Goal: Task Accomplishment & Management: Use online tool/utility

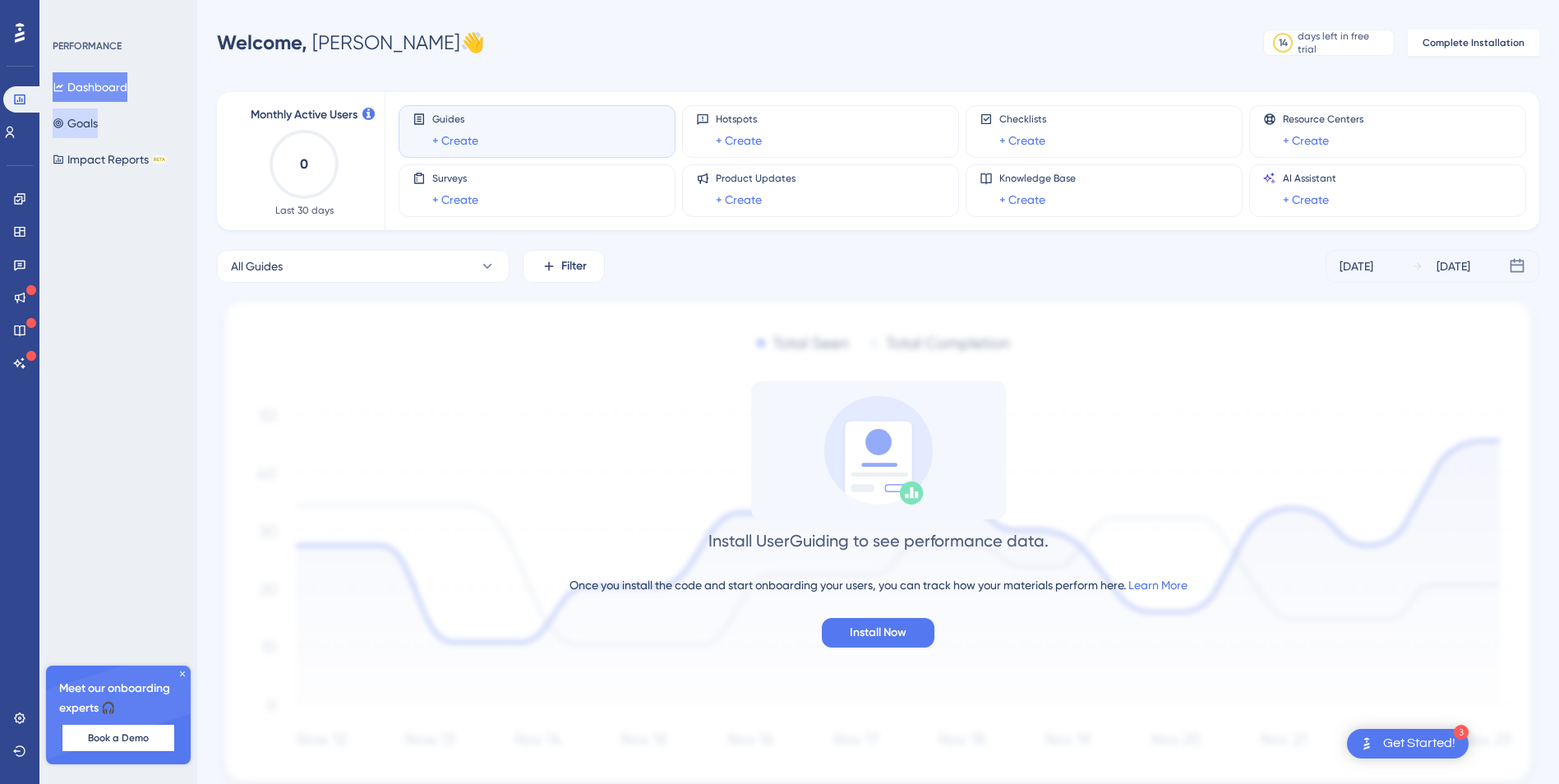
click at [98, 129] on button "Goals" at bounding box center [75, 124] width 46 height 30
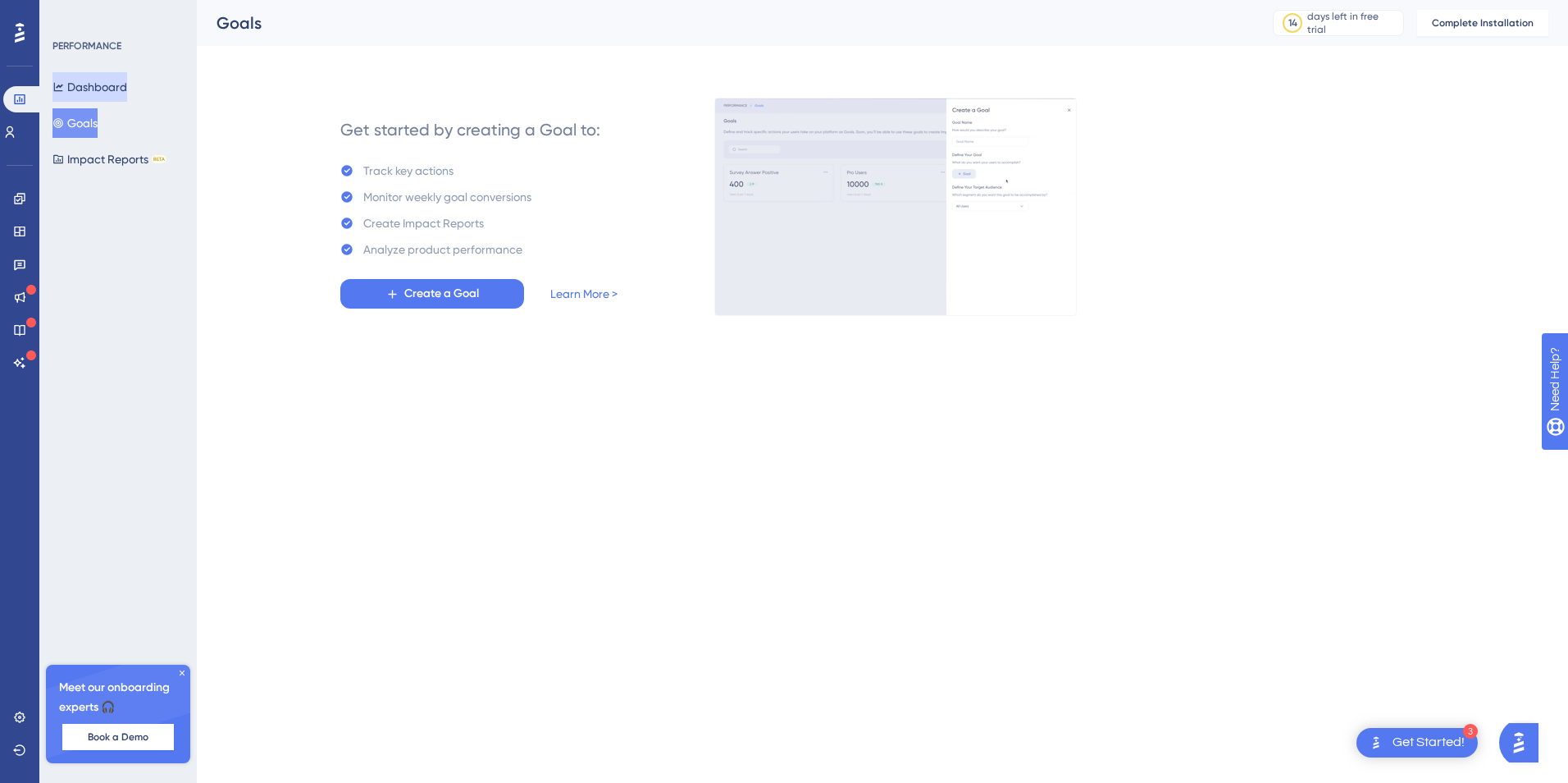
click at [99, 87] on button "Dashboard" at bounding box center [90, 87] width 75 height 30
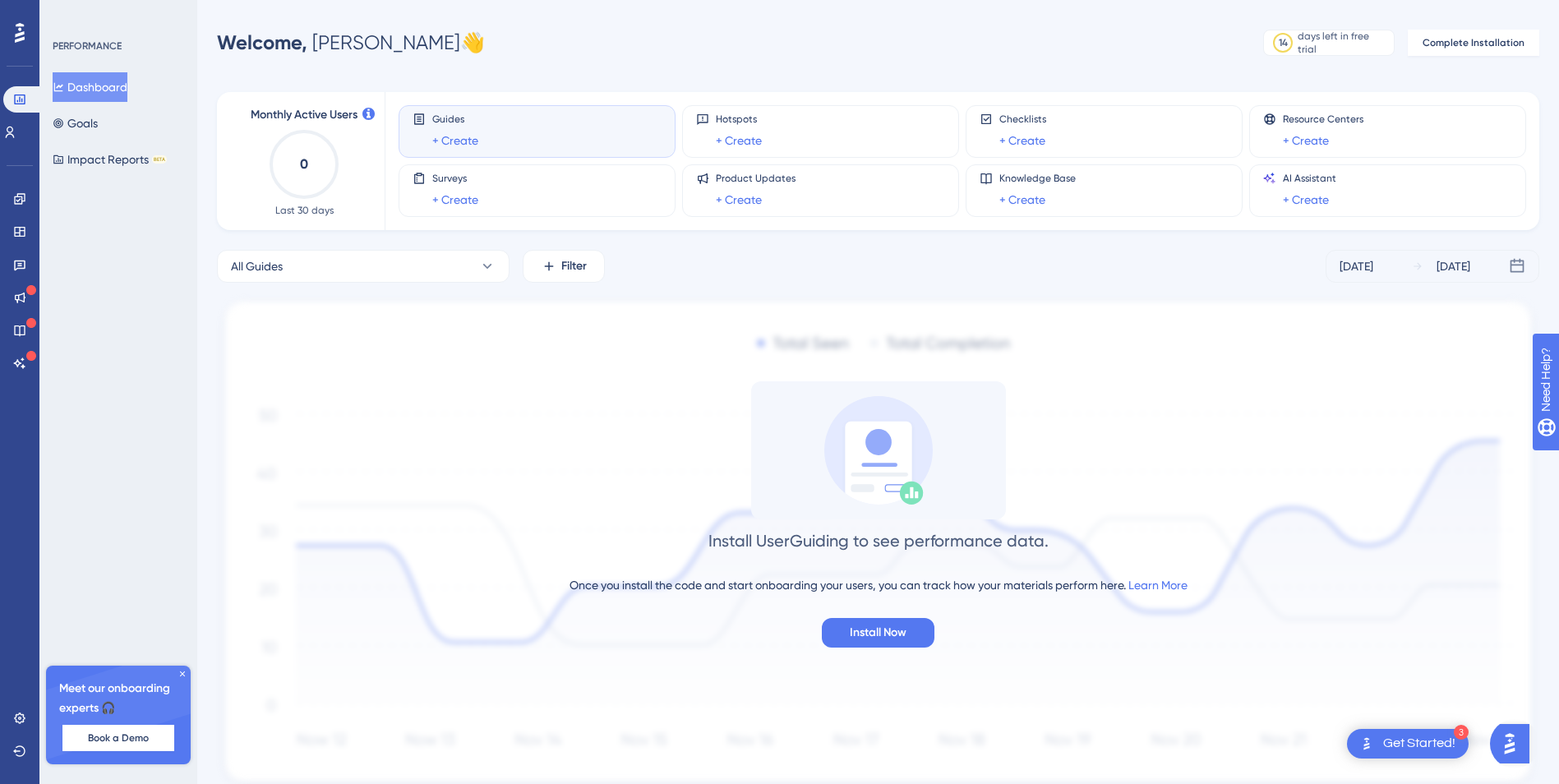
click at [1454, 745] on div "Get Started!" at bounding box center [1419, 743] width 72 height 18
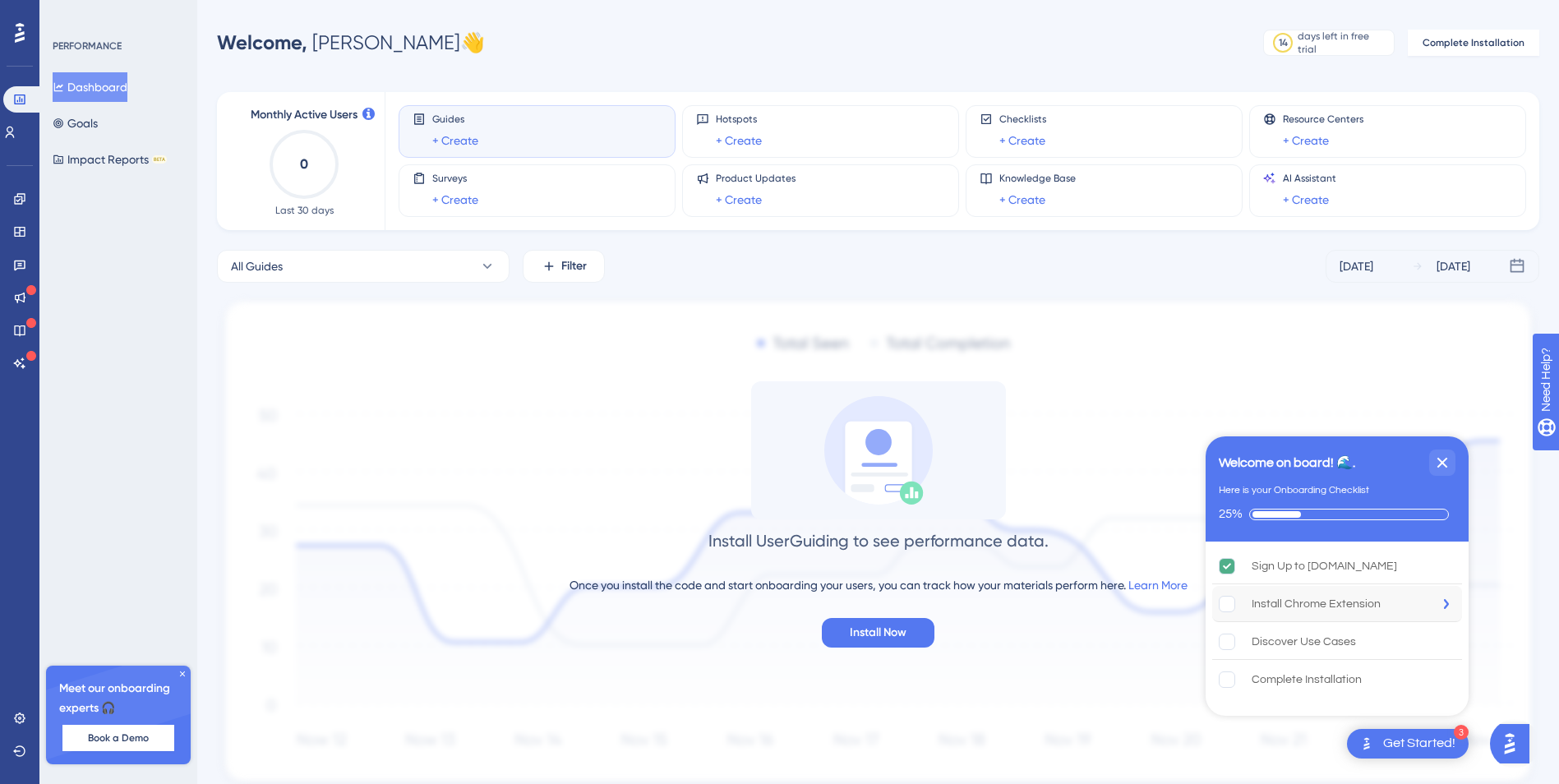
click at [1334, 611] on div "Install Chrome Extension" at bounding box center [1316, 604] width 129 height 20
click at [997, 7] on div "Performance Users Engagement Widgets Feedback Product Updates Knowledge Base AI…" at bounding box center [780, 422] width 1559 height 844
click at [1330, 648] on div "Discover Use Cases" at bounding box center [1304, 642] width 105 height 20
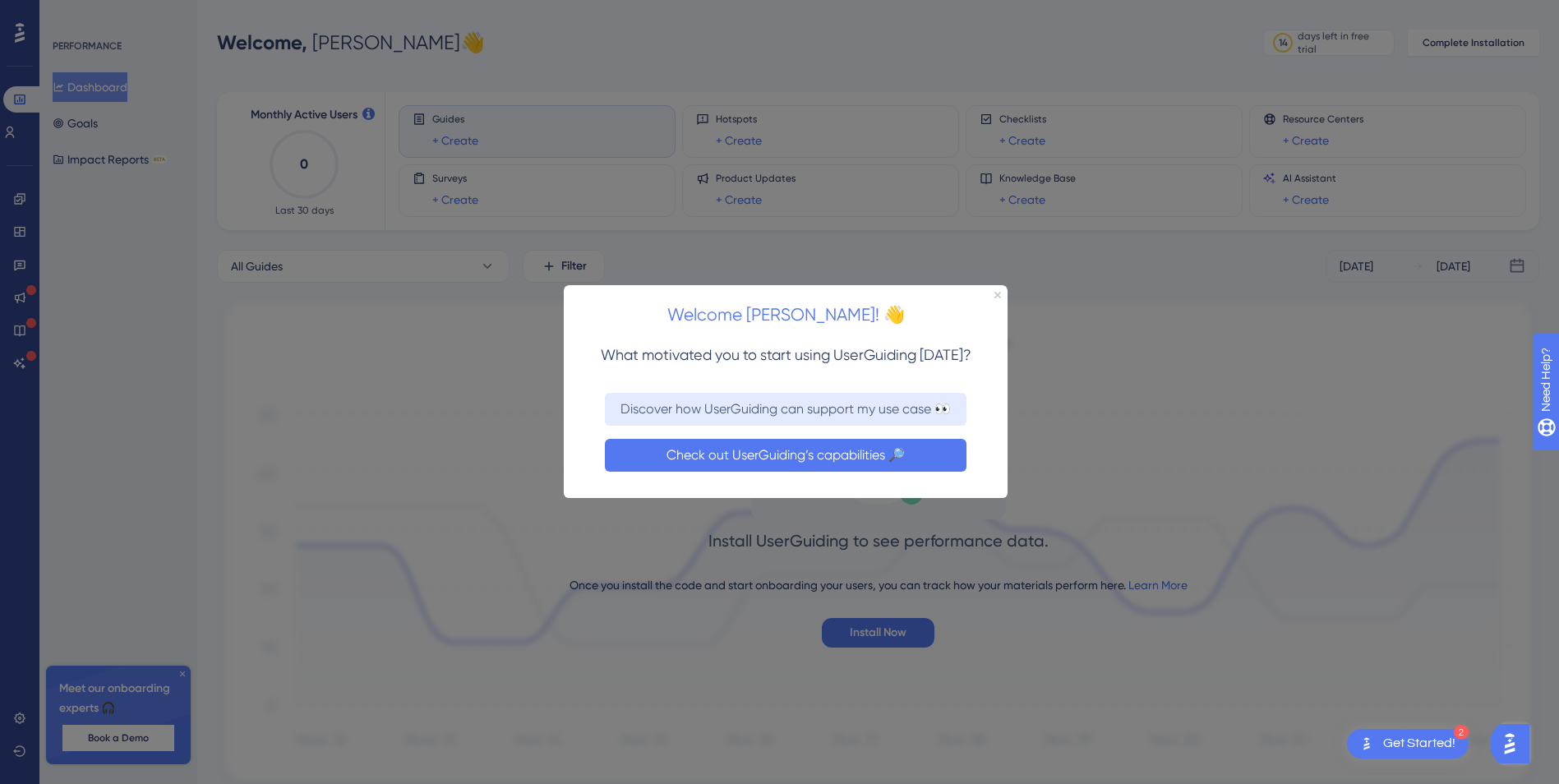
click at [764, 458] on button "Check out UserGuiding’s capabilities 🔎" at bounding box center [786, 455] width 362 height 33
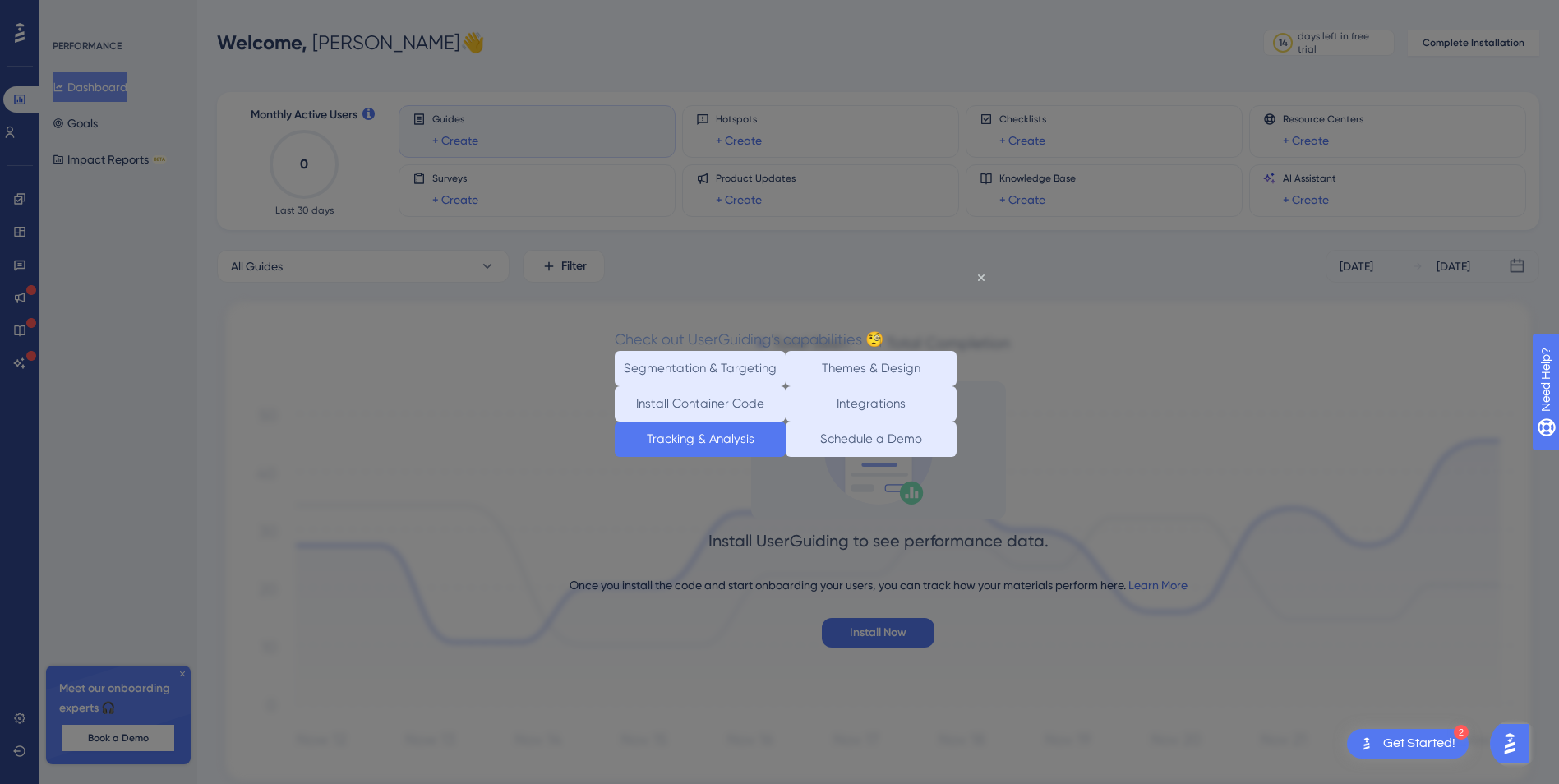
click at [739, 456] on button "Tracking & Analysis" at bounding box center [699, 438] width 171 height 36
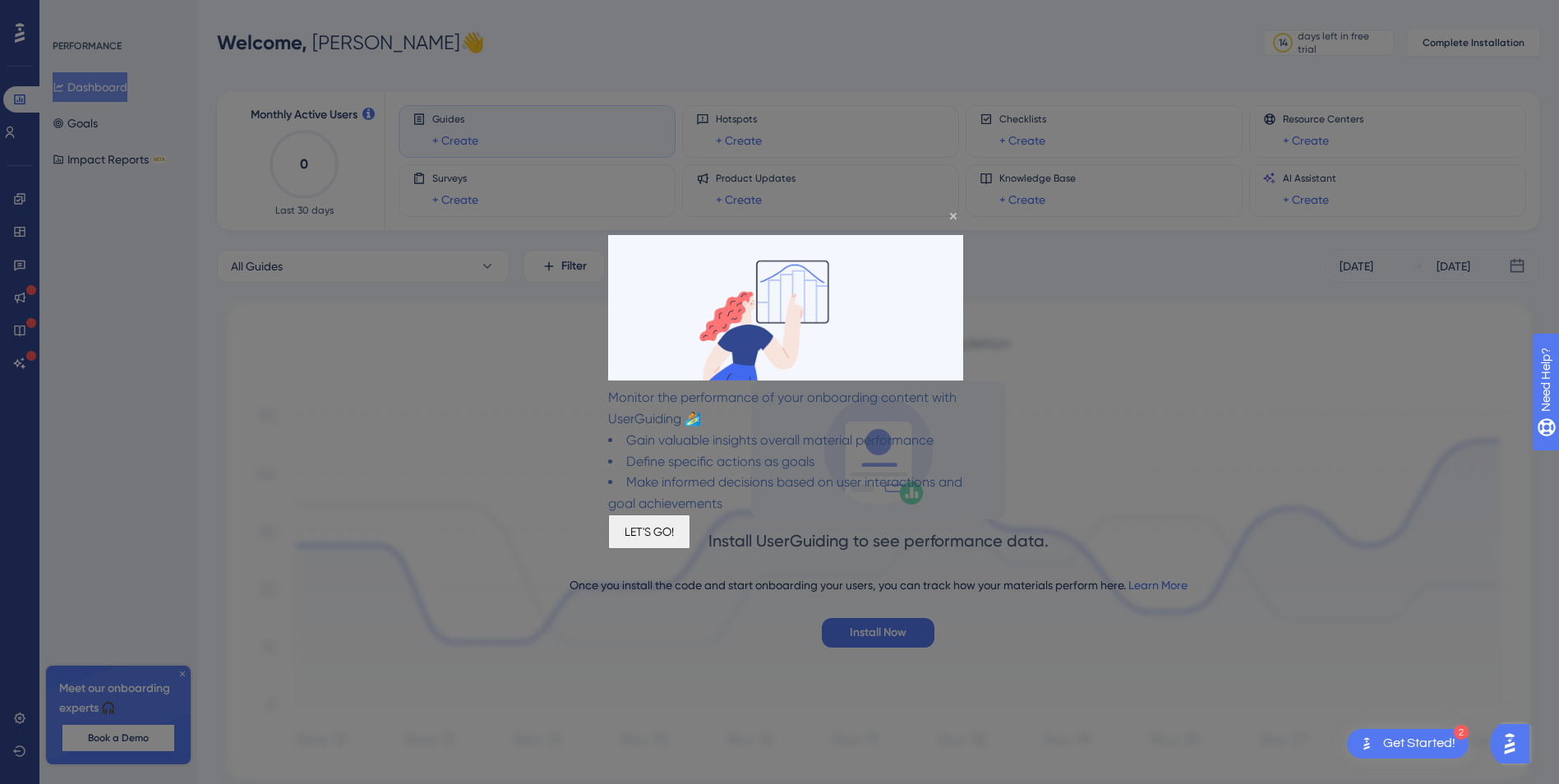
click at [690, 548] on button "LET'S GO!" at bounding box center [649, 530] width 82 height 35
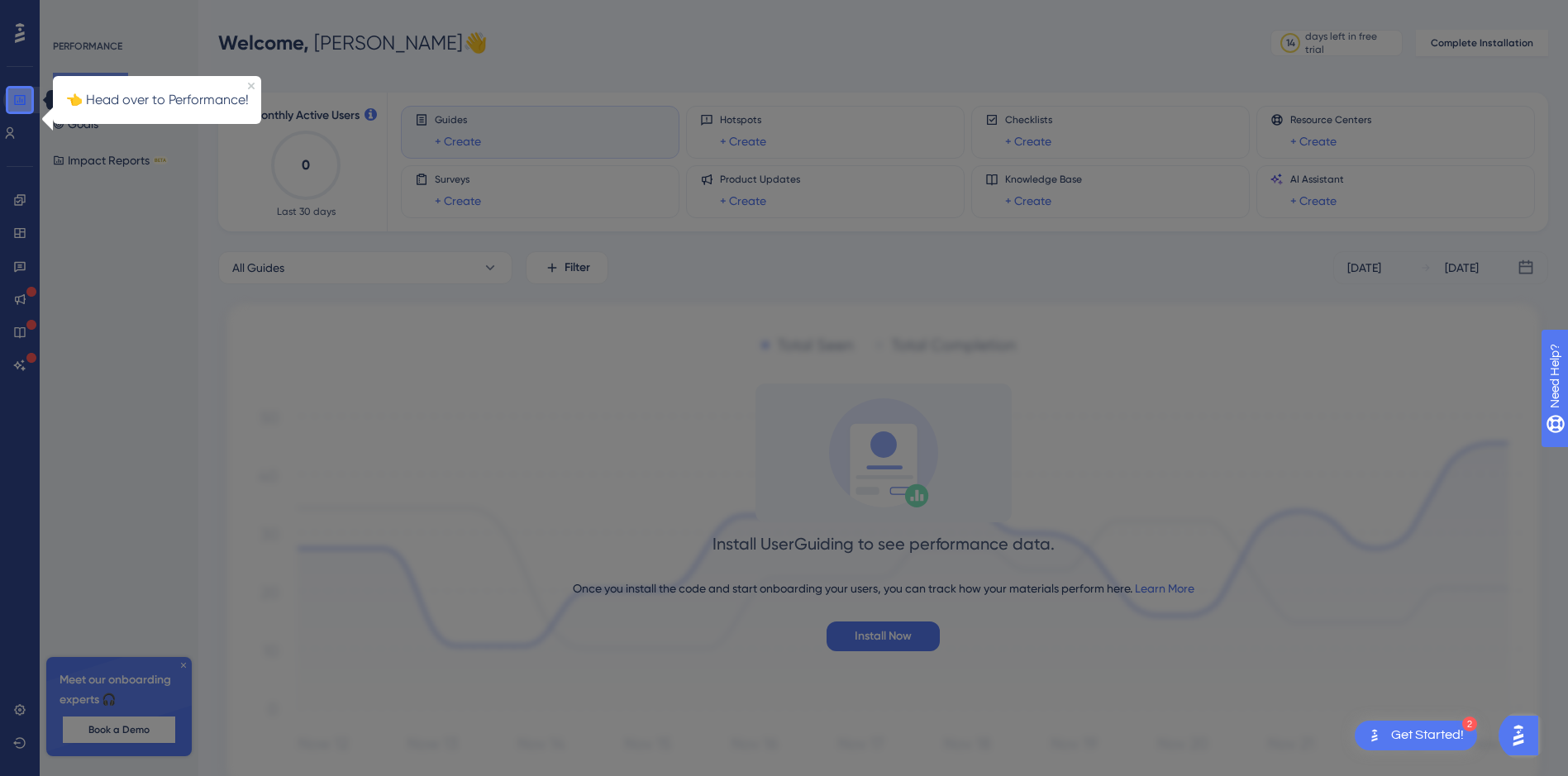
click at [17, 96] on icon at bounding box center [19, 100] width 11 height 10
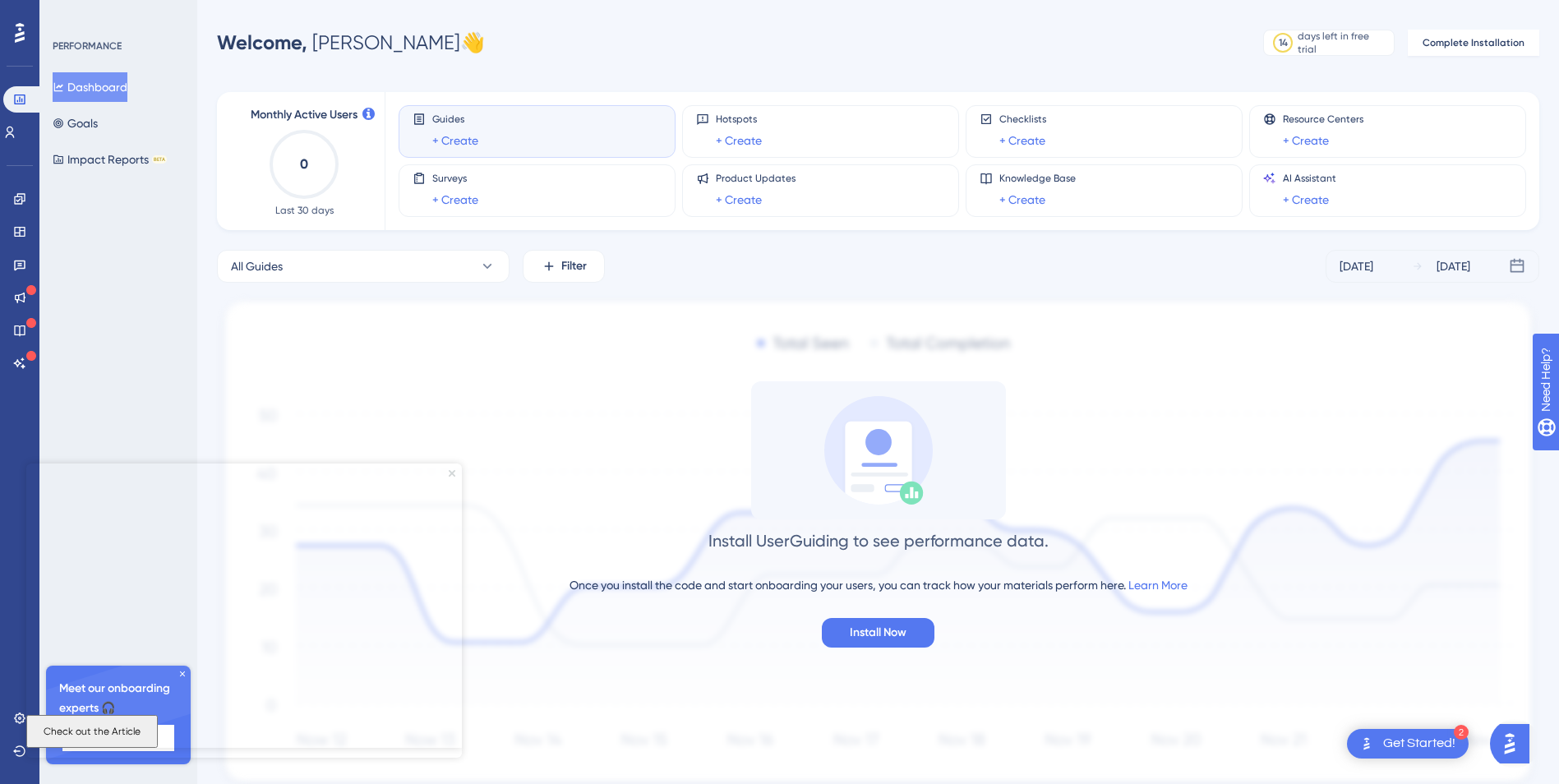
click at [451, 472] on icon "Close Preview" at bounding box center [452, 473] width 7 height 7
click at [177, 665] on div "Meet our onboarding experts 🎧 Book a Demo" at bounding box center [119, 715] width 144 height 99
click at [181, 675] on icon at bounding box center [182, 673] width 5 height 5
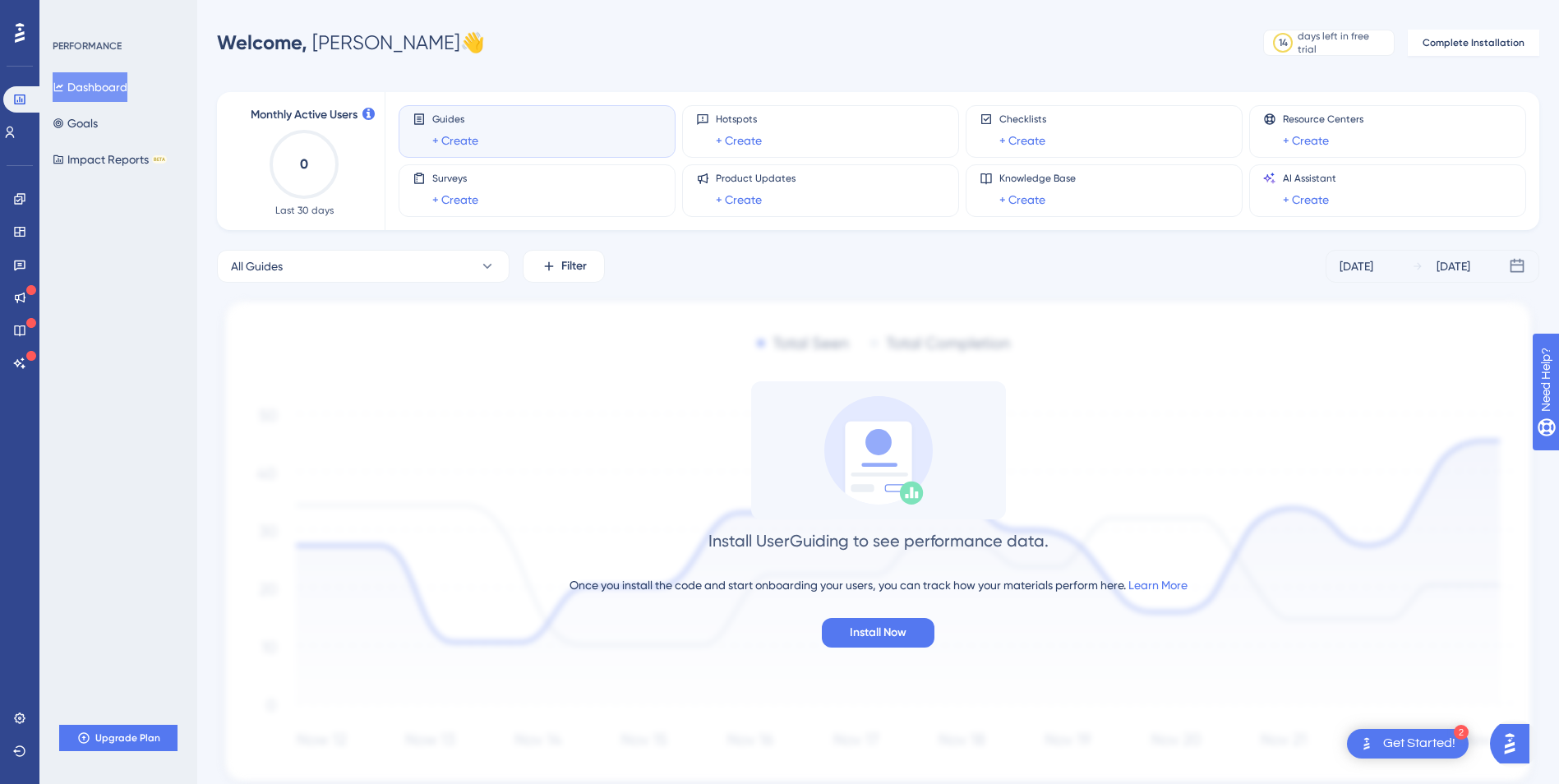
click at [1431, 741] on div "Get Started!" at bounding box center [1419, 743] width 72 height 18
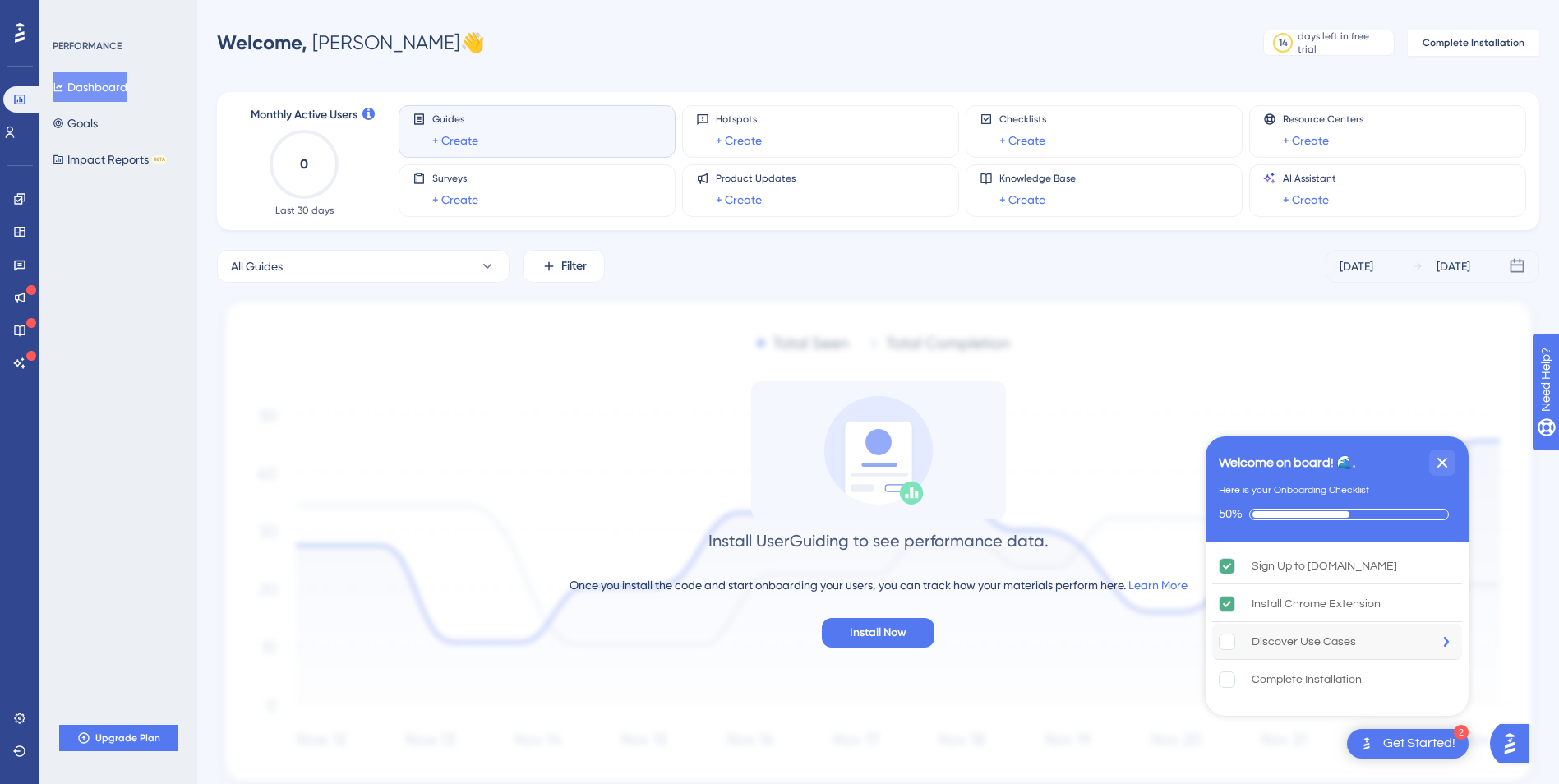
click at [1266, 633] on div "Discover Use Cases" at bounding box center [1304, 642] width 105 height 20
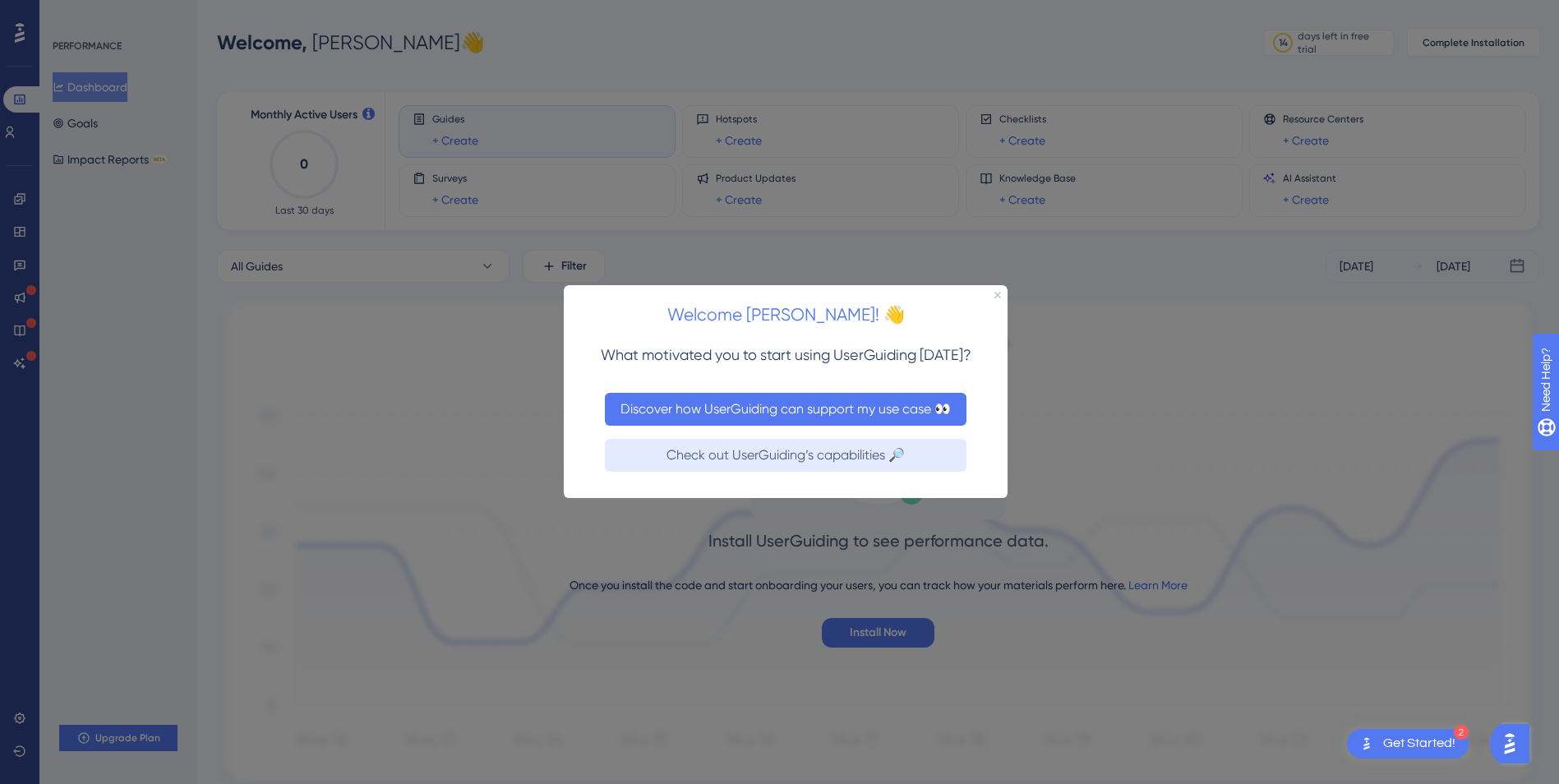
click at [893, 420] on button "Discover how UserGuiding can support my use case 👀" at bounding box center [786, 408] width 362 height 33
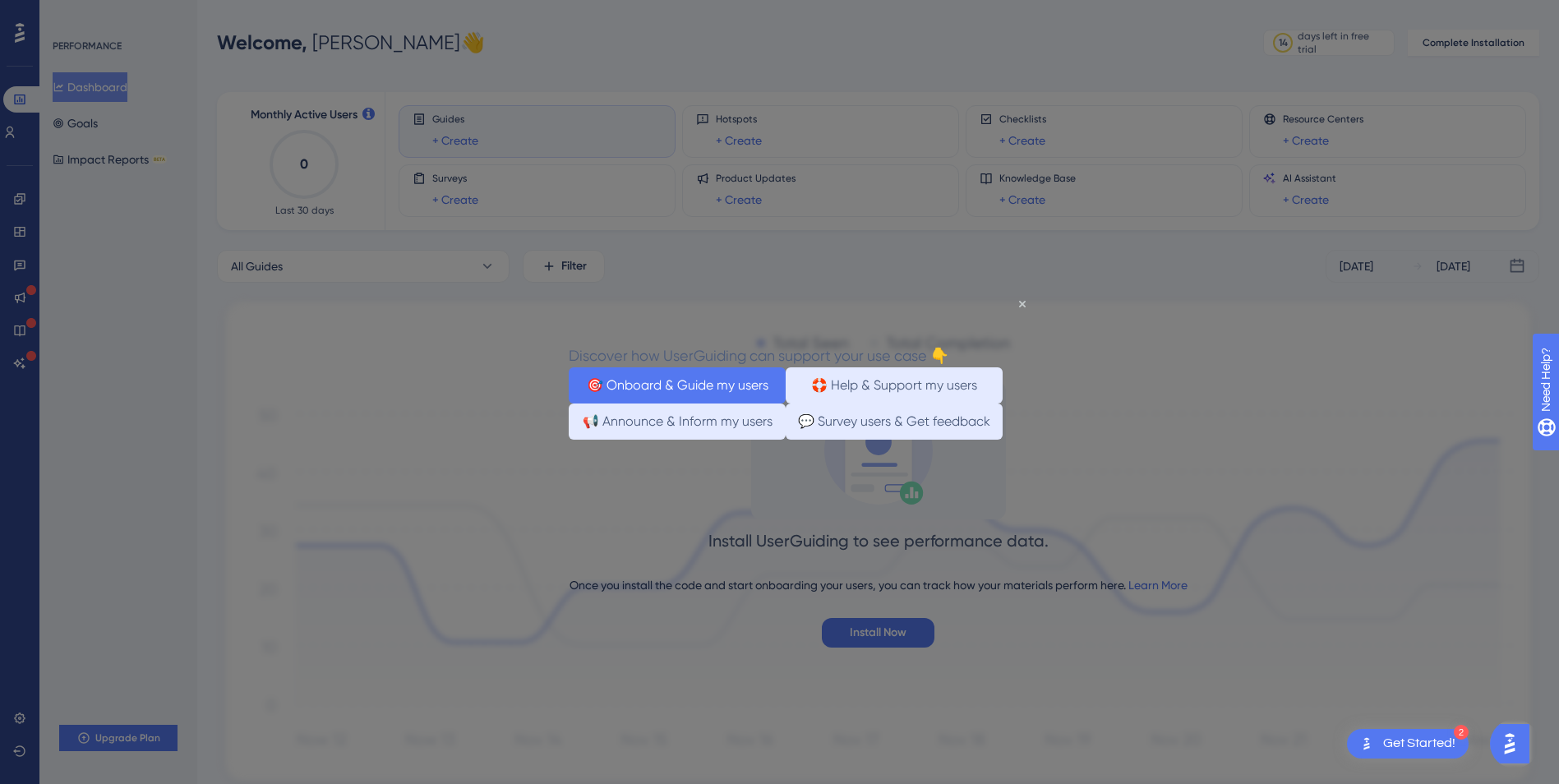
drag, startPoint x: 713, startPoint y: 390, endPoint x: 1252, endPoint y: 686, distance: 614.9
click at [713, 390] on button "🎯 Onboard & Guide my users" at bounding box center [677, 385] width 217 height 37
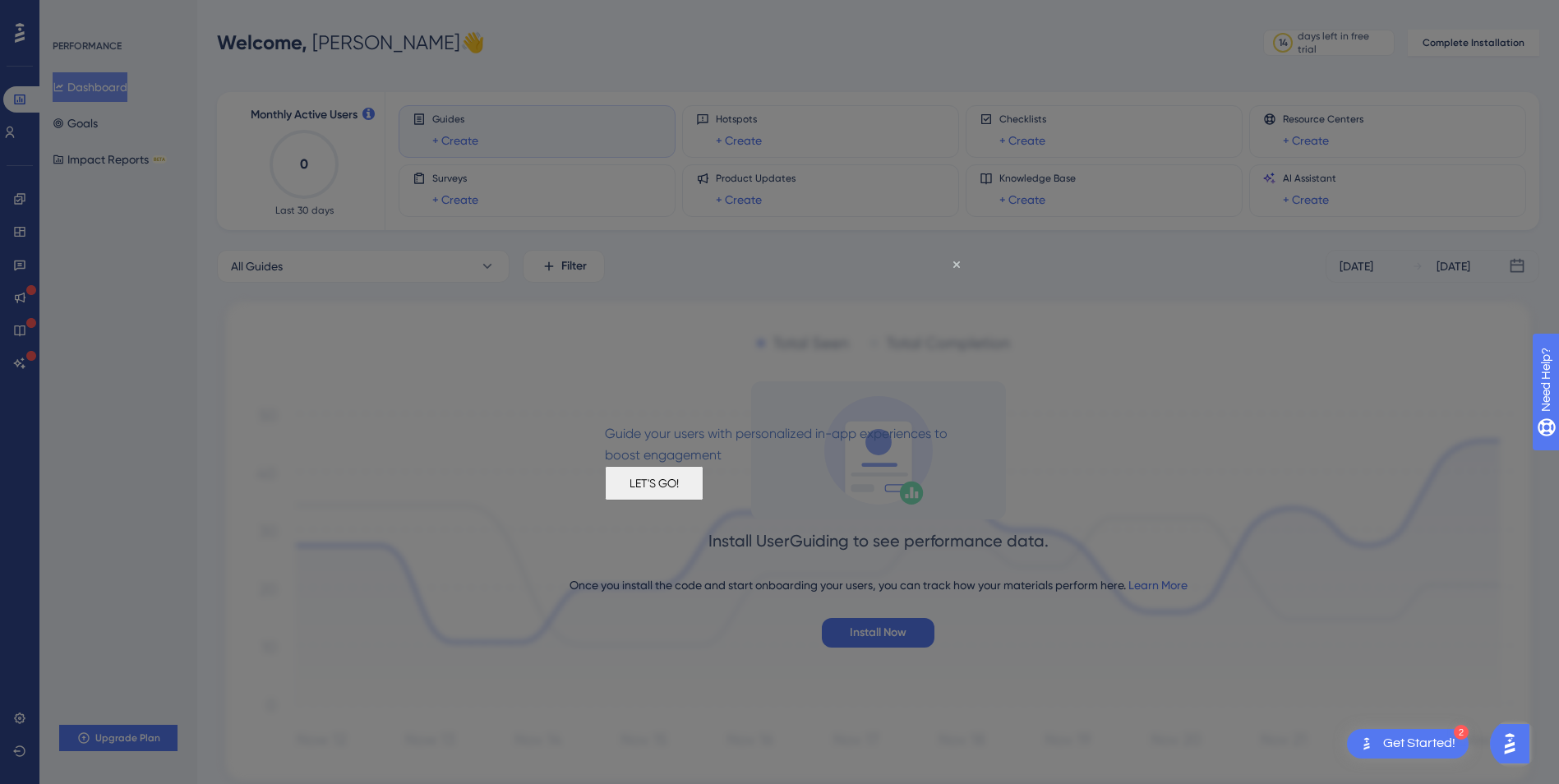
click at [703, 497] on button "LET'S GO!" at bounding box center [655, 482] width 99 height 35
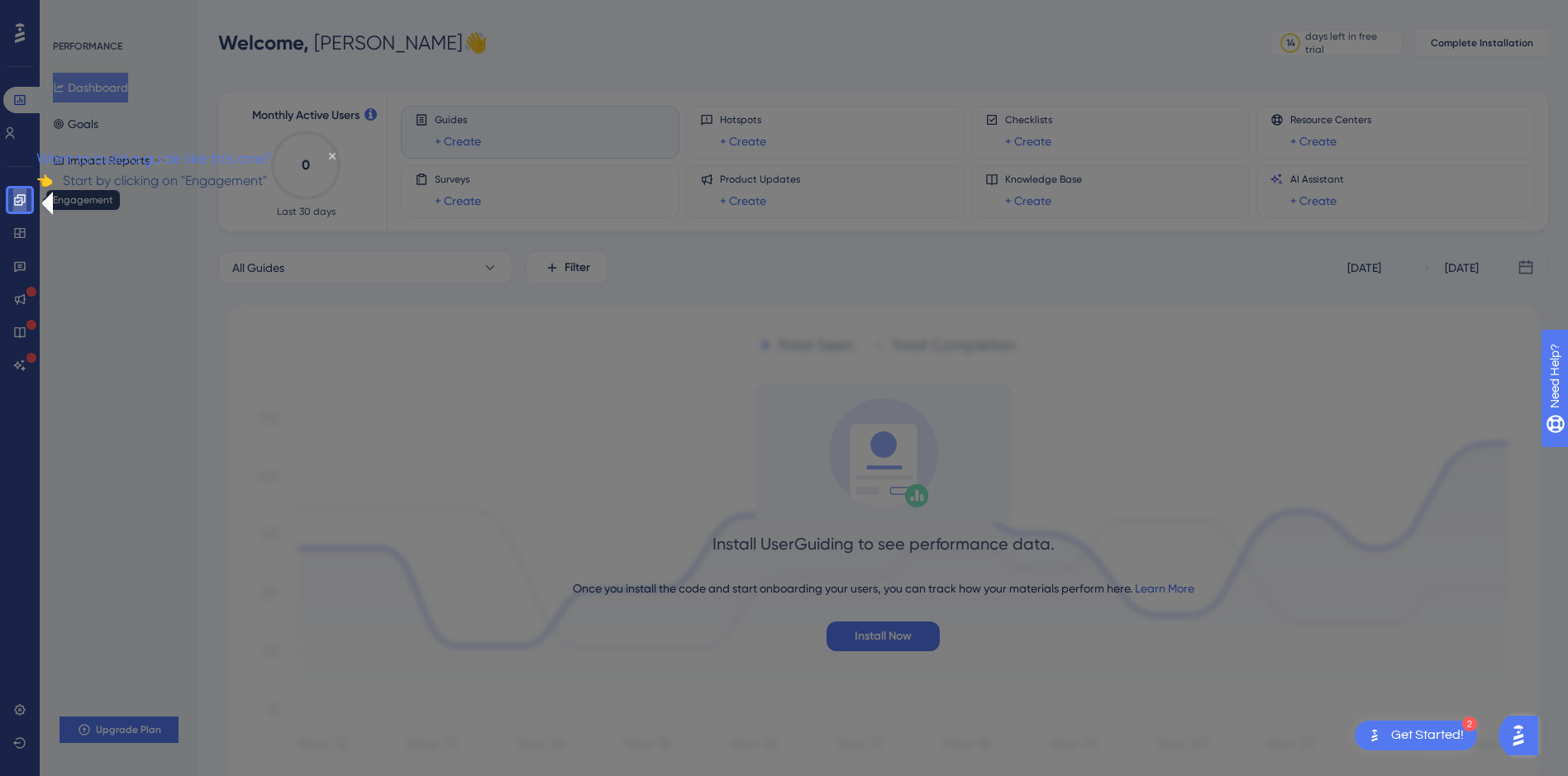
click at [16, 198] on icon at bounding box center [19, 199] width 11 height 11
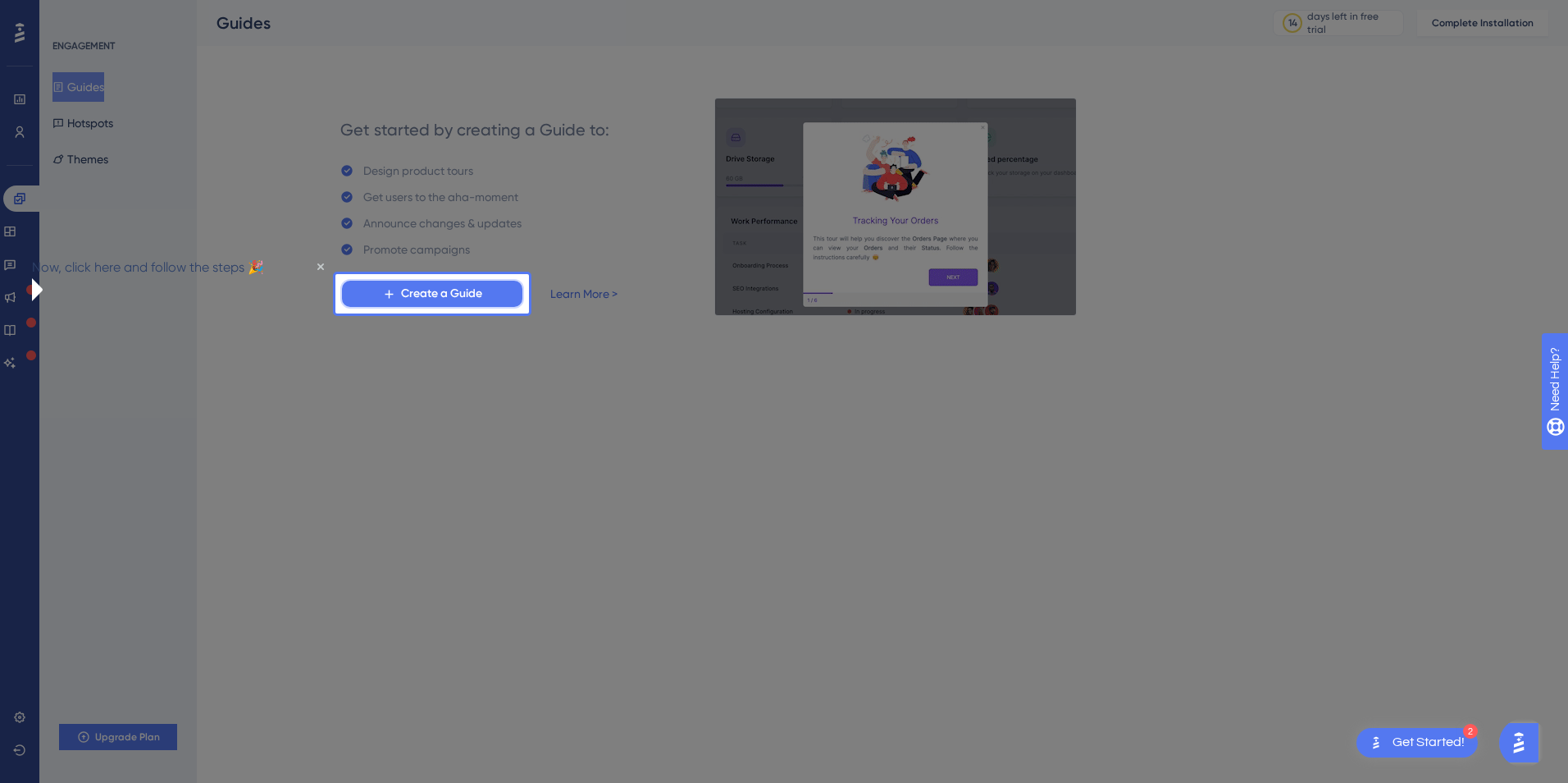
click at [427, 295] on span "Create a Guide" at bounding box center [441, 293] width 81 height 20
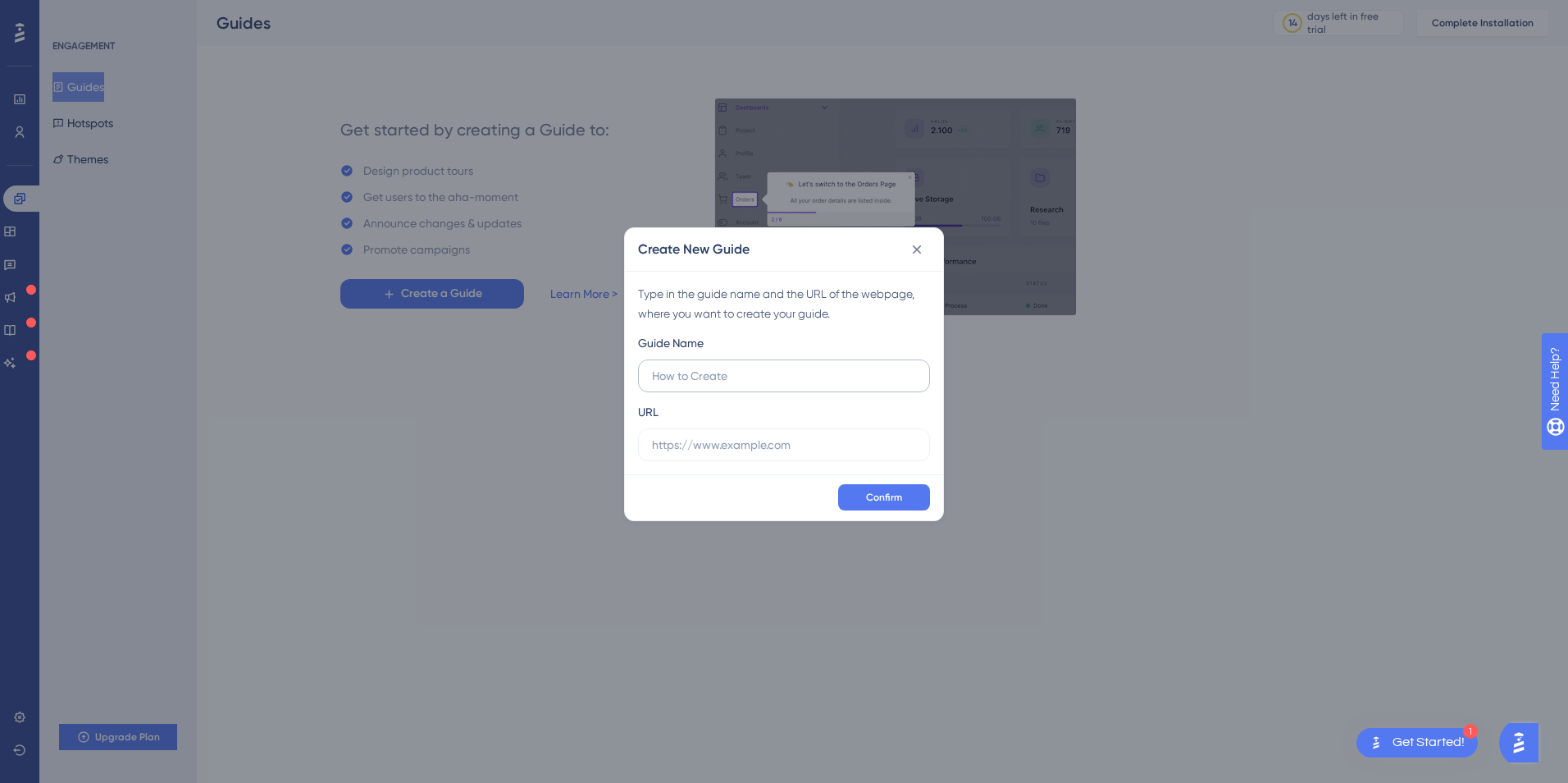
click at [693, 385] on label at bounding box center [784, 375] width 292 height 33
click at [693, 385] on input "text" at bounding box center [784, 375] width 264 height 18
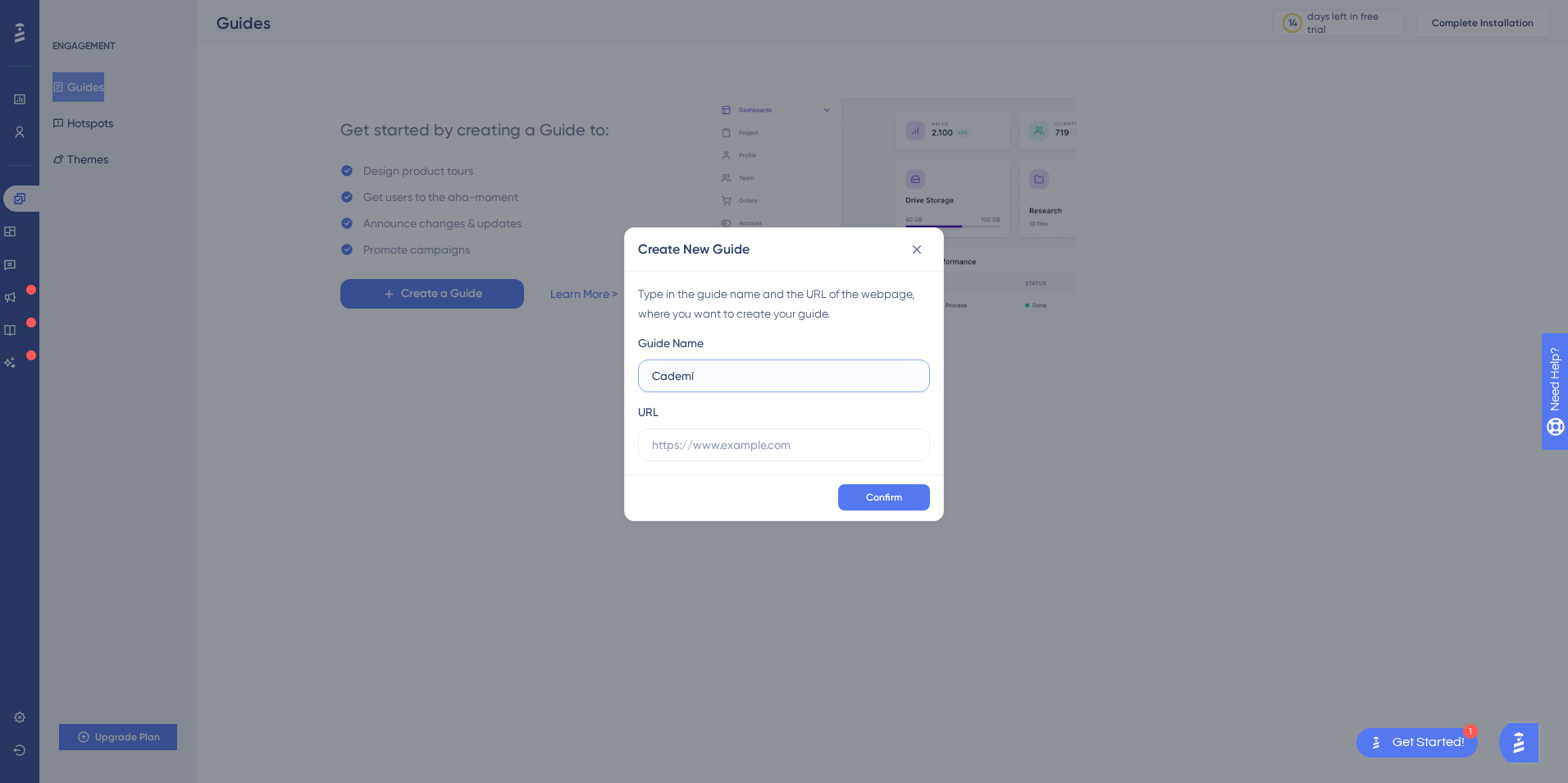
type input "Cademí"
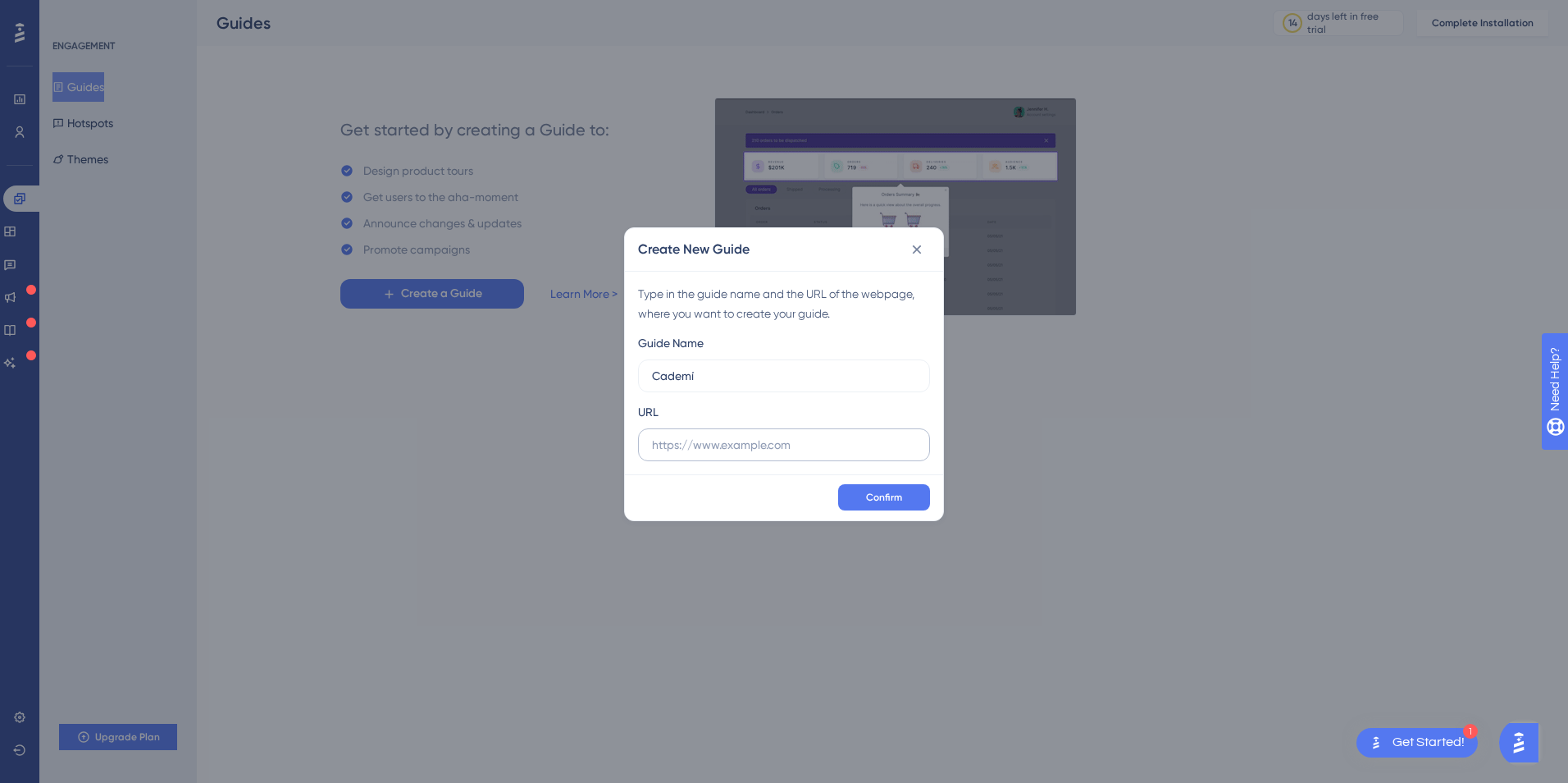
click at [715, 437] on label at bounding box center [784, 444] width 292 height 33
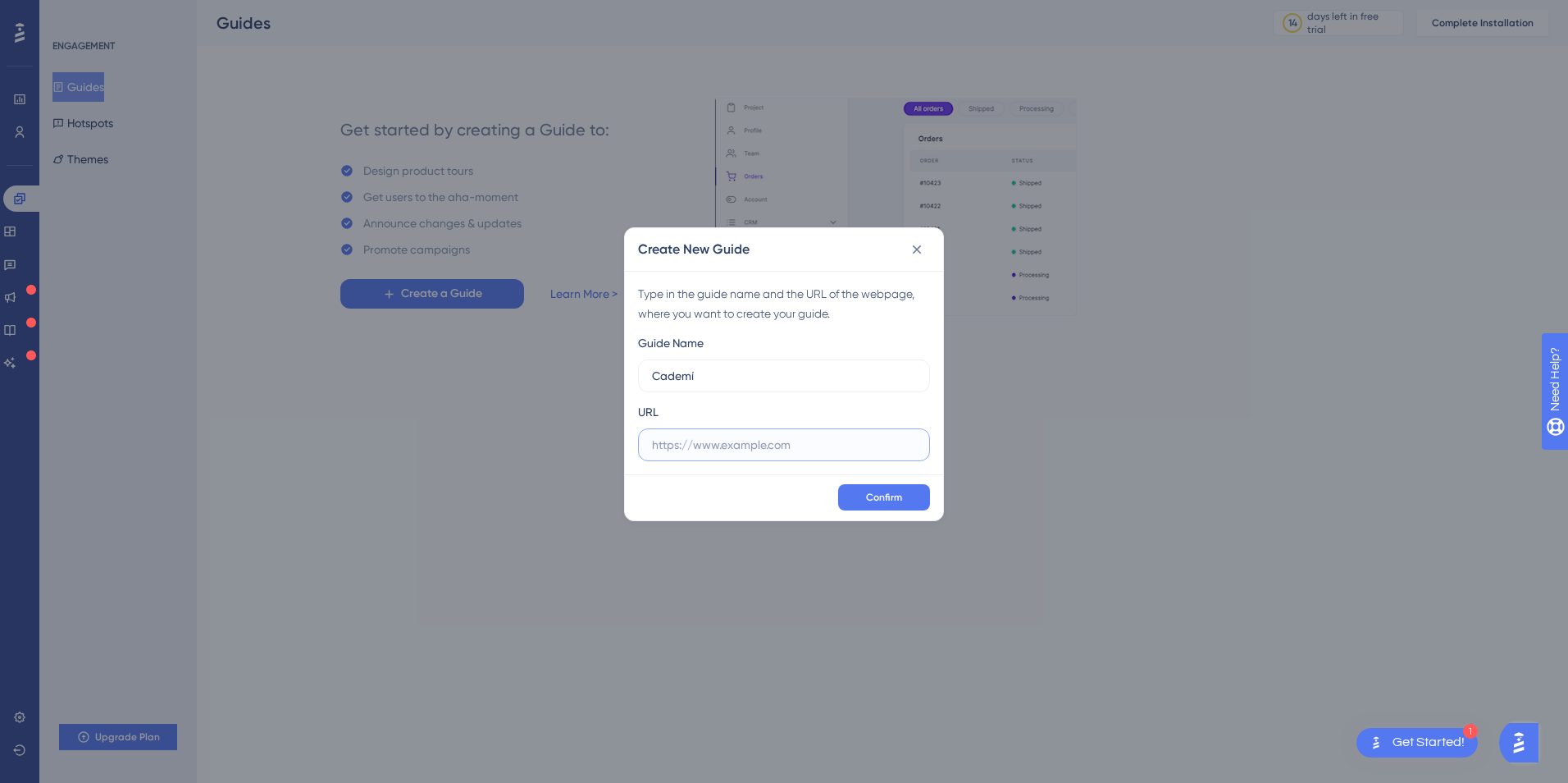
click at [692, 437] on input "text" at bounding box center [784, 444] width 264 height 18
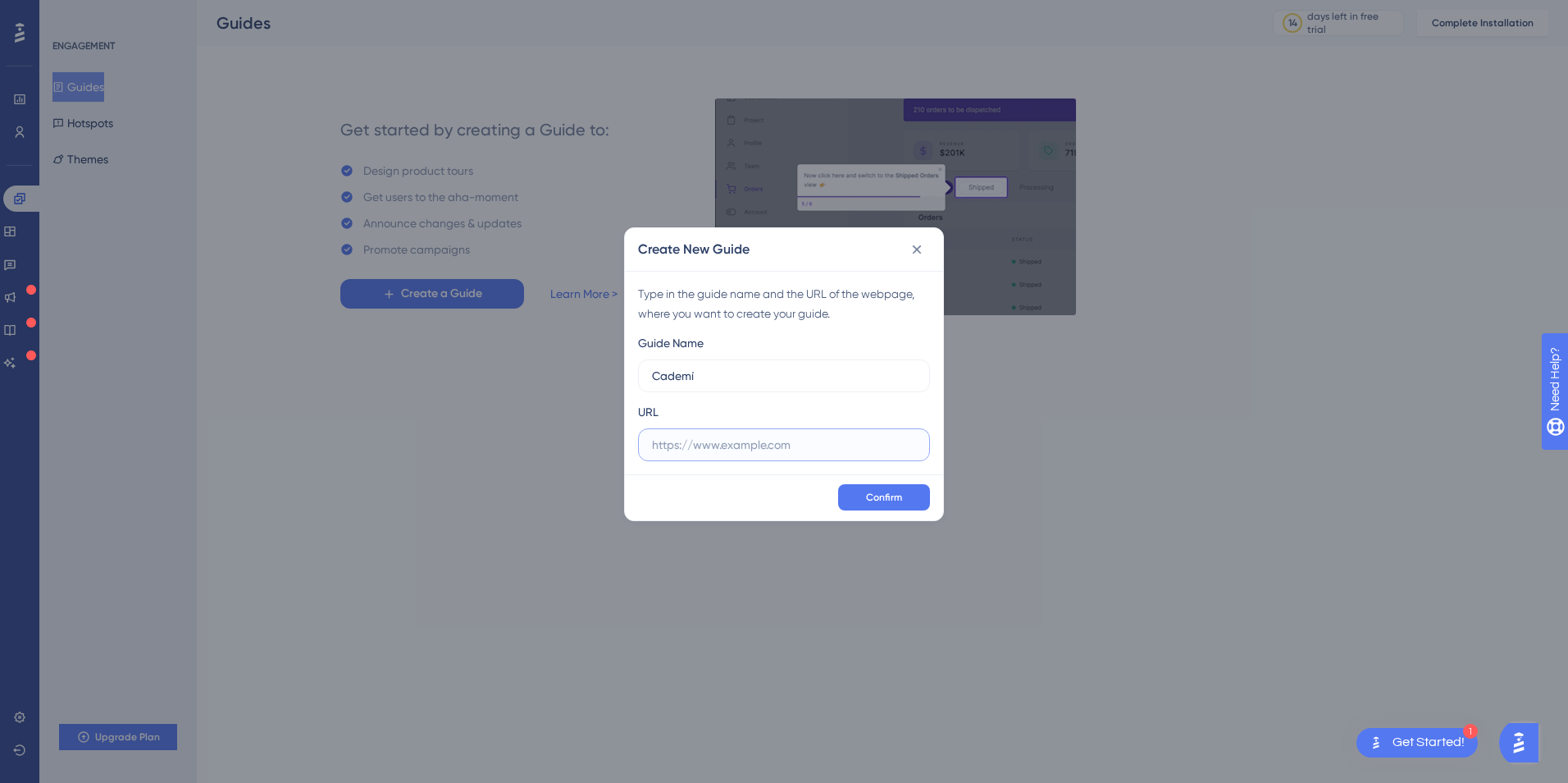
paste input "https://members.assumtek.com.br/area/vitrine?sombra=1"
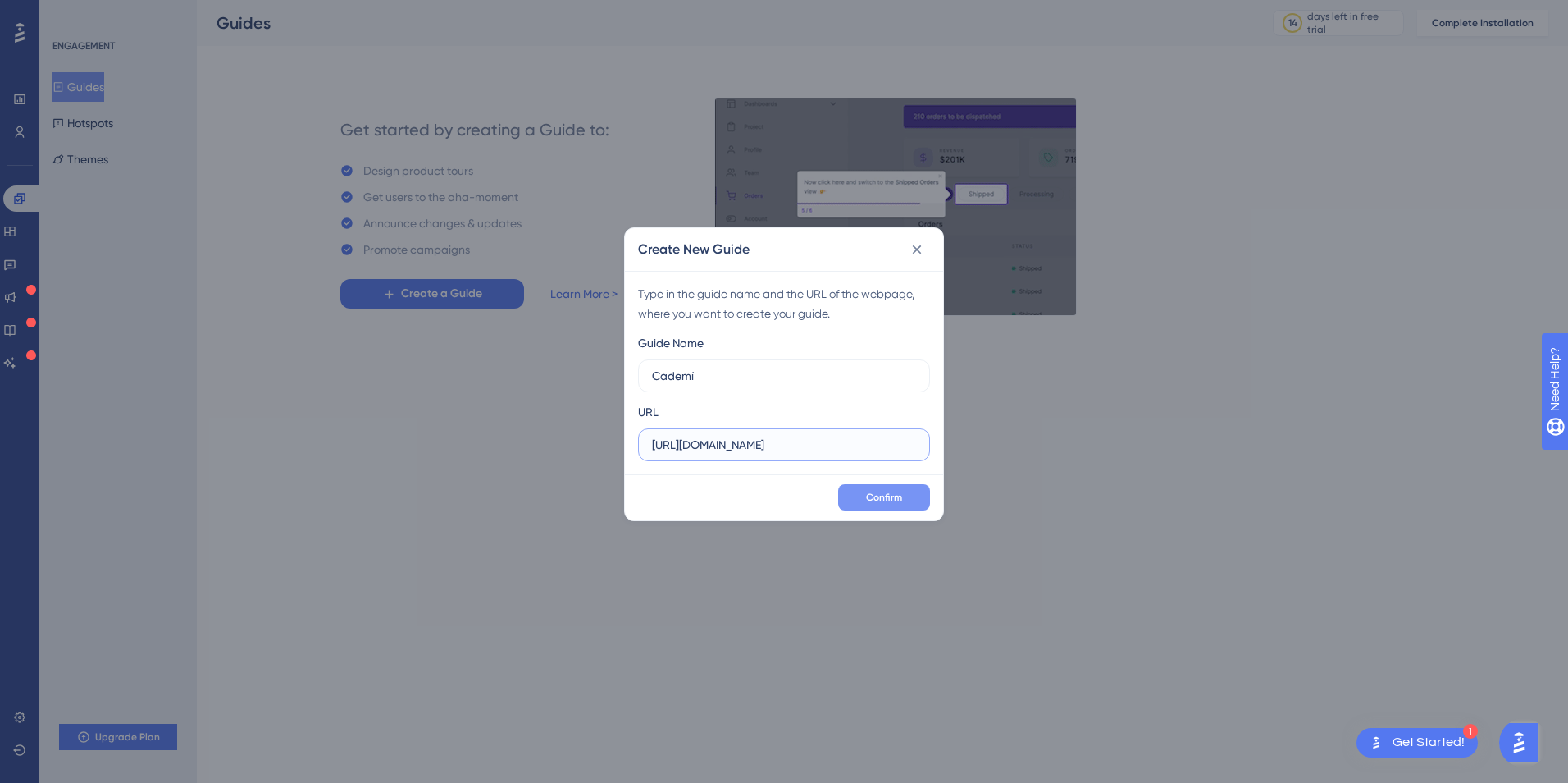
type input "https://members.assumtek.com.br/area/vitrine?sombra=1"
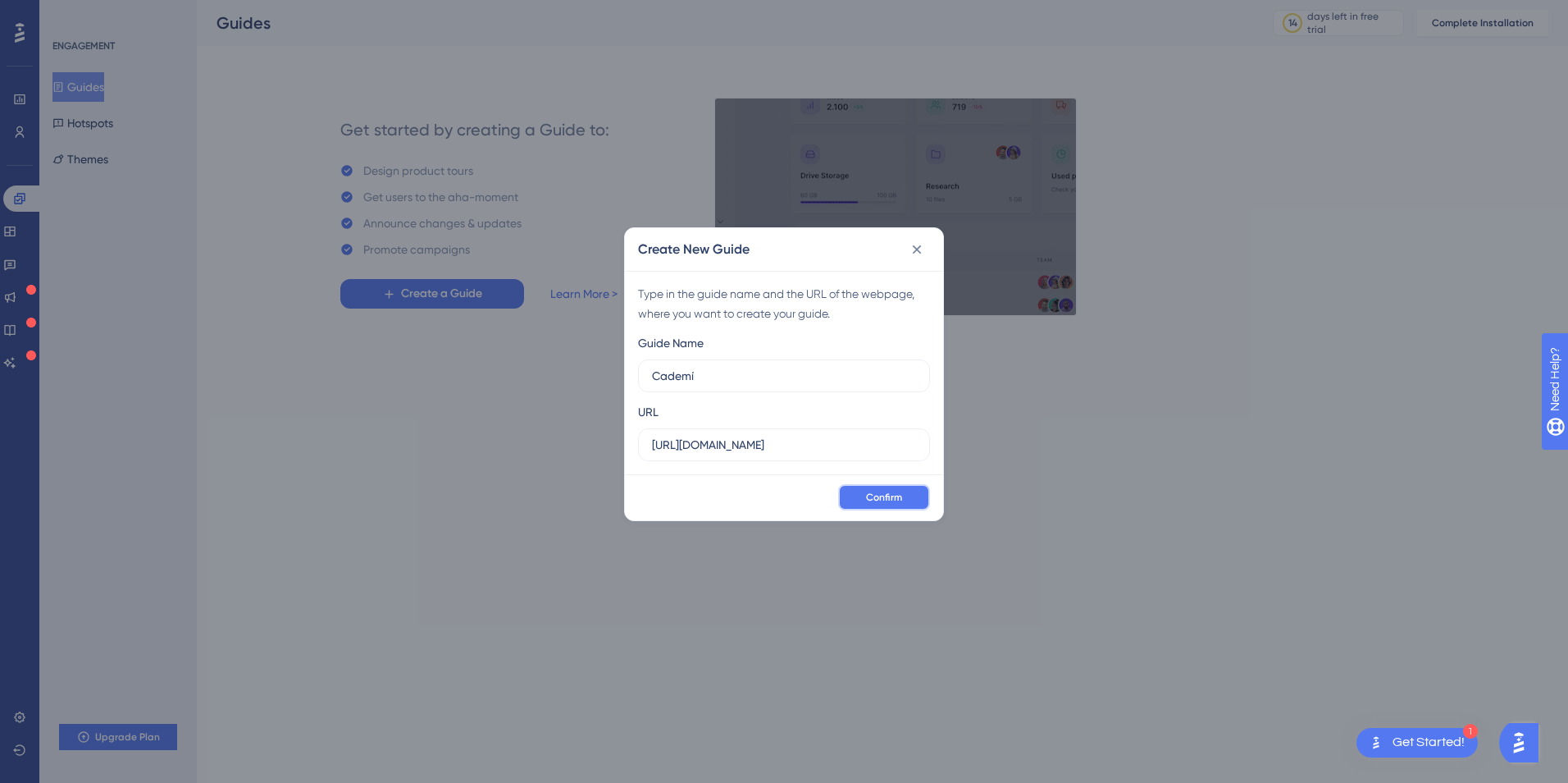
click at [899, 500] on span "Confirm" at bounding box center [883, 497] width 37 height 13
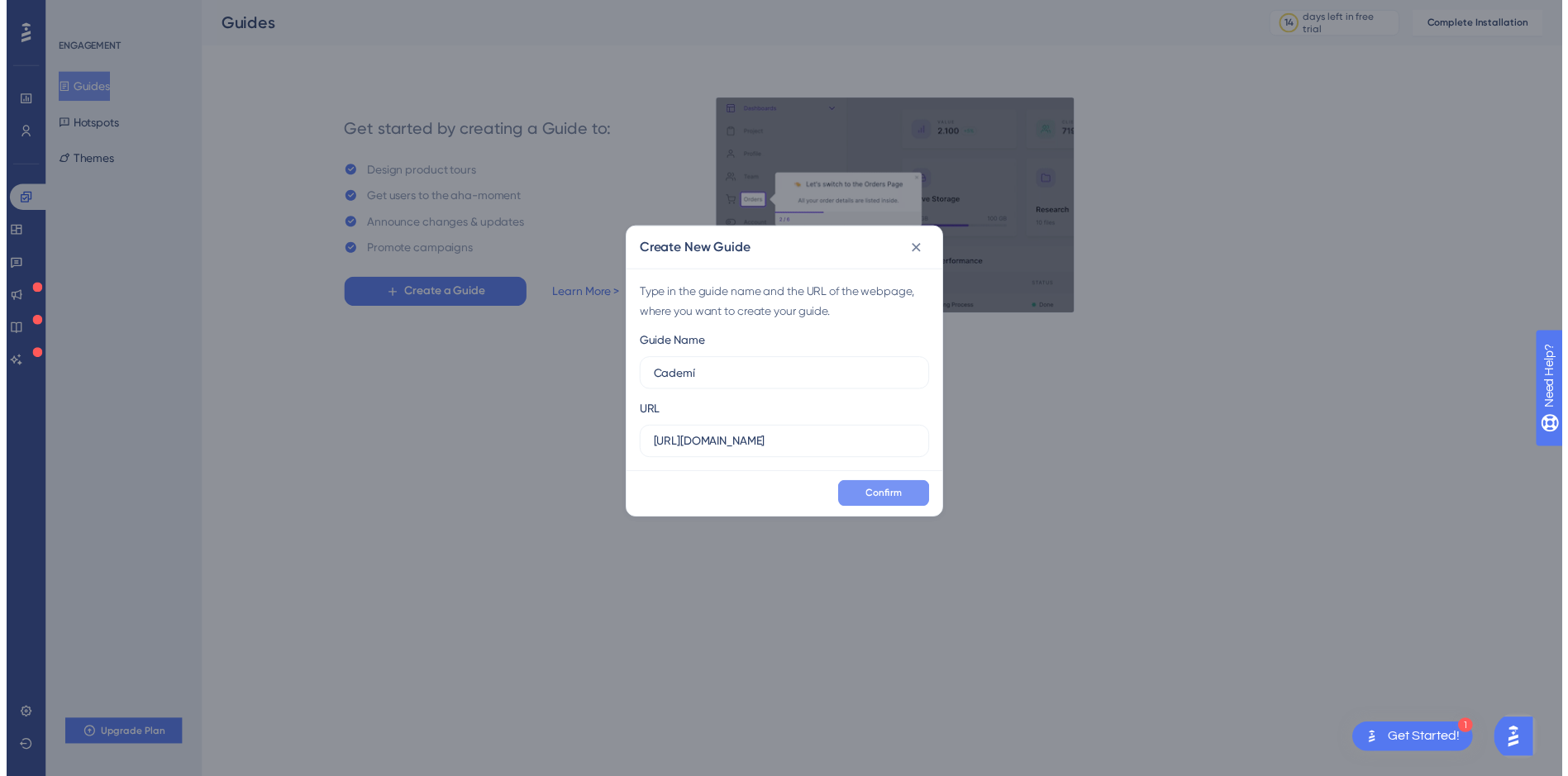
scroll to position [0, 0]
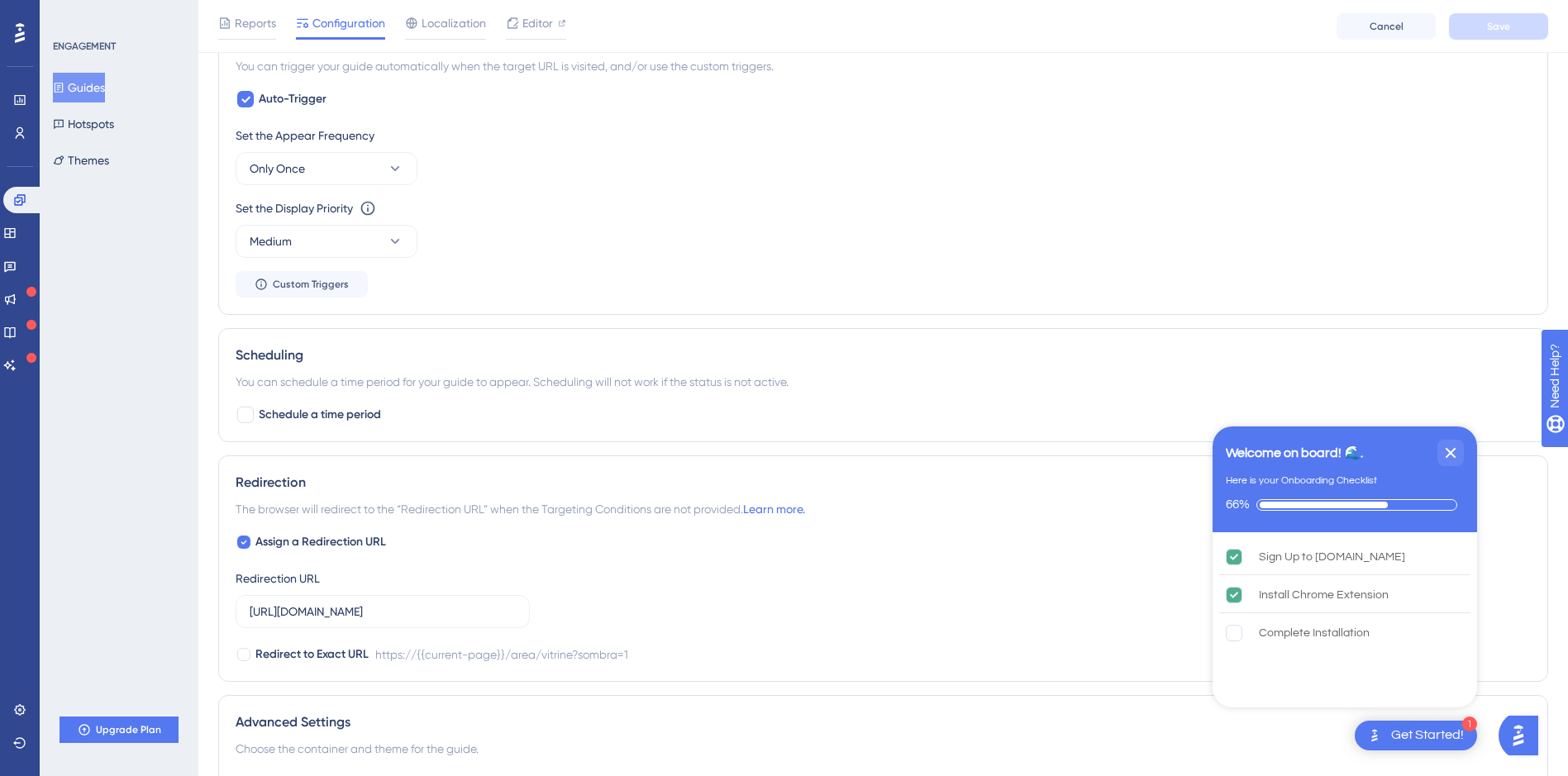
scroll to position [985, 0]
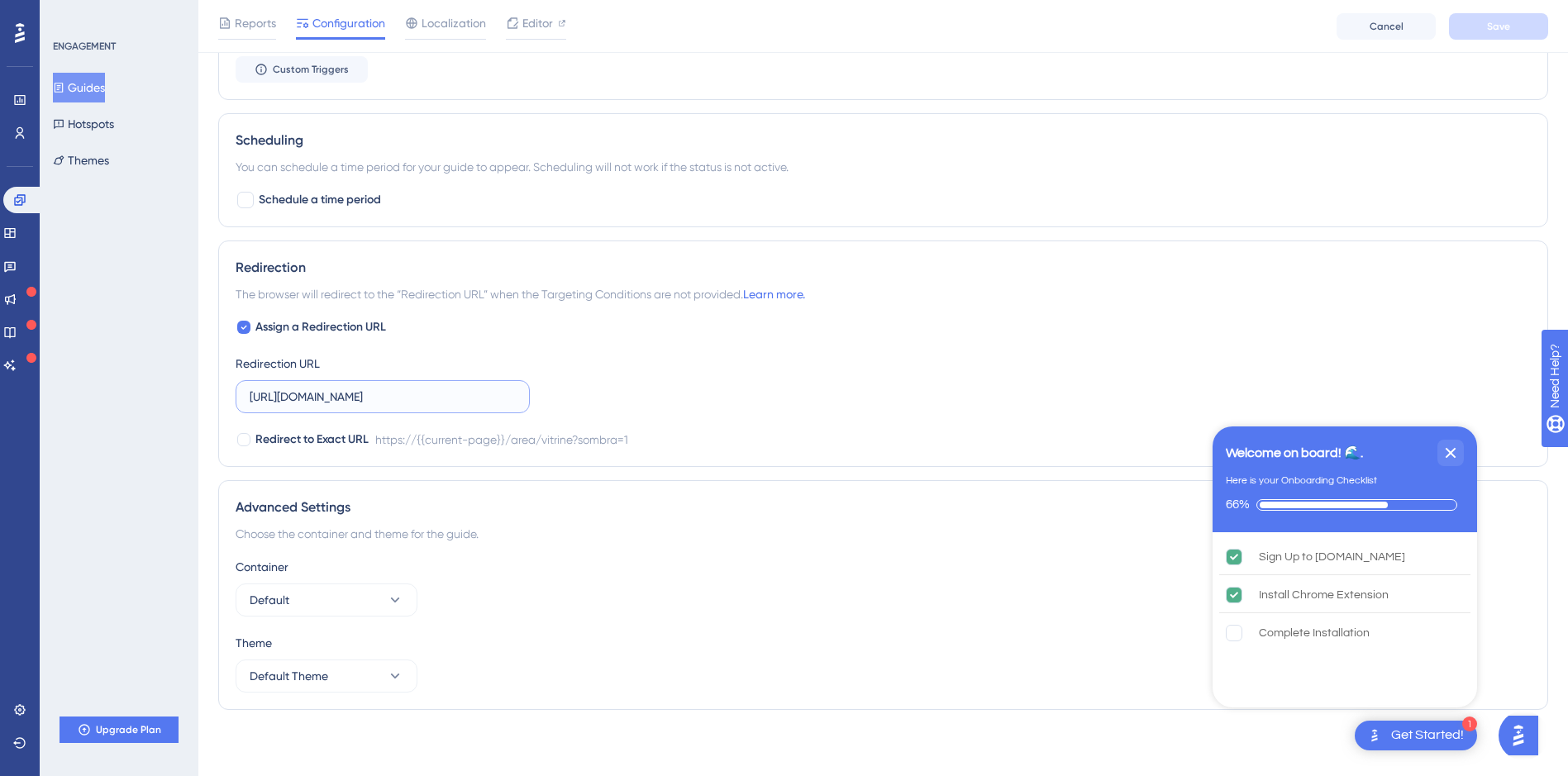
click at [415, 398] on input "https://members.assumtek.com.br/area/vitrine?sombra=1" at bounding box center [383, 397] width 267 height 18
paste input "text"
type input "https://members.assumtek.com.br/area/vitrine"
click at [1447, 456] on icon "Close Checklist" at bounding box center [1451, 453] width 11 height 11
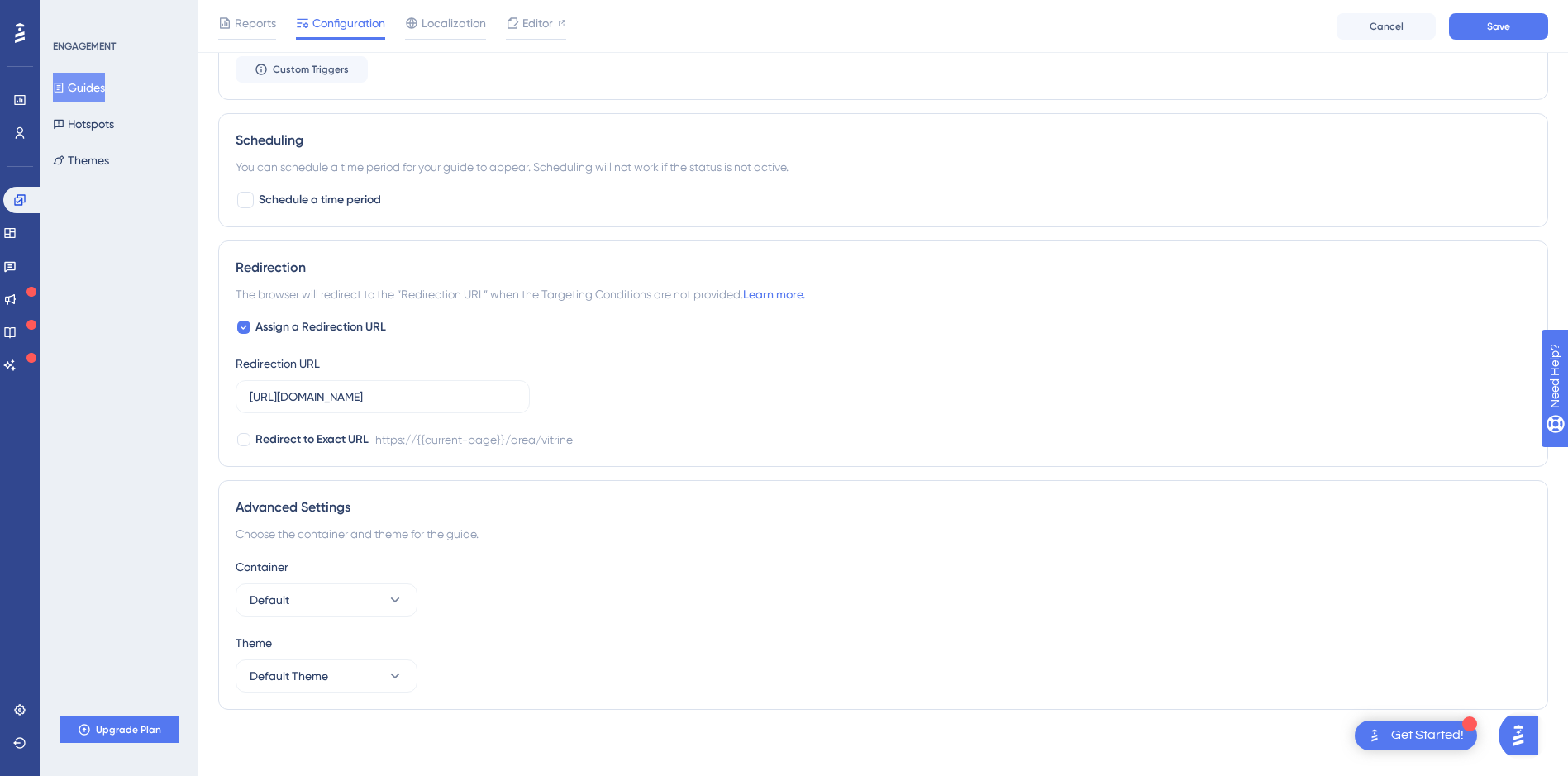
drag, startPoint x: 850, startPoint y: 479, endPoint x: 836, endPoint y: 476, distance: 14.3
click at [785, 462] on div "Redirection The browser will redirect to the “Redirection URL” when the Targeti…" at bounding box center [882, 354] width 1330 height 227
click at [300, 448] on span "Redirect to Exact URL" at bounding box center [312, 440] width 113 height 20
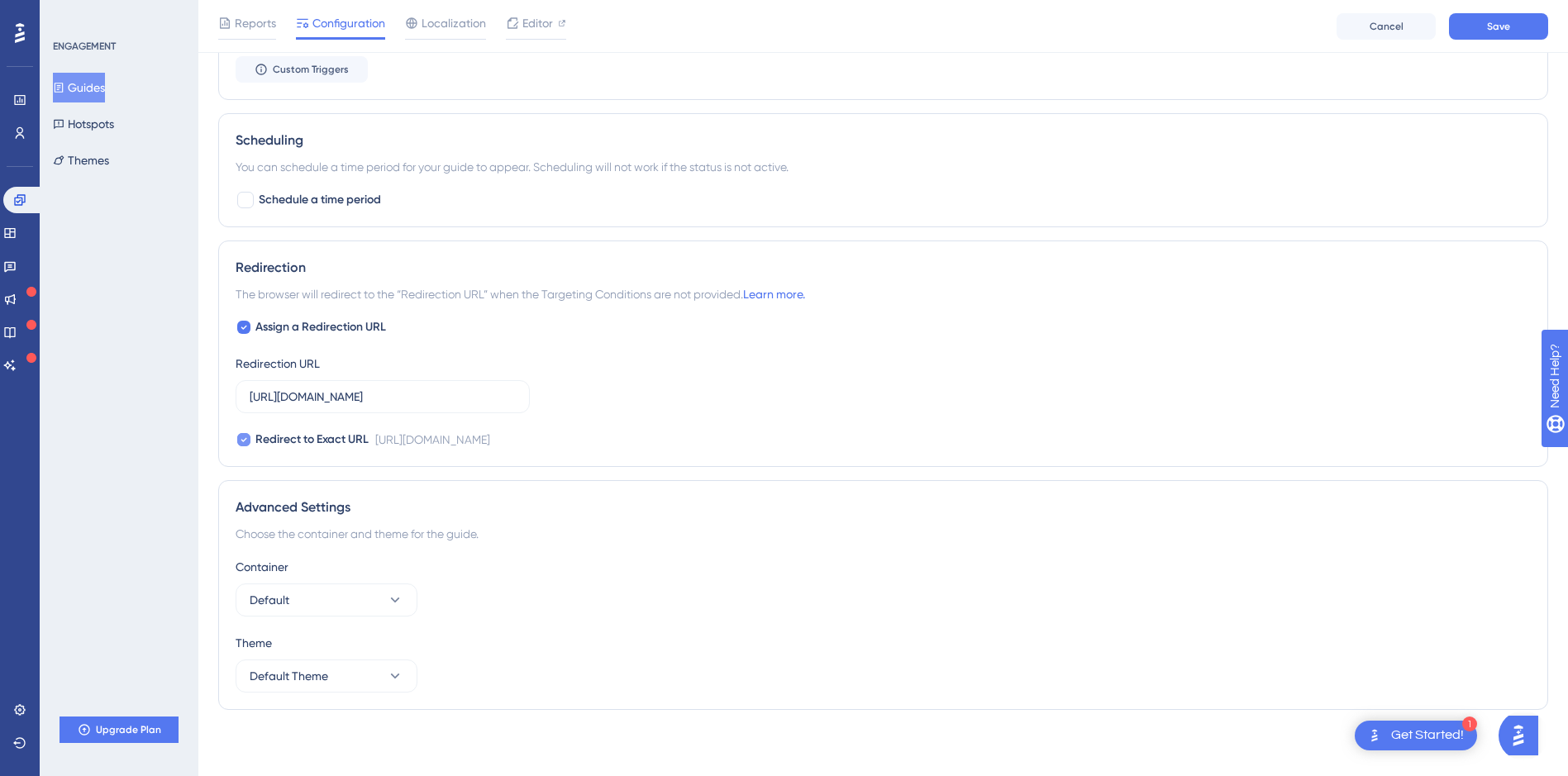
click at [300, 442] on span "Redirect to Exact URL" at bounding box center [312, 440] width 113 height 20
checkbox input "true"
click at [1100, 568] on div "Container" at bounding box center [883, 567] width 1295 height 20
click at [1410, 748] on div "1 Get Started!" at bounding box center [1416, 736] width 122 height 30
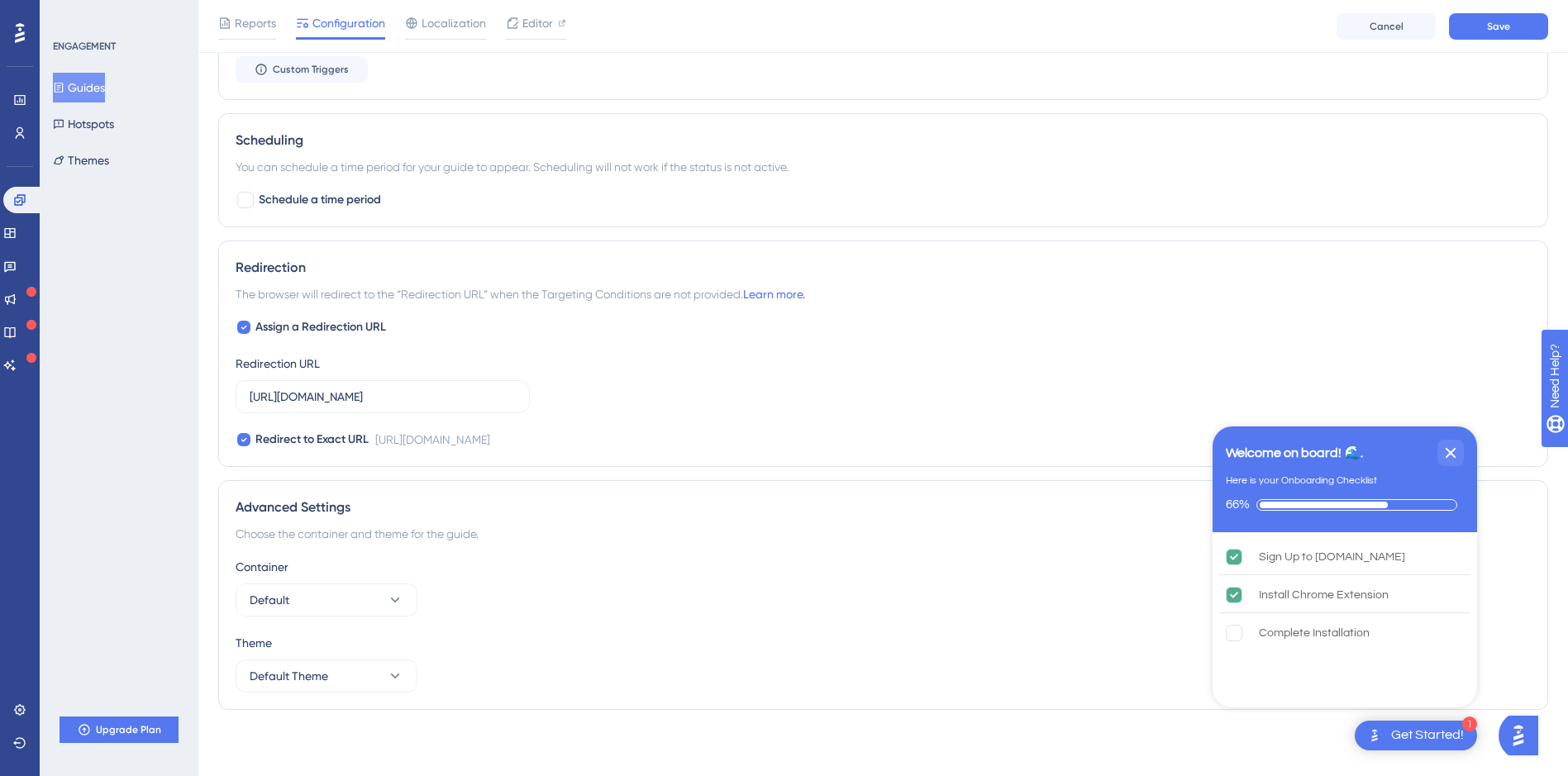
click at [1410, 748] on div "1 Get Started!" at bounding box center [1416, 736] width 122 height 30
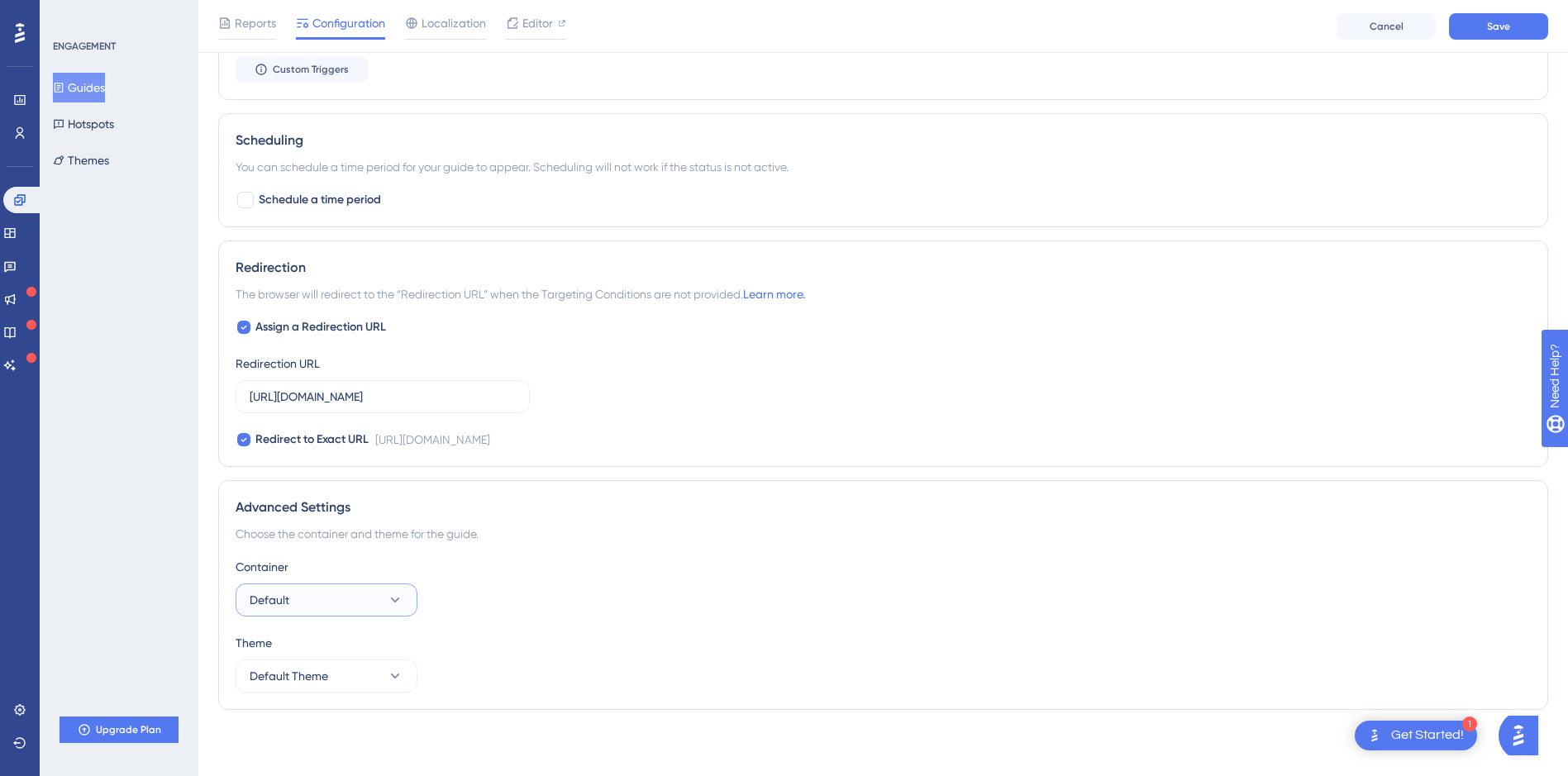
click at [351, 602] on button "Default" at bounding box center [326, 600] width 182 height 33
click at [377, 676] on button "Default Theme" at bounding box center [326, 676] width 182 height 33
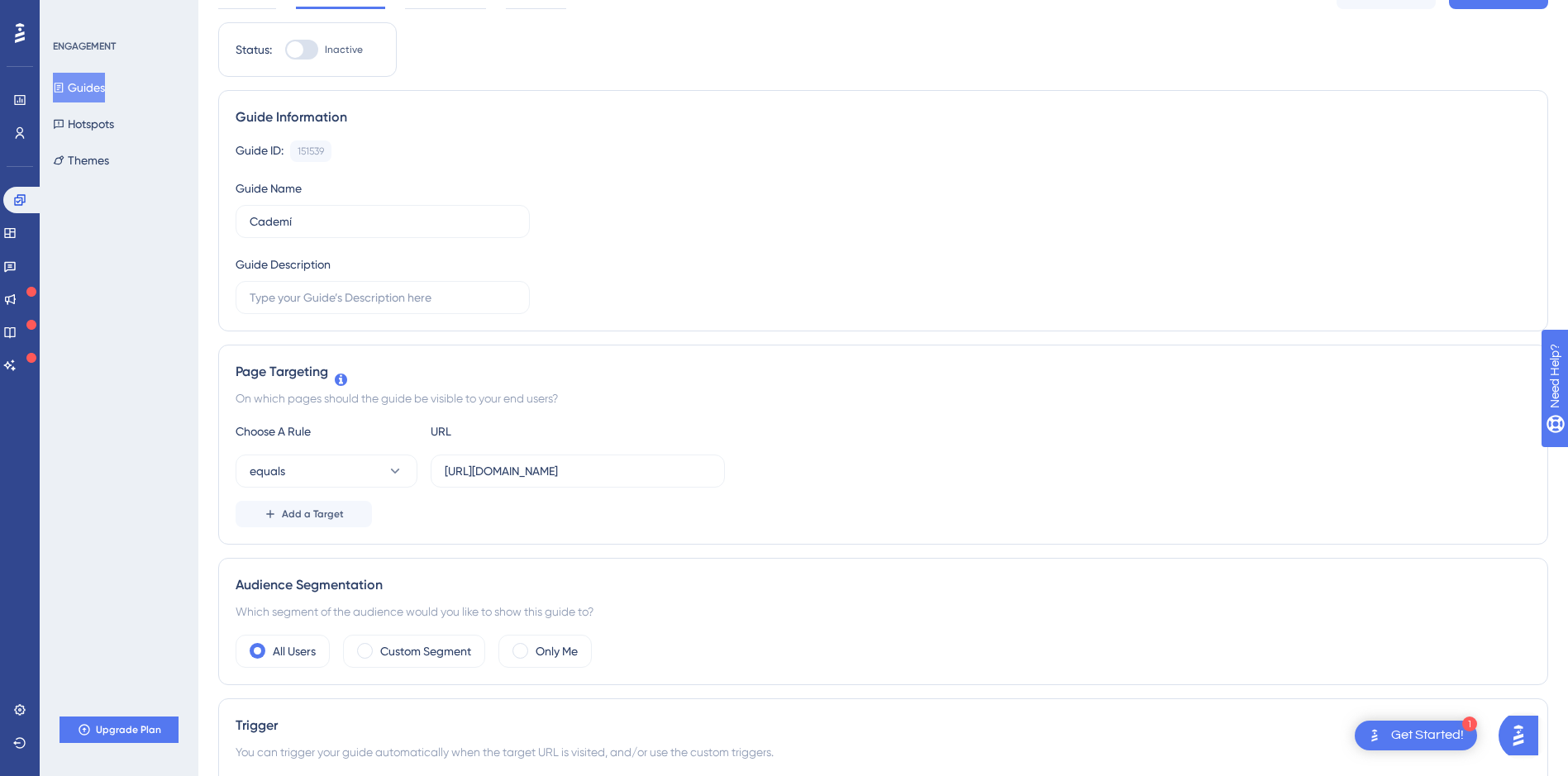
scroll to position [0, 0]
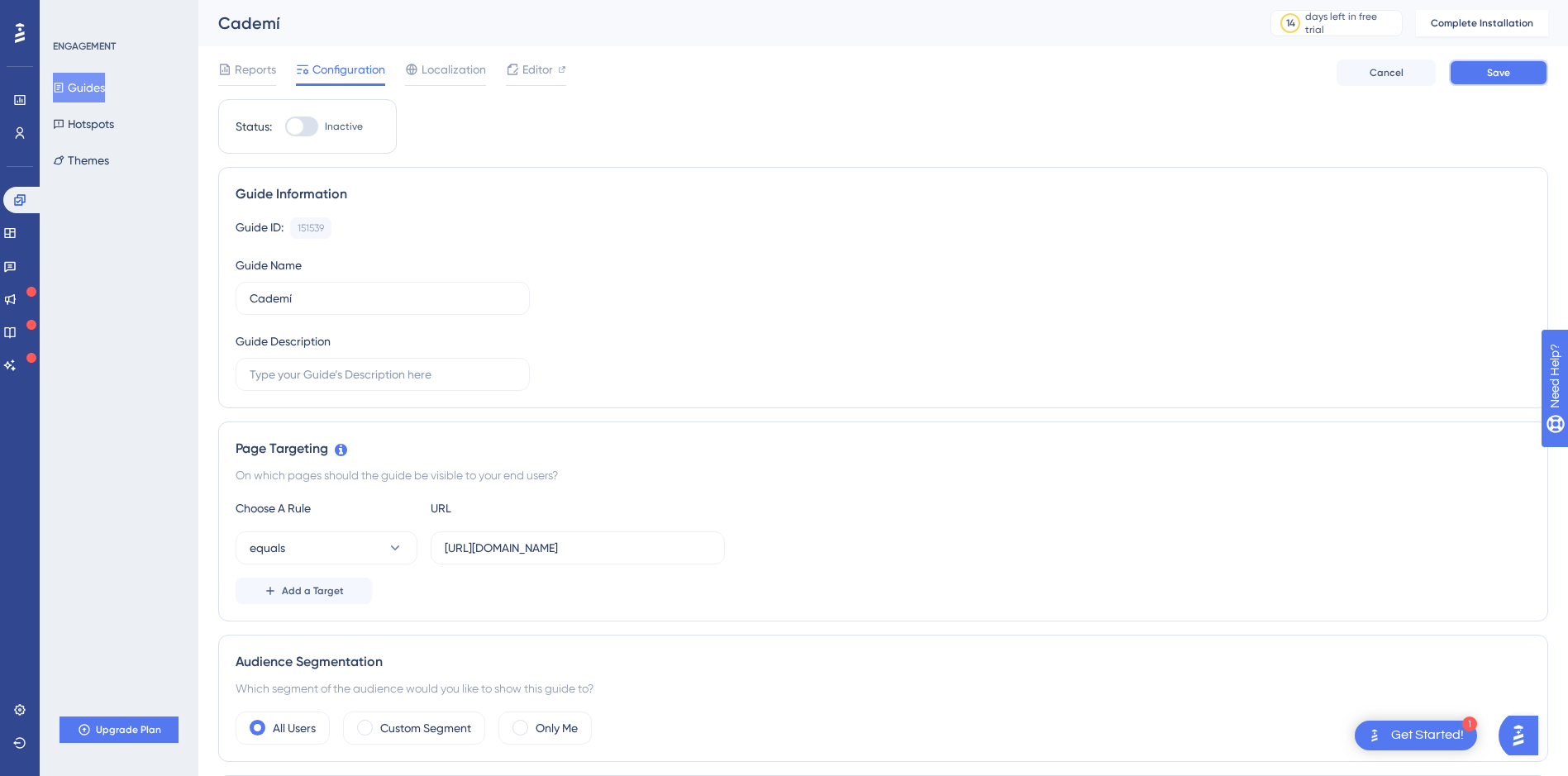
click at [1491, 80] on button "Save" at bounding box center [1498, 73] width 99 height 27
click at [347, 546] on button "equals" at bounding box center [326, 547] width 182 height 33
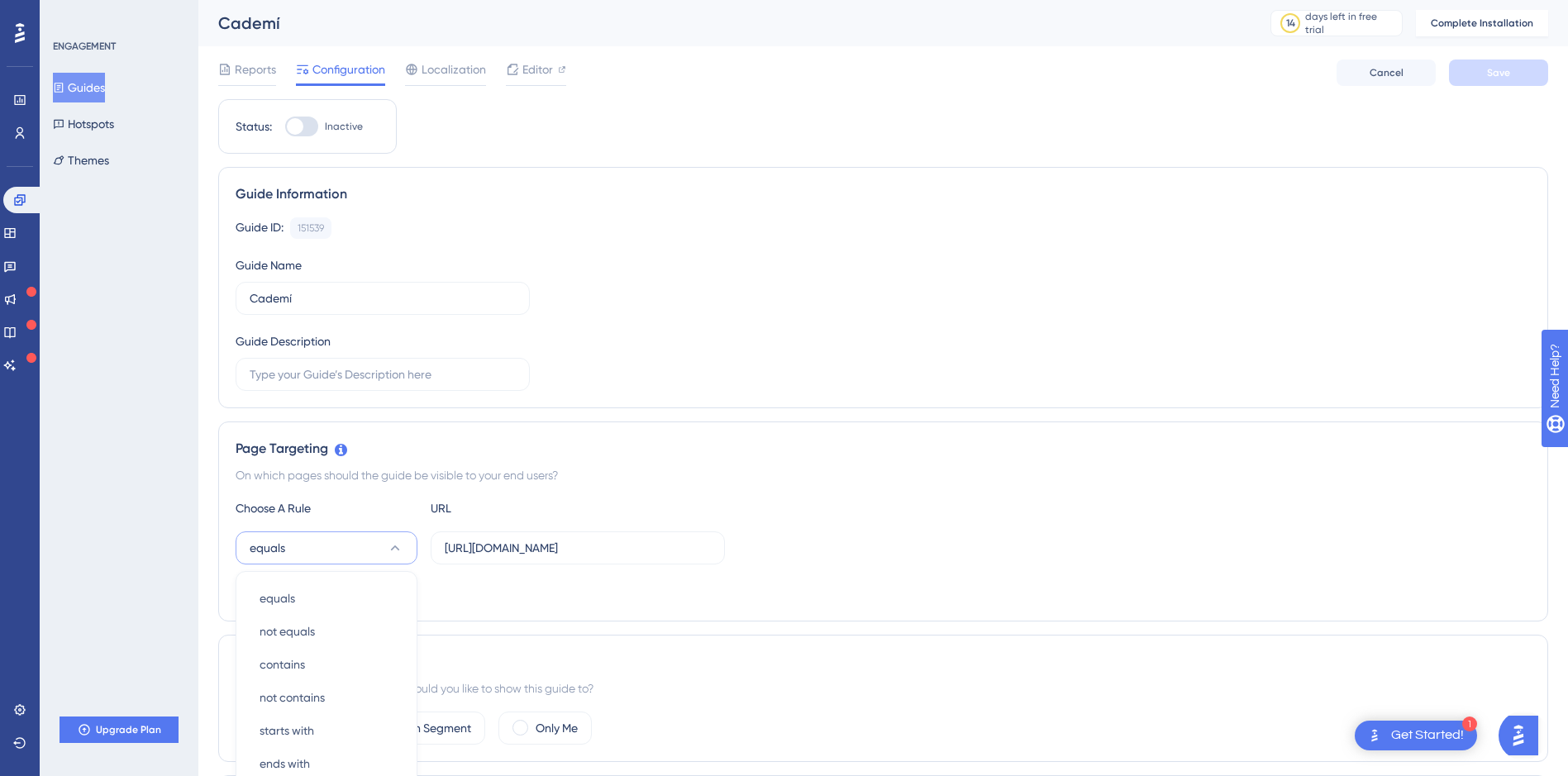
scroll to position [316, 0]
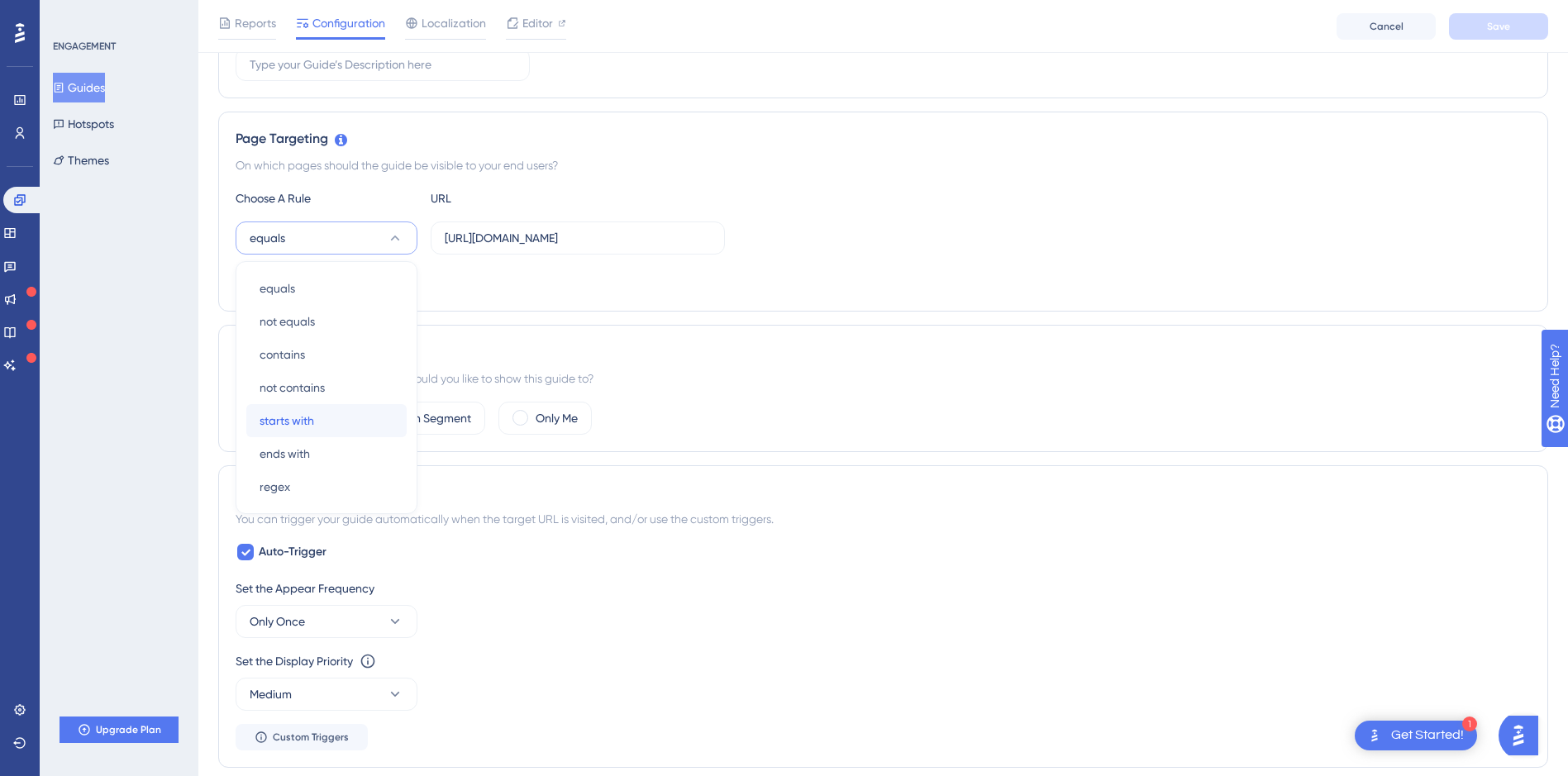
click at [308, 425] on span "starts with" at bounding box center [287, 421] width 55 height 20
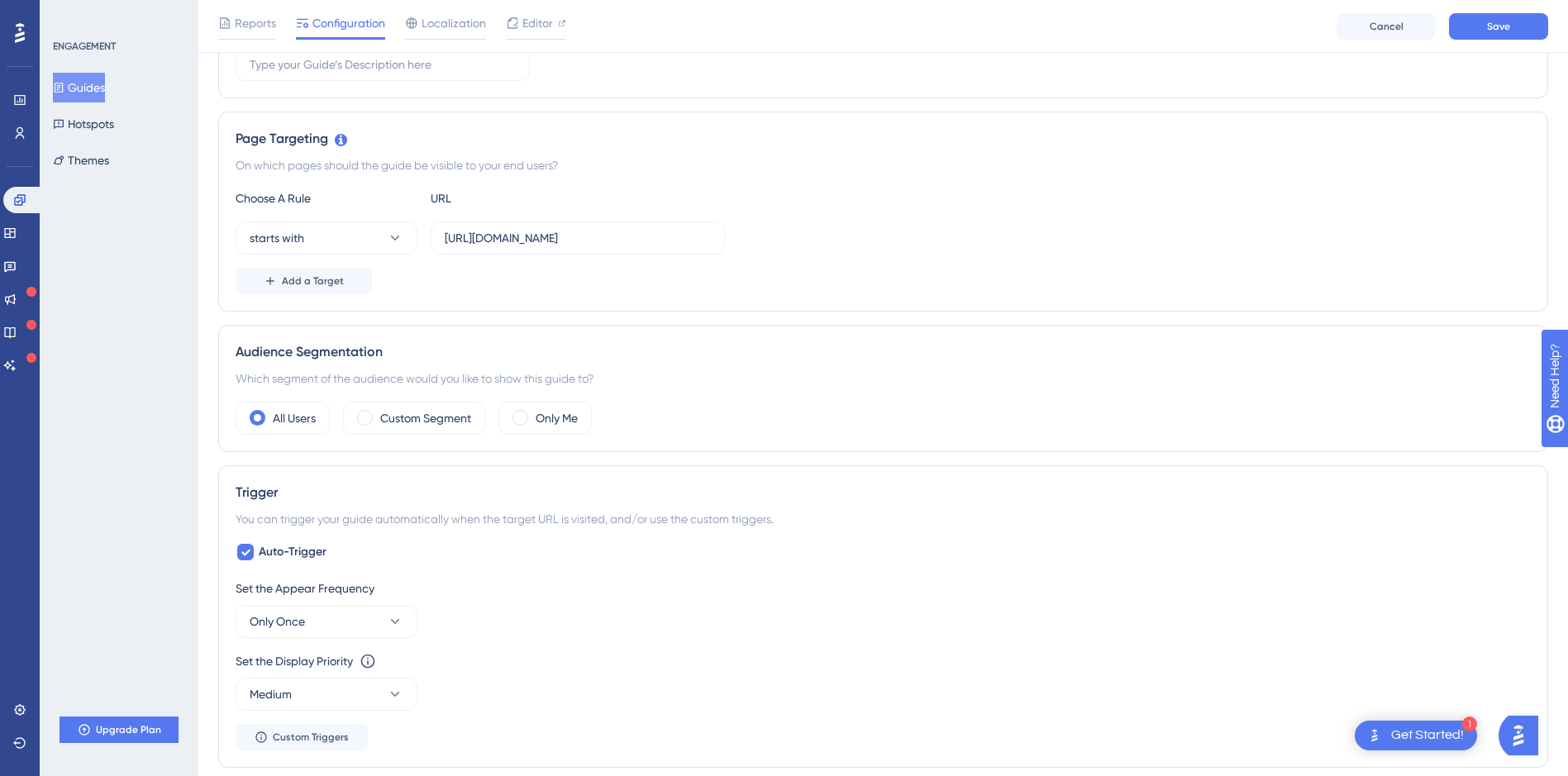
drag, startPoint x: 1168, startPoint y: 280, endPoint x: 1189, endPoint y: 247, distance: 39.1
click at [1189, 247] on div "Choose A Rule URL starts with https://members.assumtek.com.br/area/vitrine?somb…" at bounding box center [883, 241] width 1295 height 105
drag, startPoint x: 1189, startPoint y: 247, endPoint x: 1510, endPoint y: 12, distance: 397.8
click at [1510, 13] on button "Save" at bounding box center [1498, 26] width 99 height 27
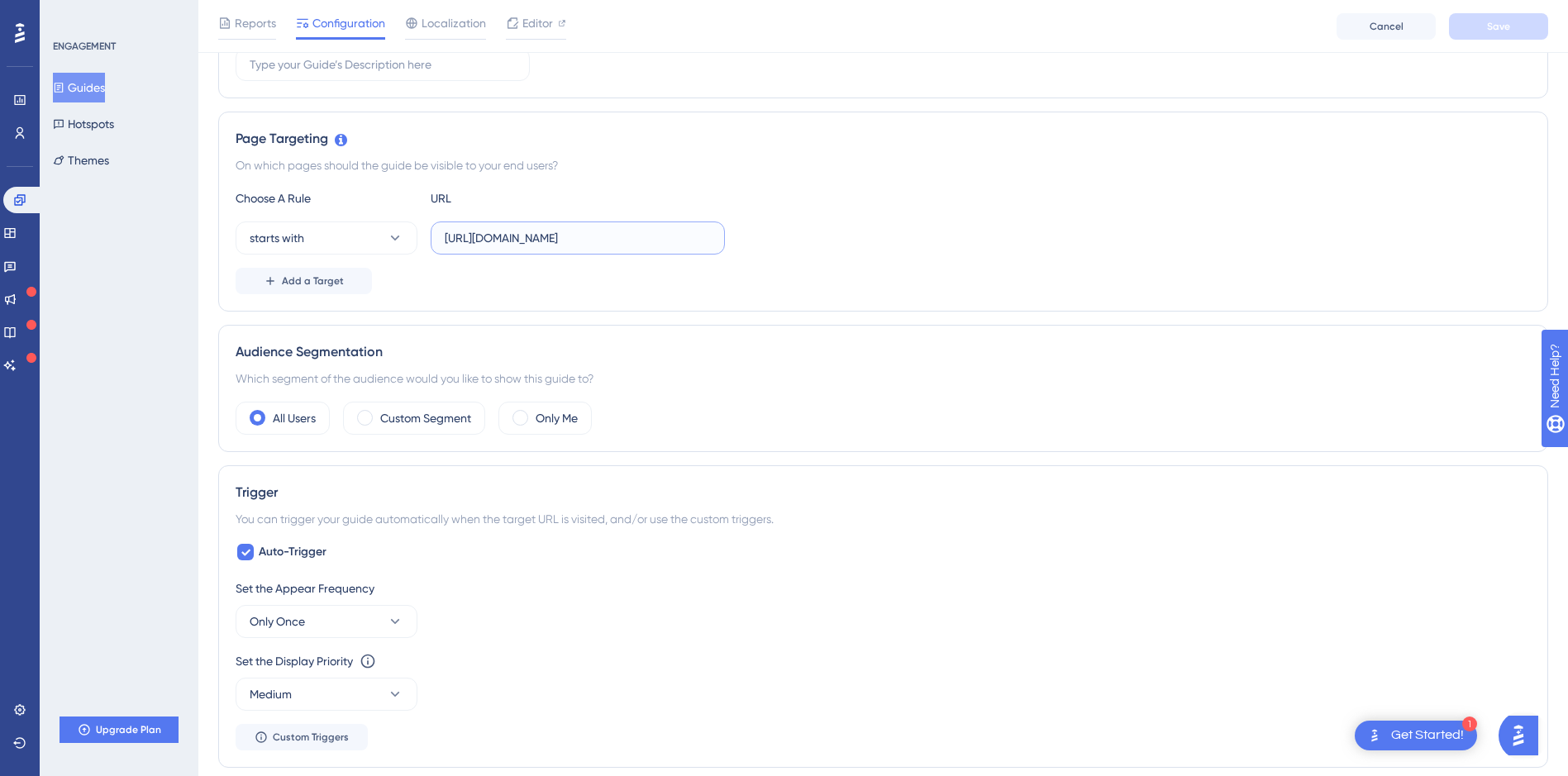
drag, startPoint x: 694, startPoint y: 240, endPoint x: 736, endPoint y: 238, distance: 42.0
click at [736, 238] on div "starts with https://members.assumtek.com.br/area/vitrine?sombra=1" at bounding box center [883, 238] width 1295 height 33
click at [657, 241] on input "https://members.assumtek.com.br/area/vitrine?sombra=1" at bounding box center [578, 238] width 267 height 18
drag, startPoint x: 440, startPoint y: 236, endPoint x: 852, endPoint y: 228, distance: 412.1
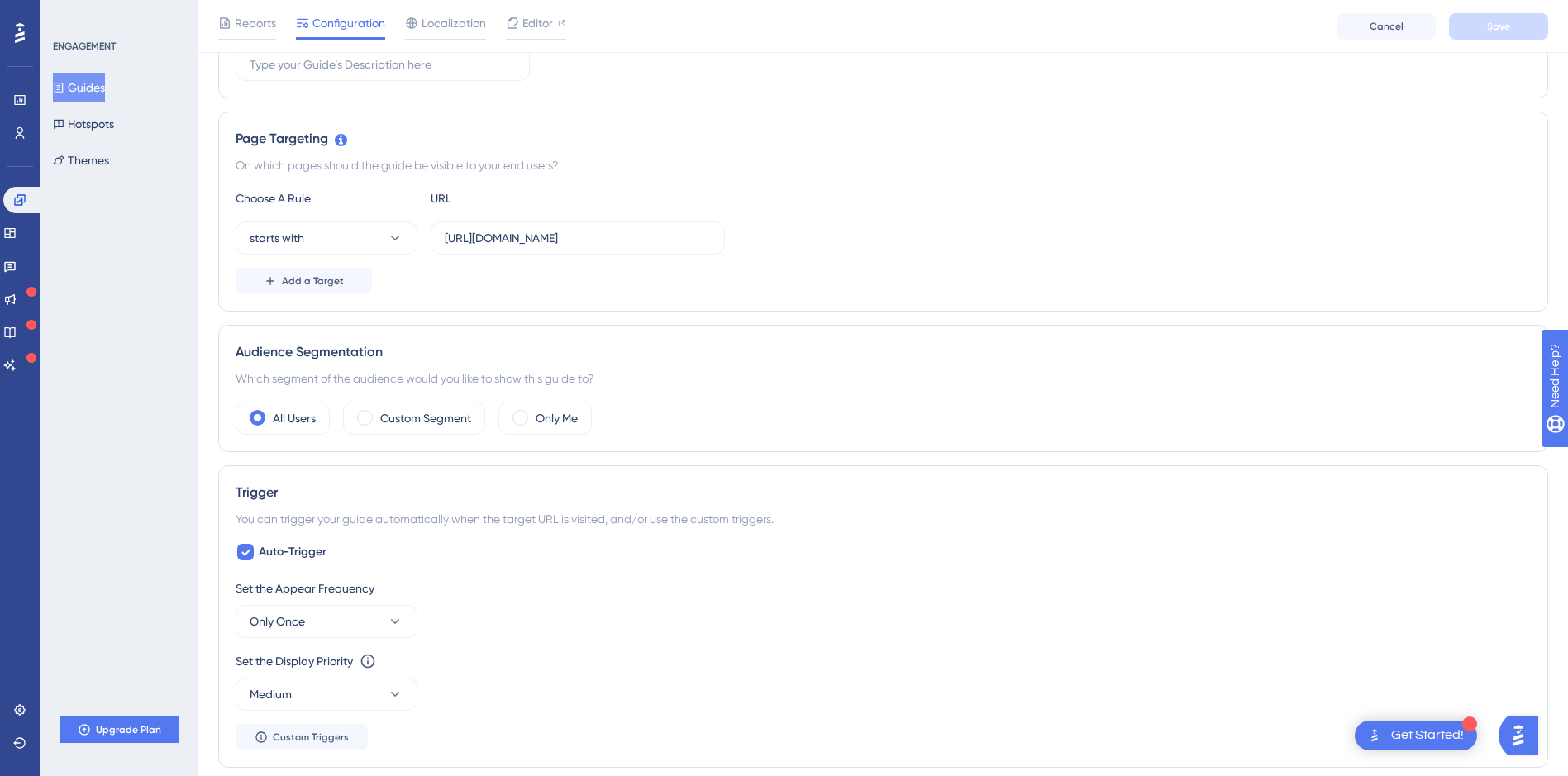
click at [852, 228] on div "starts with https://members.assumtek.com.br/area/vitrine?sombra=1" at bounding box center [883, 238] width 1295 height 33
click at [558, 242] on input "https://members.assumtek.com.br/area/vitrine?sombra=1" at bounding box center [578, 238] width 267 height 18
paste input "https://members.assumtek.com.br/area/vitrine"
paste input "text"
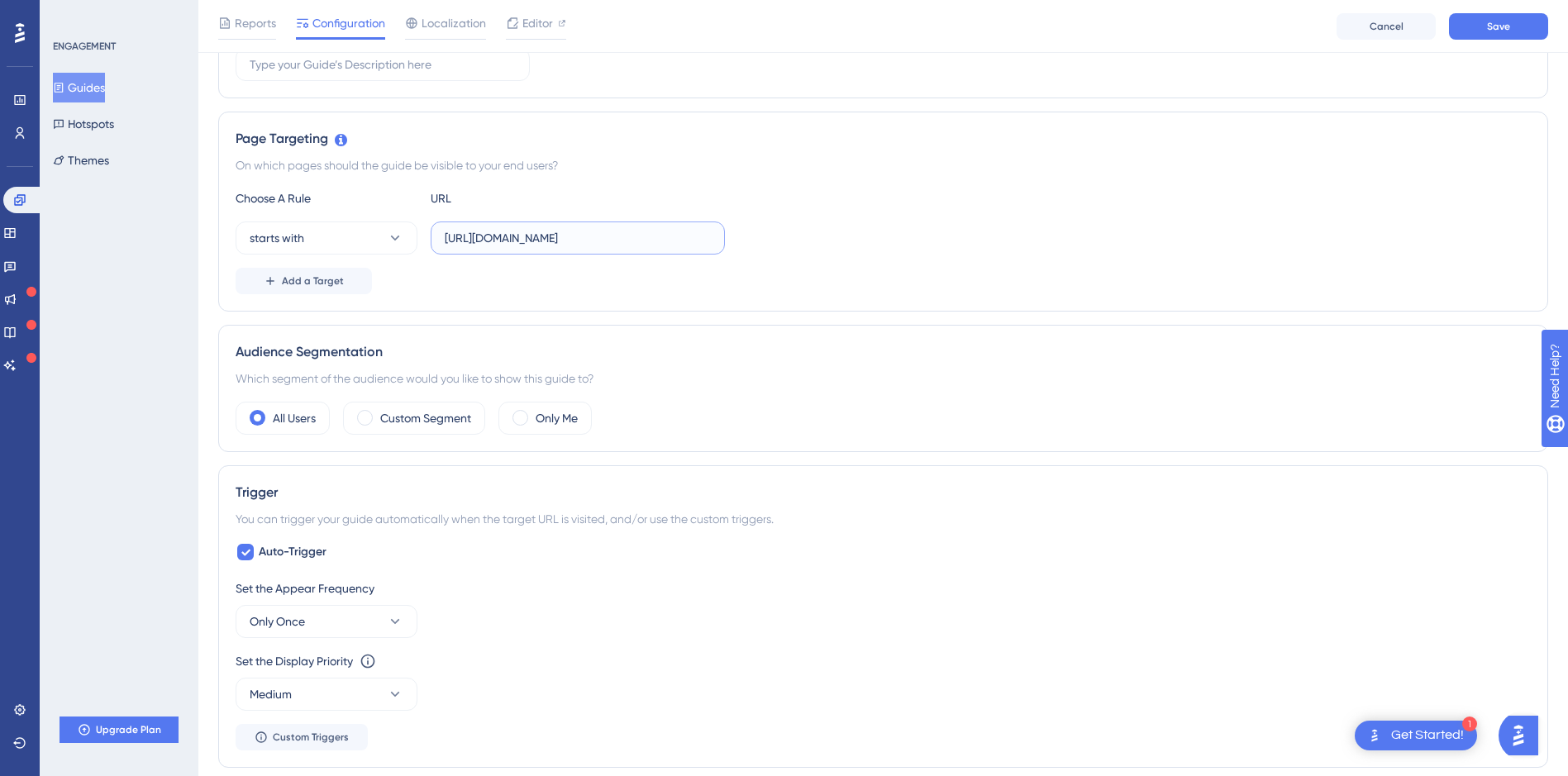
scroll to position [0, 0]
type input "https://members.assumtek.com.br/area/vitrine"
click at [1522, 19] on button "Save" at bounding box center [1498, 26] width 99 height 27
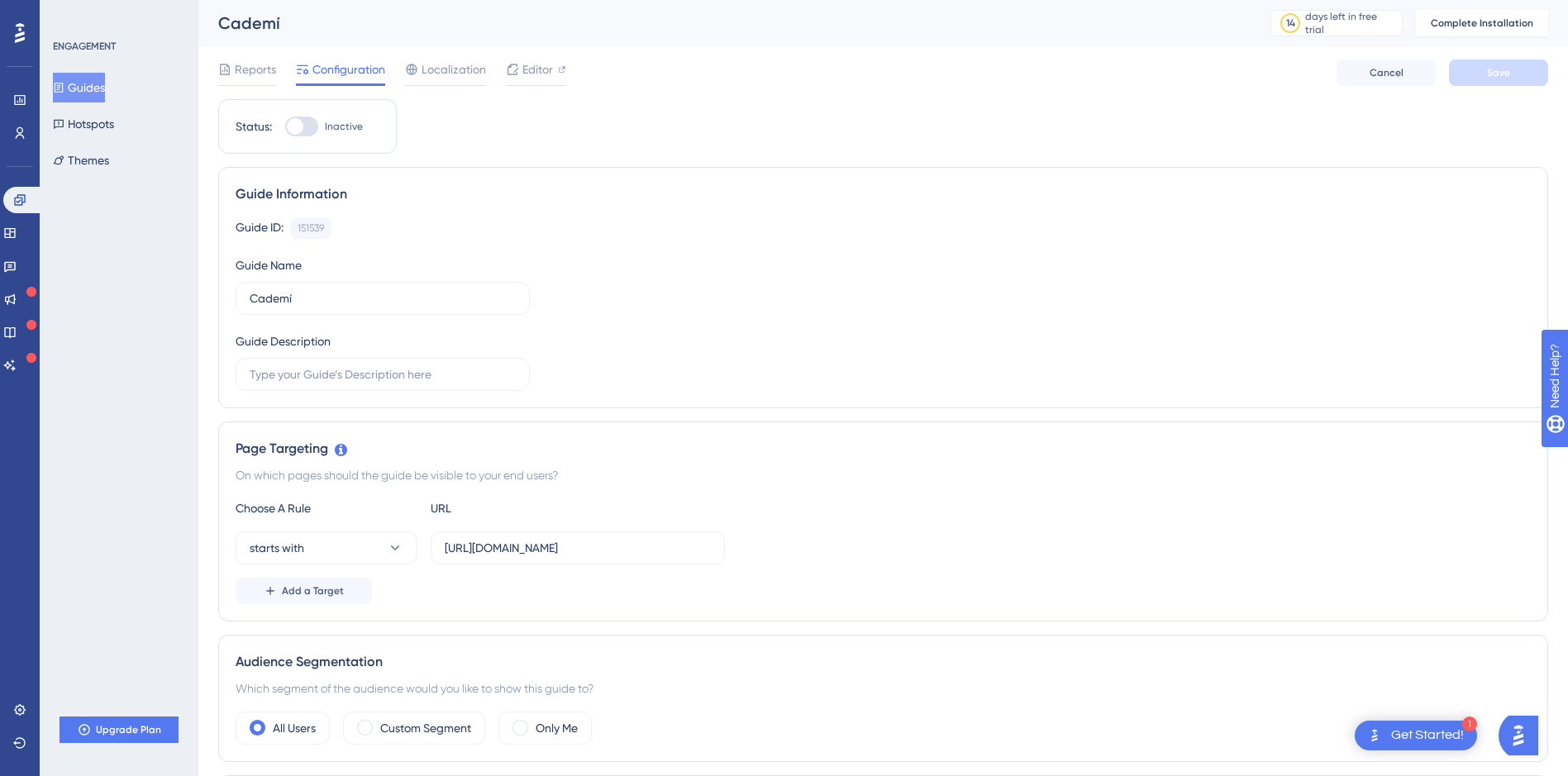
click at [305, 128] on div at bounding box center [301, 126] width 33 height 20
click at [286, 127] on input "Inactive" at bounding box center [285, 126] width 1 height 1
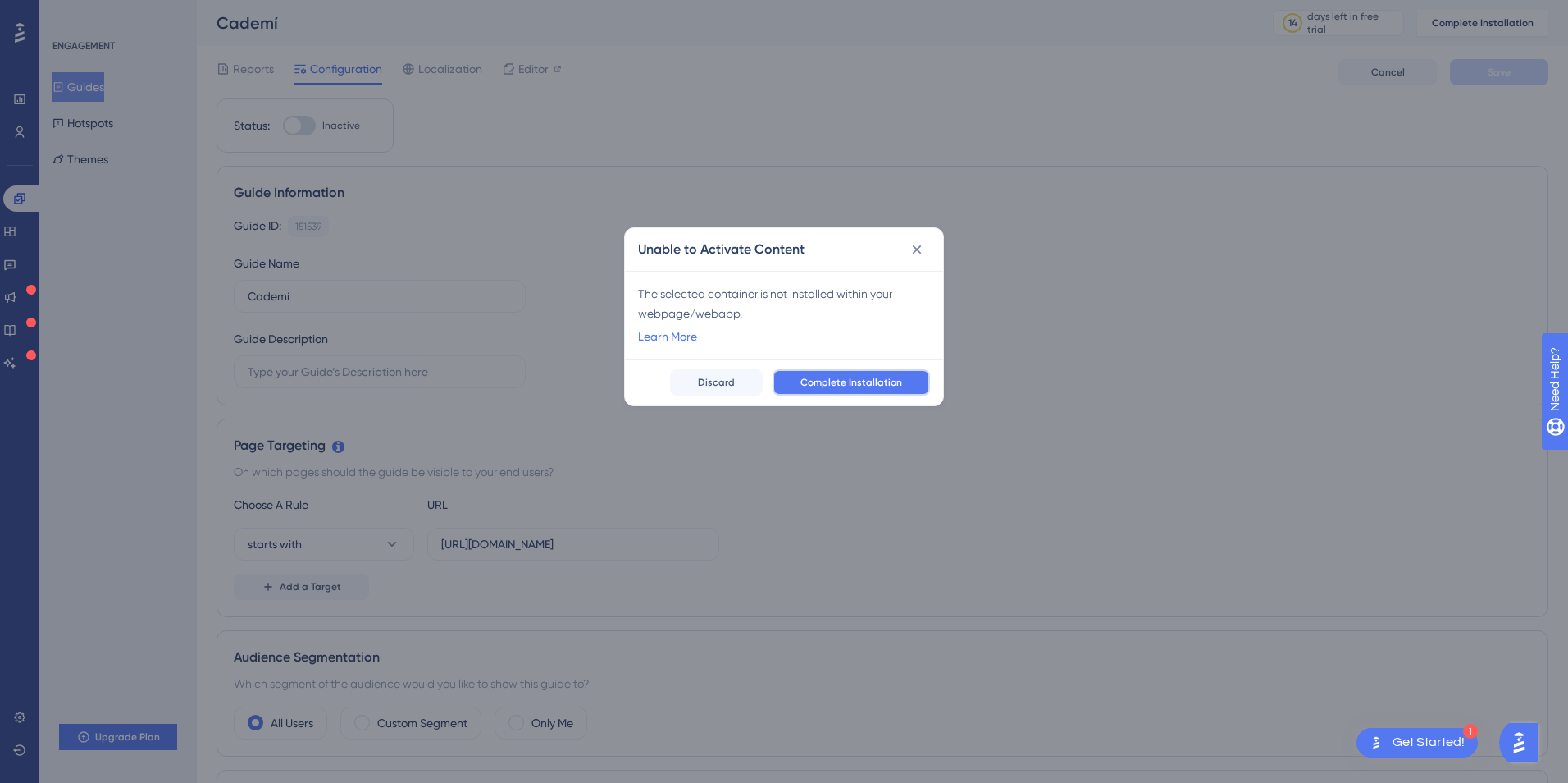
click at [864, 381] on span "Complete Installation" at bounding box center [851, 382] width 102 height 13
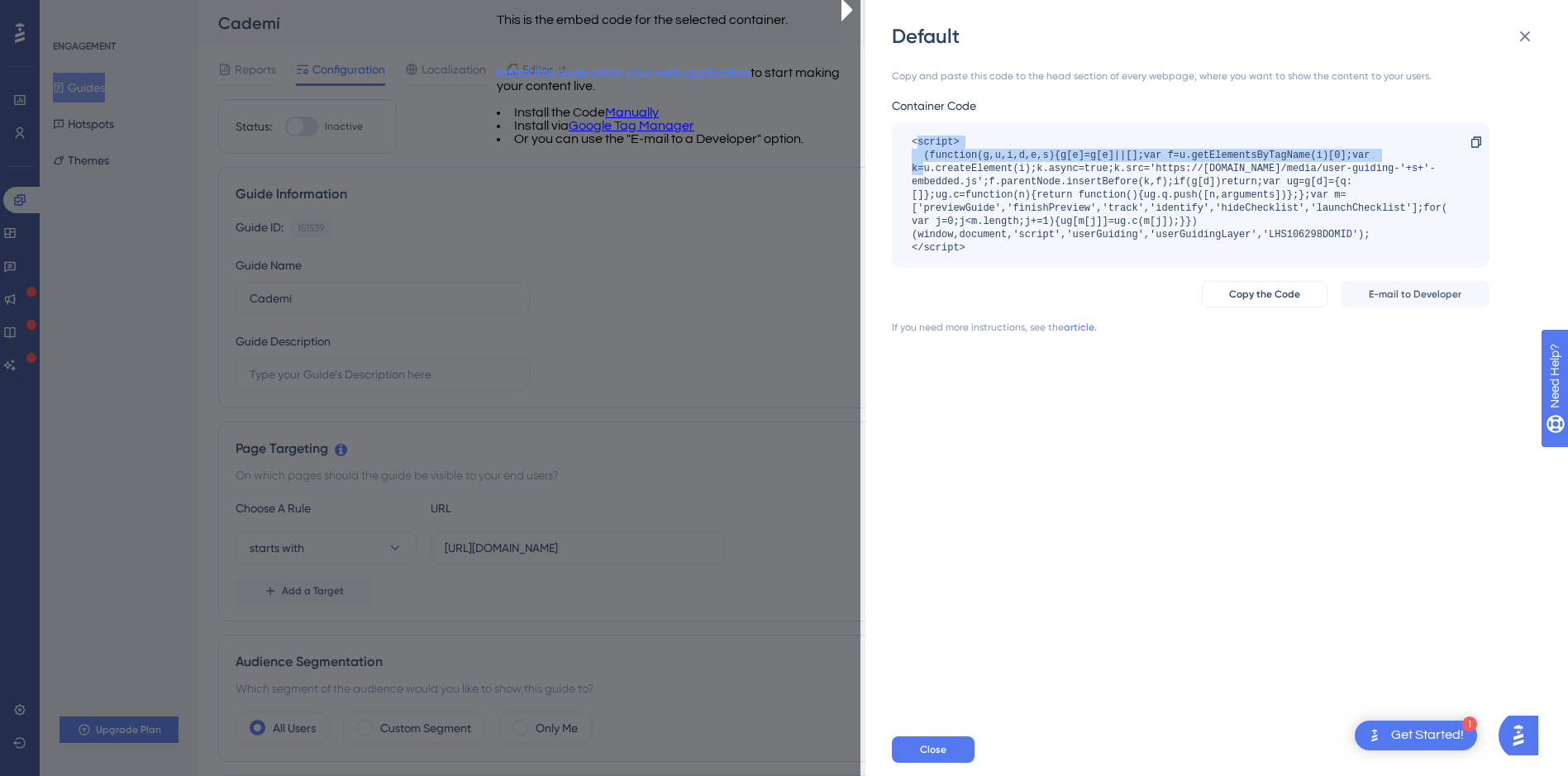
click at [920, 140] on div "<script> (function(g,u,i,d,e,s){g[e]=g[e]||[];var f=u.getElementsByTagName(i)[0…" at bounding box center [1182, 195] width 541 height 119
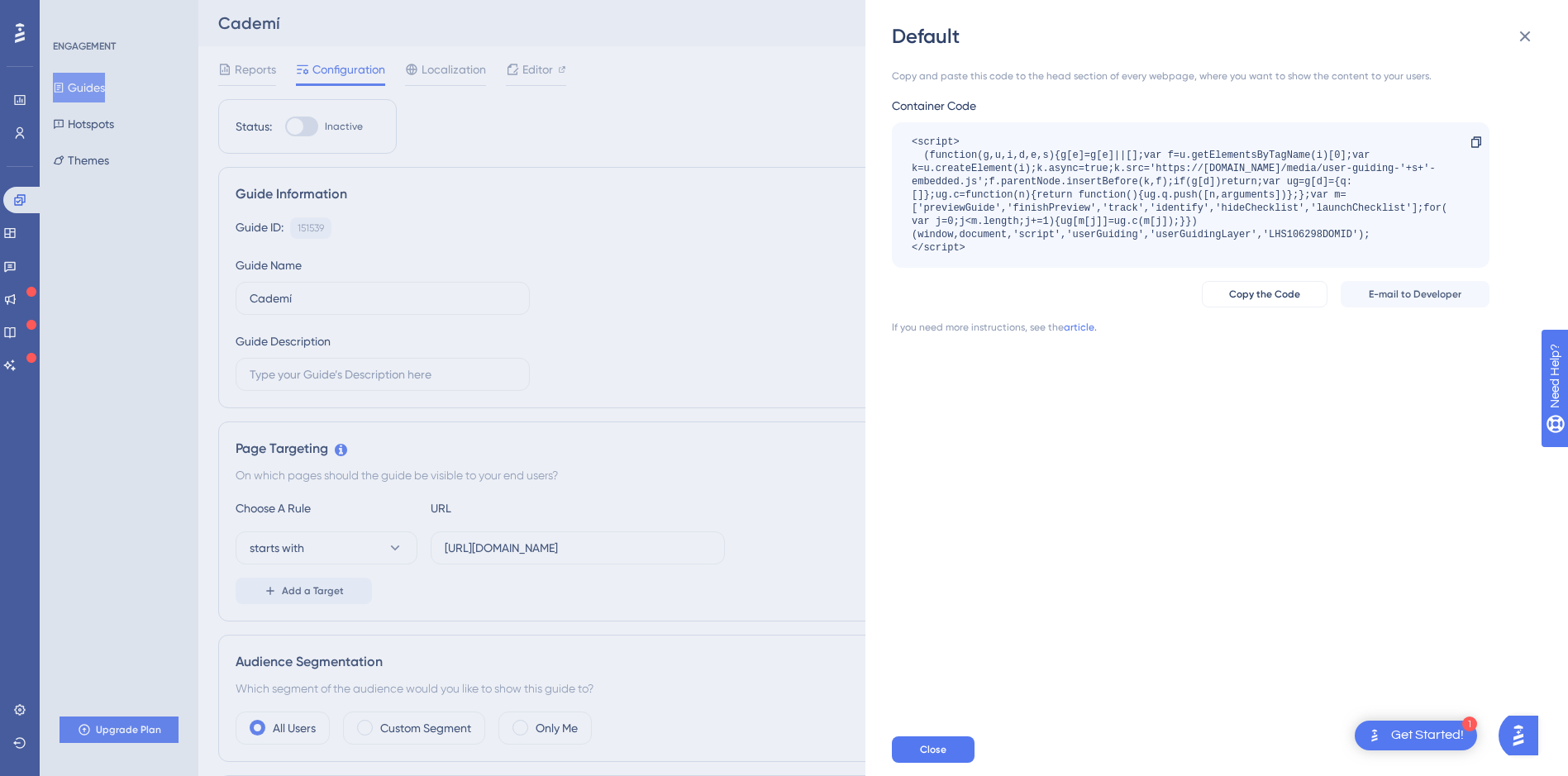
drag, startPoint x: 920, startPoint y: 140, endPoint x: 911, endPoint y: 136, distance: 9.8
click at [911, 136] on div "<script> (function(g,u,i,d,e,s){g[e]=g[e]||[];var f=u.getElementsByTagName(i)[0…" at bounding box center [1182, 195] width 541 height 119
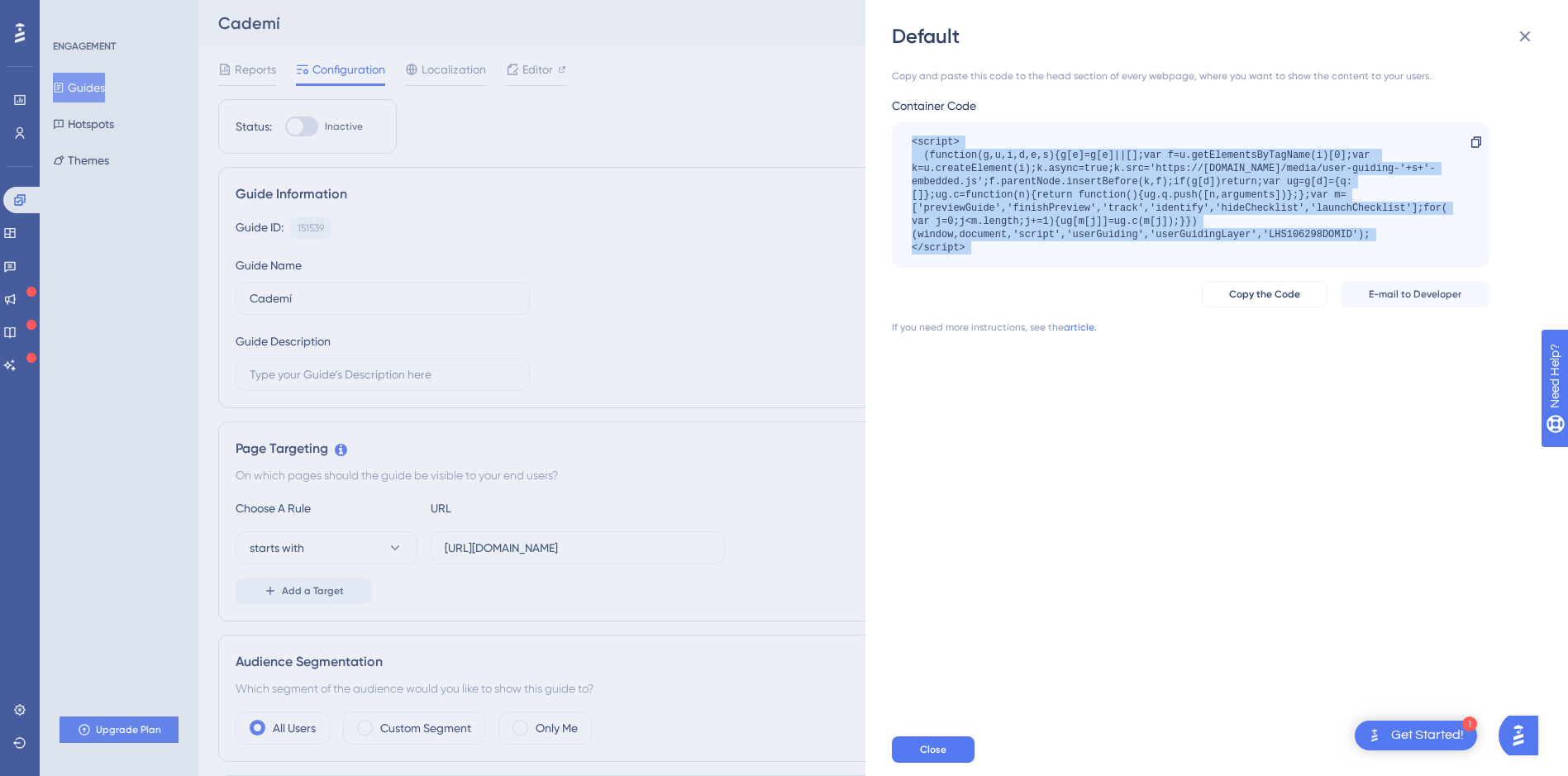
drag, startPoint x: 911, startPoint y: 136, endPoint x: 1151, endPoint y: 246, distance: 264.0
click at [1151, 246] on div "<script> (function(g,u,i,d,e,s){g[e]=g[e]||[];var f=u.getElementsByTagName(i)[0…" at bounding box center [1182, 195] width 541 height 119
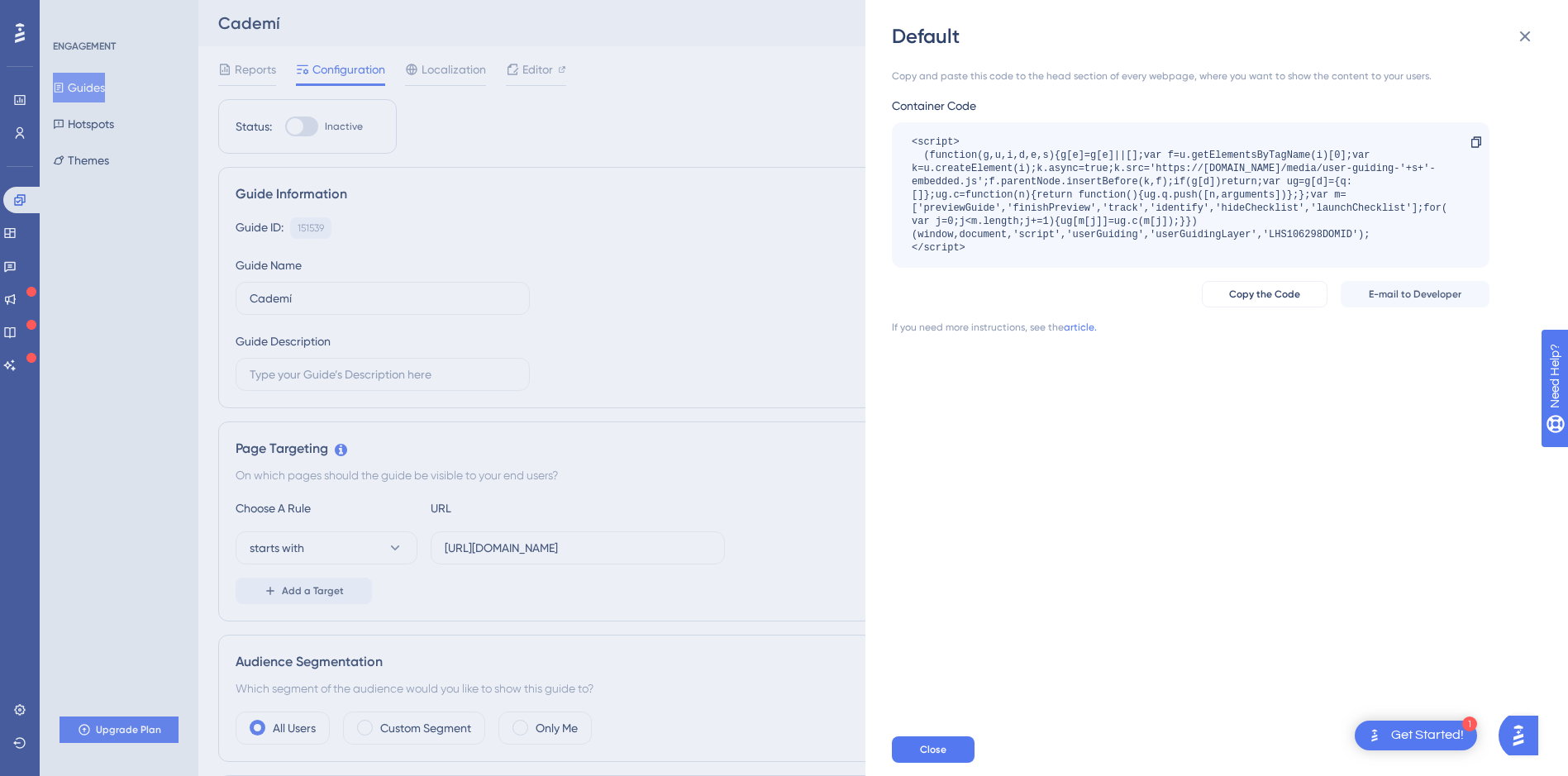
drag, startPoint x: 606, startPoint y: 335, endPoint x: 634, endPoint y: 355, distance: 34.4
click at [615, 339] on div "Default Copy and paste this code to the head section of every webpage, where yo…" at bounding box center [784, 388] width 1568 height 776
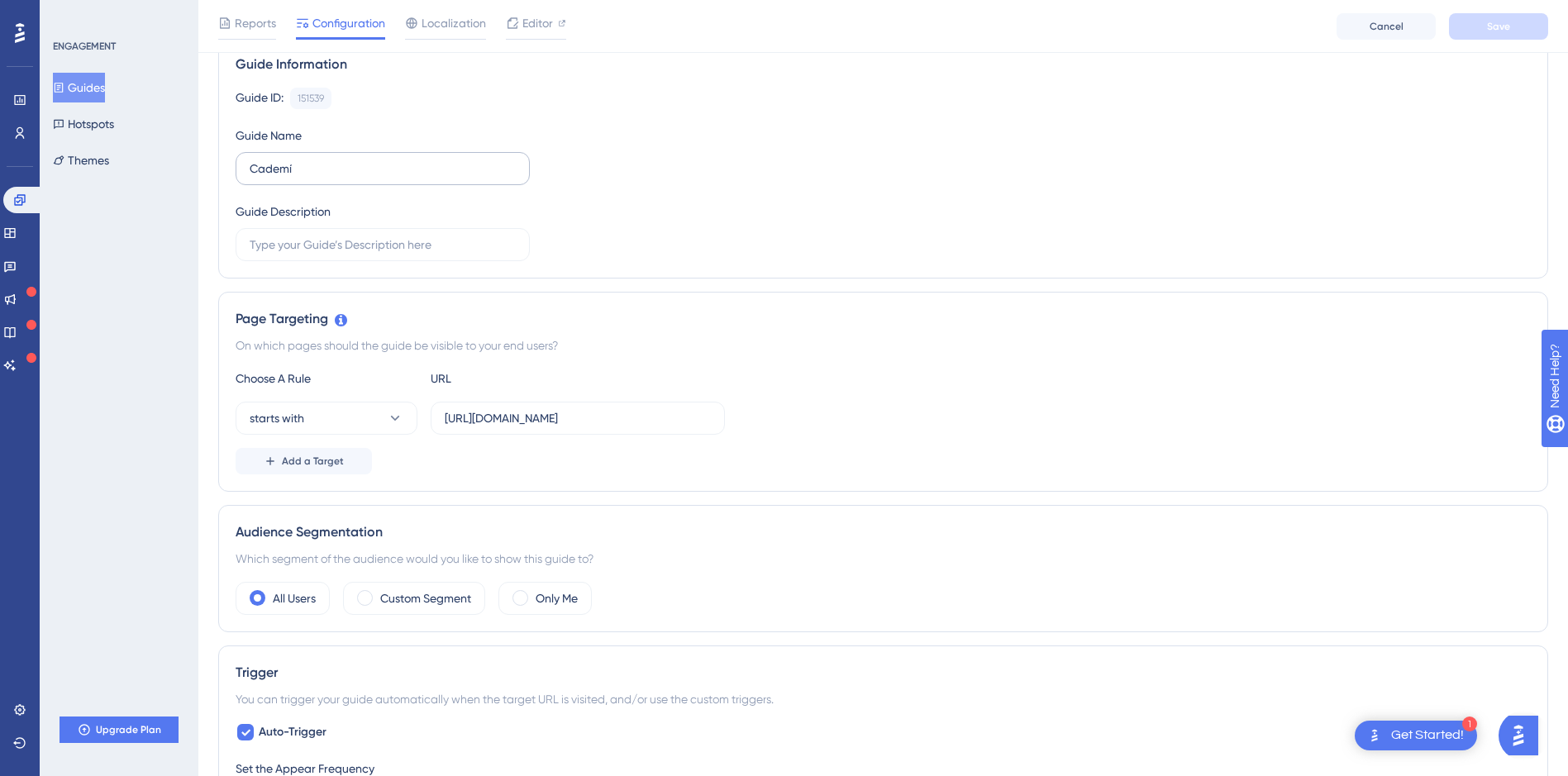
scroll to position [165, 0]
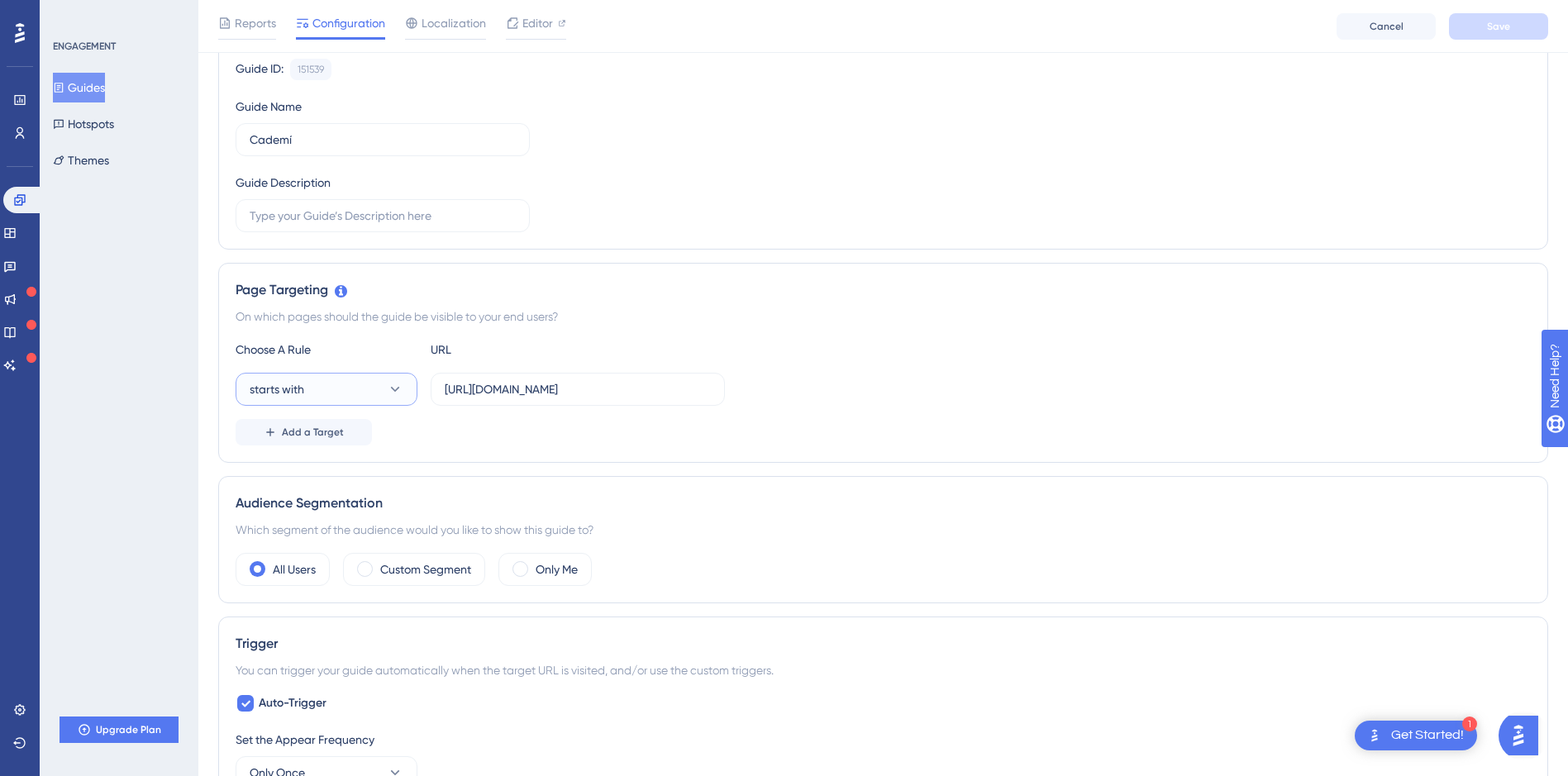
click at [374, 394] on button "starts with" at bounding box center [326, 389] width 182 height 33
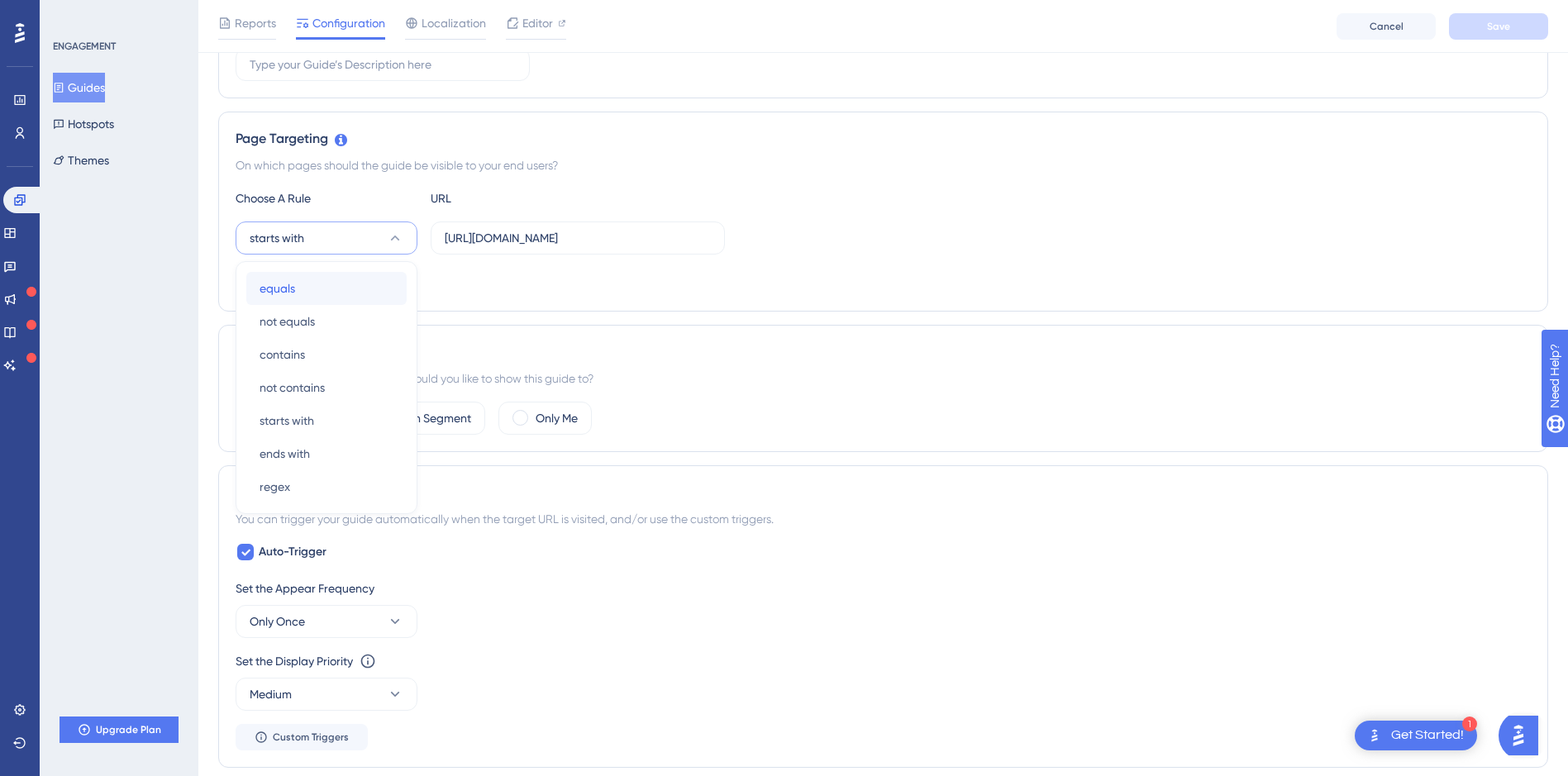
click at [336, 289] on div "equals equals" at bounding box center [326, 288] width 134 height 33
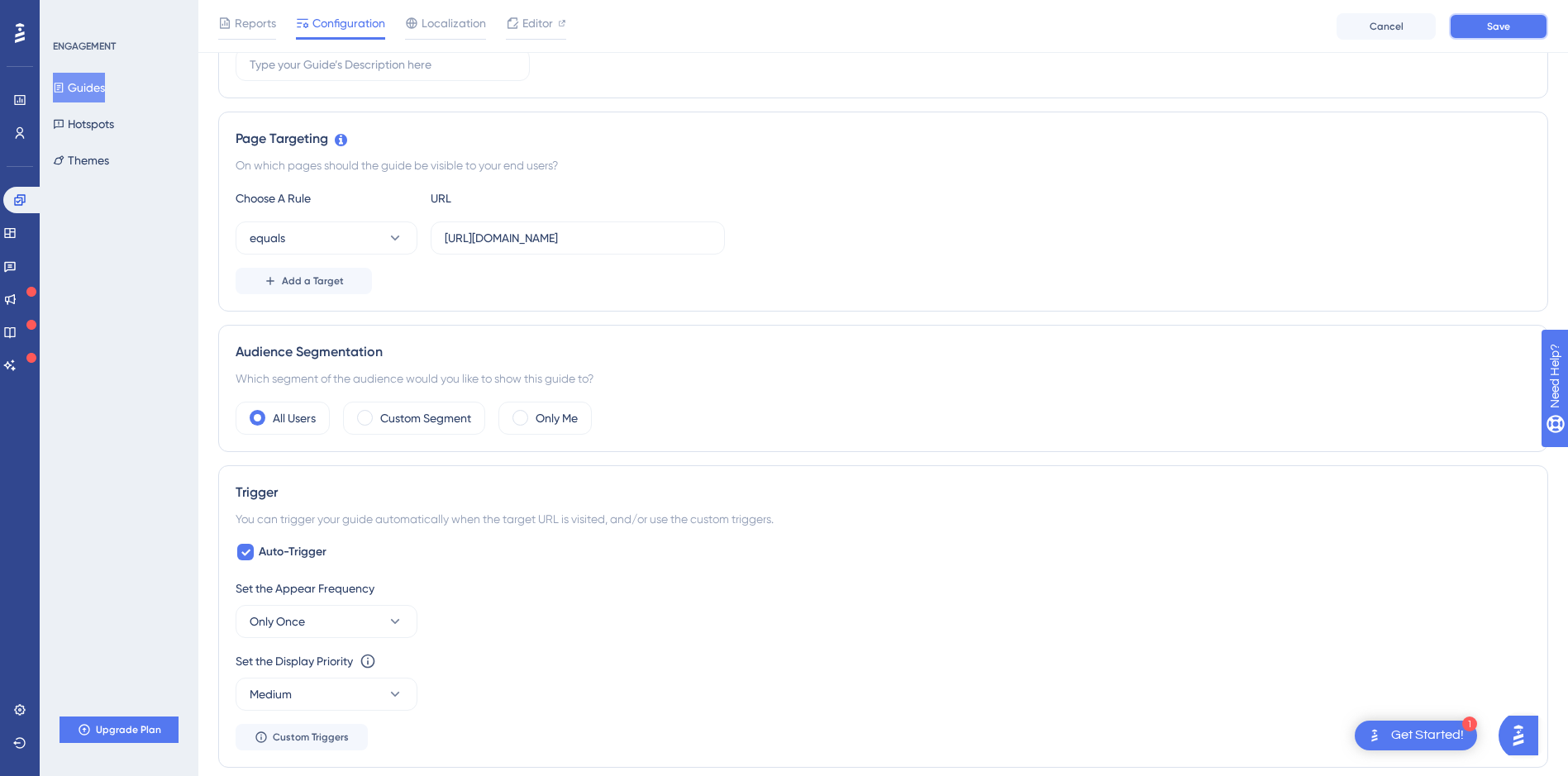
click at [1489, 23] on span "Save" at bounding box center [1498, 26] width 23 height 13
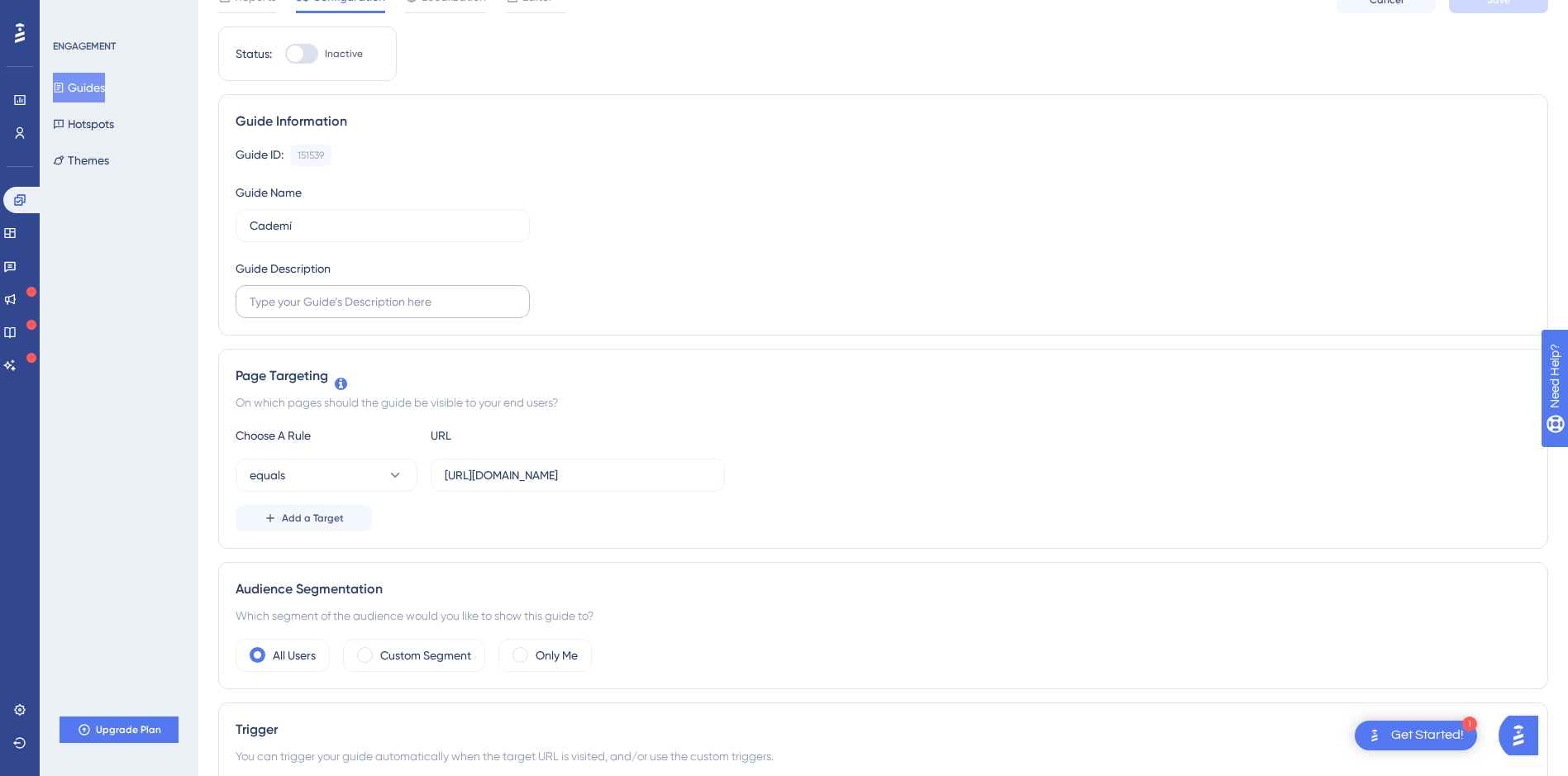
scroll to position [0, 0]
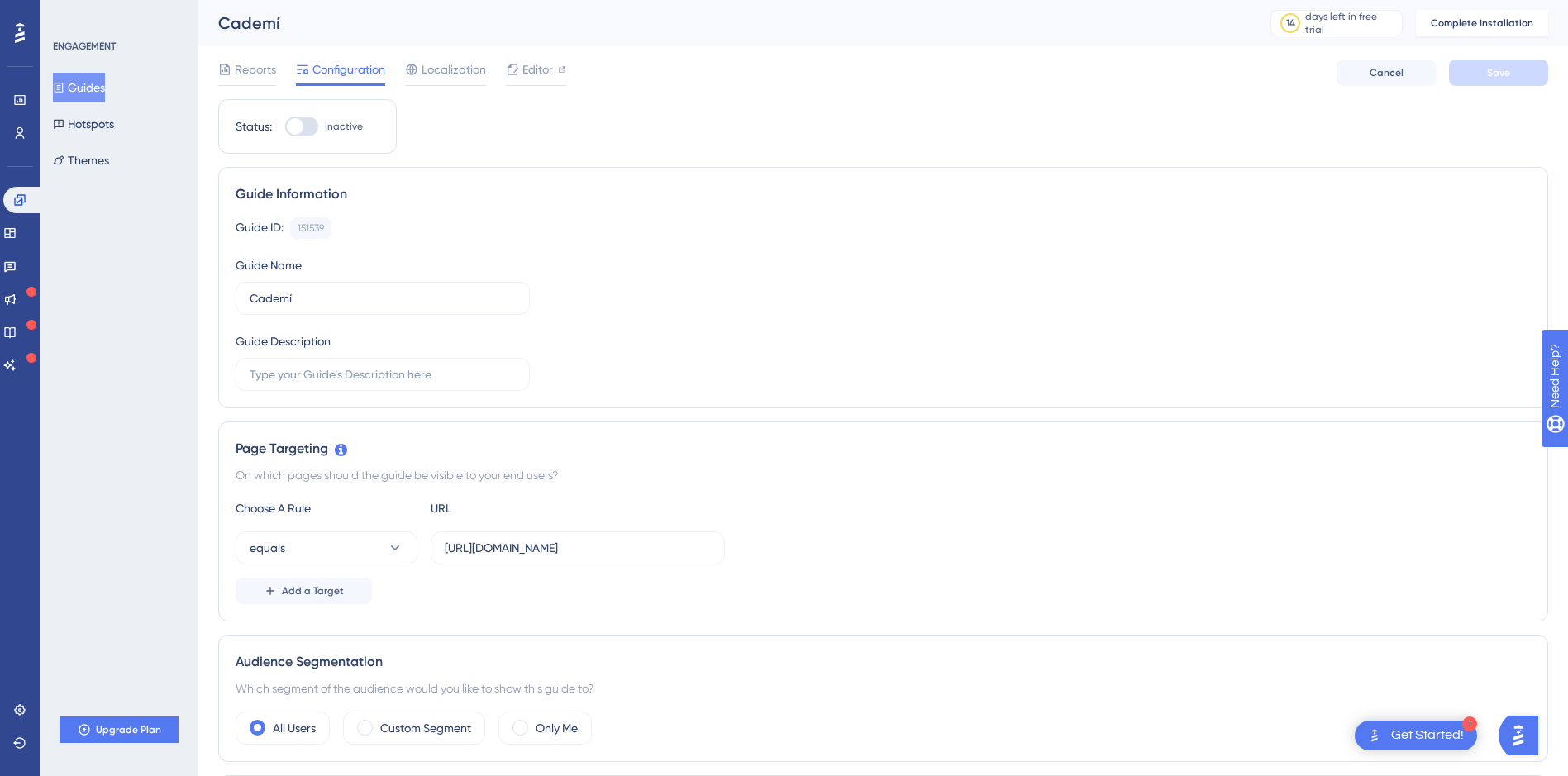
click at [326, 131] on span "Inactive" at bounding box center [344, 125] width 38 height 13
click at [286, 127] on input "Inactive" at bounding box center [285, 126] width 1 height 1
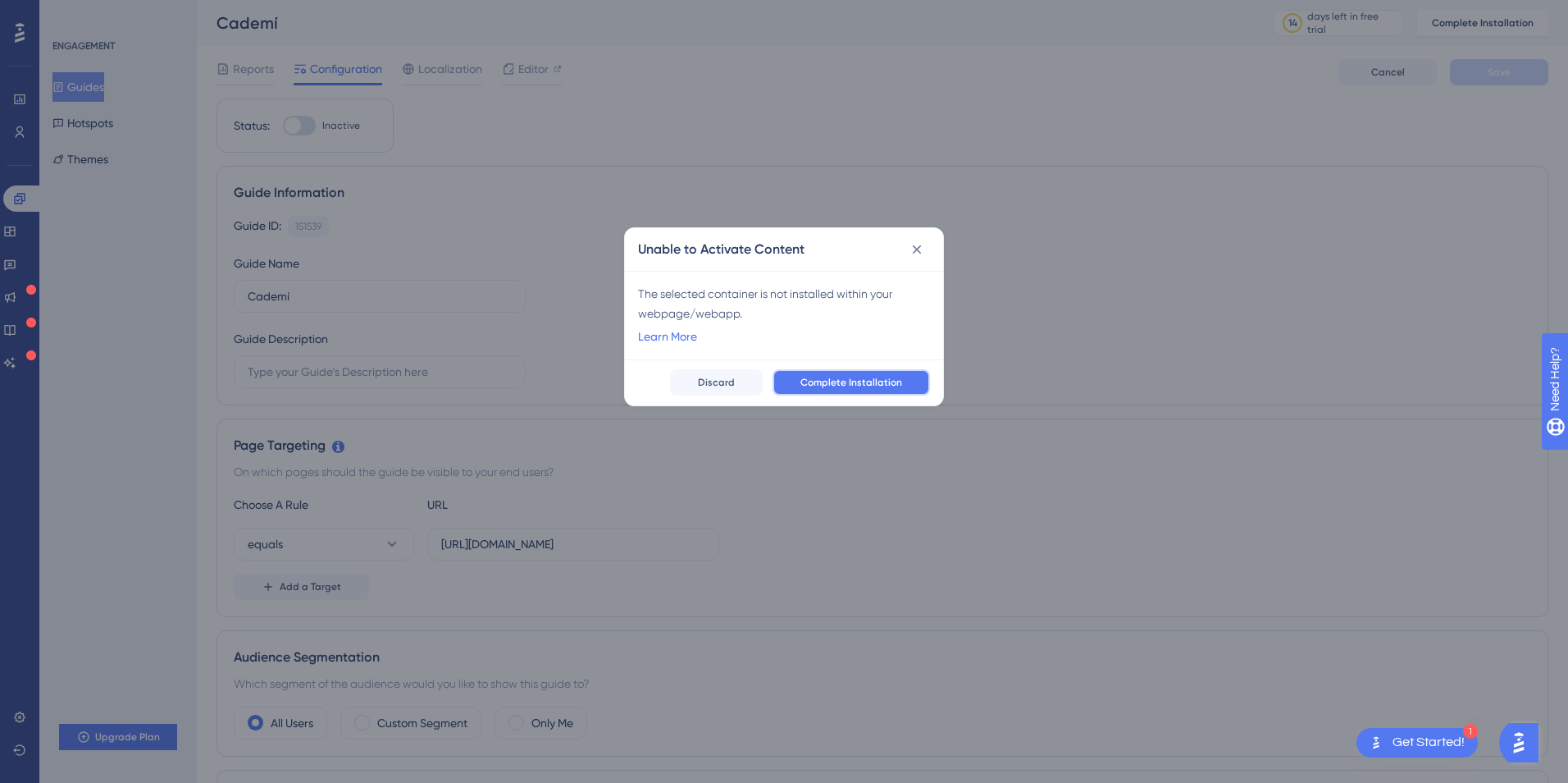
click at [822, 381] on span "Complete Installation" at bounding box center [851, 382] width 102 height 13
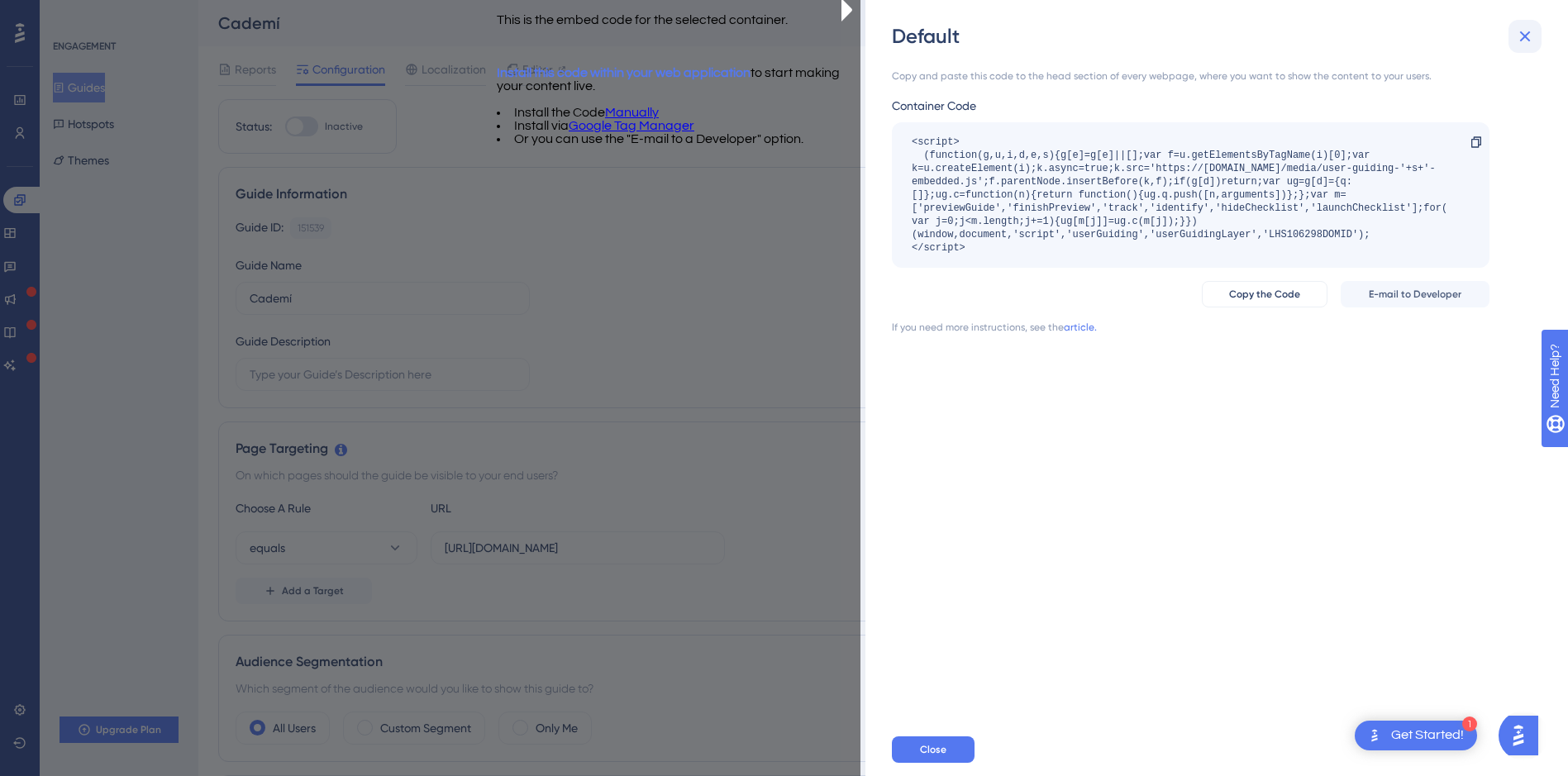
click at [1527, 32] on icon at bounding box center [1525, 37] width 20 height 20
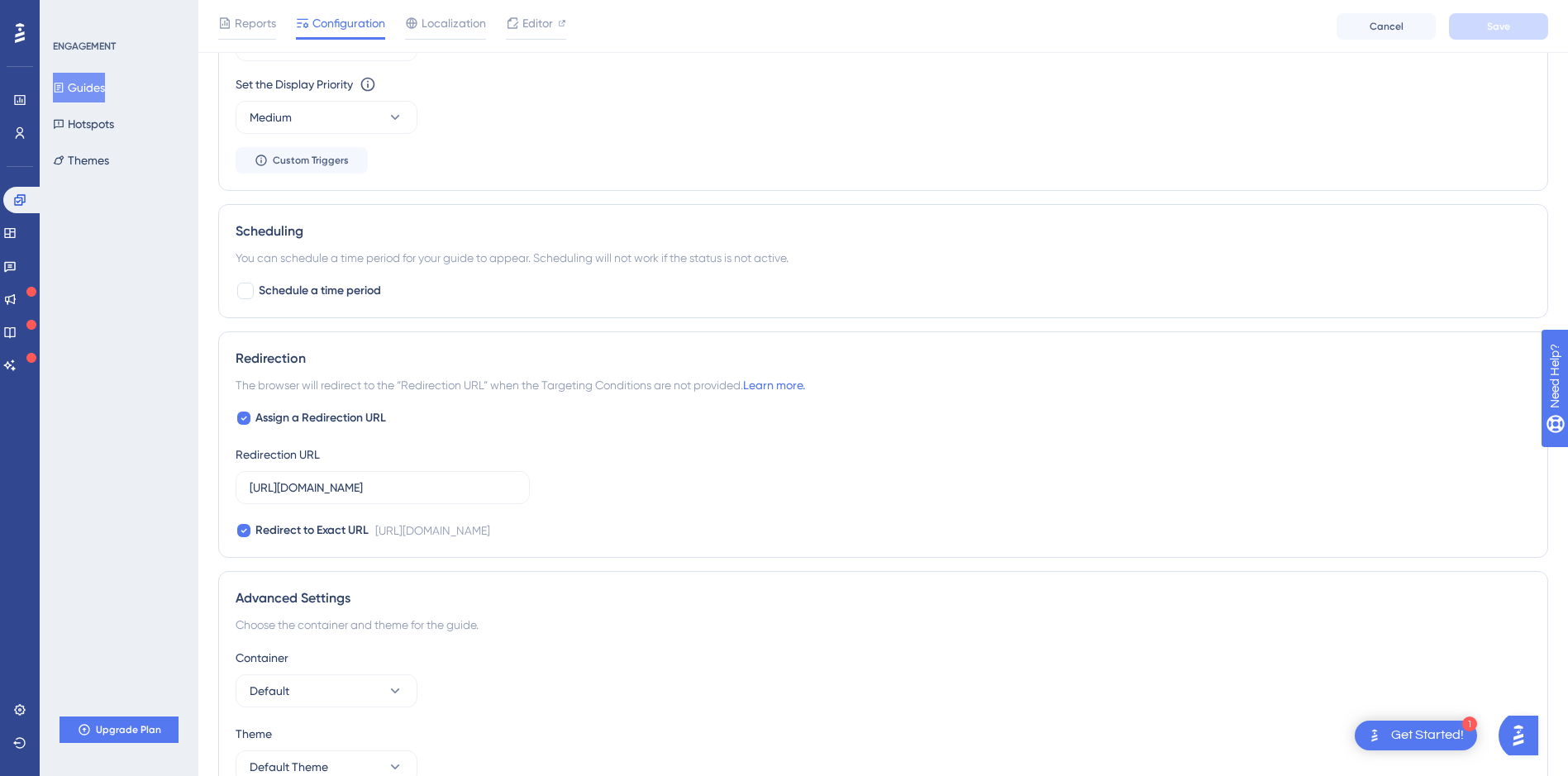
scroll to position [985, 0]
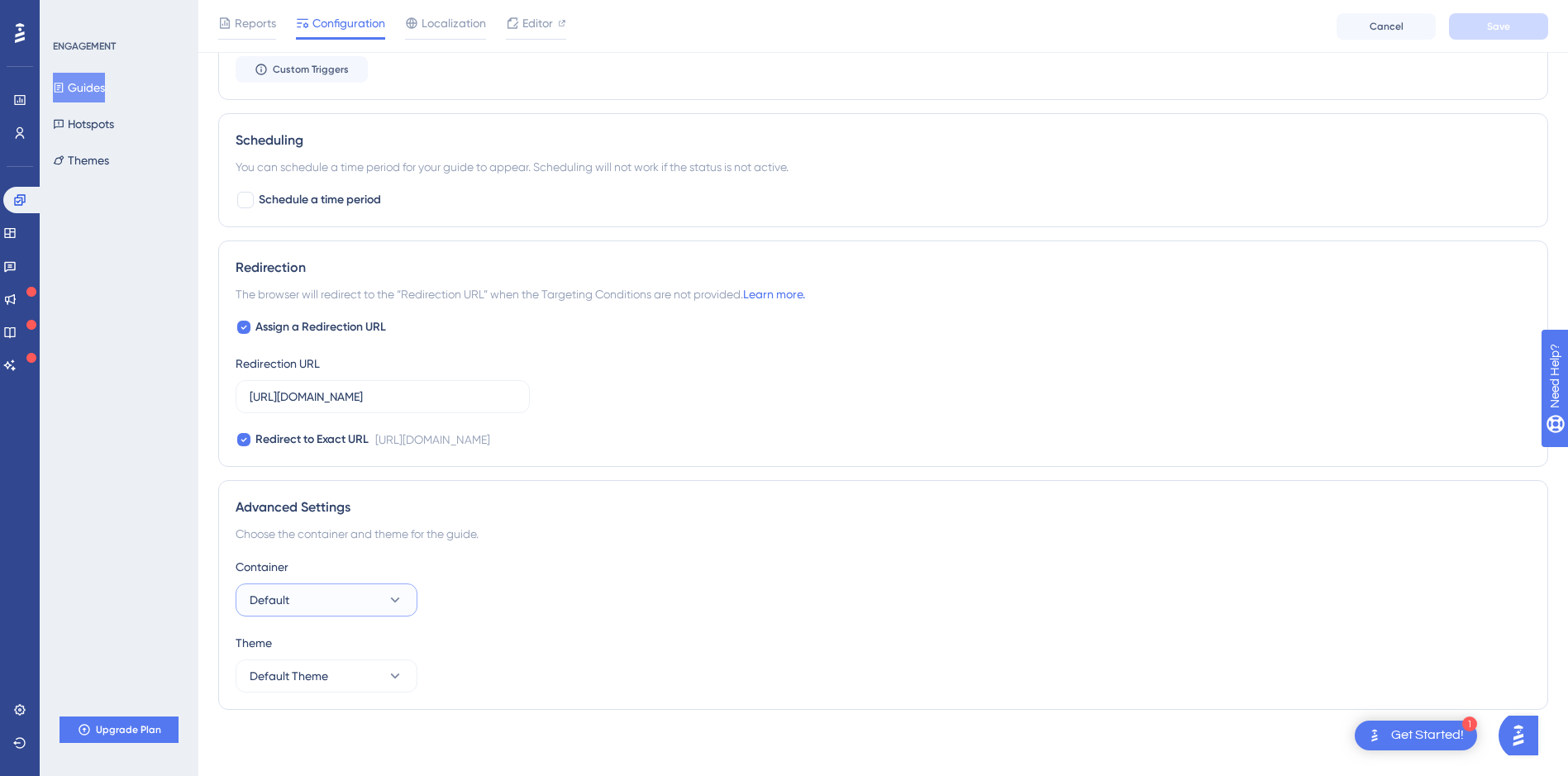
click at [329, 598] on button "Default" at bounding box center [326, 600] width 182 height 33
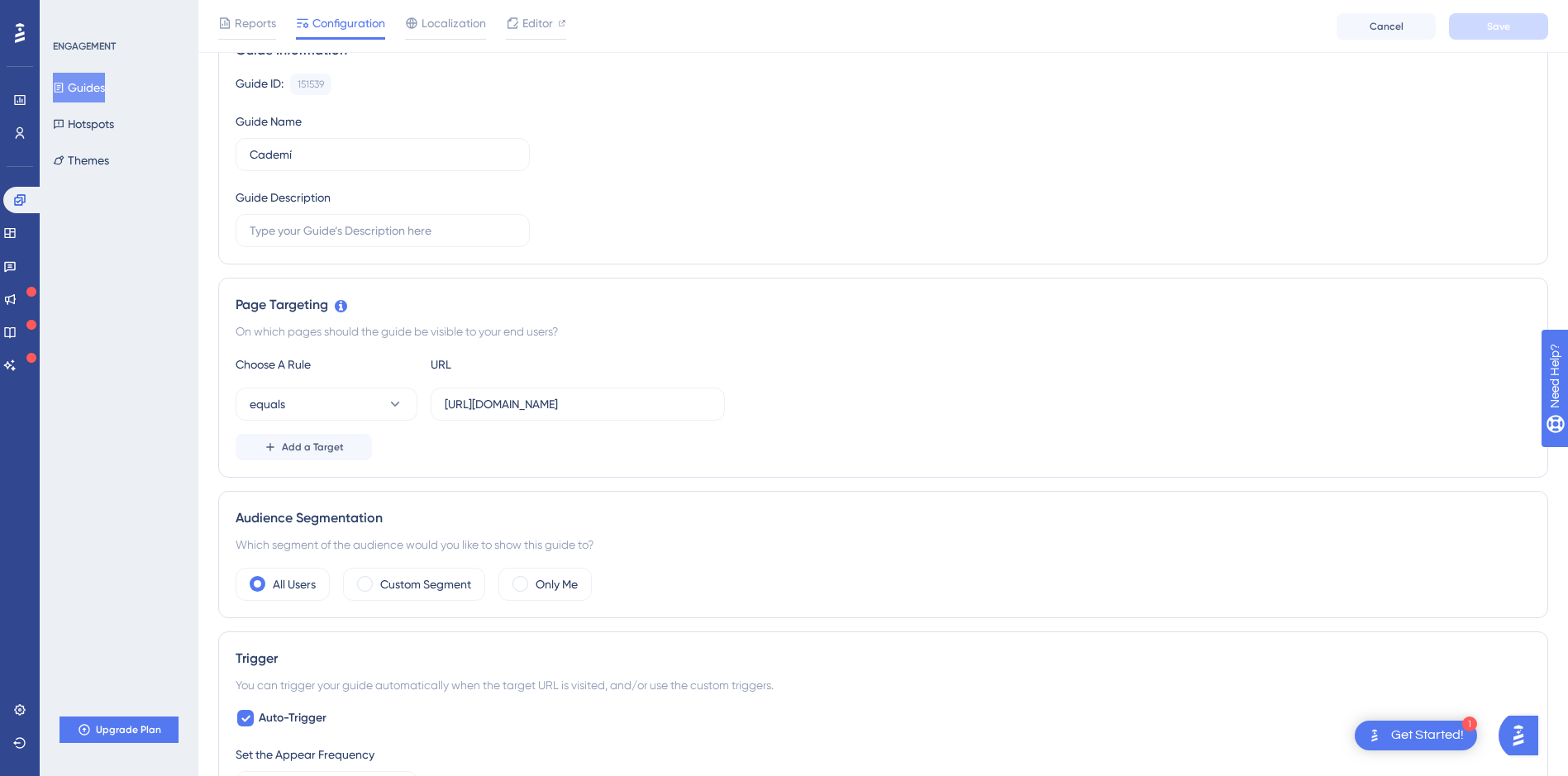
scroll to position [0, 0]
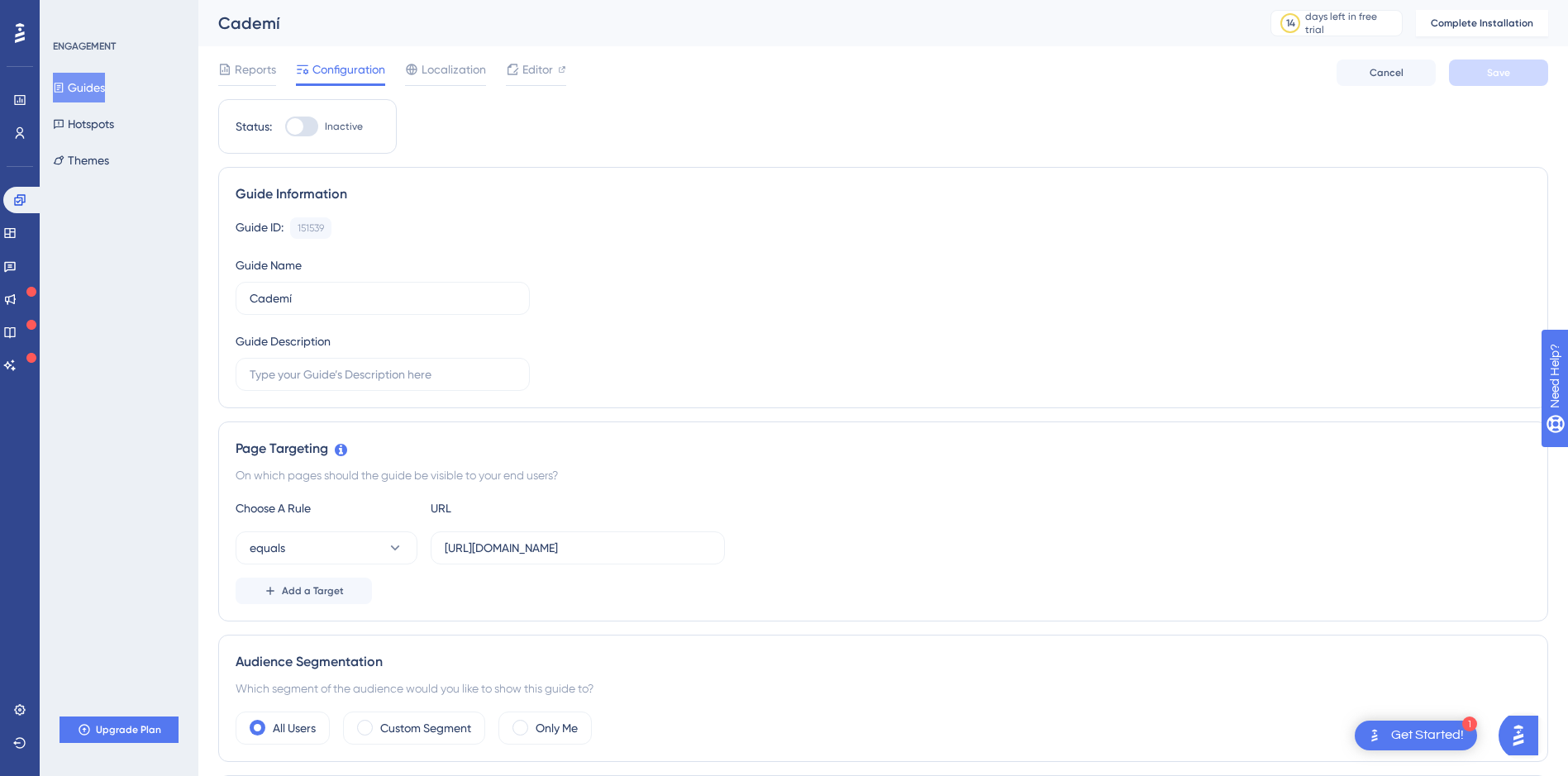
click at [305, 126] on div at bounding box center [301, 126] width 33 height 20
click at [286, 126] on input "Inactive" at bounding box center [285, 126] width 1 height 1
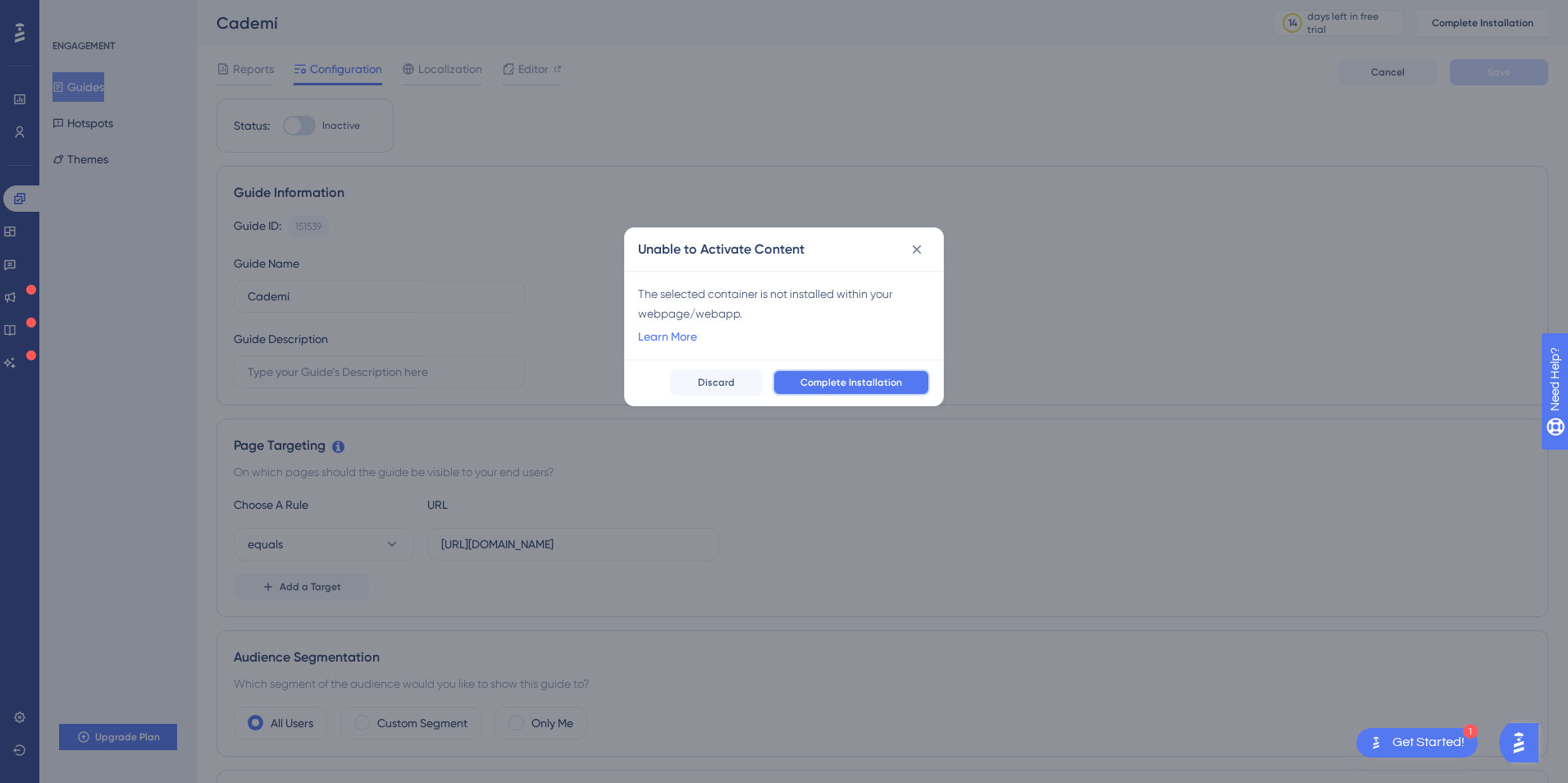
click at [885, 389] on button "Complete Installation" at bounding box center [852, 382] width 158 height 27
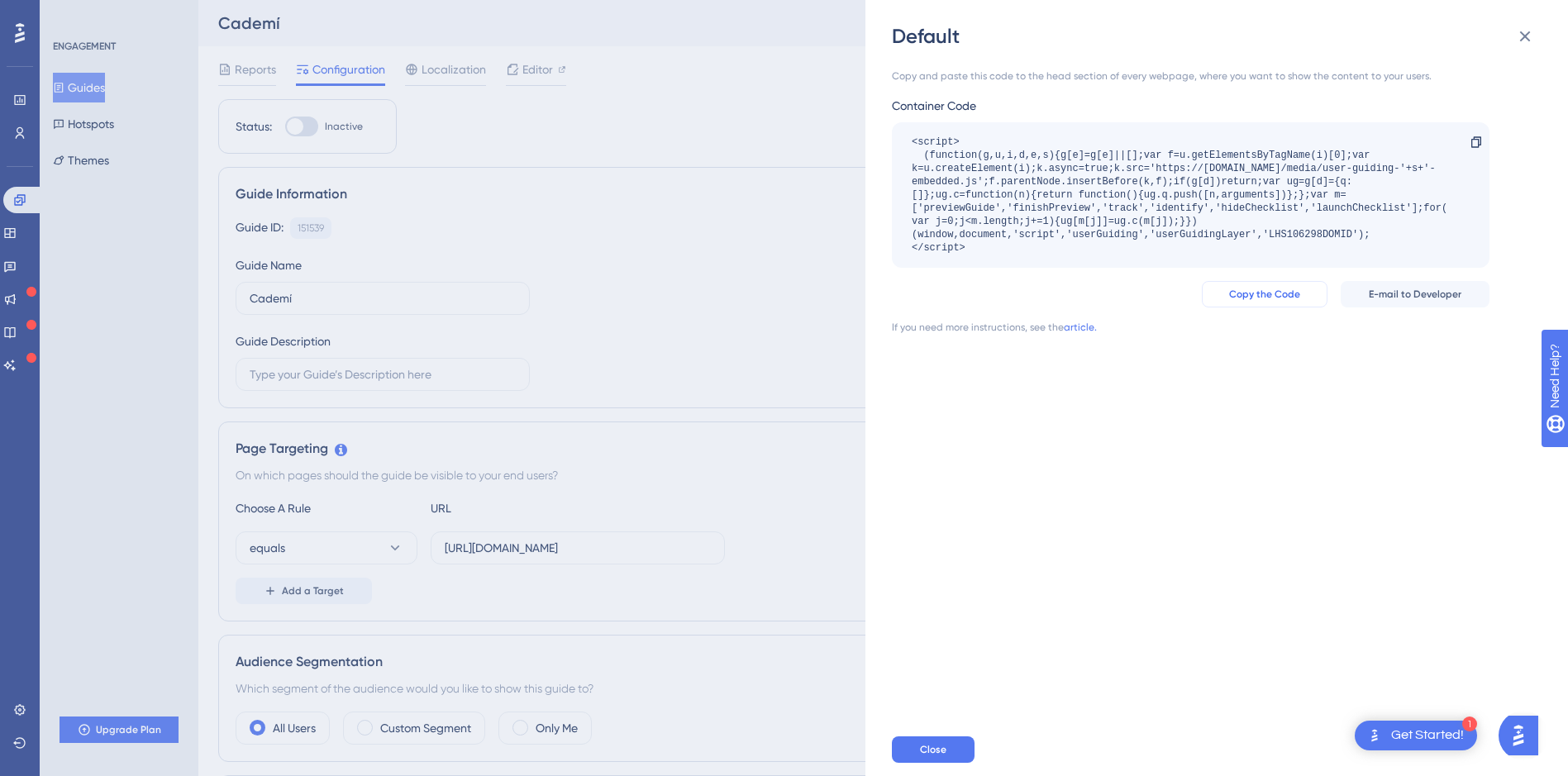
click at [1264, 295] on span "Copy the Code" at bounding box center [1264, 293] width 71 height 13
click at [947, 755] on button "Close" at bounding box center [932, 749] width 83 height 27
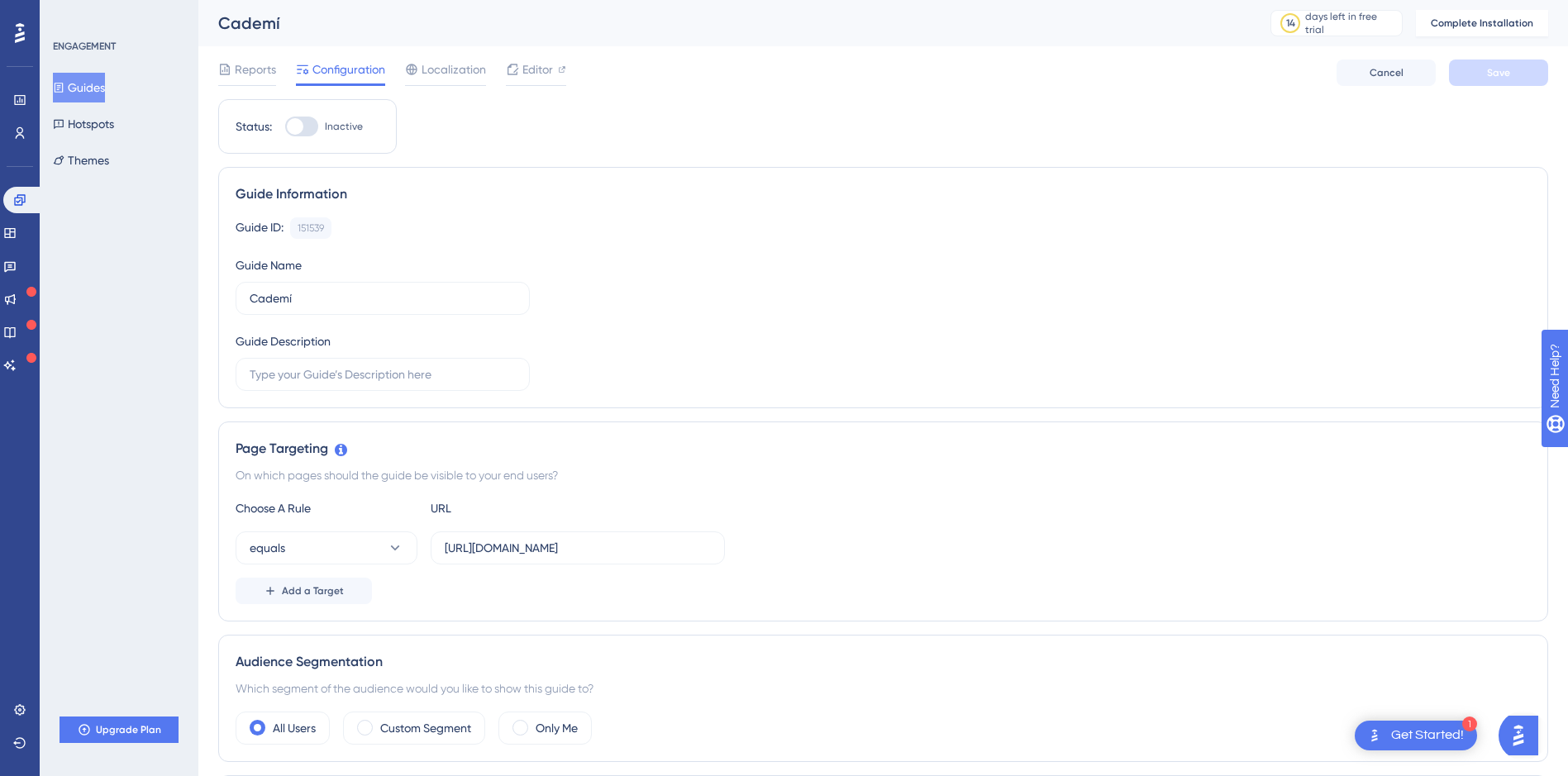
click at [305, 131] on div at bounding box center [301, 126] width 33 height 20
click at [286, 127] on input "Inactive" at bounding box center [285, 126] width 1 height 1
checkbox input "false"
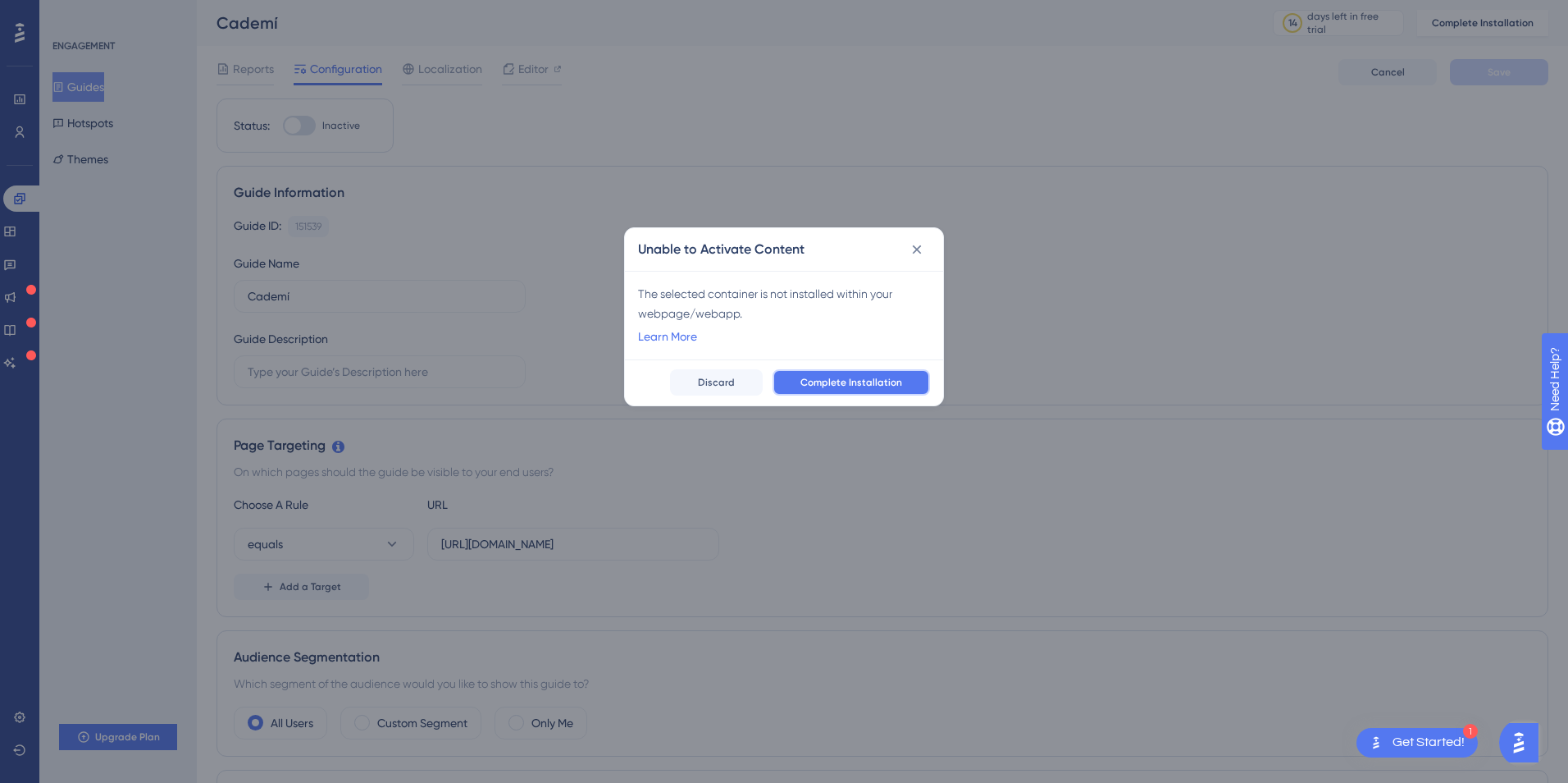
click at [838, 384] on span "Complete Installation" at bounding box center [851, 382] width 102 height 13
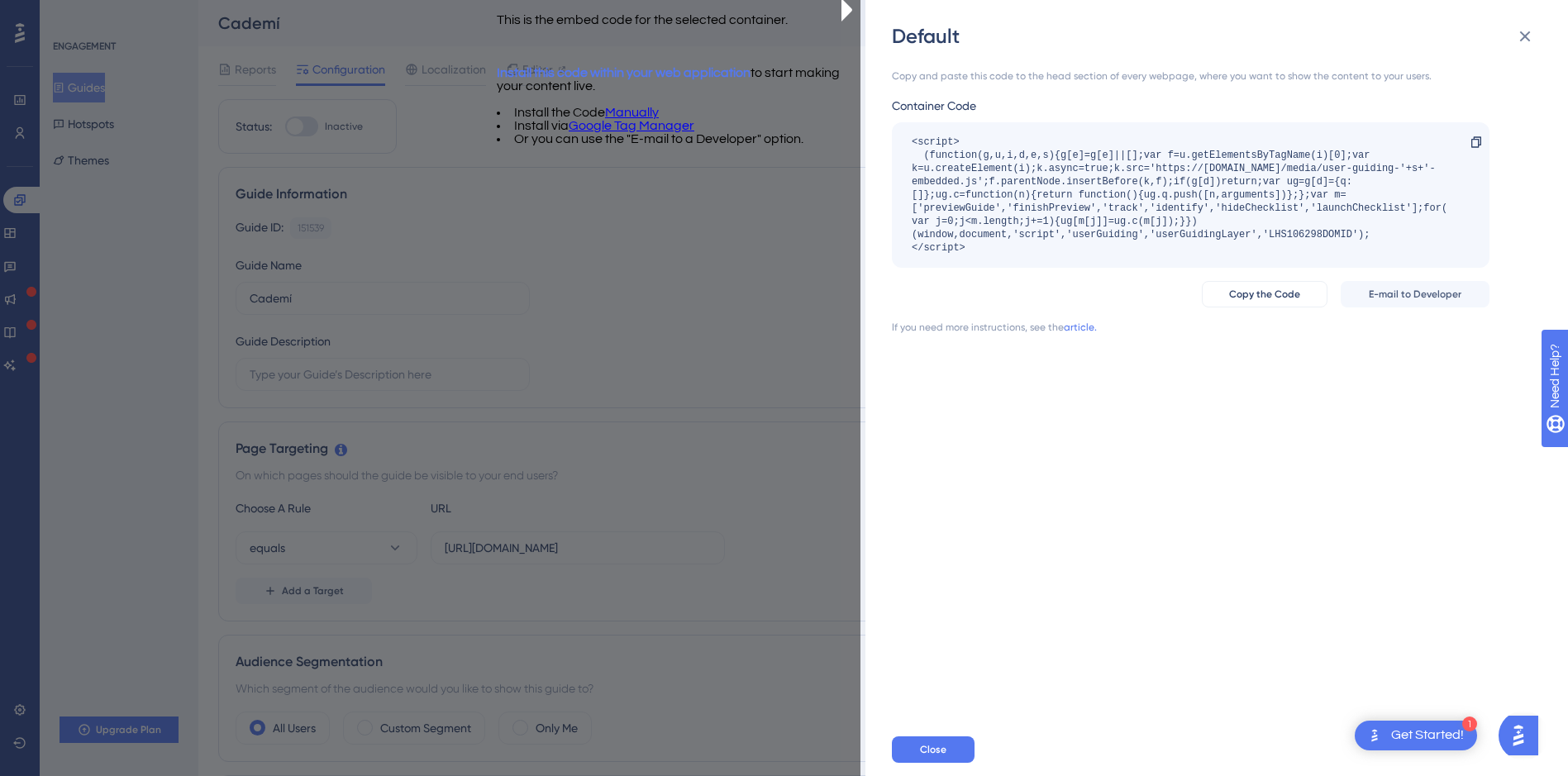
click at [694, 132] on link "Google Tag Manager" at bounding box center [632, 125] width 125 height 13
click at [1420, 725] on div "1 Get Started!" at bounding box center [1416, 736] width 122 height 30
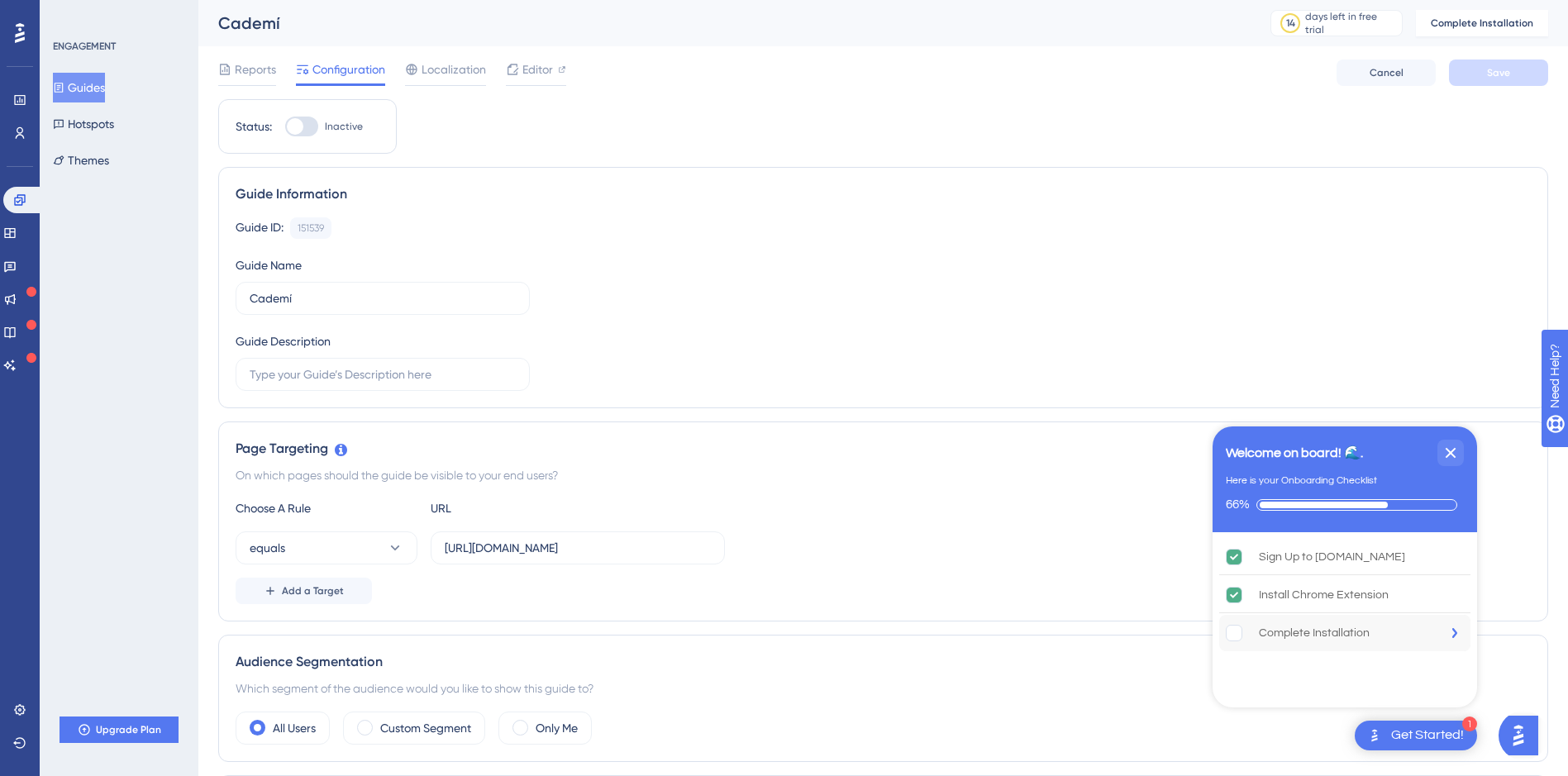
click at [1310, 641] on div "Complete Installation" at bounding box center [1313, 633] width 110 height 20
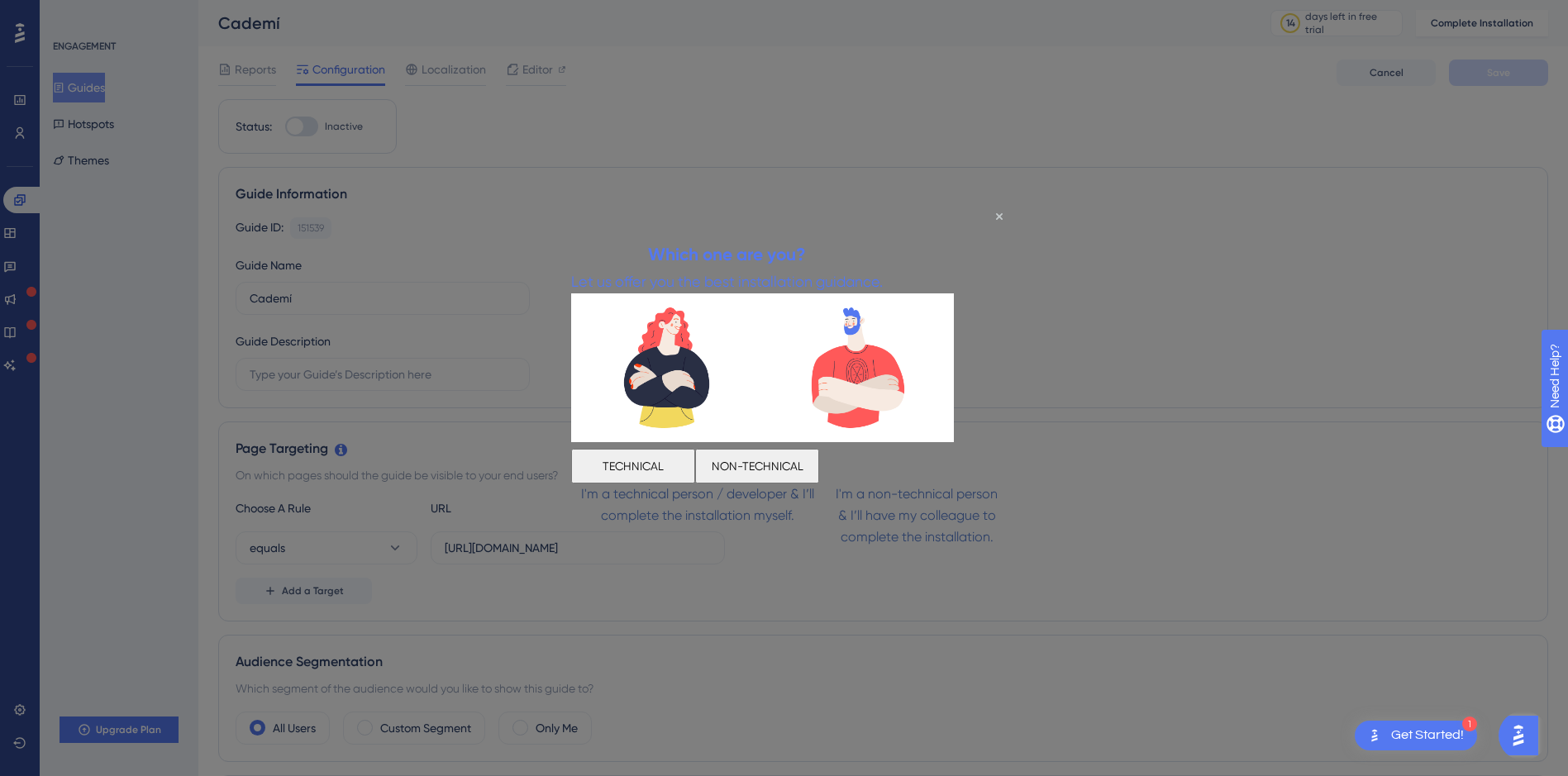
click at [695, 457] on button "TECHNICAL" at bounding box center [633, 465] width 124 height 35
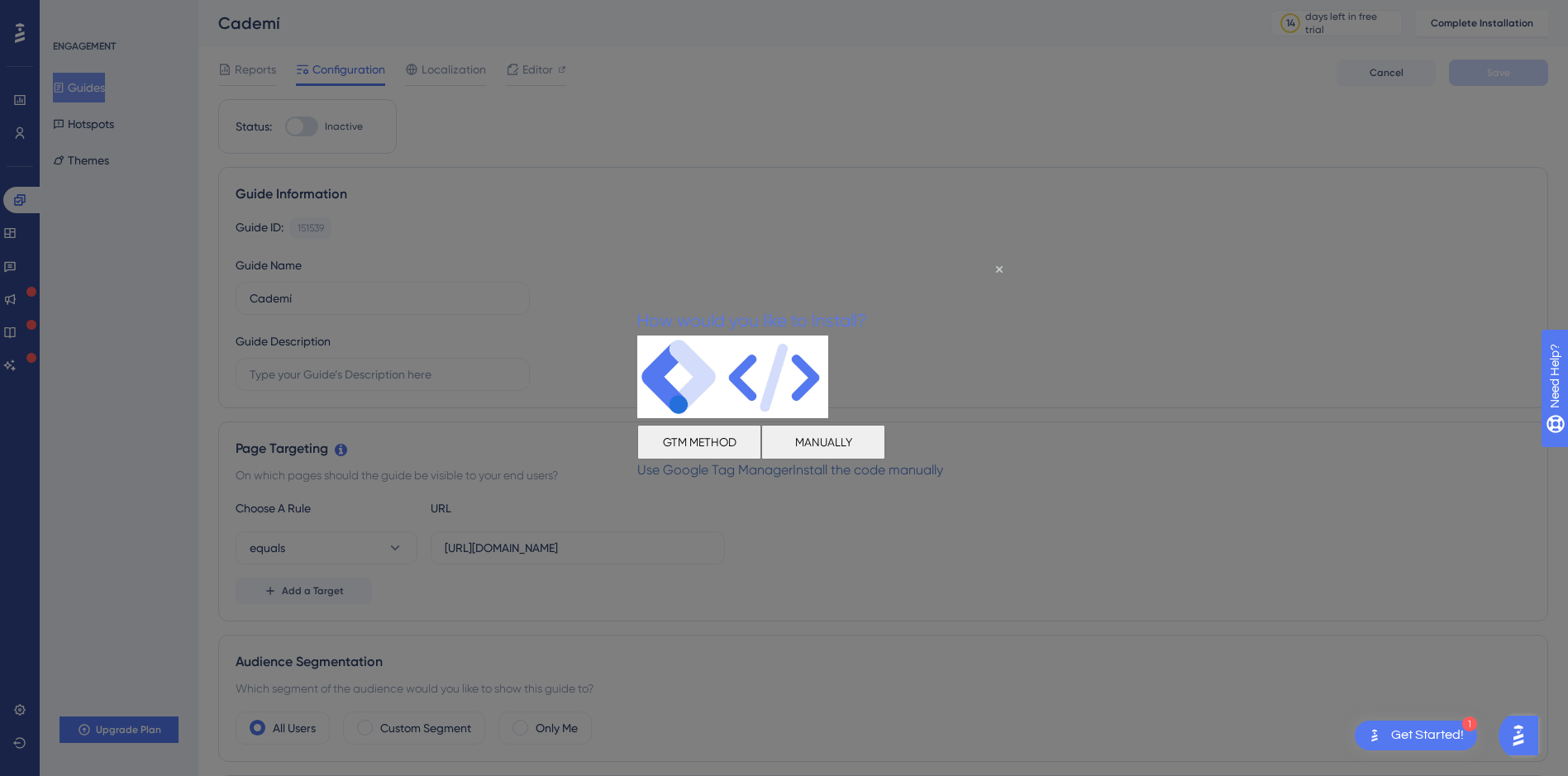
click at [692, 444] on button "GTM METHOD" at bounding box center [699, 442] width 124 height 35
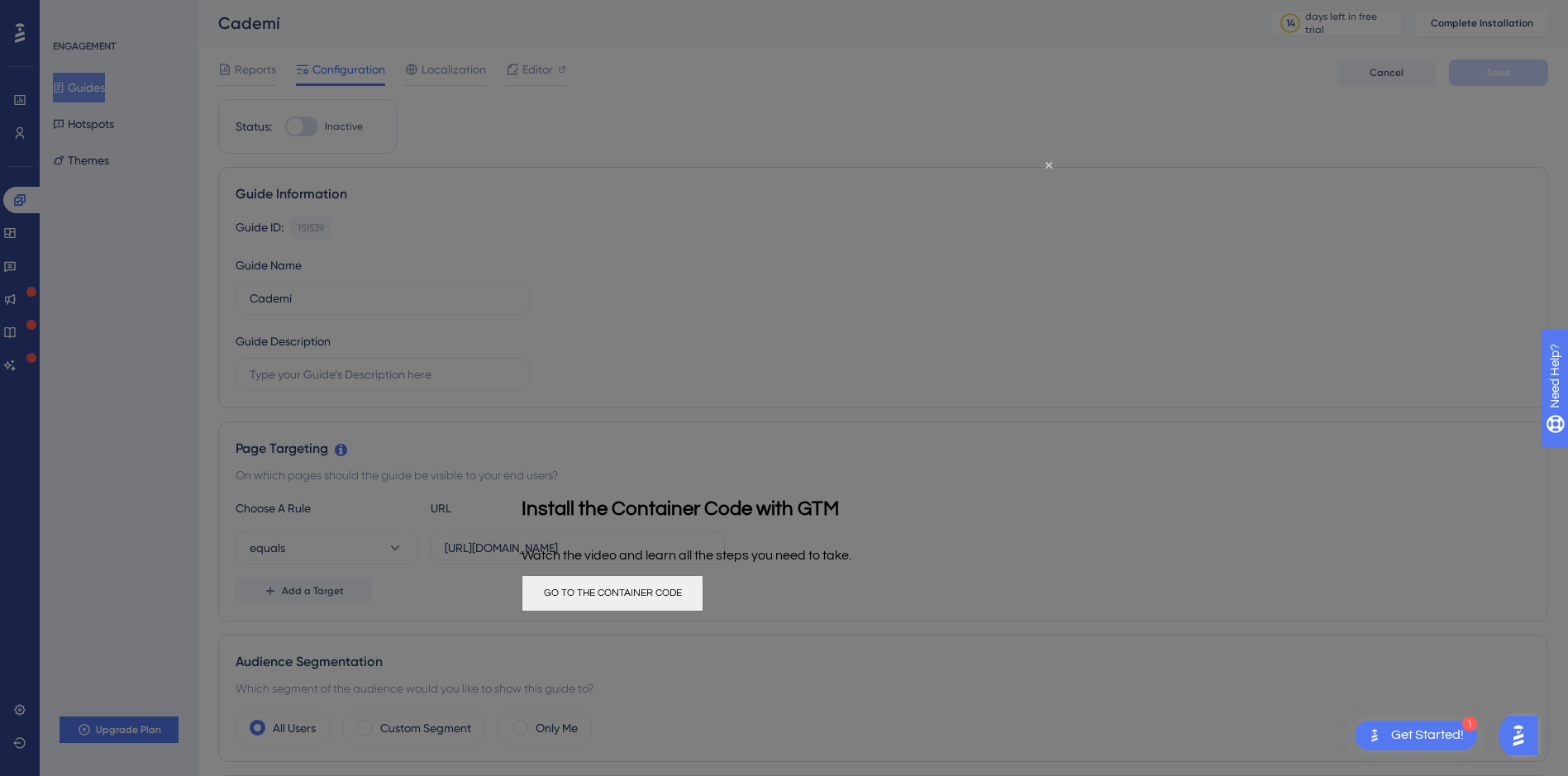
click at [703, 594] on button "GO TO THE CONTAINER CODE" at bounding box center [612, 592] width 182 height 37
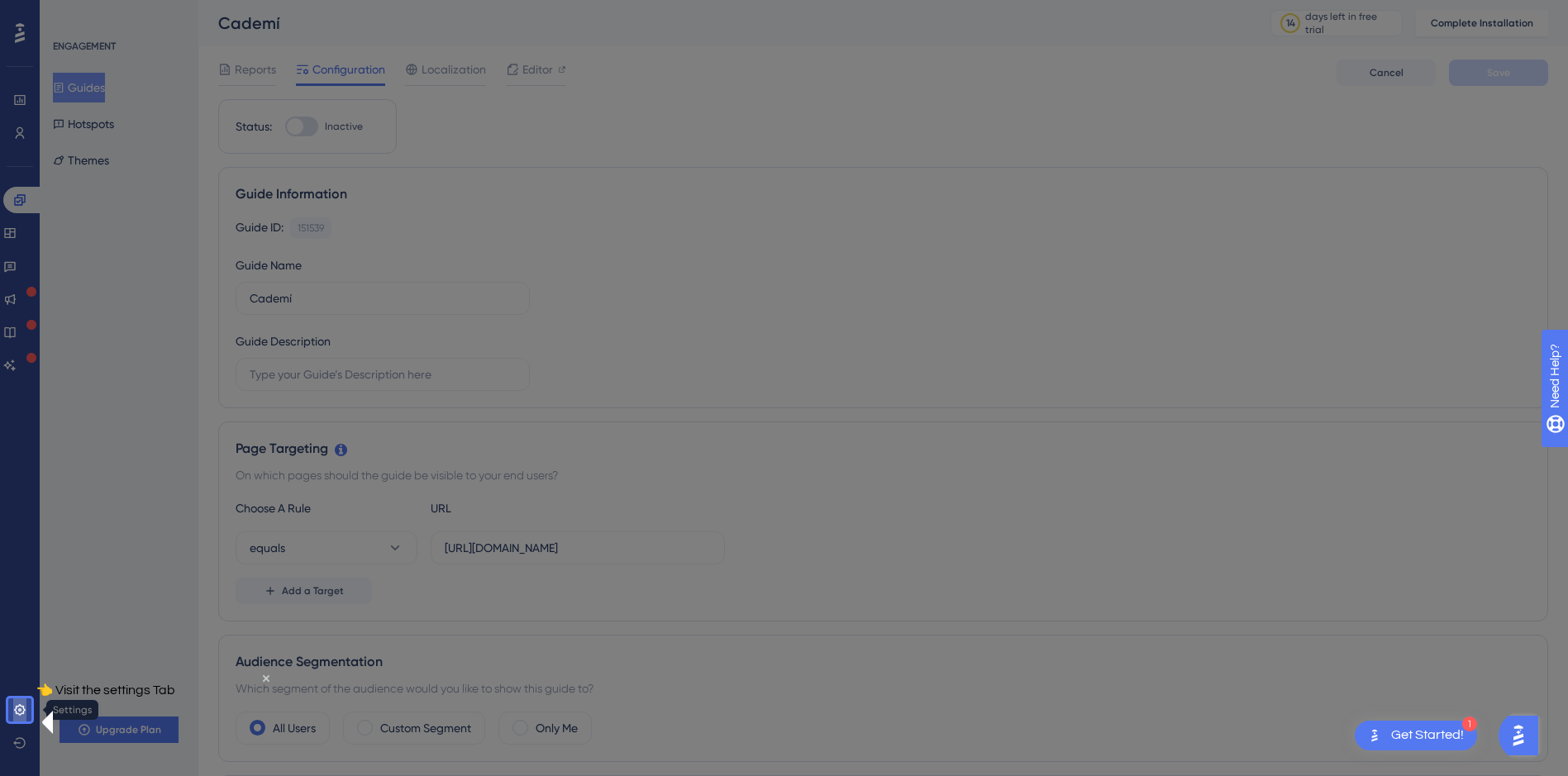
click at [26, 708] on icon at bounding box center [19, 709] width 13 height 13
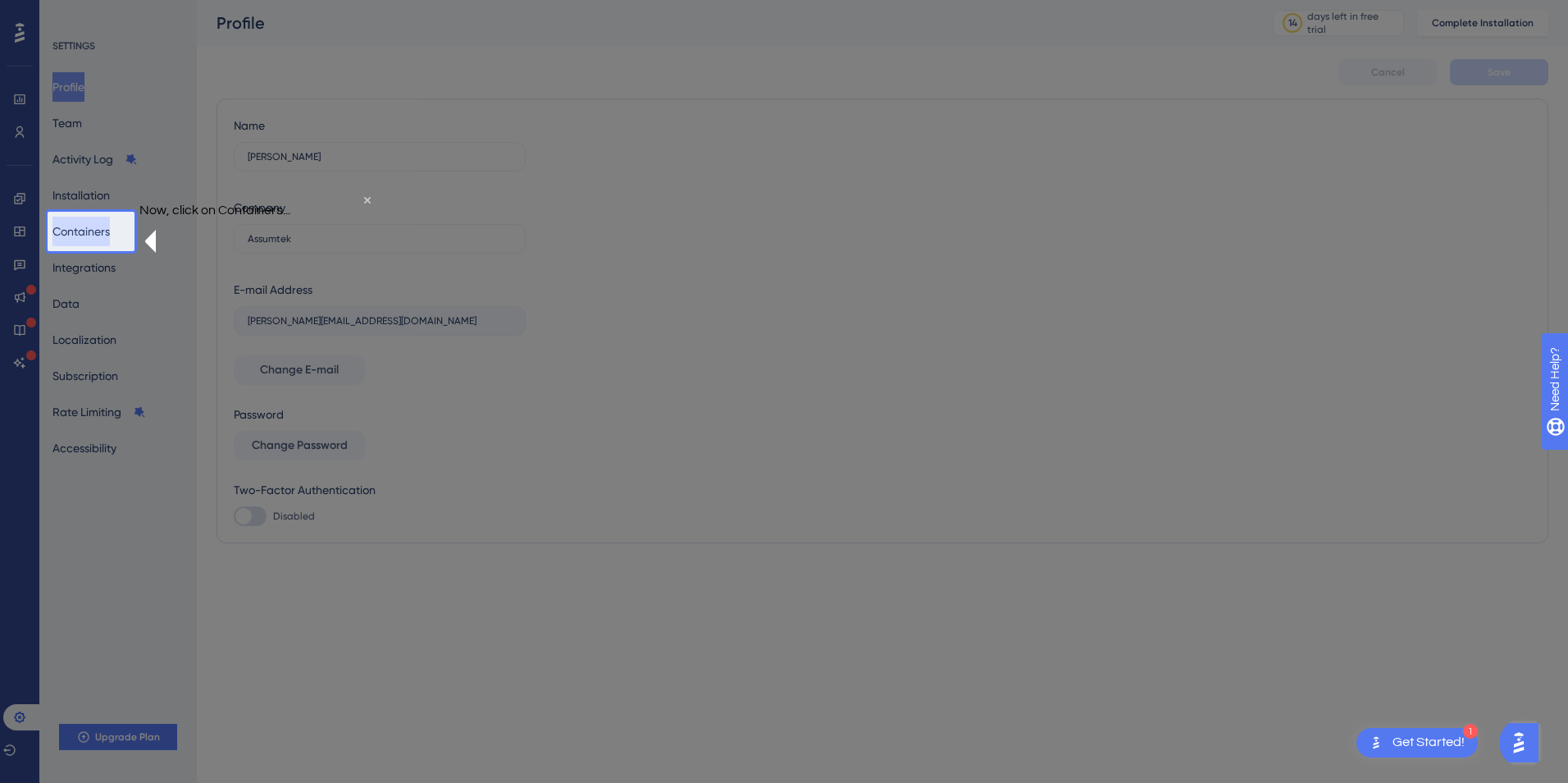
click at [88, 245] on button "Containers" at bounding box center [81, 231] width 57 height 30
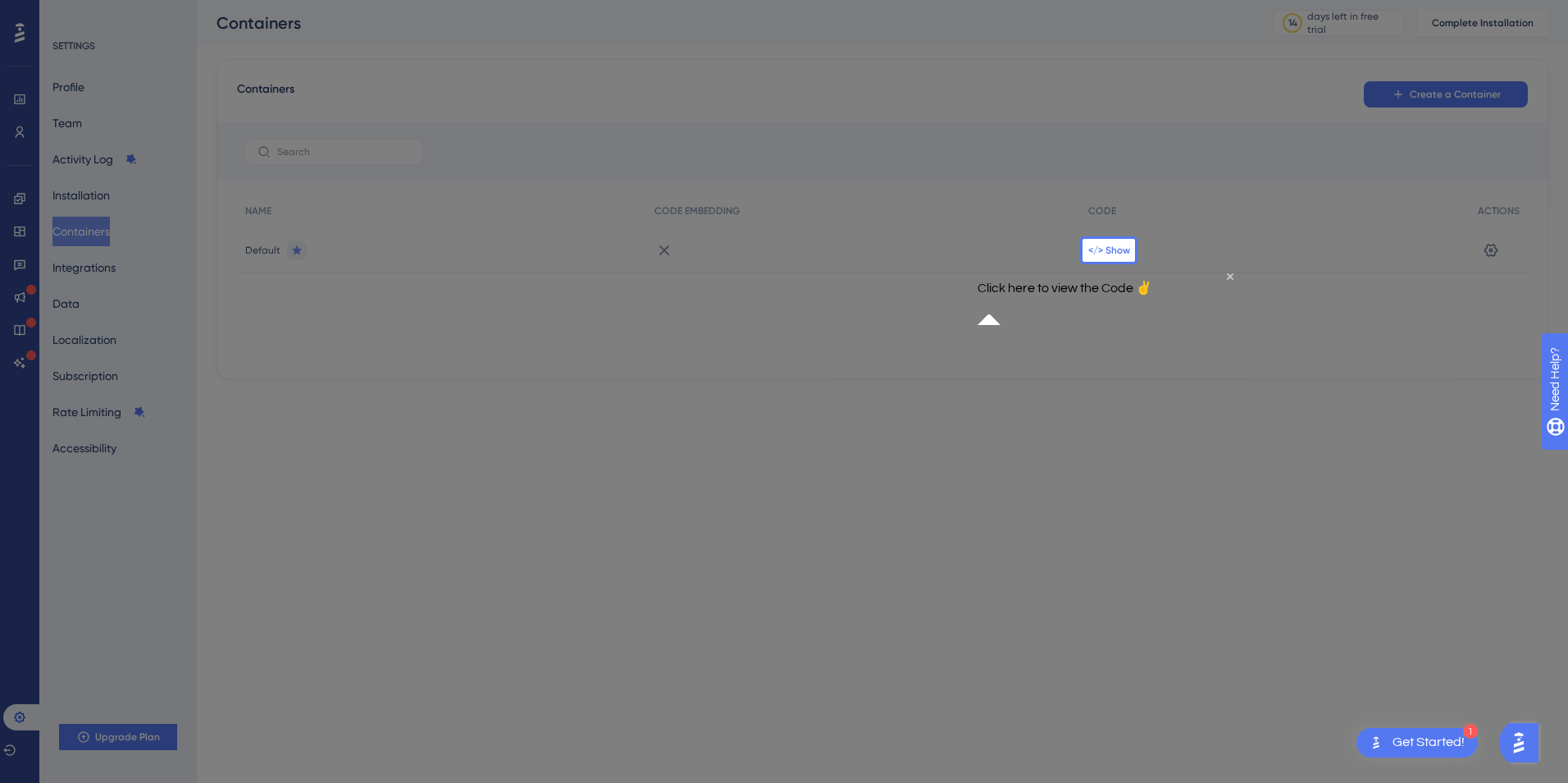
click at [1117, 250] on span "</> Show" at bounding box center [1109, 250] width 41 height 13
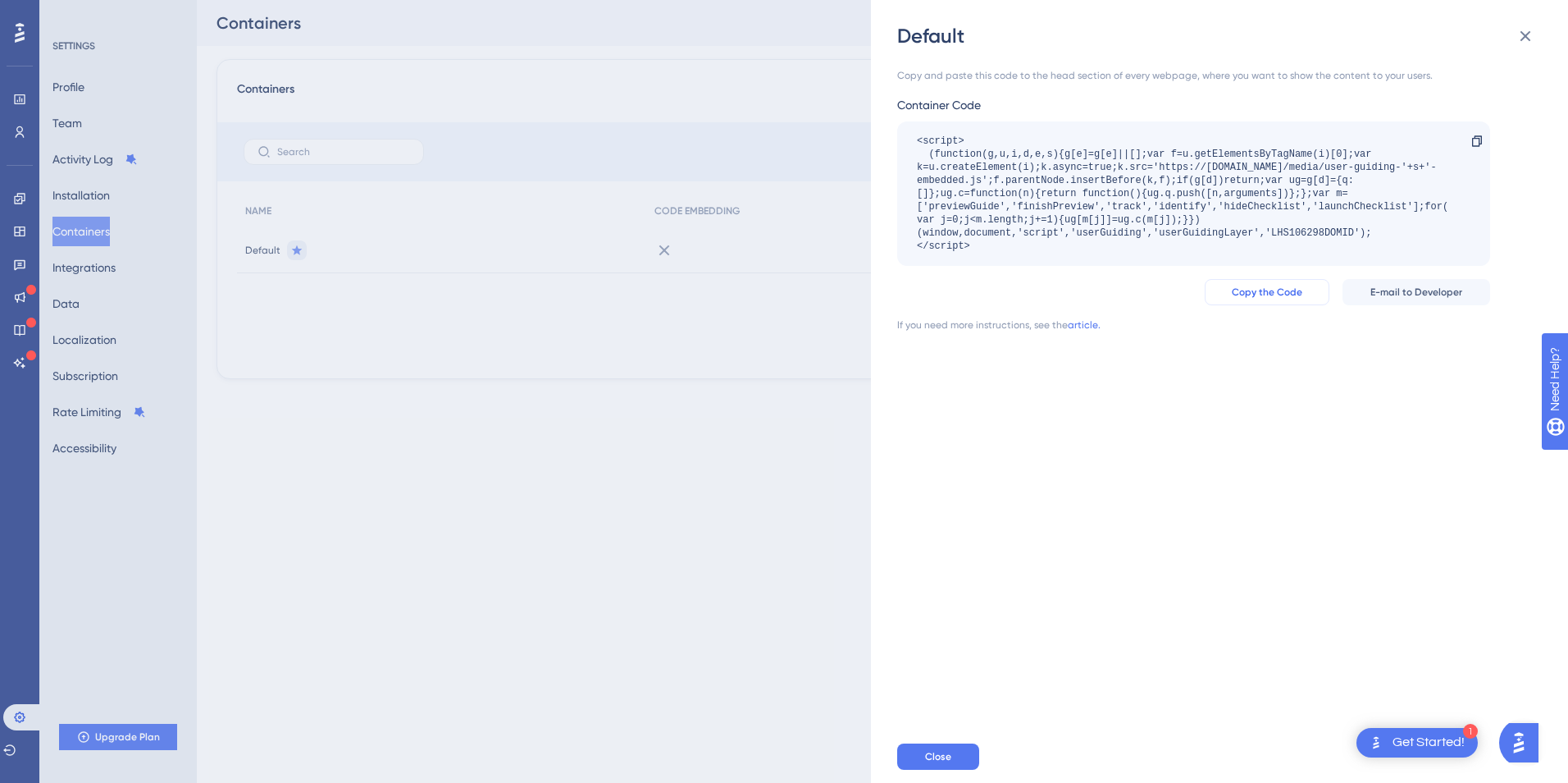
click at [1248, 292] on span "Copy the Code" at bounding box center [1266, 291] width 70 height 13
click at [563, 417] on div "Default Copy and paste this code to the head section of every webpage, where yo…" at bounding box center [784, 391] width 1568 height 783
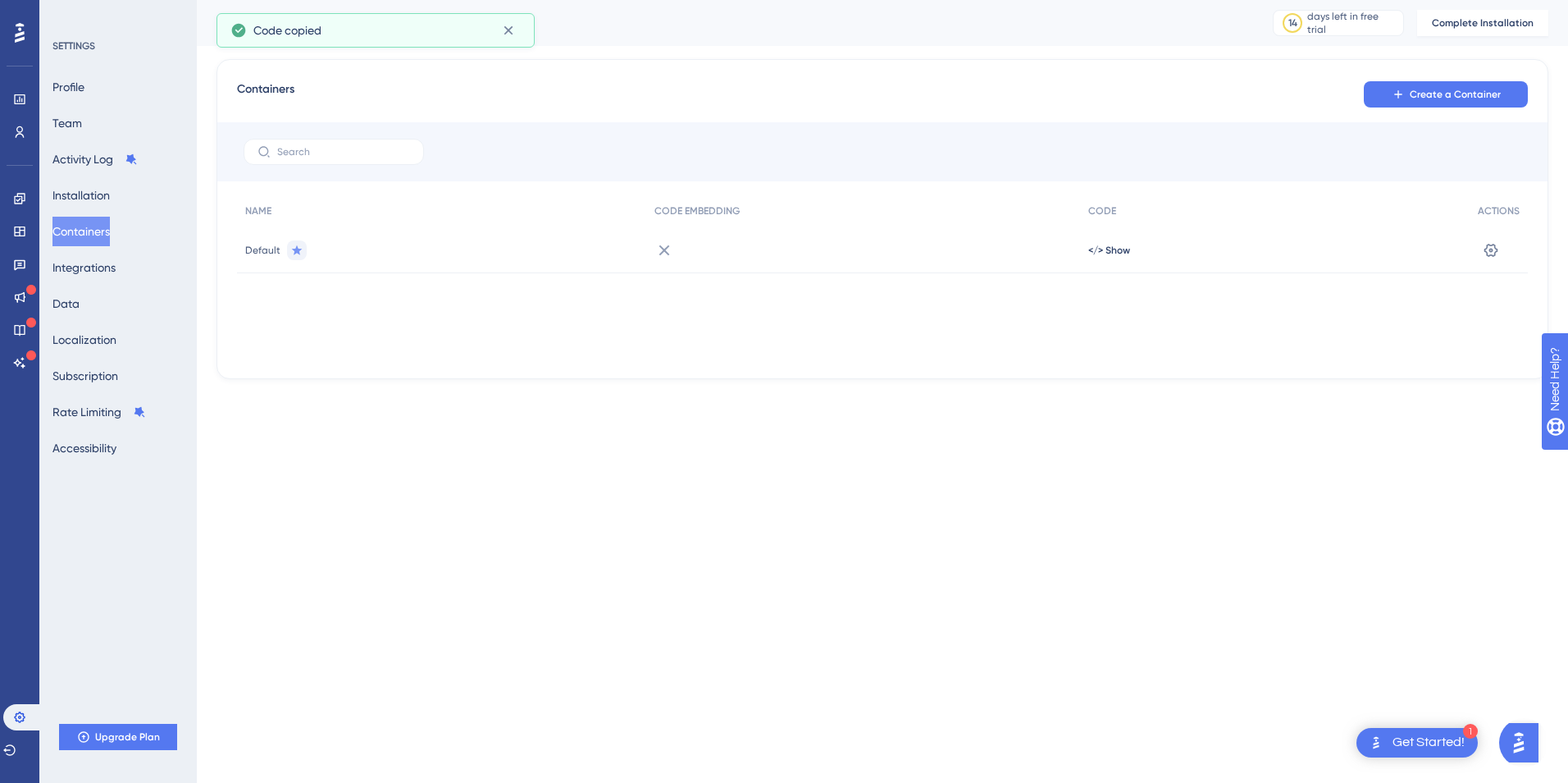
drag, startPoint x: 274, startPoint y: 250, endPoint x: 594, endPoint y: 260, distance: 320.2
click at [275, 250] on span "Default" at bounding box center [262, 250] width 36 height 13
click at [1413, 737] on div "Get Started!" at bounding box center [1428, 743] width 72 height 18
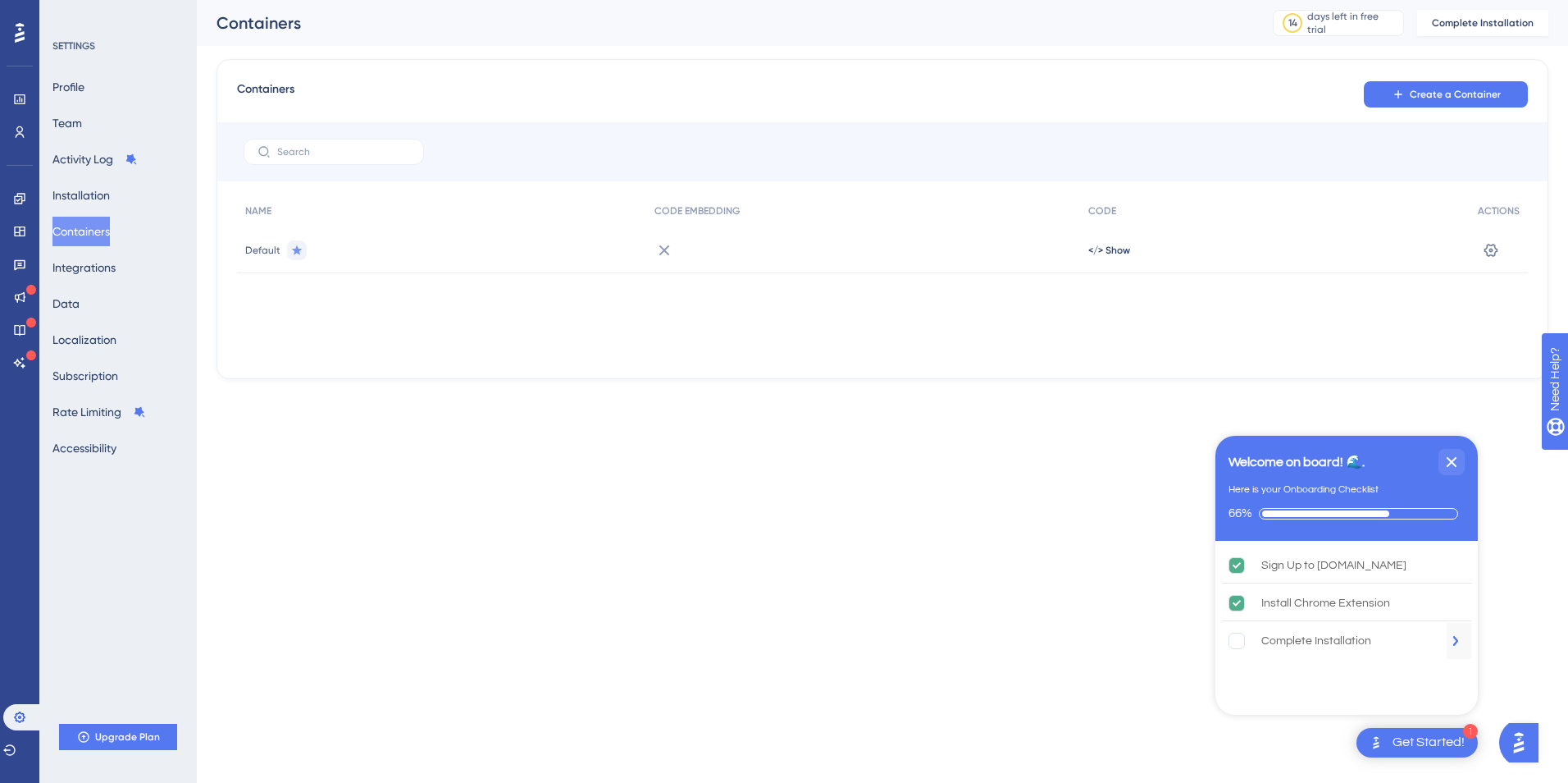
click at [1321, 638] on div "Complete Installation" at bounding box center [1315, 641] width 110 height 20
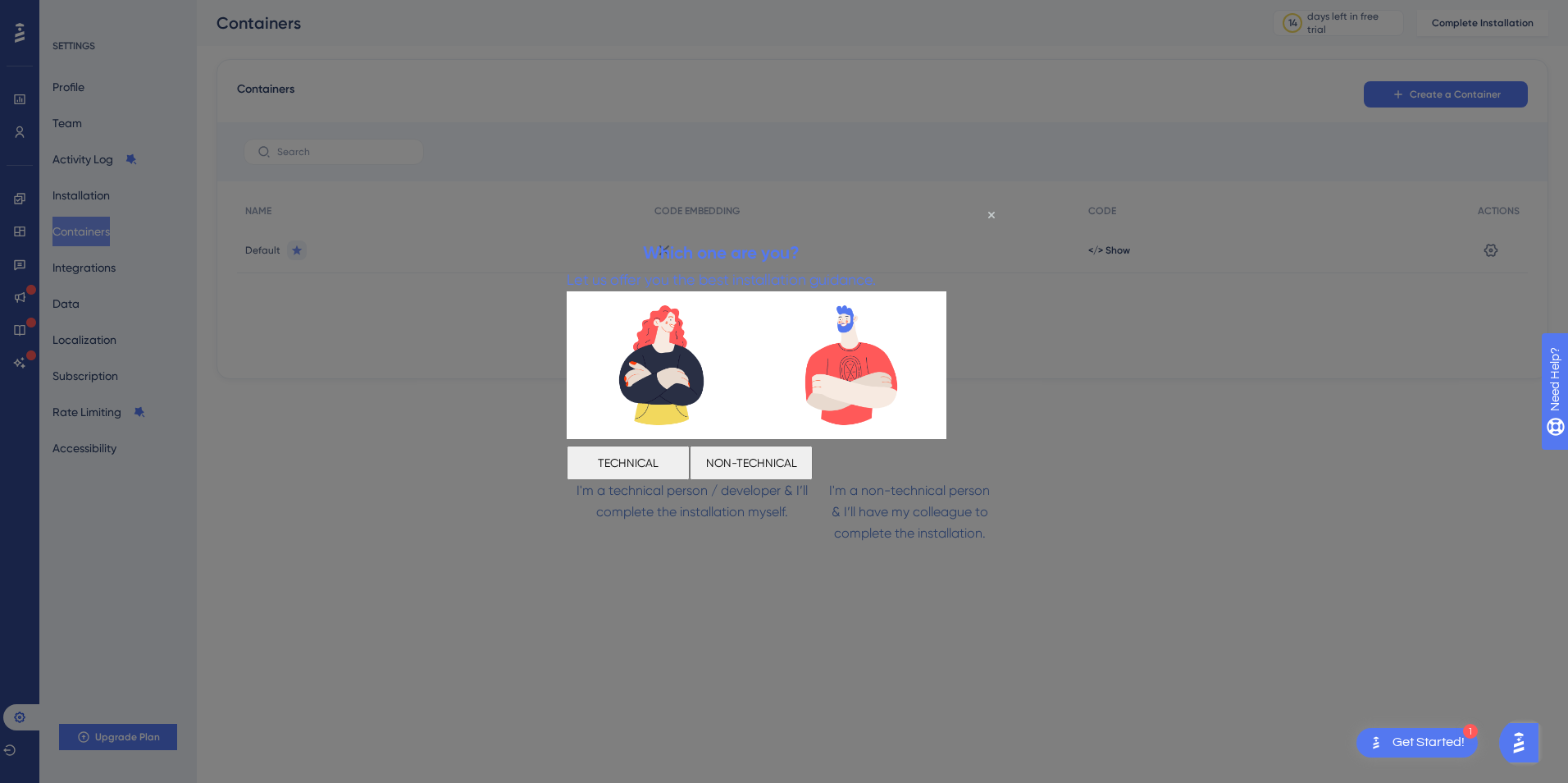
click at [812, 468] on button "NON-TECHNICAL" at bounding box center [751, 461] width 123 height 35
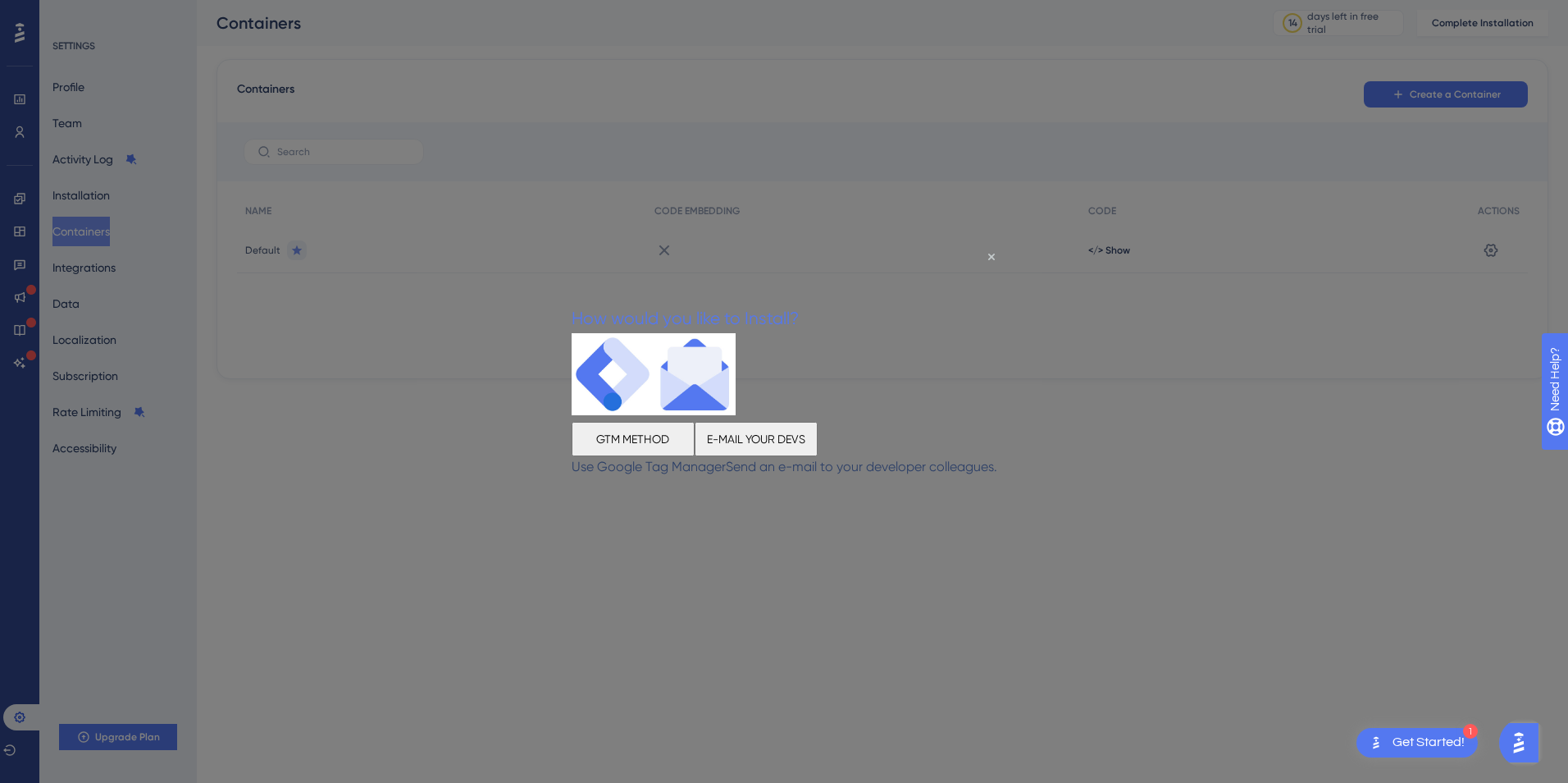
drag, startPoint x: 665, startPoint y: 440, endPoint x: 1232, endPoint y: 687, distance: 618.5
click at [665, 439] on button "GTM METHOD" at bounding box center [633, 438] width 123 height 35
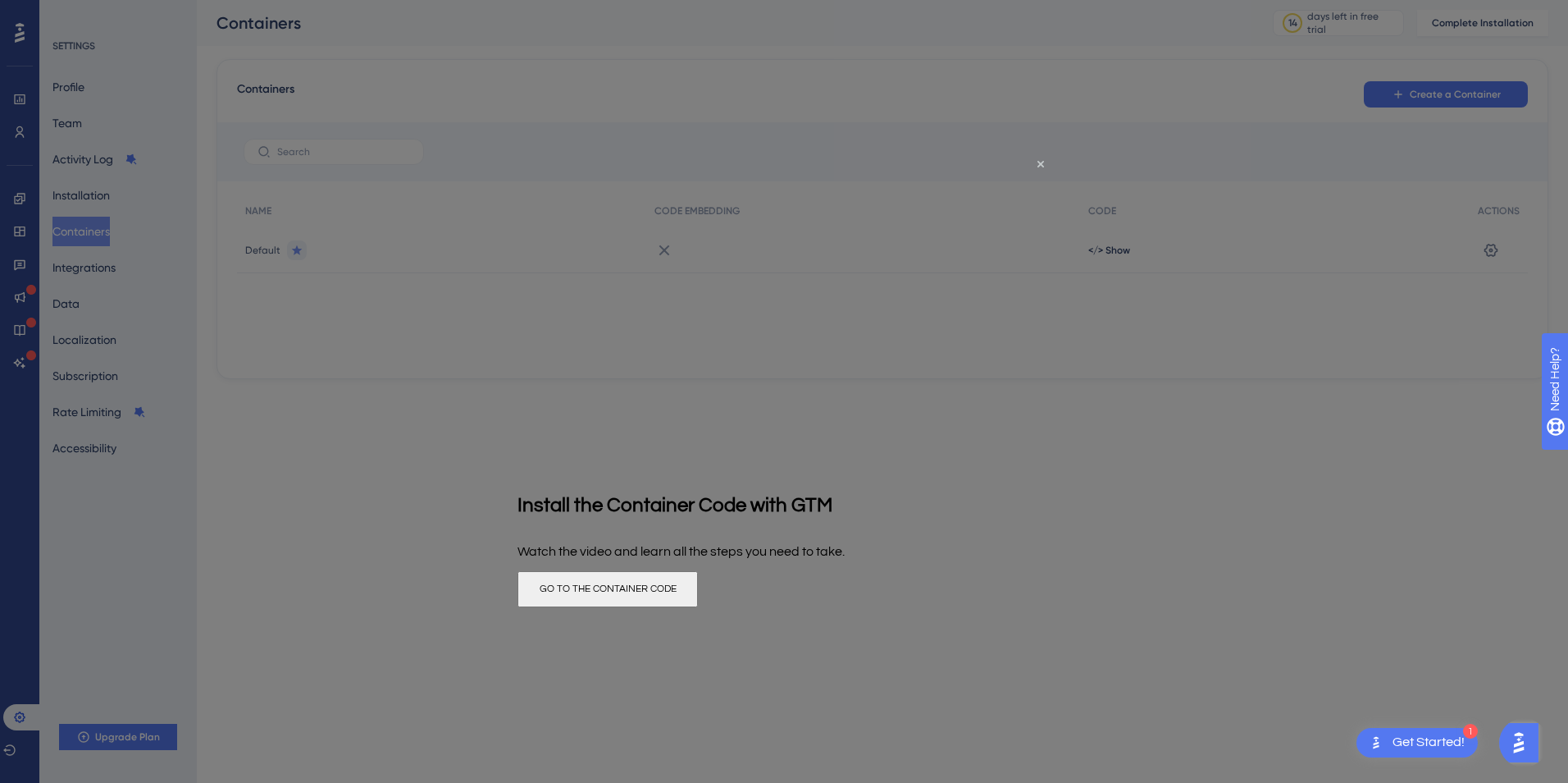
drag, startPoint x: 438, startPoint y: 357, endPoint x: 429, endPoint y: 352, distance: 10.3
click at [432, 352] on div at bounding box center [784, 391] width 1568 height 783
click at [1041, 163] on icon "Close Preview" at bounding box center [1040, 163] width 7 height 7
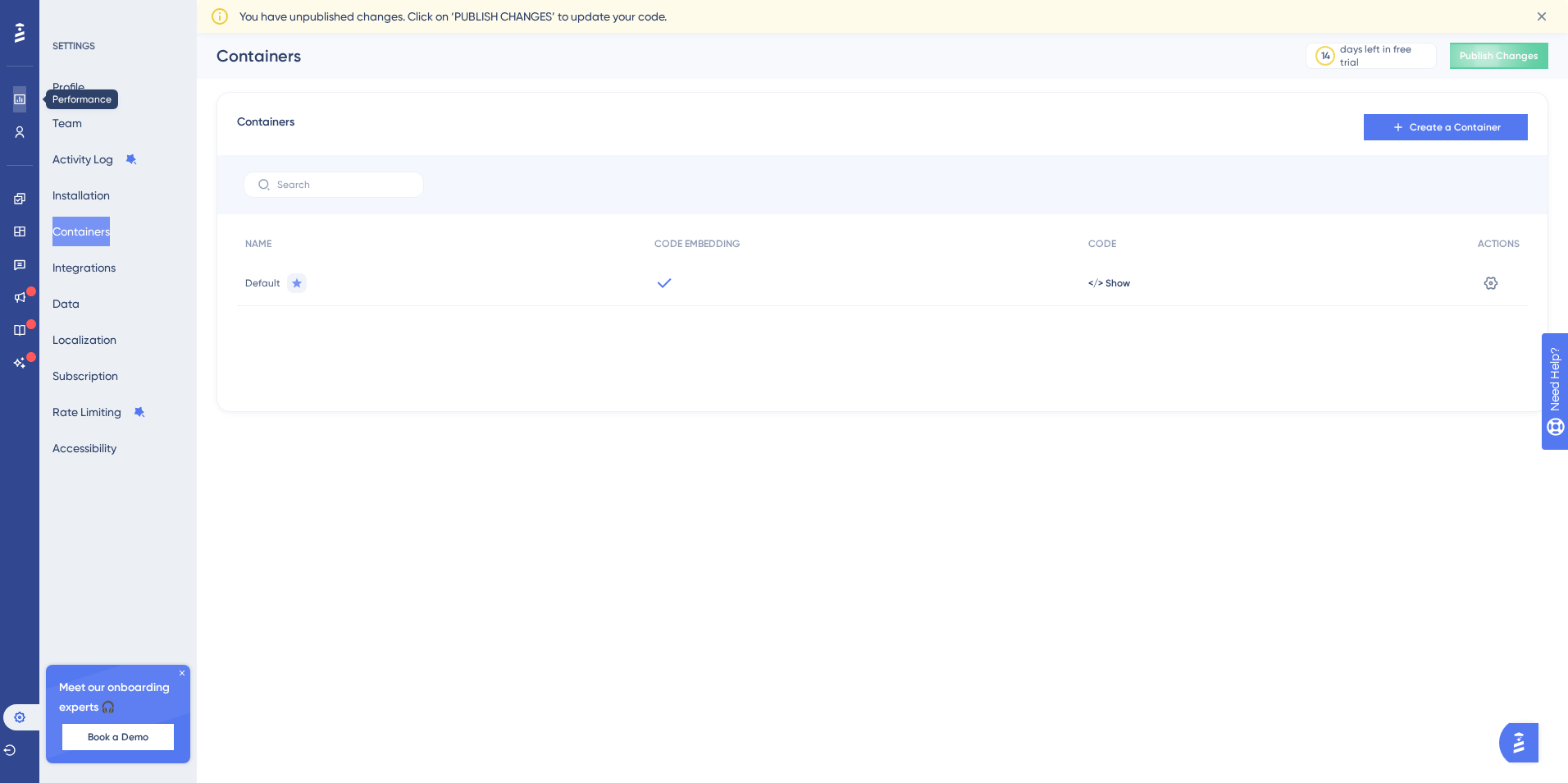
click at [20, 97] on icon at bounding box center [19, 100] width 11 height 10
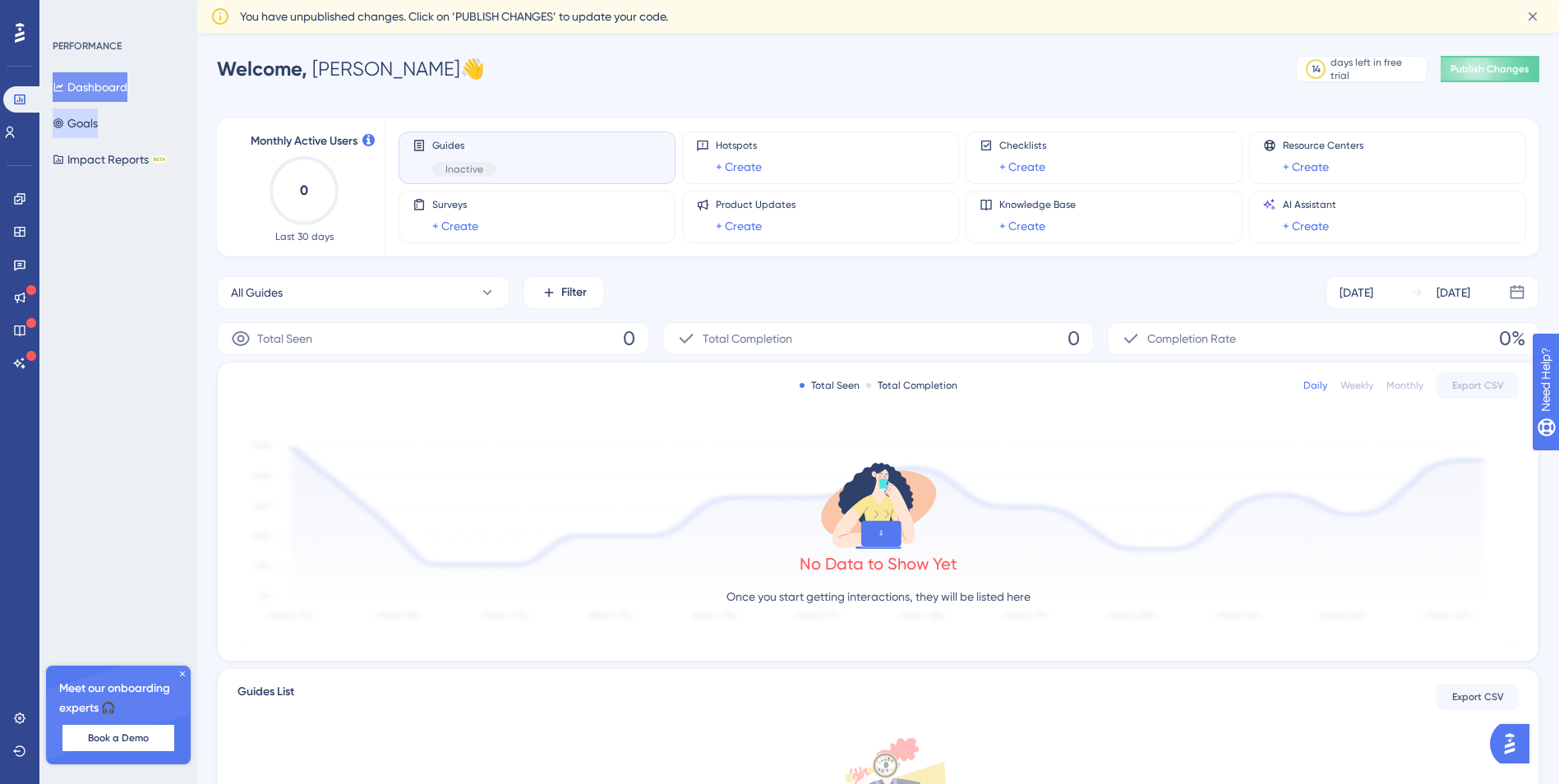
click at [84, 127] on button "Goals" at bounding box center [75, 124] width 46 height 30
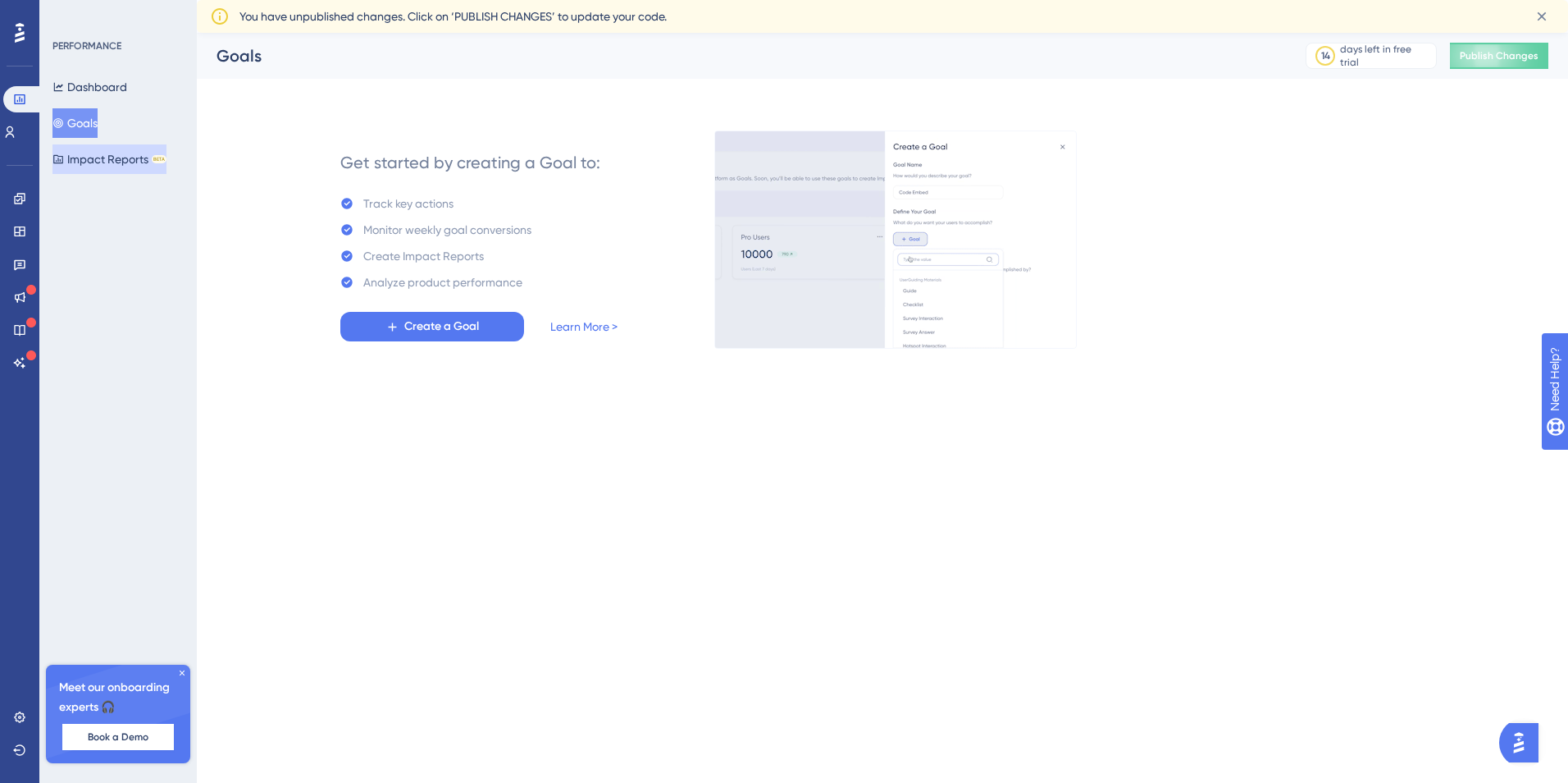
click at [90, 164] on button "Impact Reports BETA" at bounding box center [109, 159] width 113 height 30
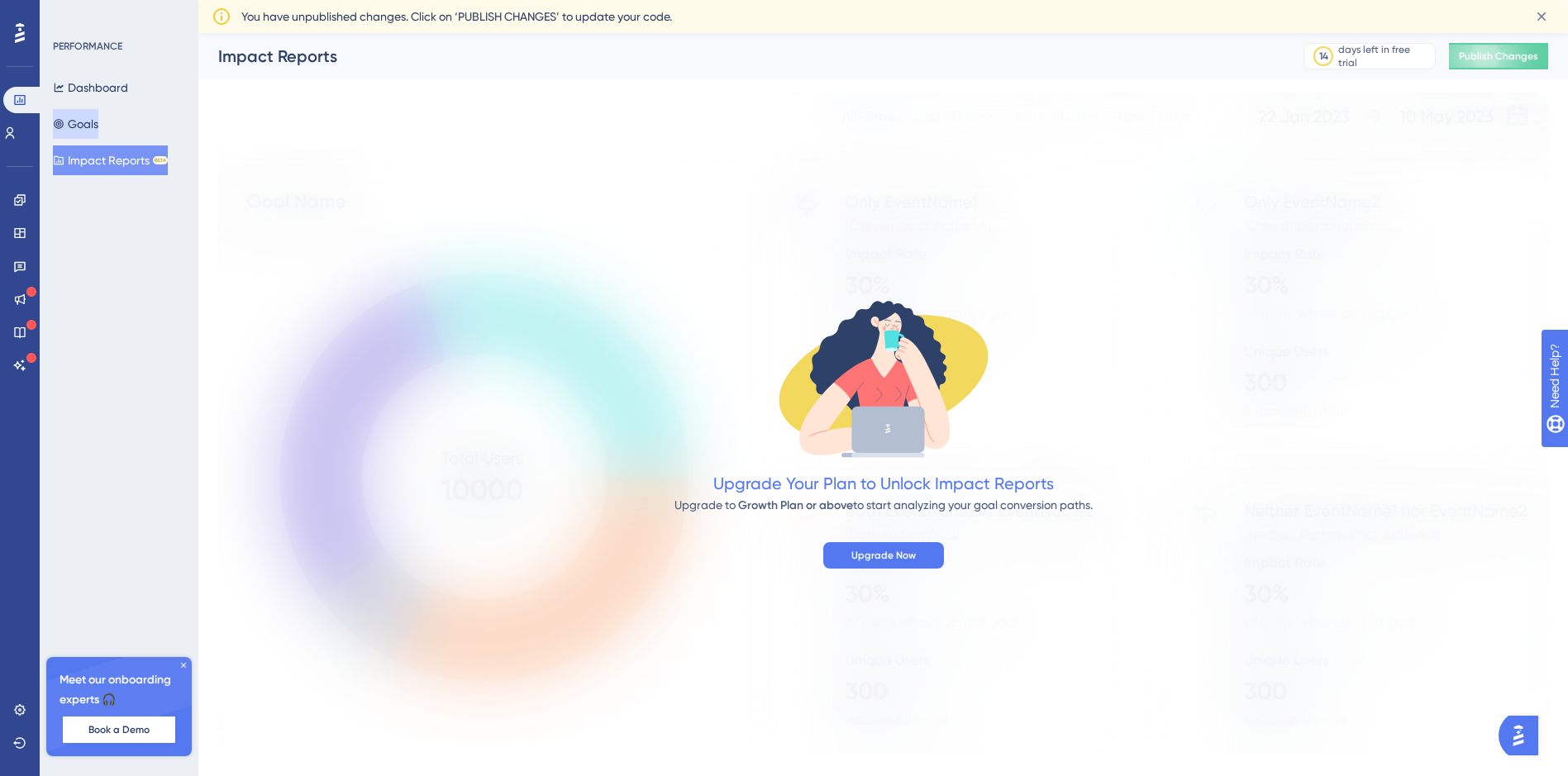
click at [97, 121] on button "Goals" at bounding box center [76, 124] width 46 height 30
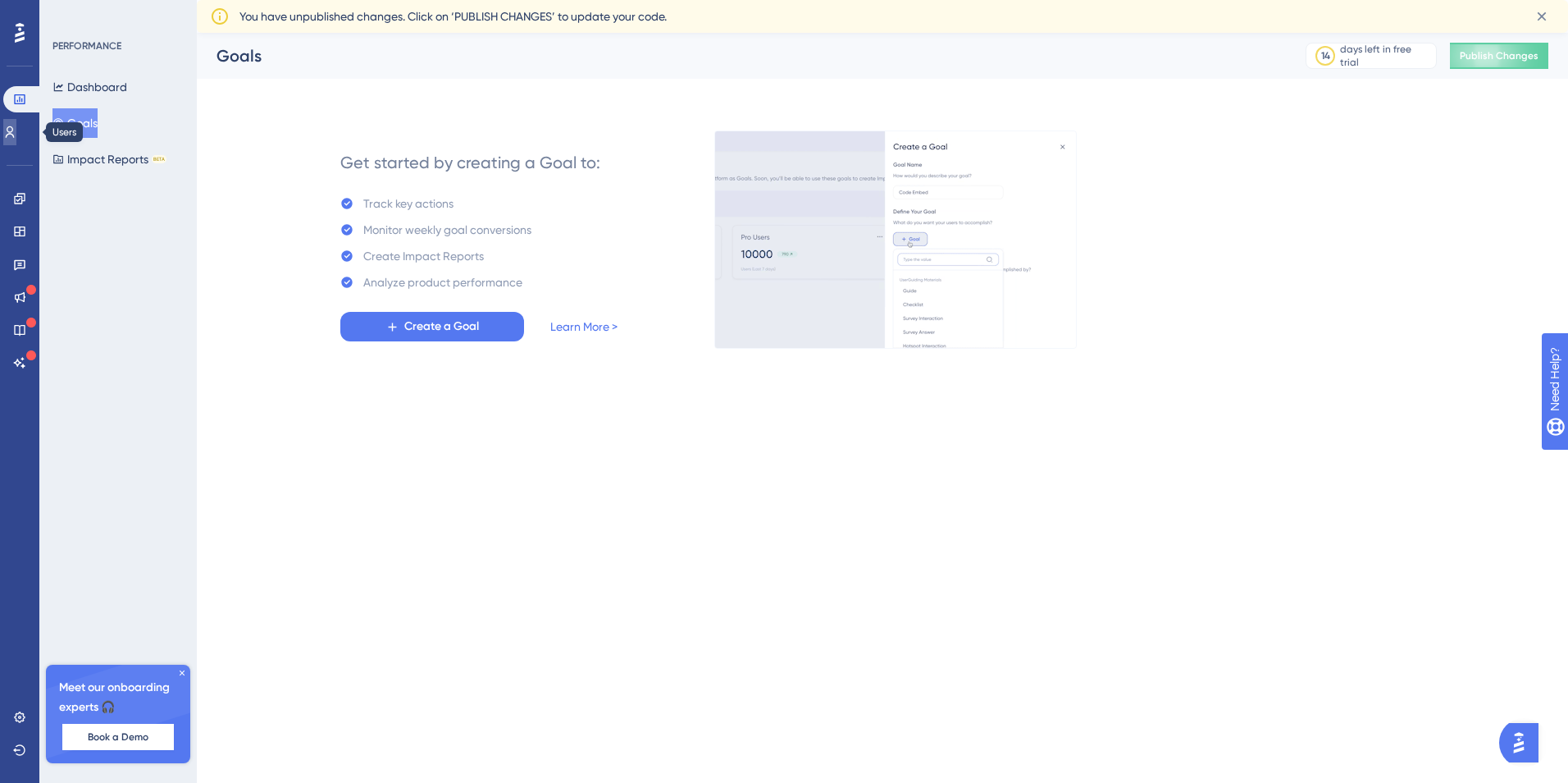
click at [13, 118] on link at bounding box center [9, 131] width 13 height 27
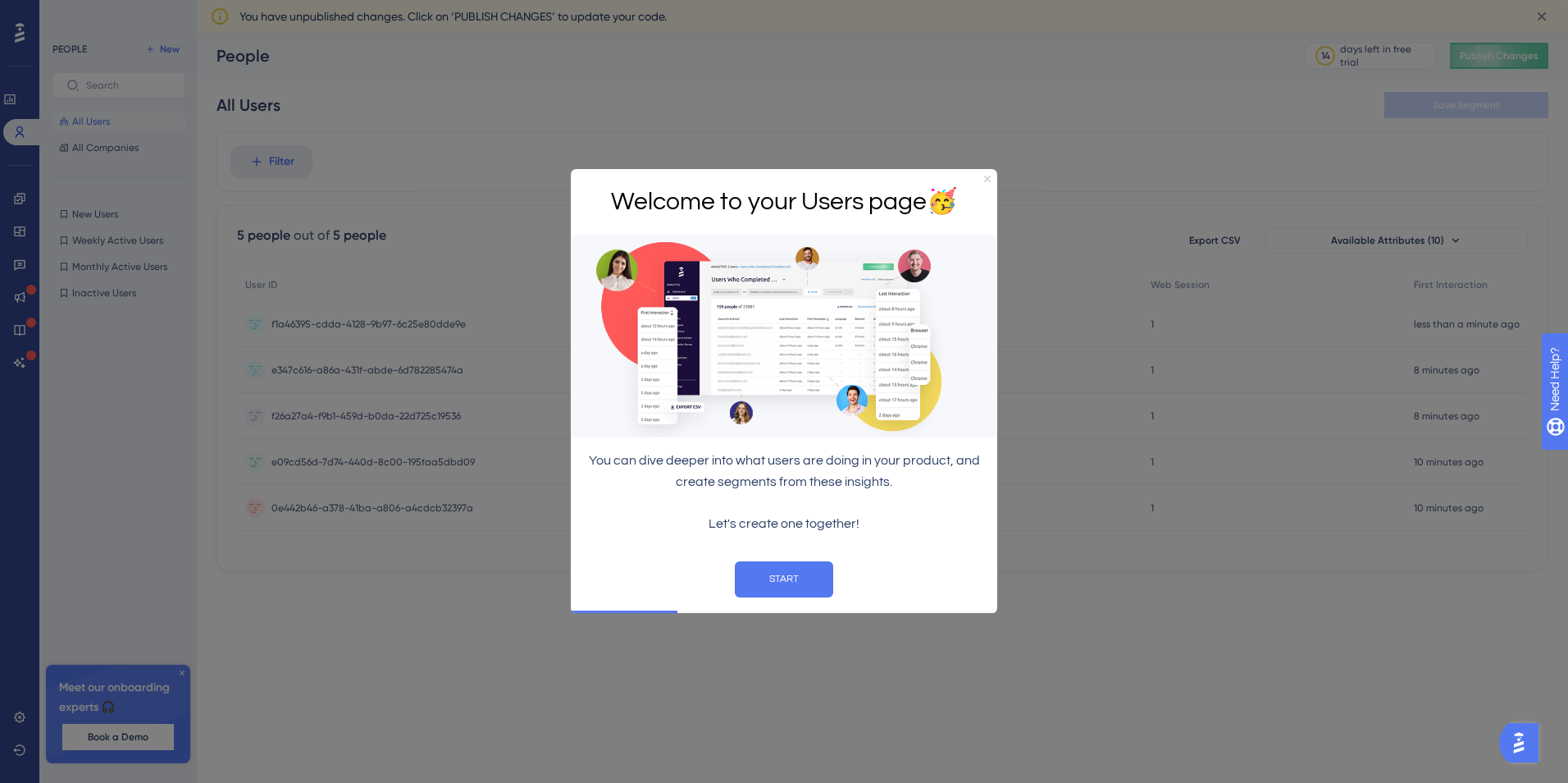
click at [988, 180] on icon "Close Preview" at bounding box center [987, 179] width 7 height 7
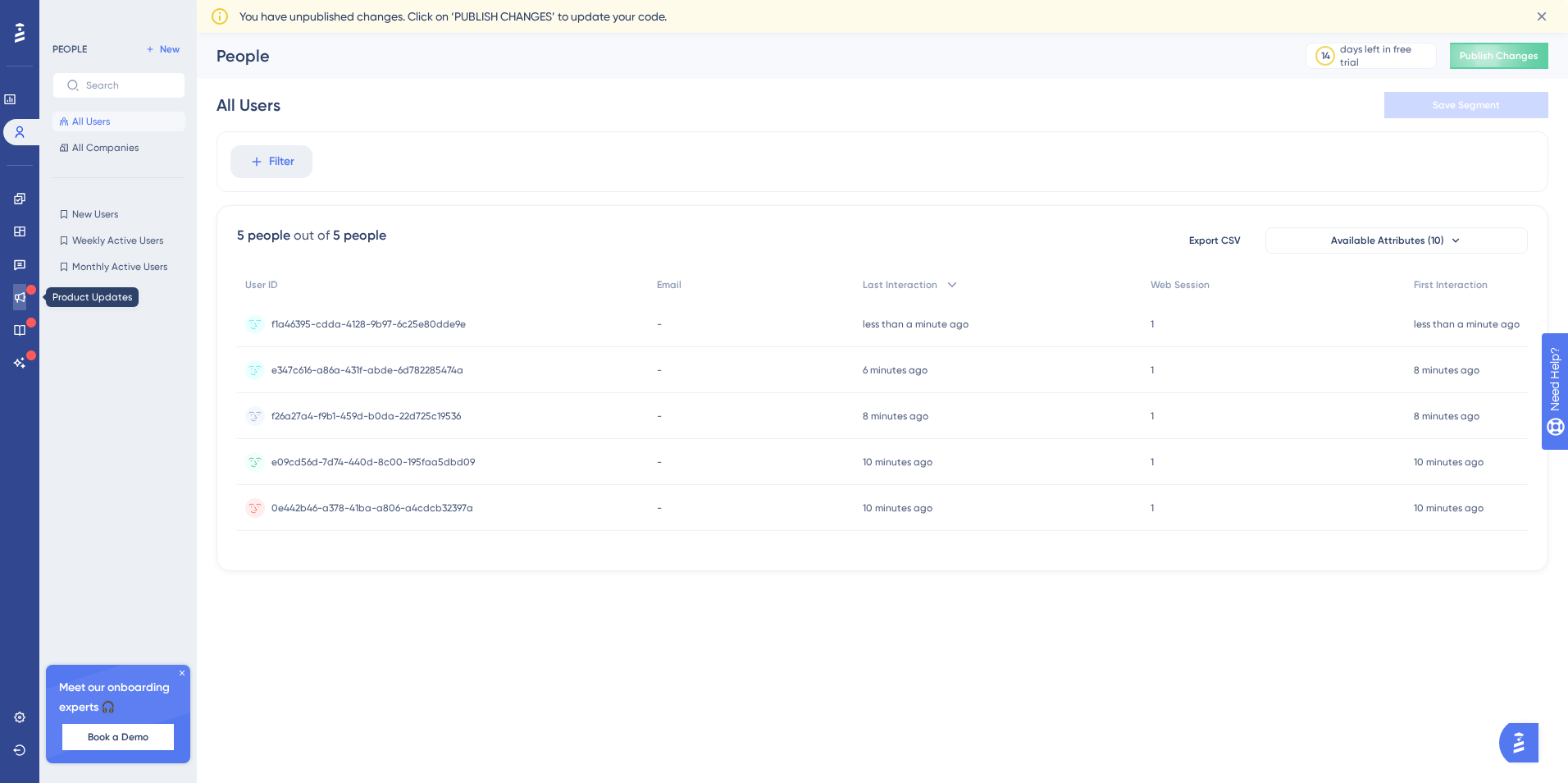
click at [19, 295] on icon at bounding box center [20, 297] width 11 height 11
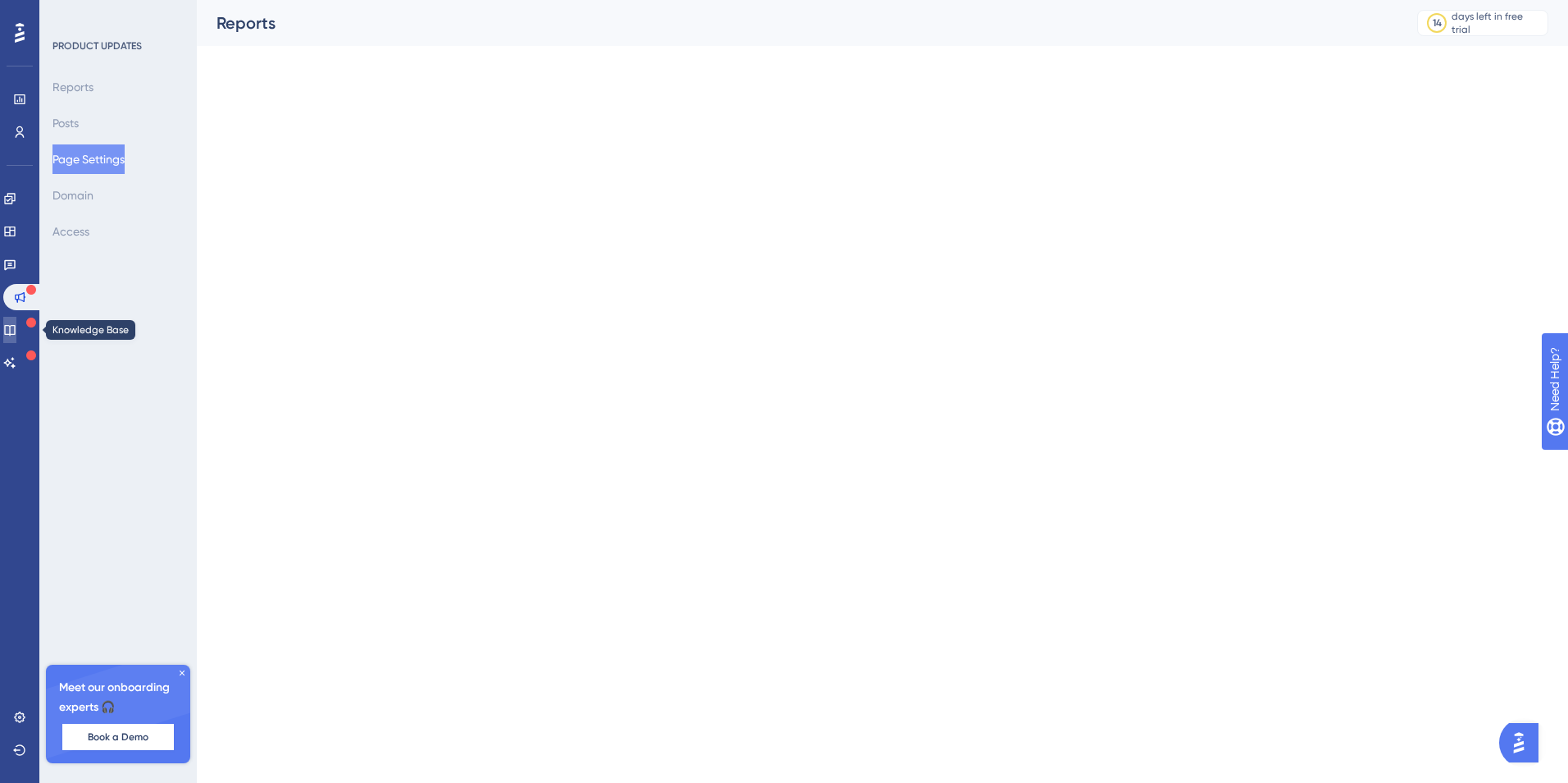
click at [15, 322] on link at bounding box center [9, 330] width 13 height 27
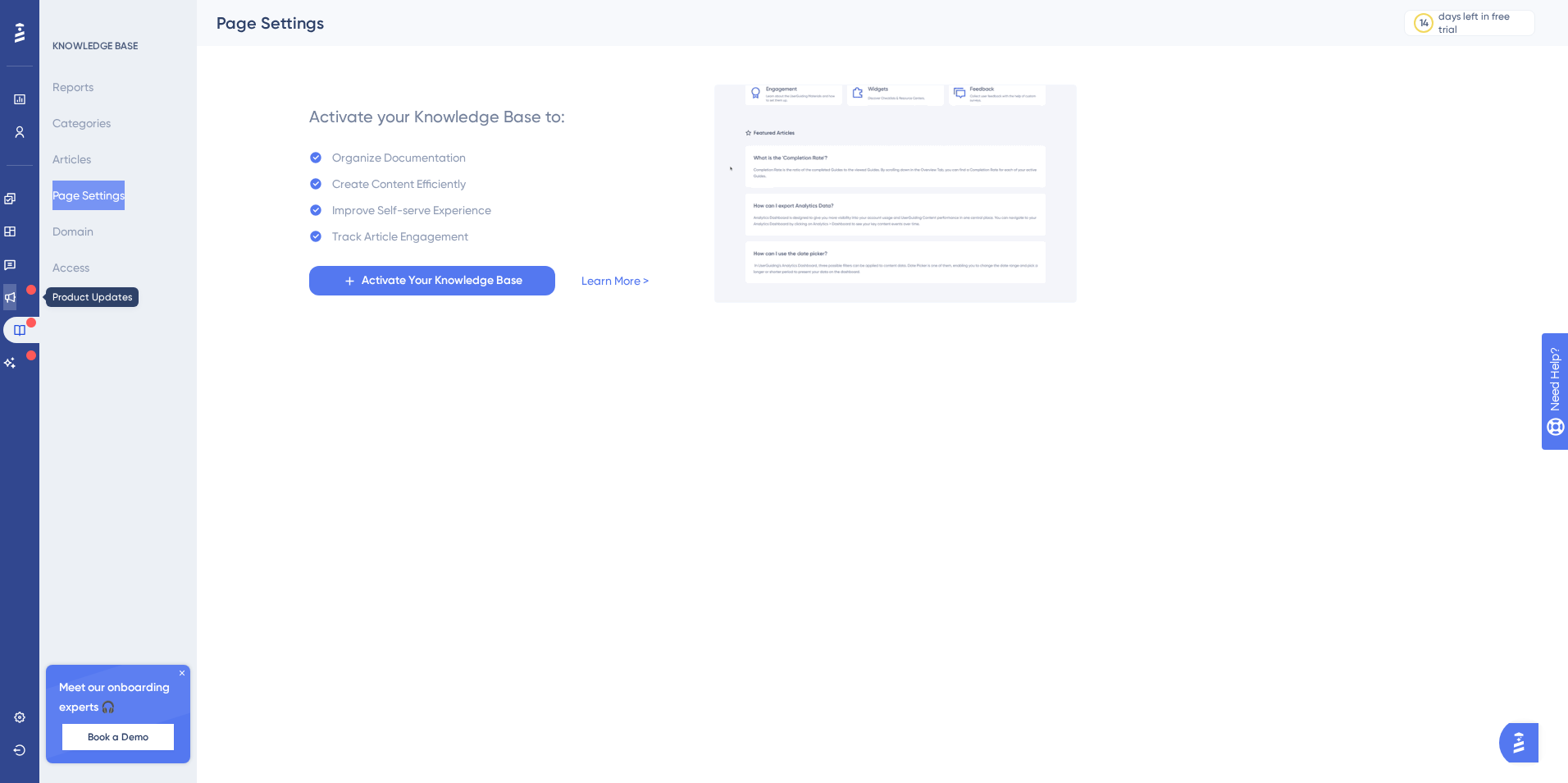
click at [16, 300] on icon at bounding box center [10, 297] width 11 height 11
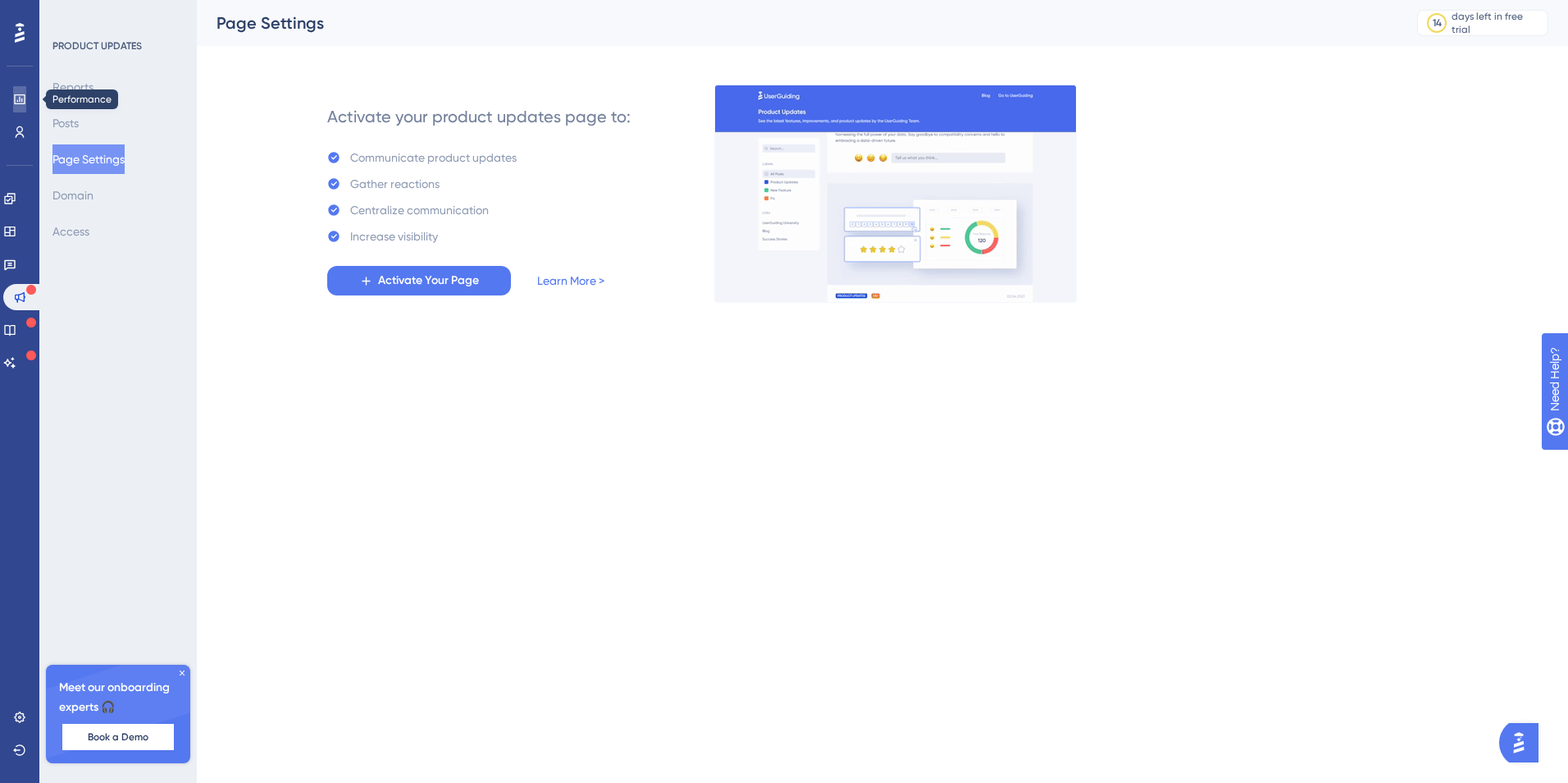
click at [13, 102] on icon at bounding box center [19, 99] width 13 height 13
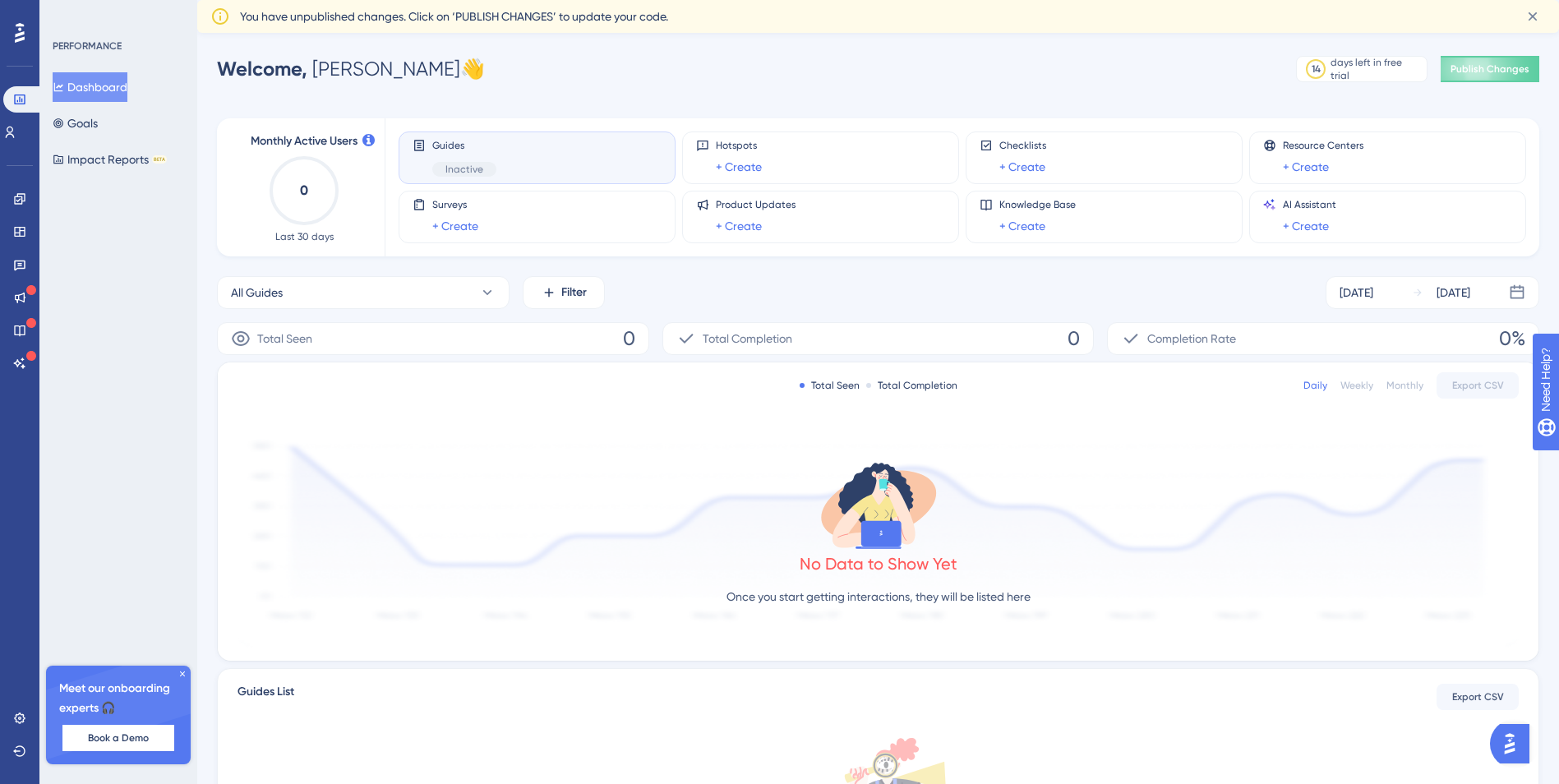
click at [10, 119] on div "Users" at bounding box center [19, 131] width 33 height 27
click at [17, 131] on icon at bounding box center [9, 131] width 13 height 13
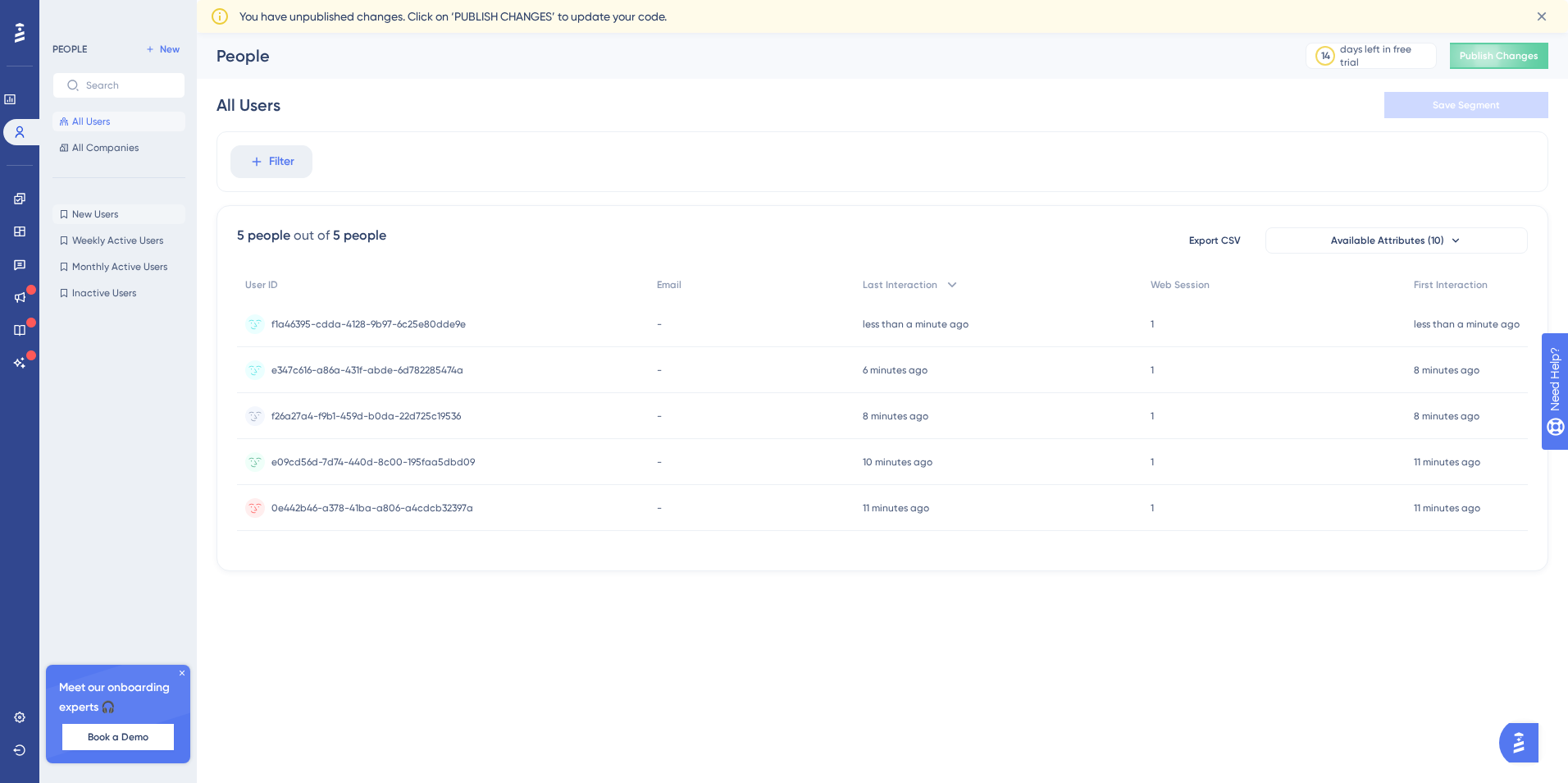
click at [126, 221] on button "New Users New Users" at bounding box center [118, 214] width 133 height 20
click at [123, 236] on span "Weekly Active Users" at bounding box center [117, 240] width 91 height 13
click at [112, 266] on span "Monthly Active Users" at bounding box center [119, 266] width 95 height 13
drag, startPoint x: 112, startPoint y: 292, endPoint x: 85, endPoint y: 287, distance: 27.5
click at [110, 291] on span "Inactive Users" at bounding box center [104, 292] width 64 height 13
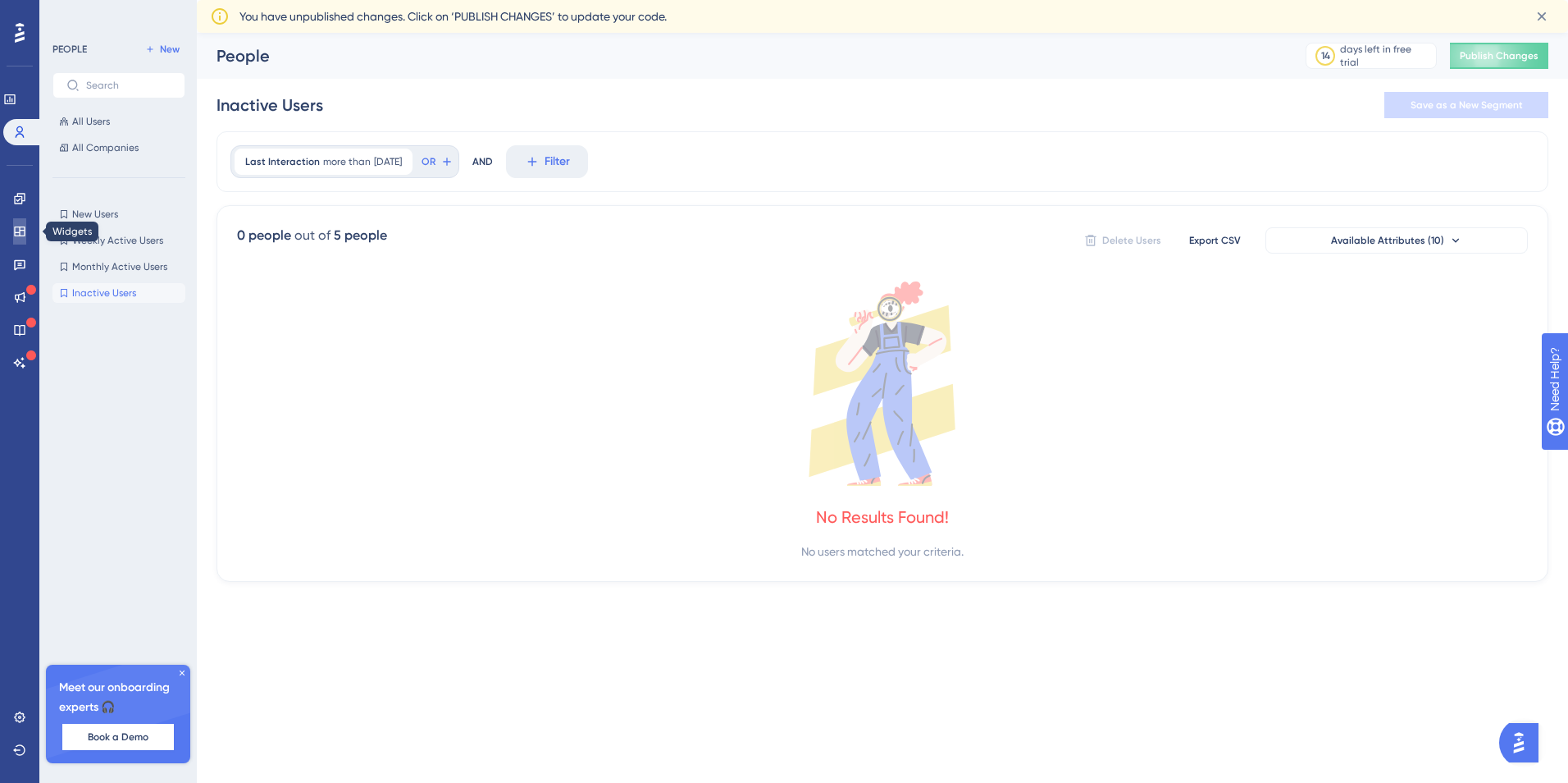
click at [17, 233] on icon at bounding box center [19, 231] width 13 height 13
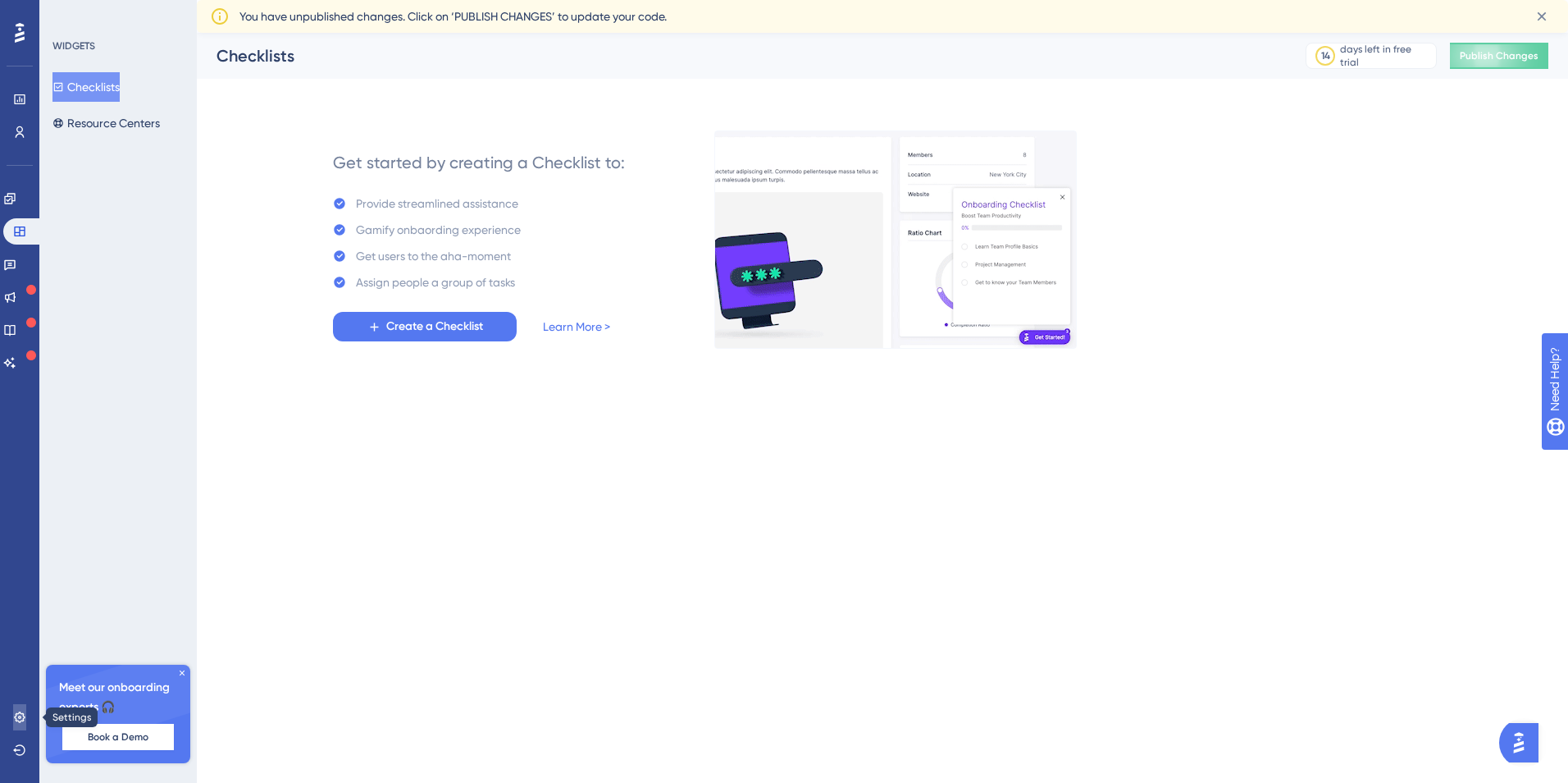
click at [15, 716] on icon at bounding box center [19, 717] width 13 height 13
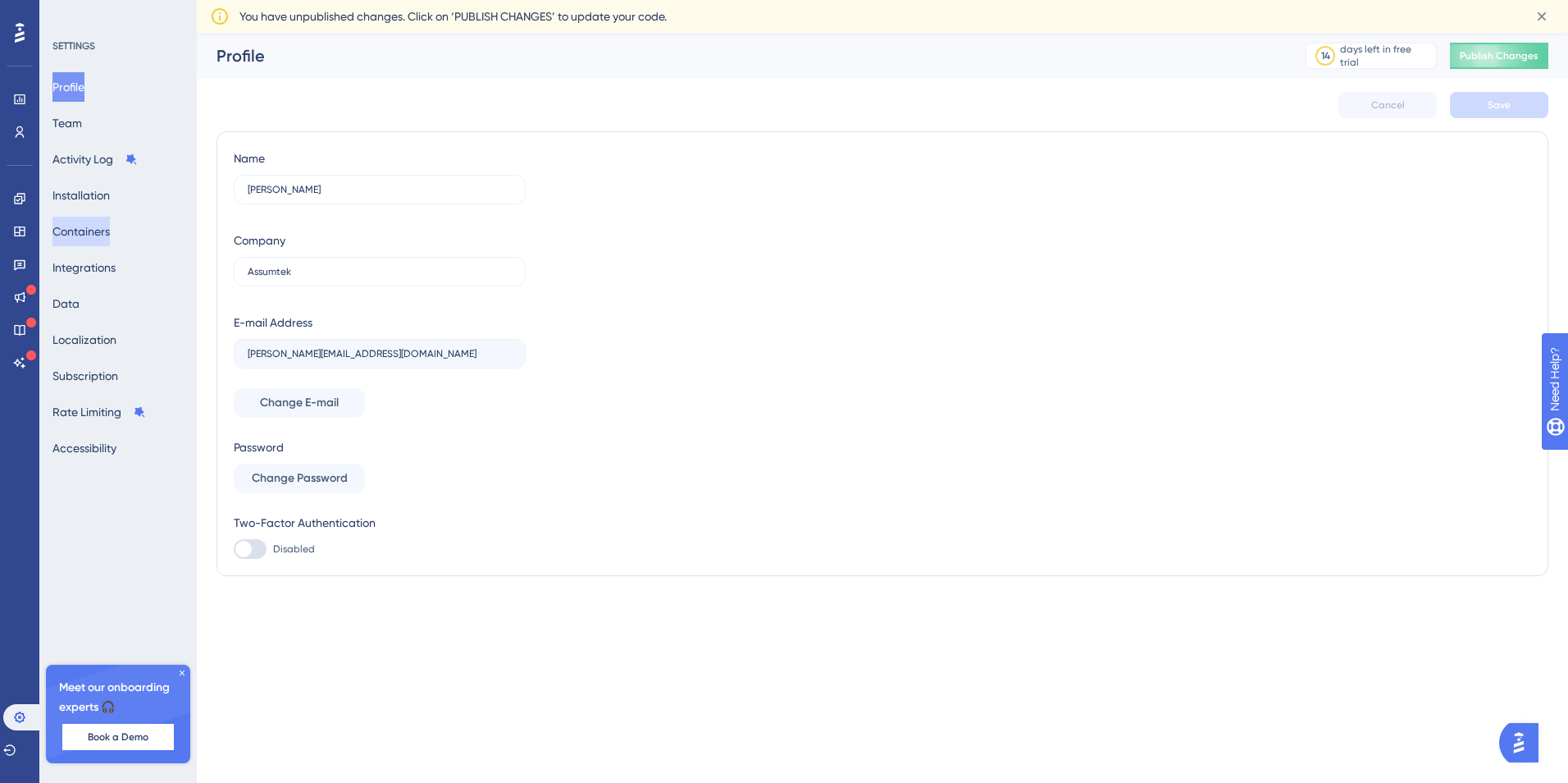
click at [88, 231] on button "Containers" at bounding box center [81, 231] width 57 height 30
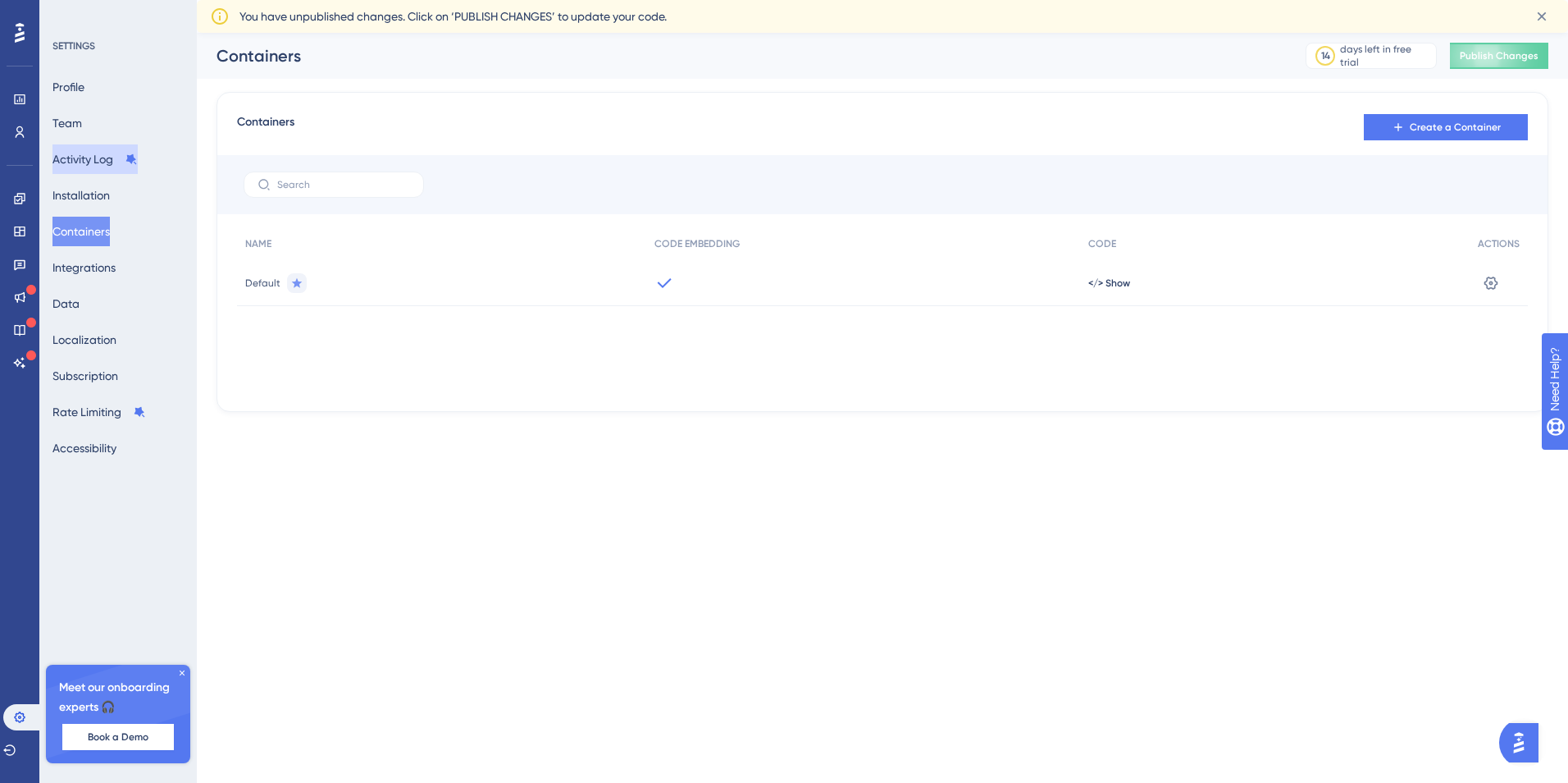
click at [100, 164] on button "Activity Log" at bounding box center [95, 159] width 85 height 30
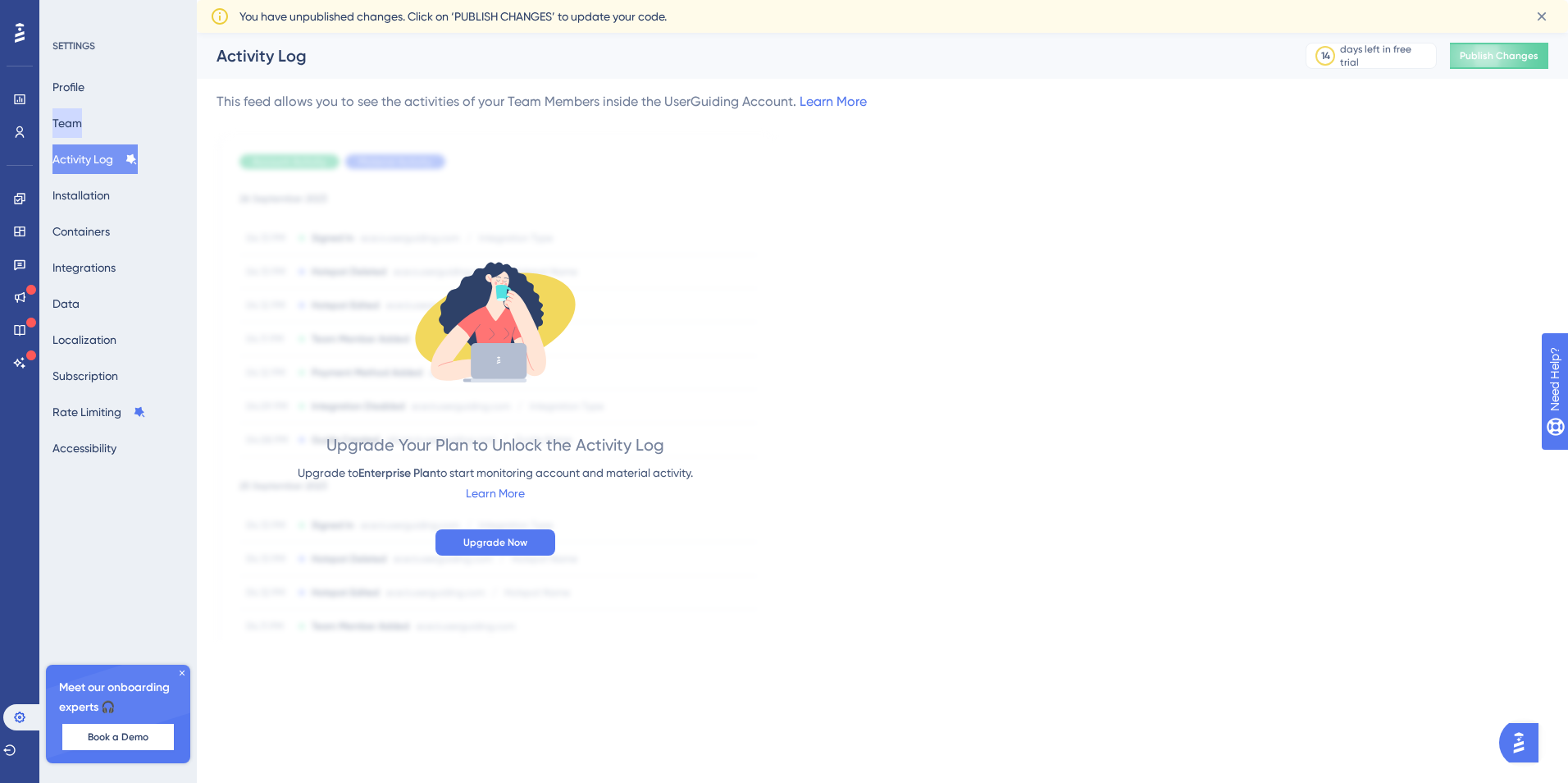
click at [76, 118] on button "Team" at bounding box center [67, 123] width 30 height 30
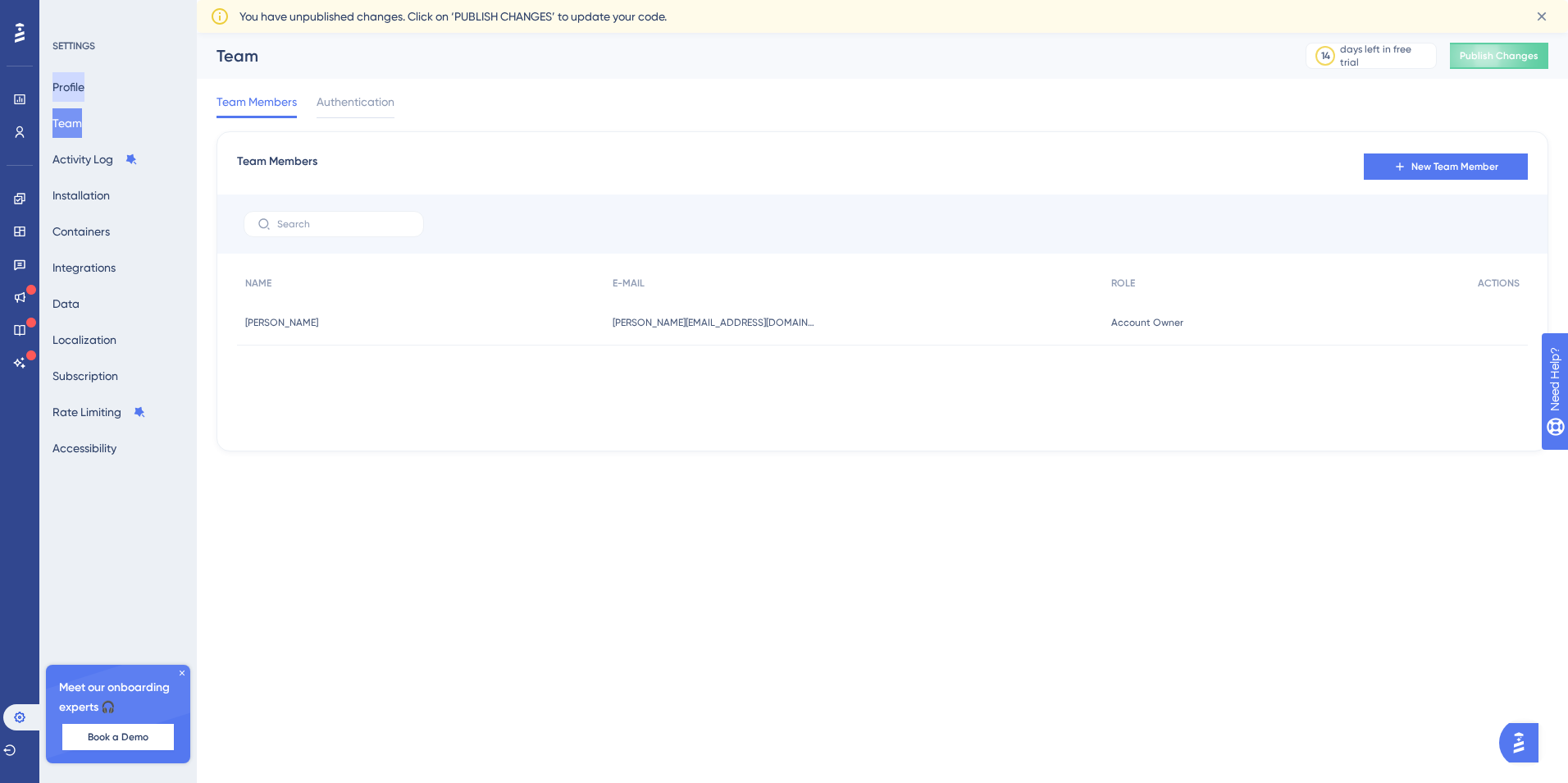
click at [79, 82] on button "Profile" at bounding box center [68, 87] width 32 height 30
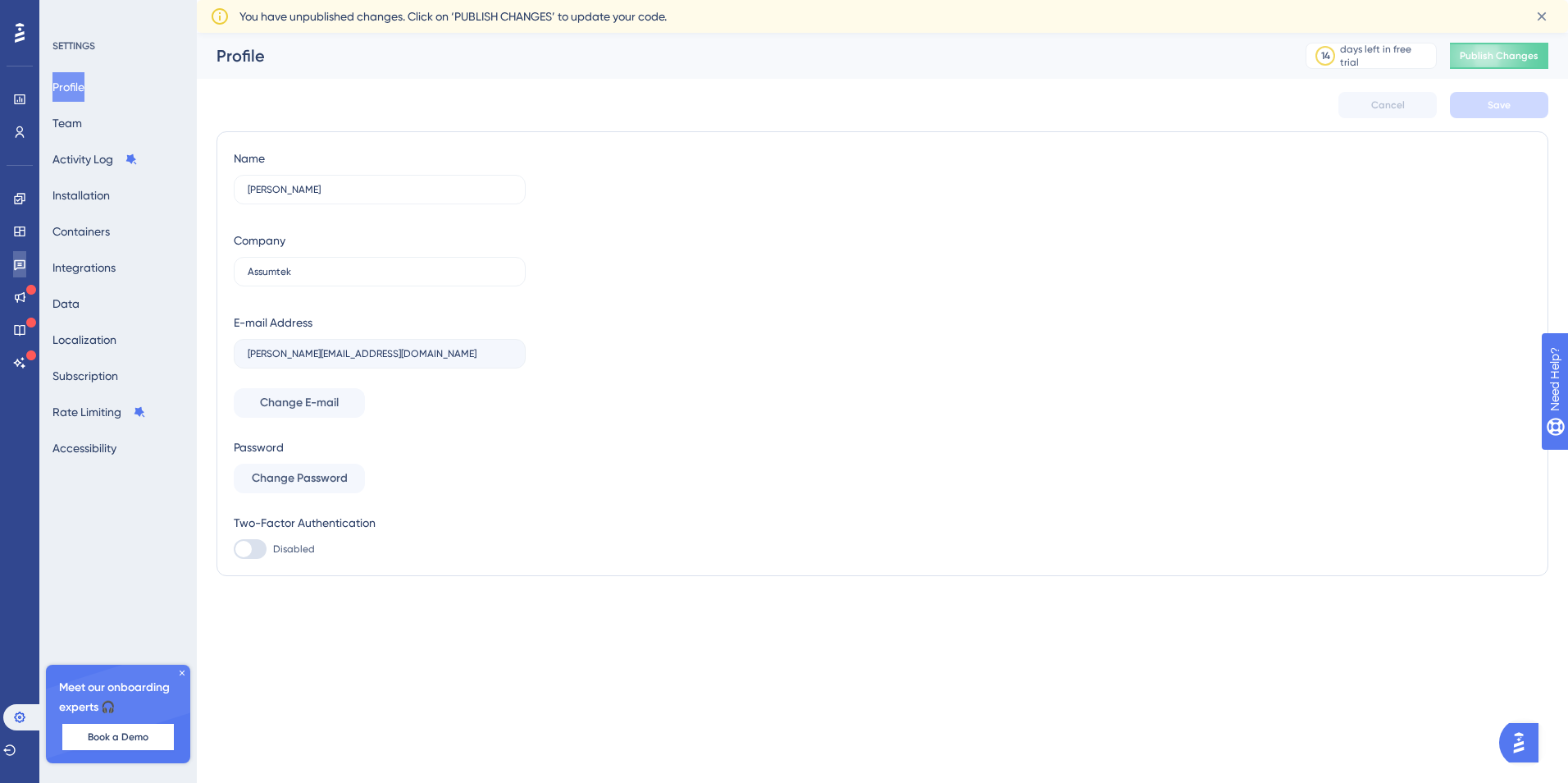
click at [16, 253] on link at bounding box center [19, 264] width 13 height 27
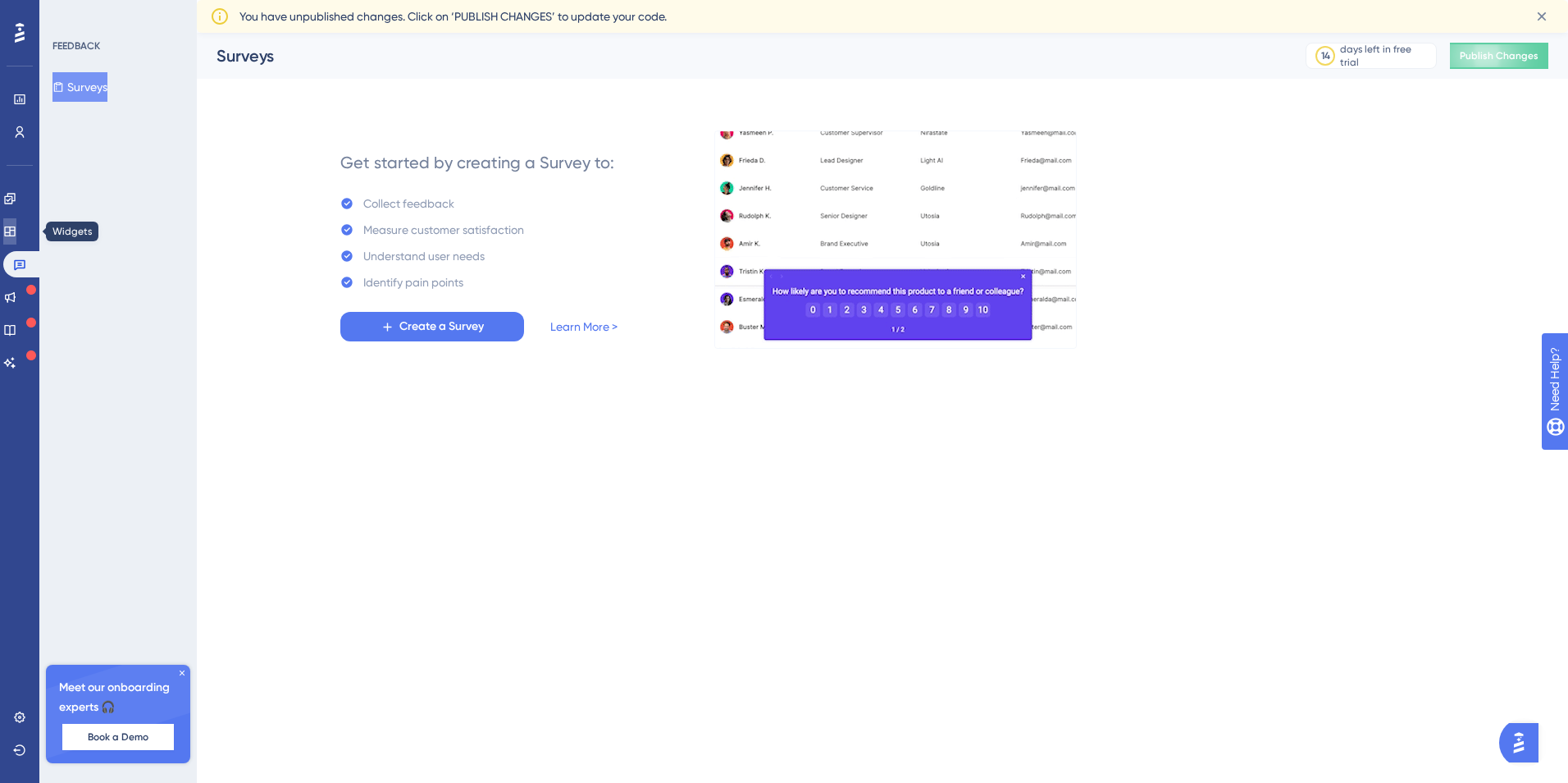
click at [17, 228] on link at bounding box center [9, 231] width 13 height 27
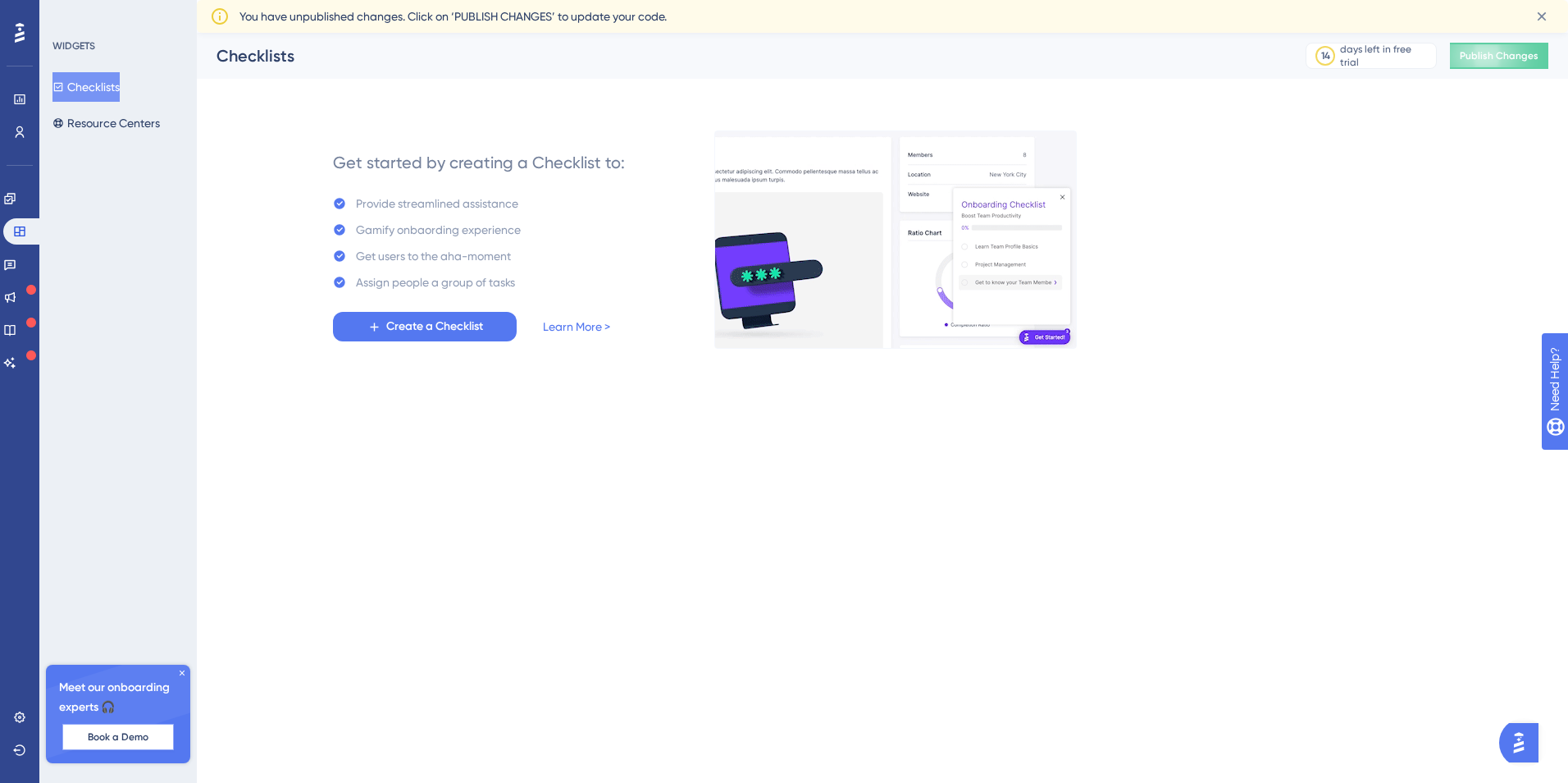
click at [140, 730] on span "Book a Demo" at bounding box center [117, 736] width 60 height 13
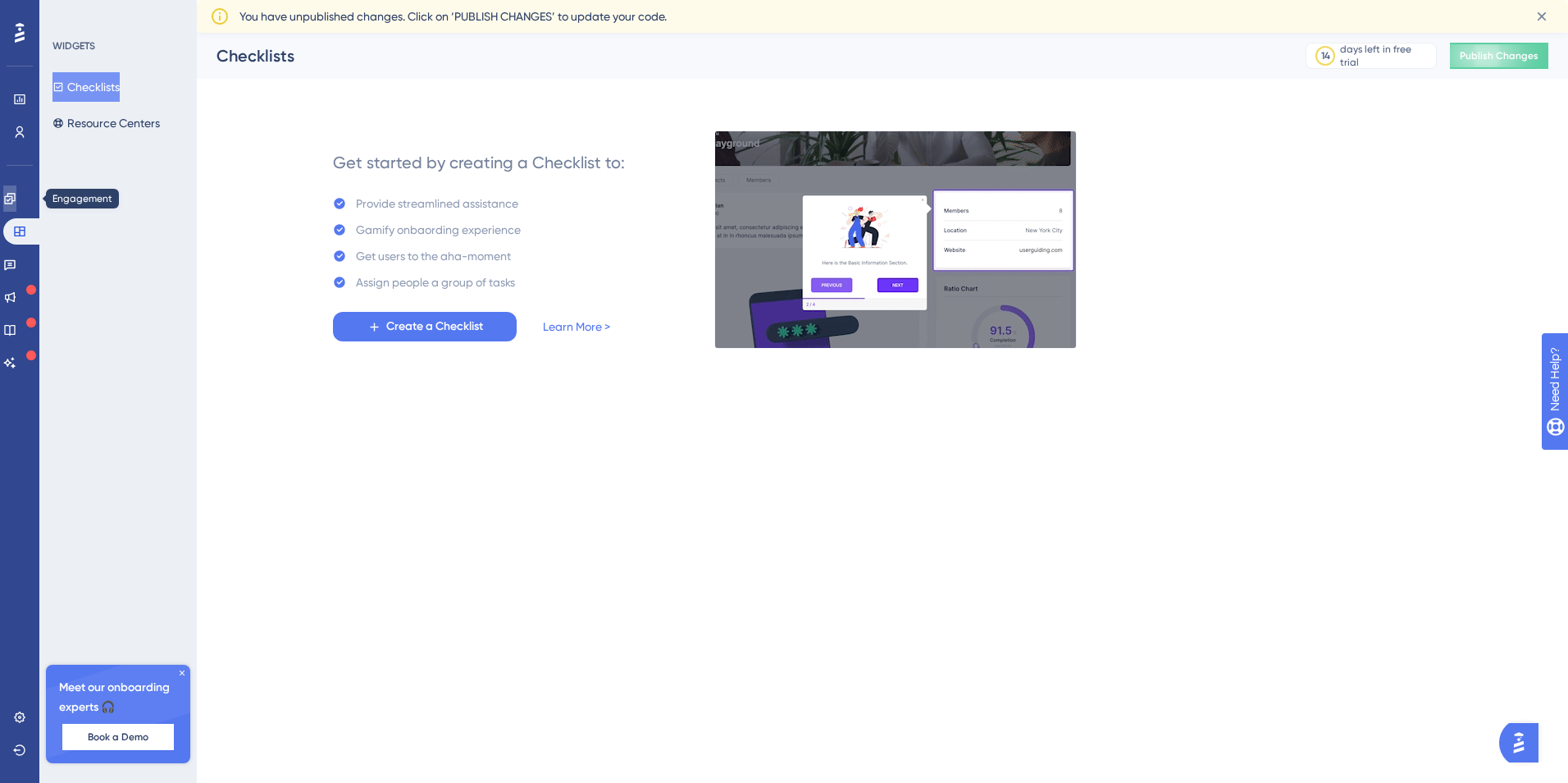
click at [12, 197] on link at bounding box center [9, 198] width 13 height 27
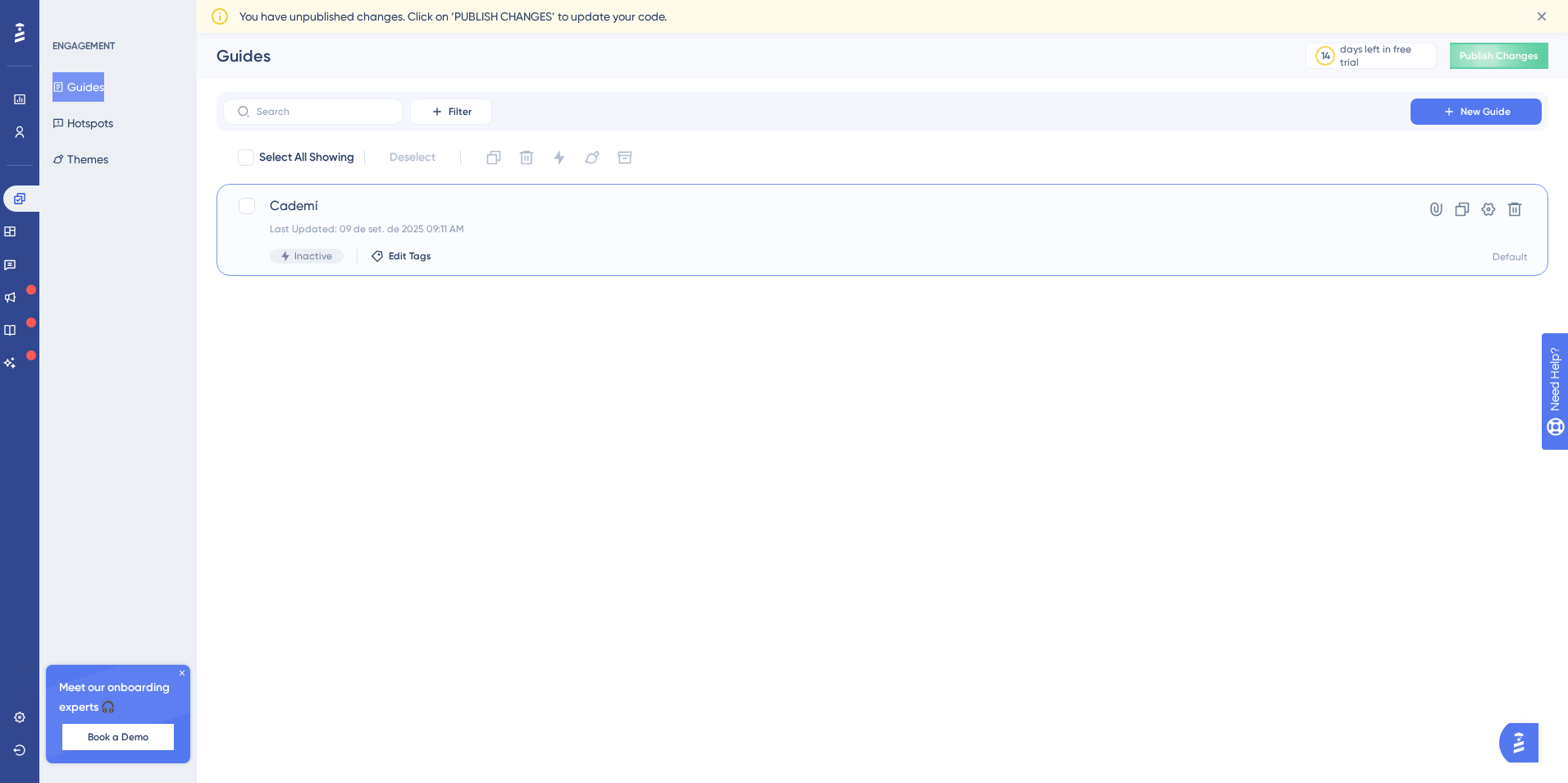
click at [1011, 230] on div "Last Updated: 09 de set. de 2025 09:11 AM" at bounding box center [816, 228] width 1093 height 13
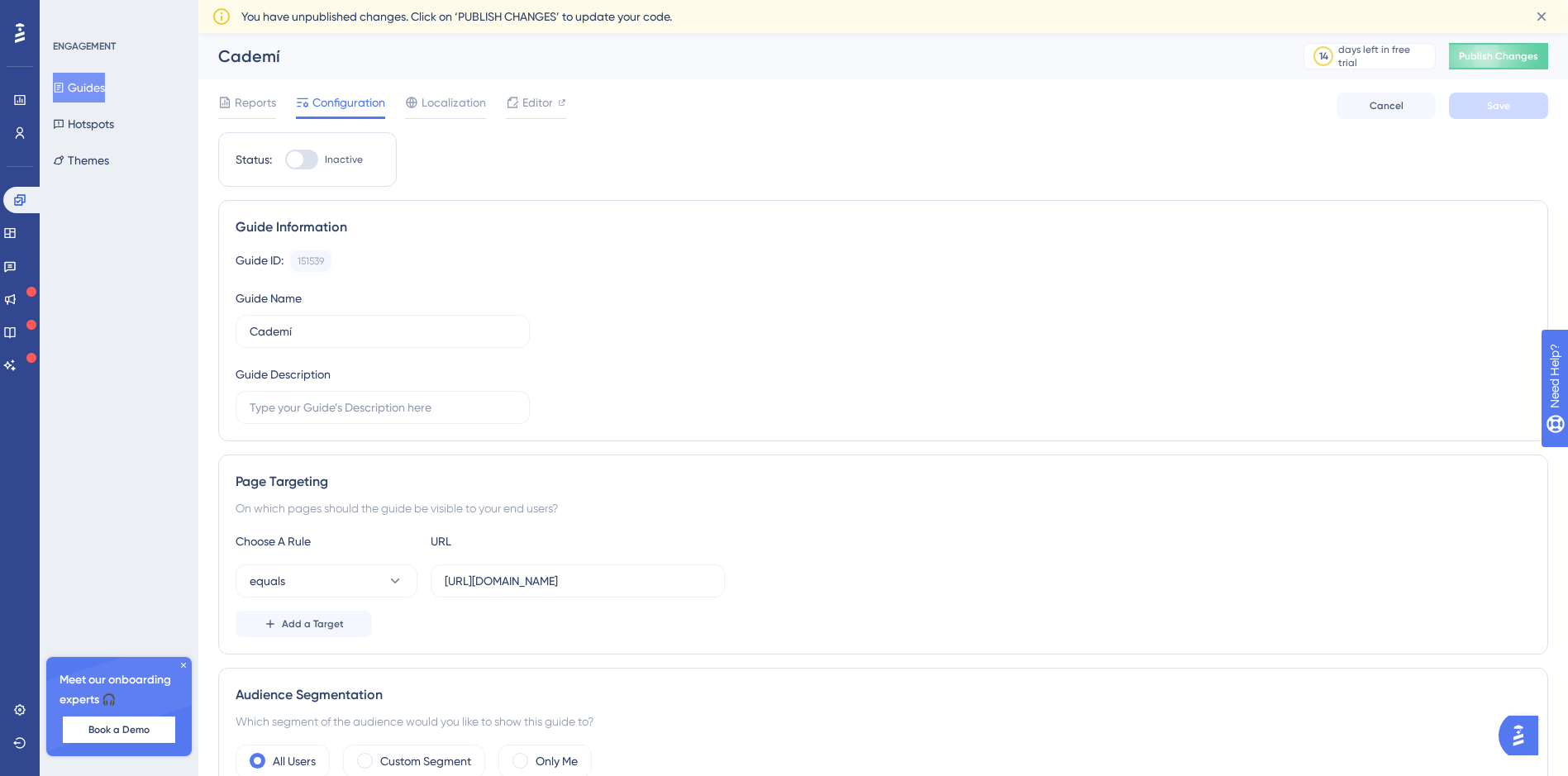
click at [300, 156] on div at bounding box center [294, 159] width 17 height 17
click at [286, 159] on input "Inactive" at bounding box center [285, 159] width 1 height 1
checkbox input "true"
click at [1496, 107] on span "Save" at bounding box center [1498, 105] width 23 height 13
click at [515, 29] on icon at bounding box center [512, 30] width 17 height 17
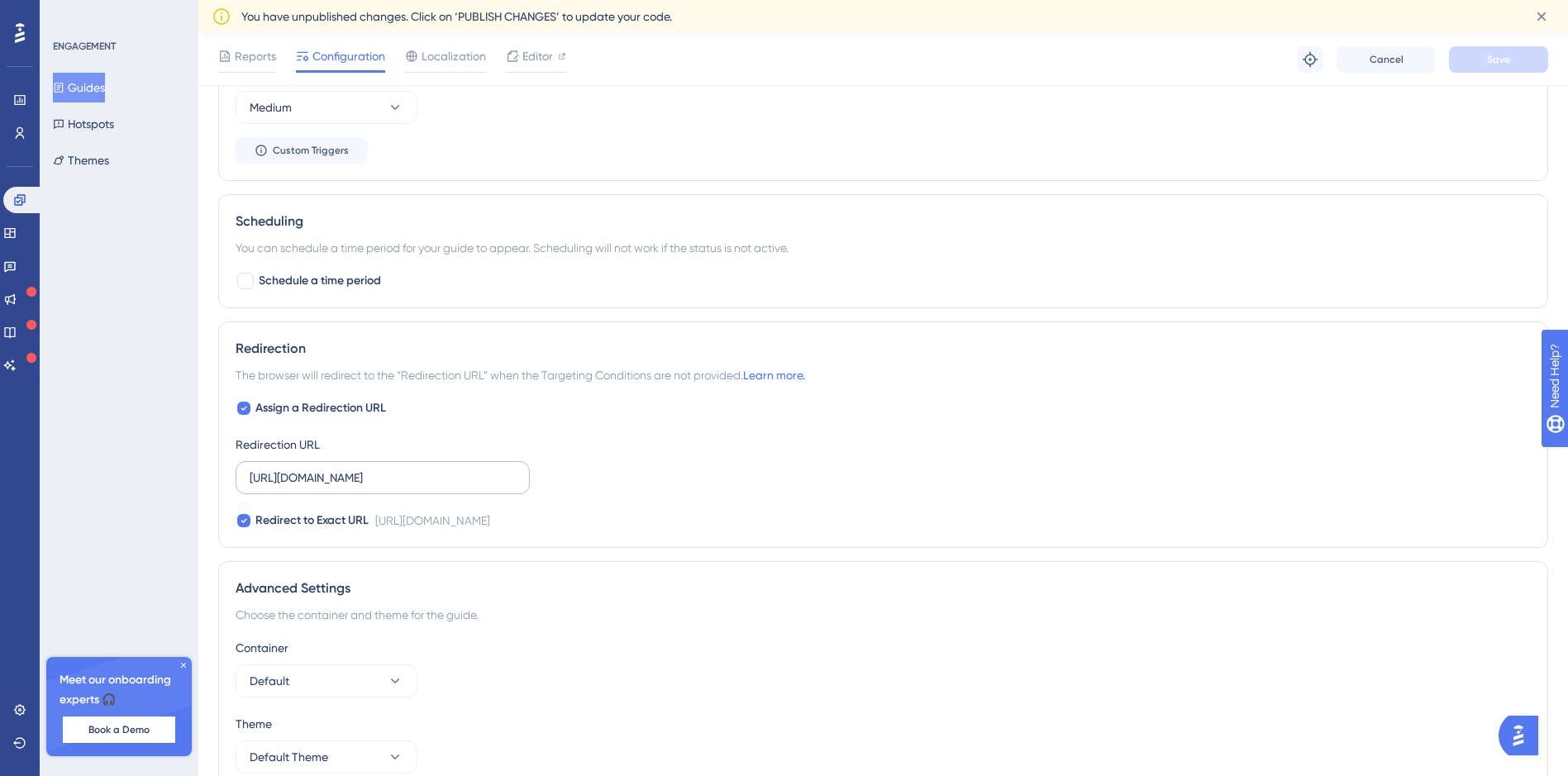
scroll to position [1018, 0]
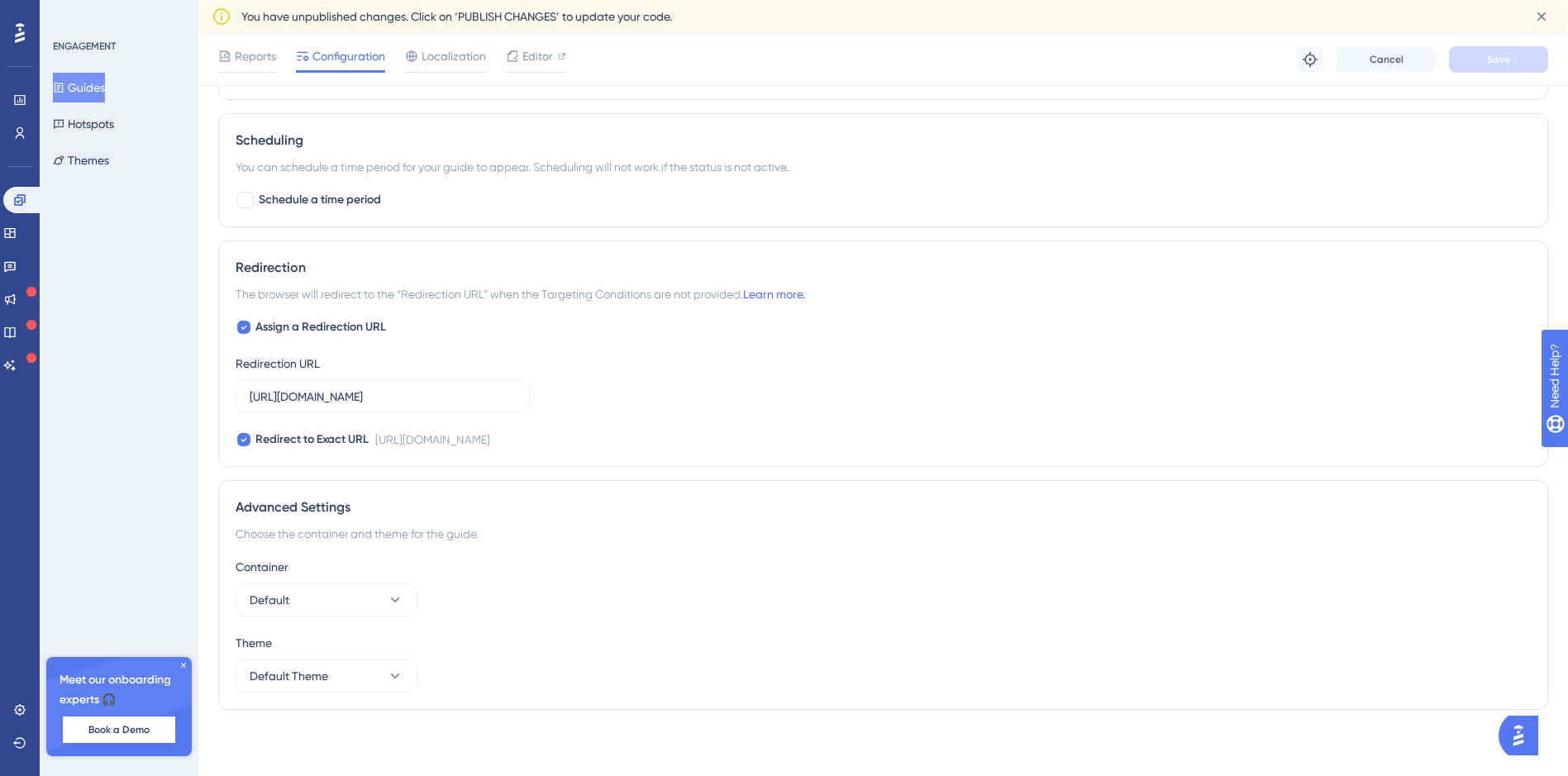
click at [1525, 727] on img "Open AI Assistant Launcher" at bounding box center [1518, 736] width 30 height 30
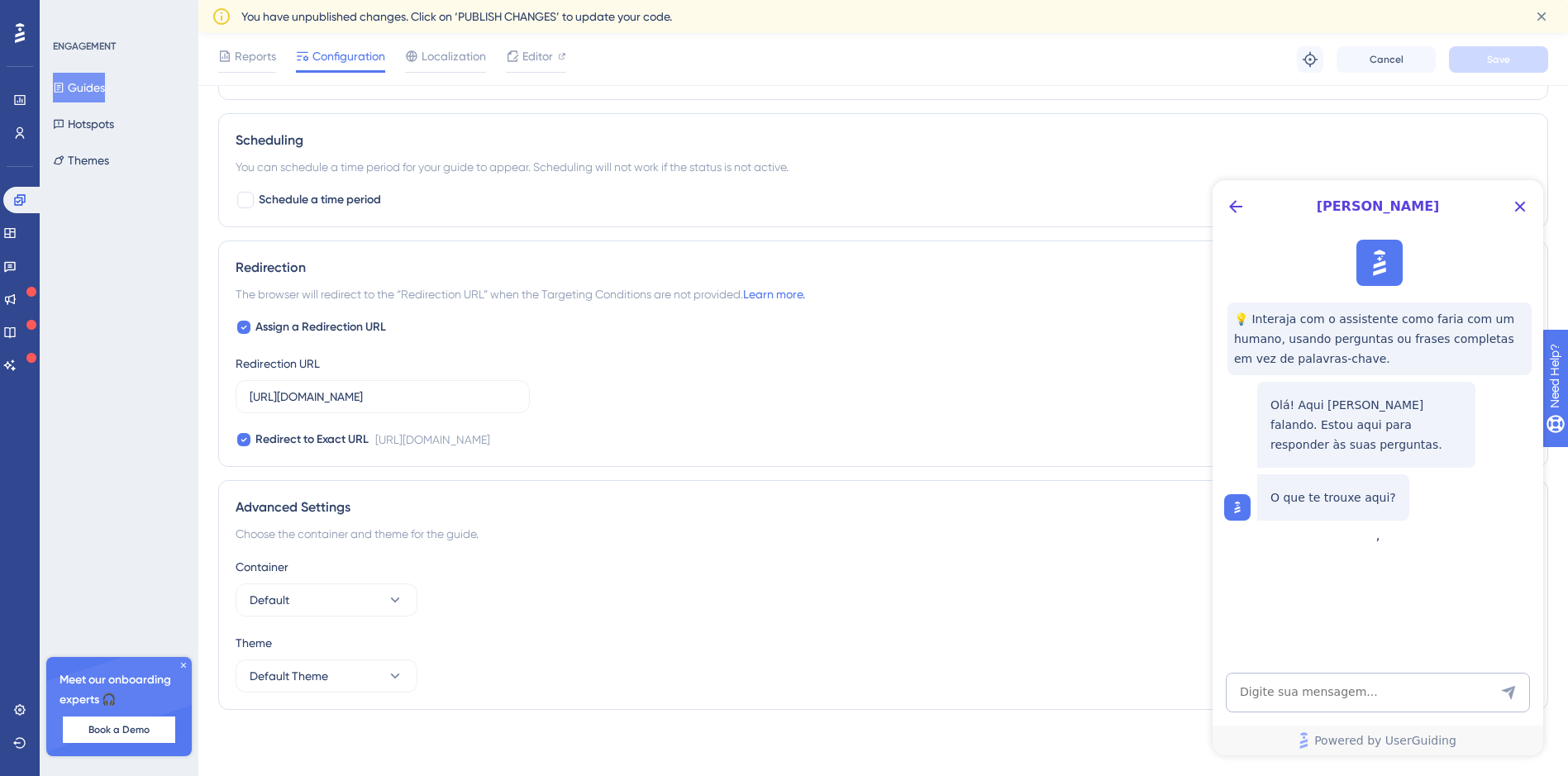
scroll to position [0, 0]
click at [956, 364] on div "Assign a Redirection URL Redirection URL https://members.assumtek.com.br/area/v…" at bounding box center [883, 383] width 1295 height 132
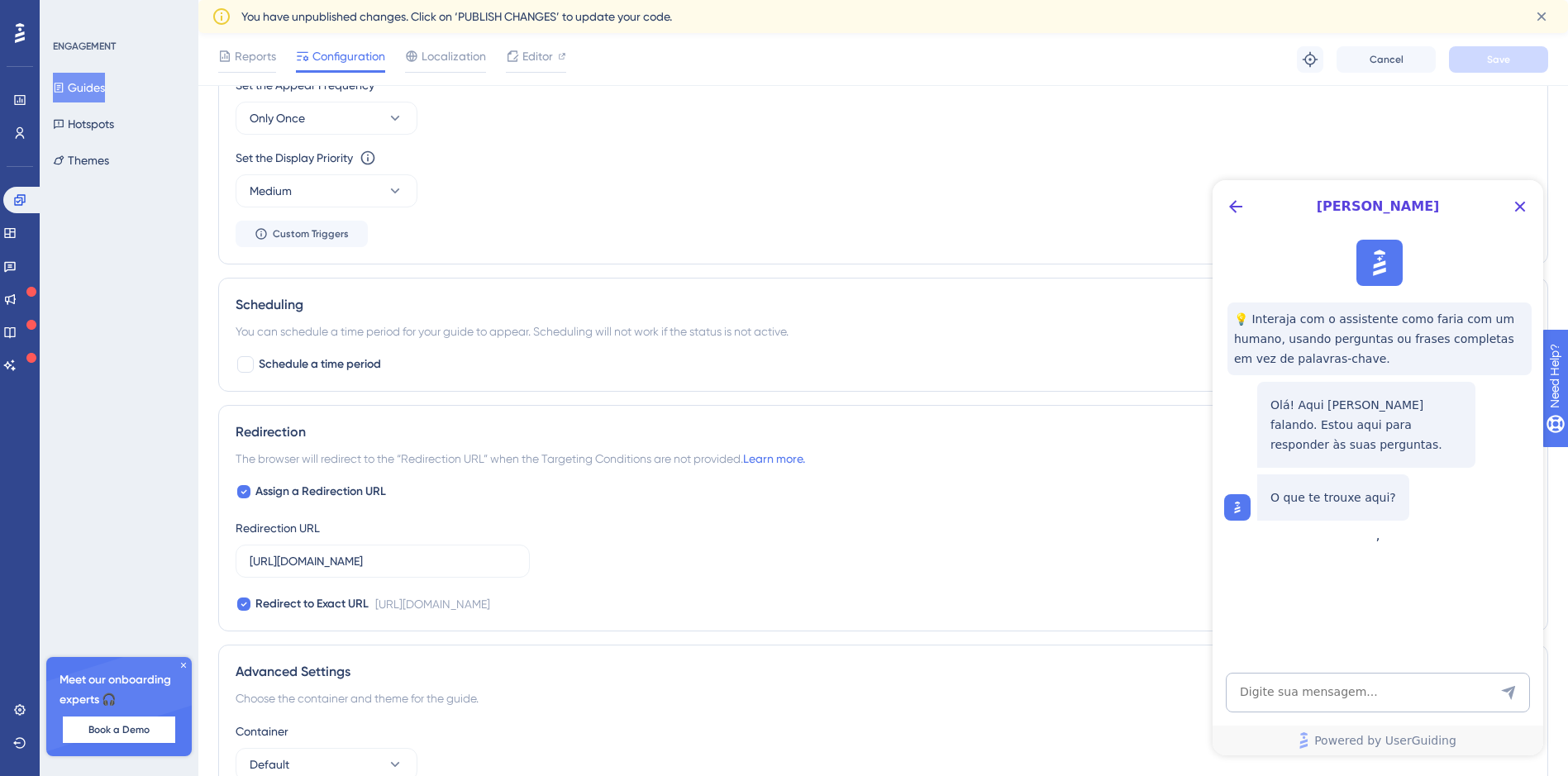
scroll to position [853, 0]
click at [433, 49] on div "Reports Configuration Localization Editor Troubleshoot Cancel Save" at bounding box center [882, 59] width 1370 height 53
click at [433, 52] on span "Localization" at bounding box center [454, 57] width 65 height 20
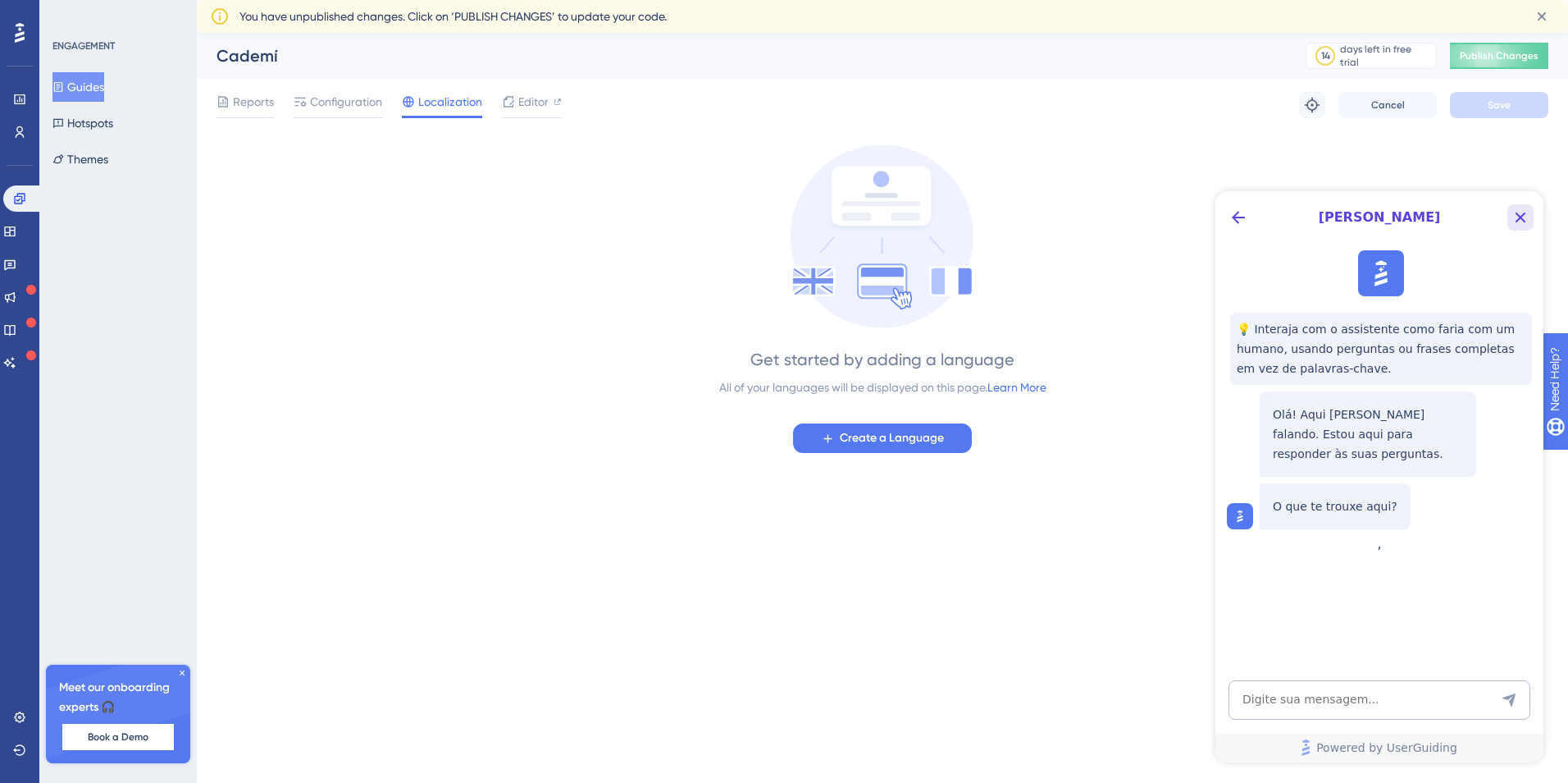
click at [1524, 225] on icon "Close Button" at bounding box center [1520, 217] width 20 height 20
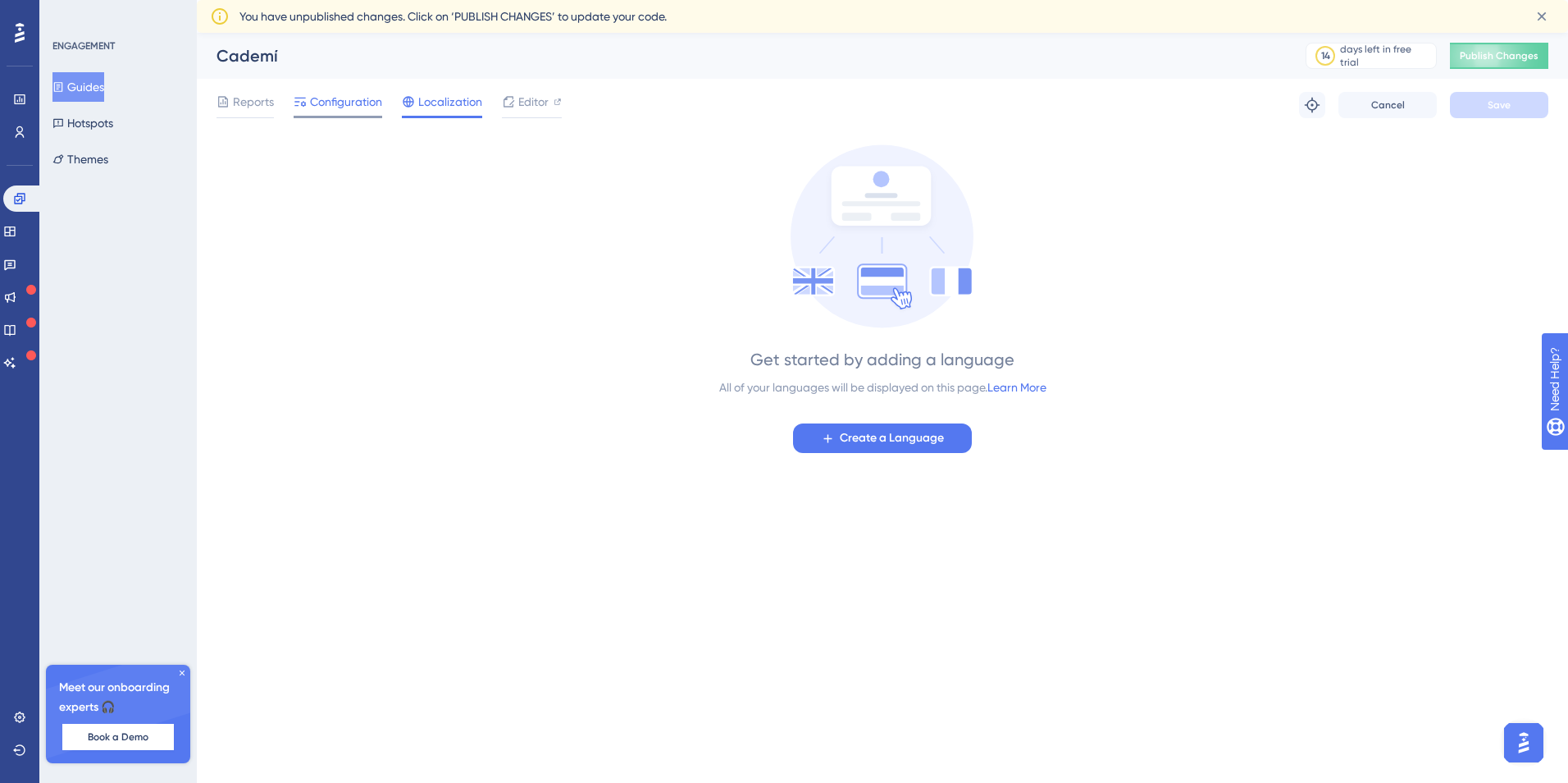
click at [310, 99] on span "Configuration" at bounding box center [345, 102] width 72 height 20
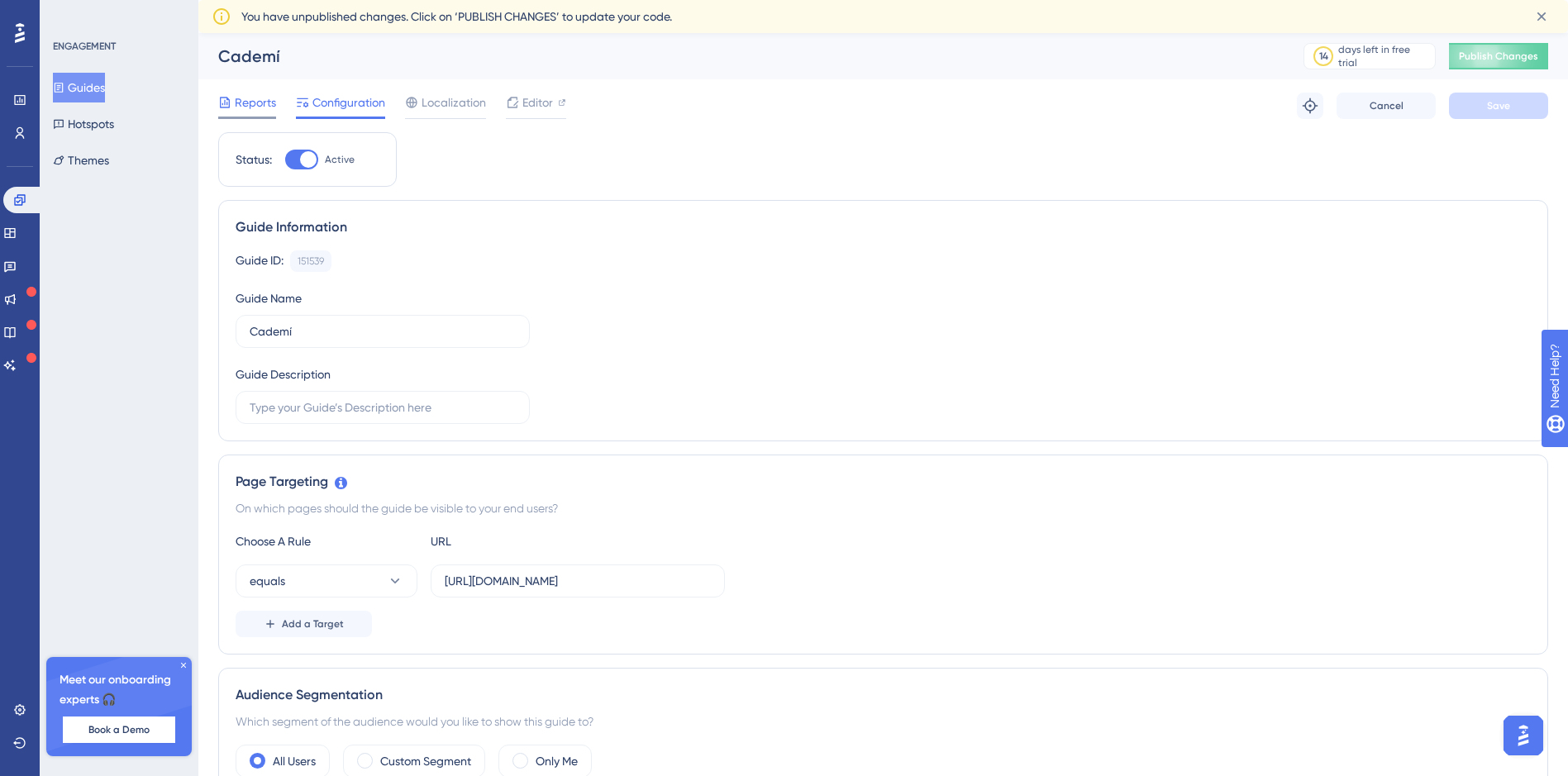
click at [276, 103] on span "Reports" at bounding box center [256, 102] width 42 height 20
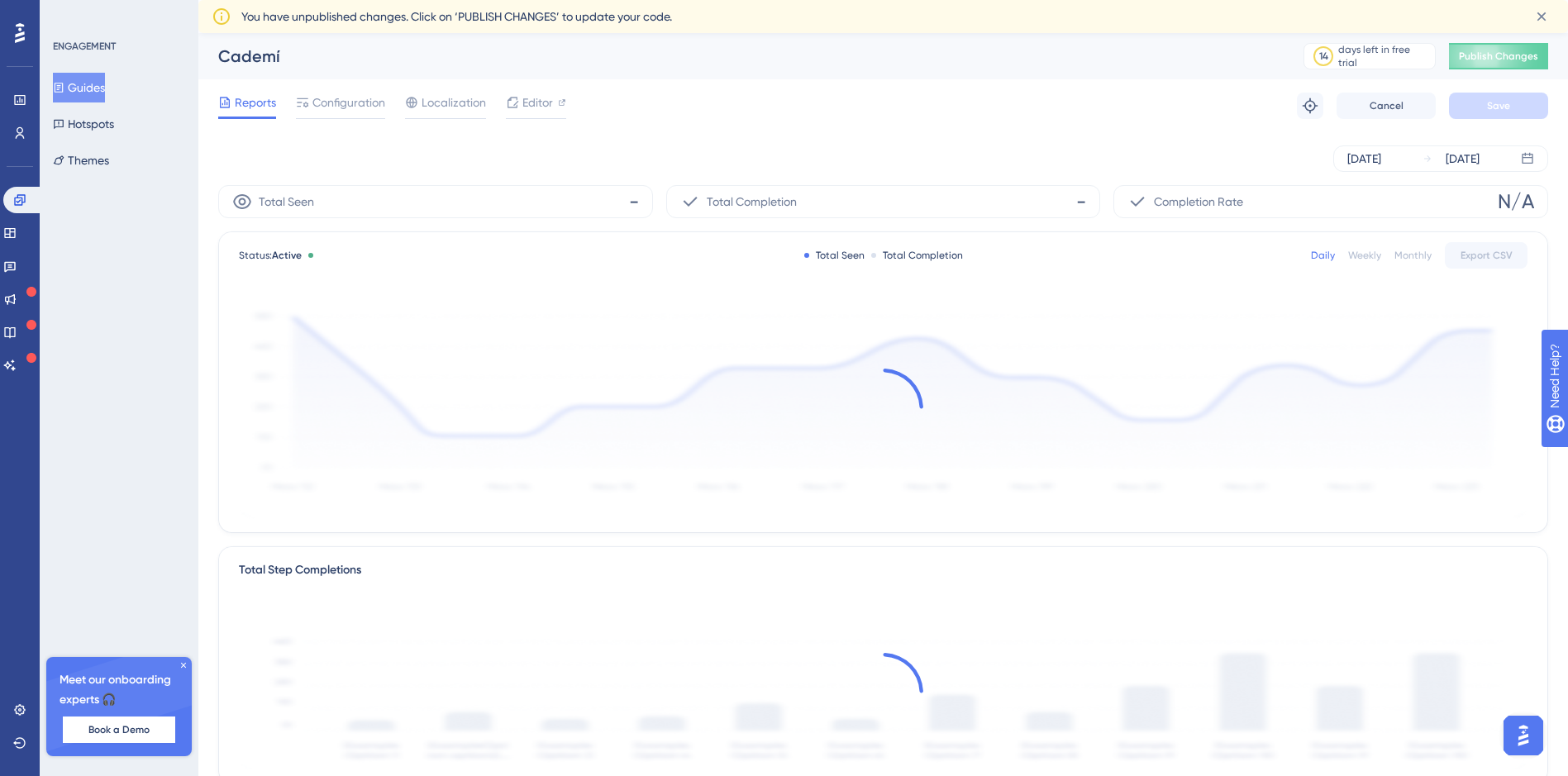
drag, startPoint x: 338, startPoint y: 116, endPoint x: 344, endPoint y: 123, distance: 9.2
click at [344, 123] on div "Reports Configuration Localization Editor Troubleshoot Cancel Save" at bounding box center [882, 105] width 1330 height 53
click at [341, 107] on span "Configuration" at bounding box center [348, 102] width 73 height 20
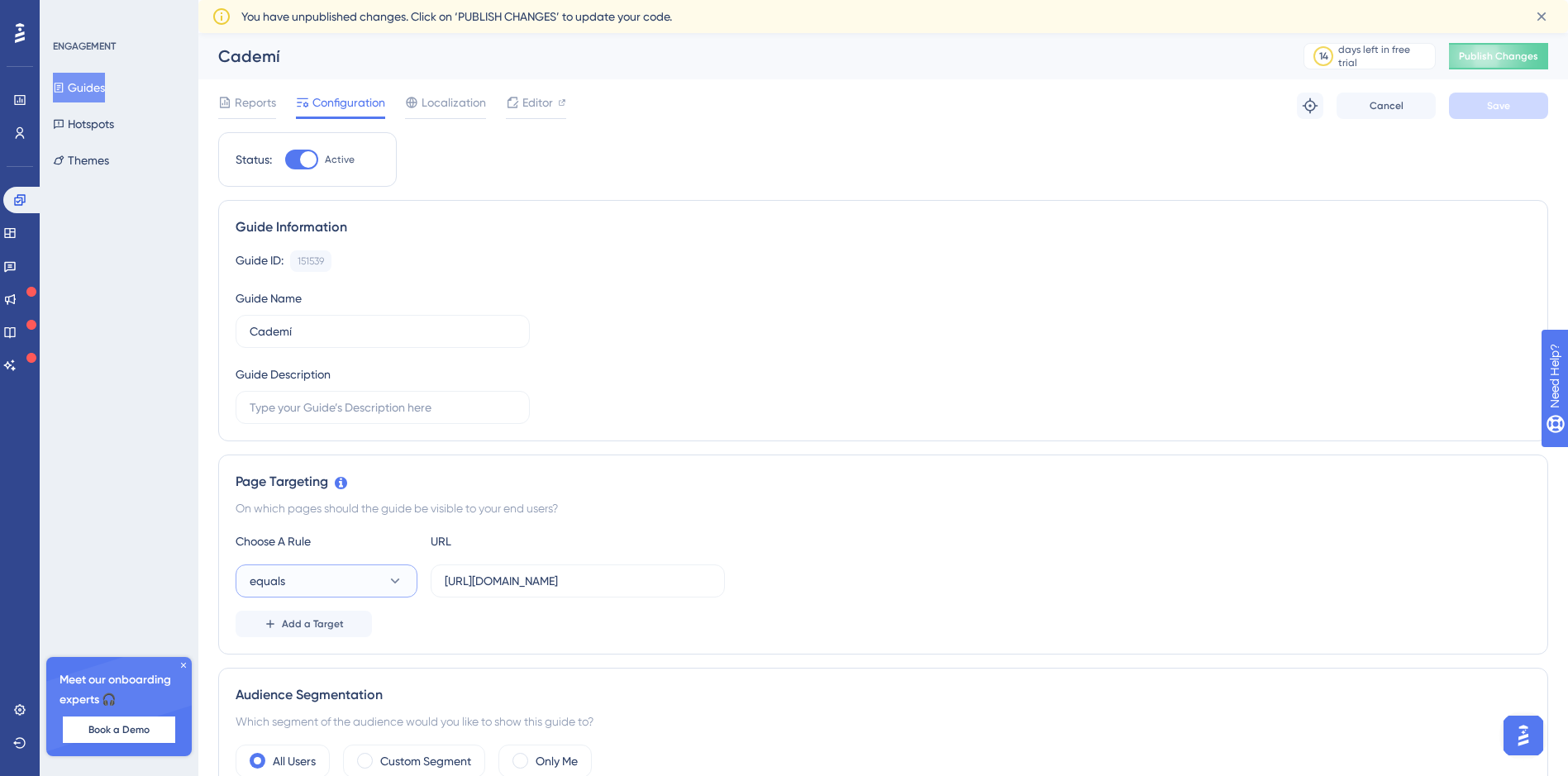
click at [371, 564] on button "equals" at bounding box center [326, 580] width 182 height 33
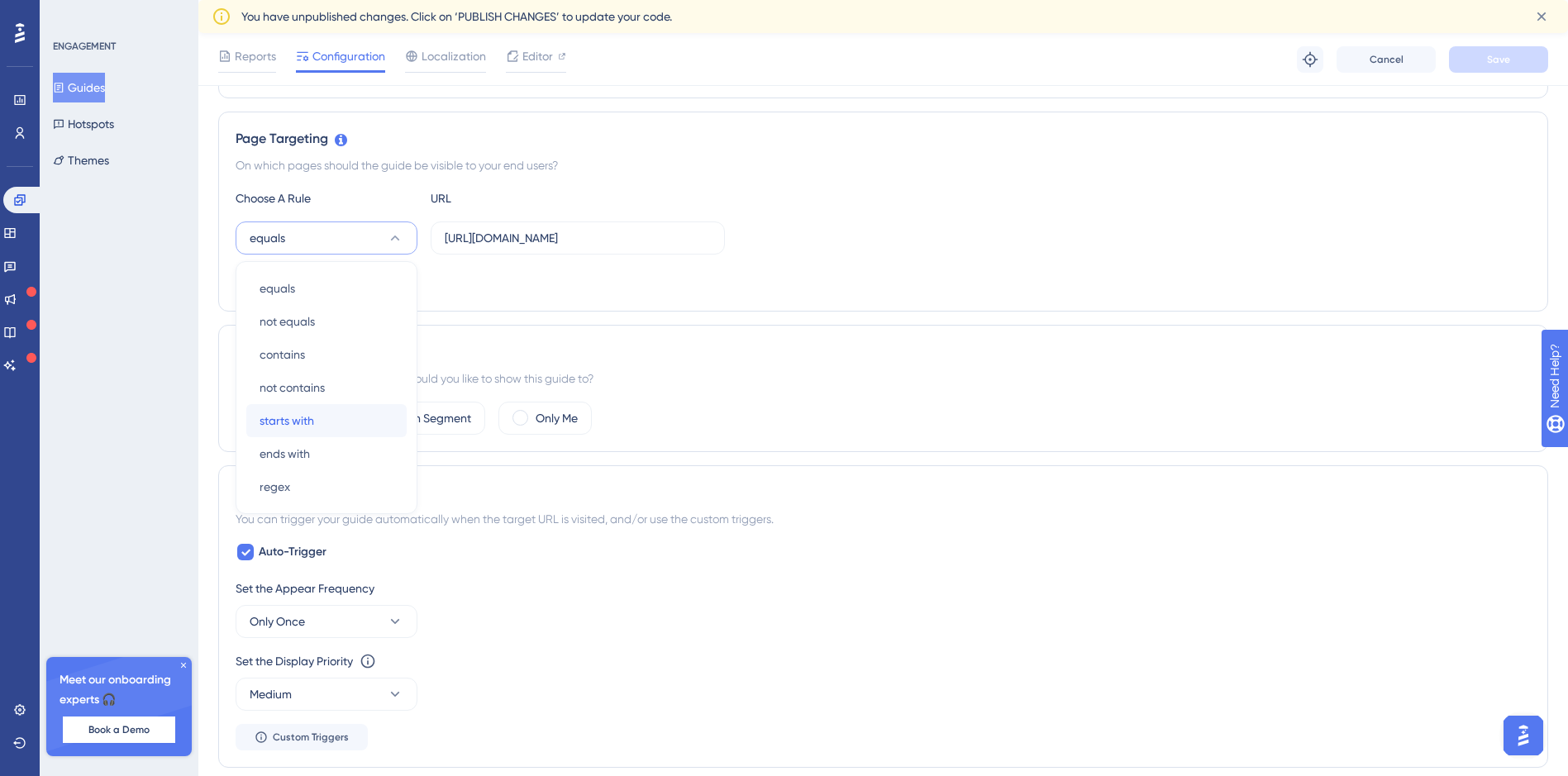
click at [299, 420] on span "starts with" at bounding box center [287, 421] width 55 height 20
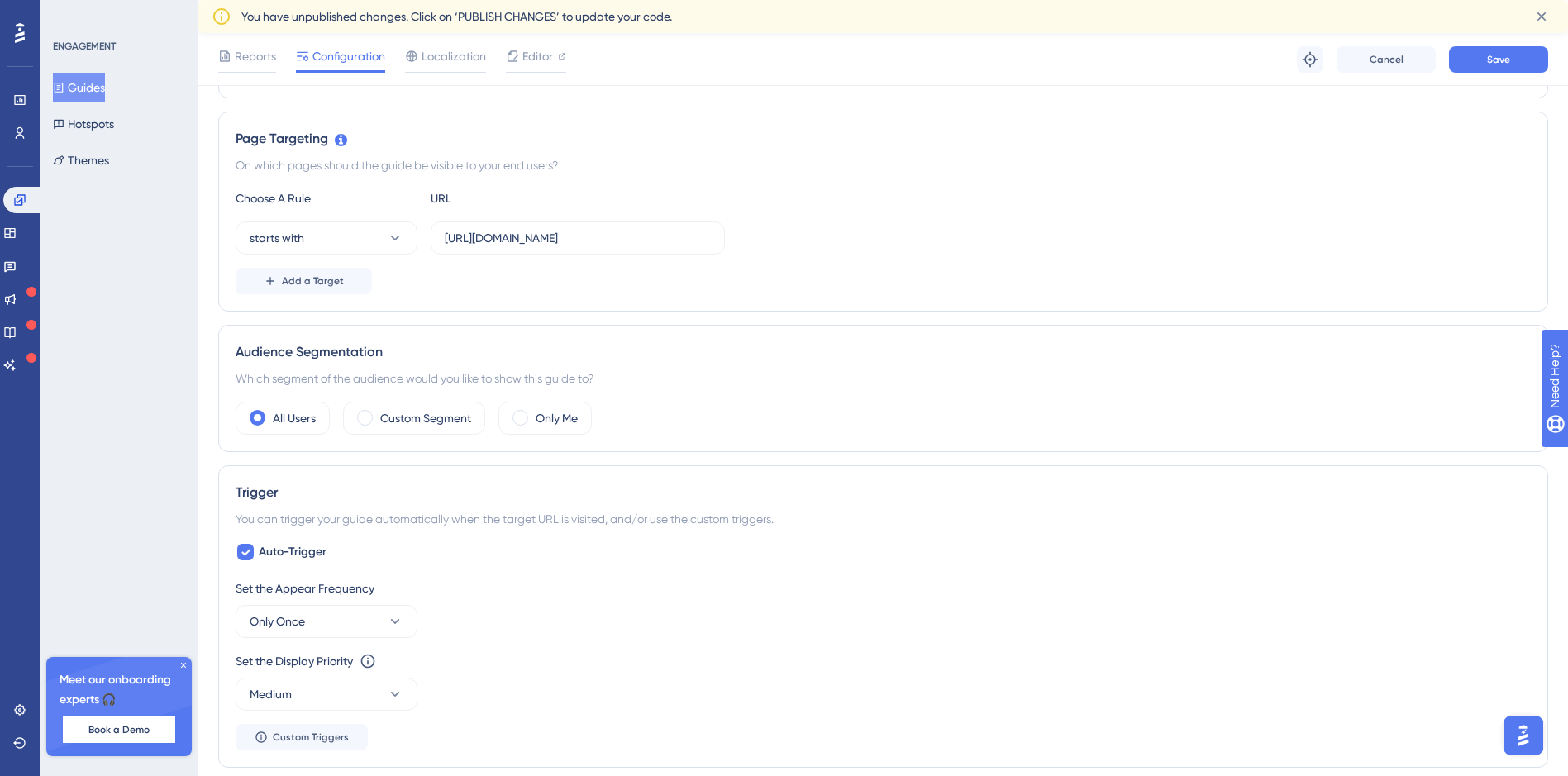
click at [448, 289] on div "Add a Target" at bounding box center [883, 281] width 1295 height 27
click at [1520, 48] on div "Reports Configuration Localization Editor Troubleshoot Cancel Save" at bounding box center [882, 59] width 1370 height 53
click at [1519, 56] on button "Save" at bounding box center [1498, 60] width 99 height 27
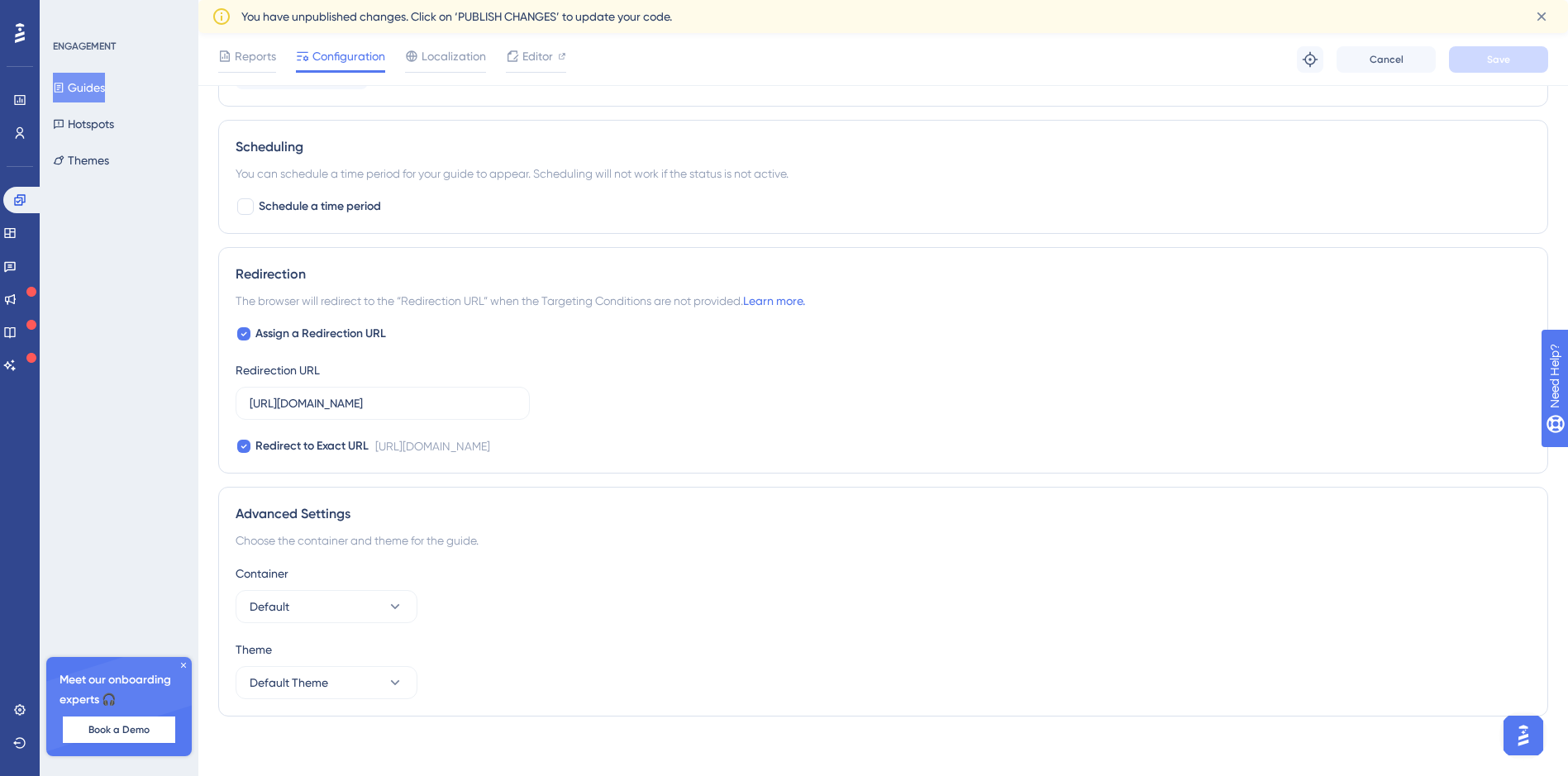
scroll to position [1018, 0]
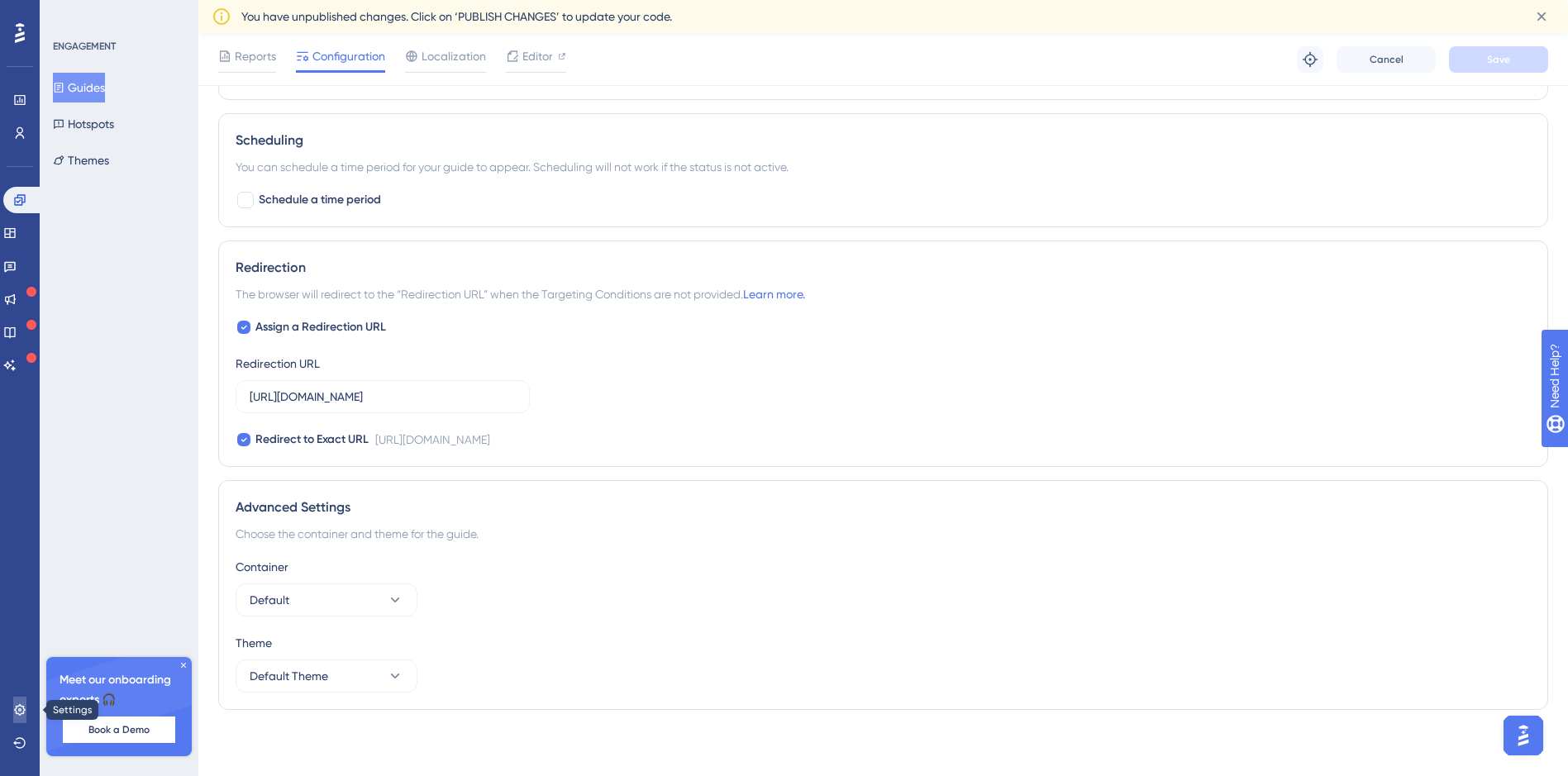
click at [27, 702] on link at bounding box center [19, 709] width 13 height 27
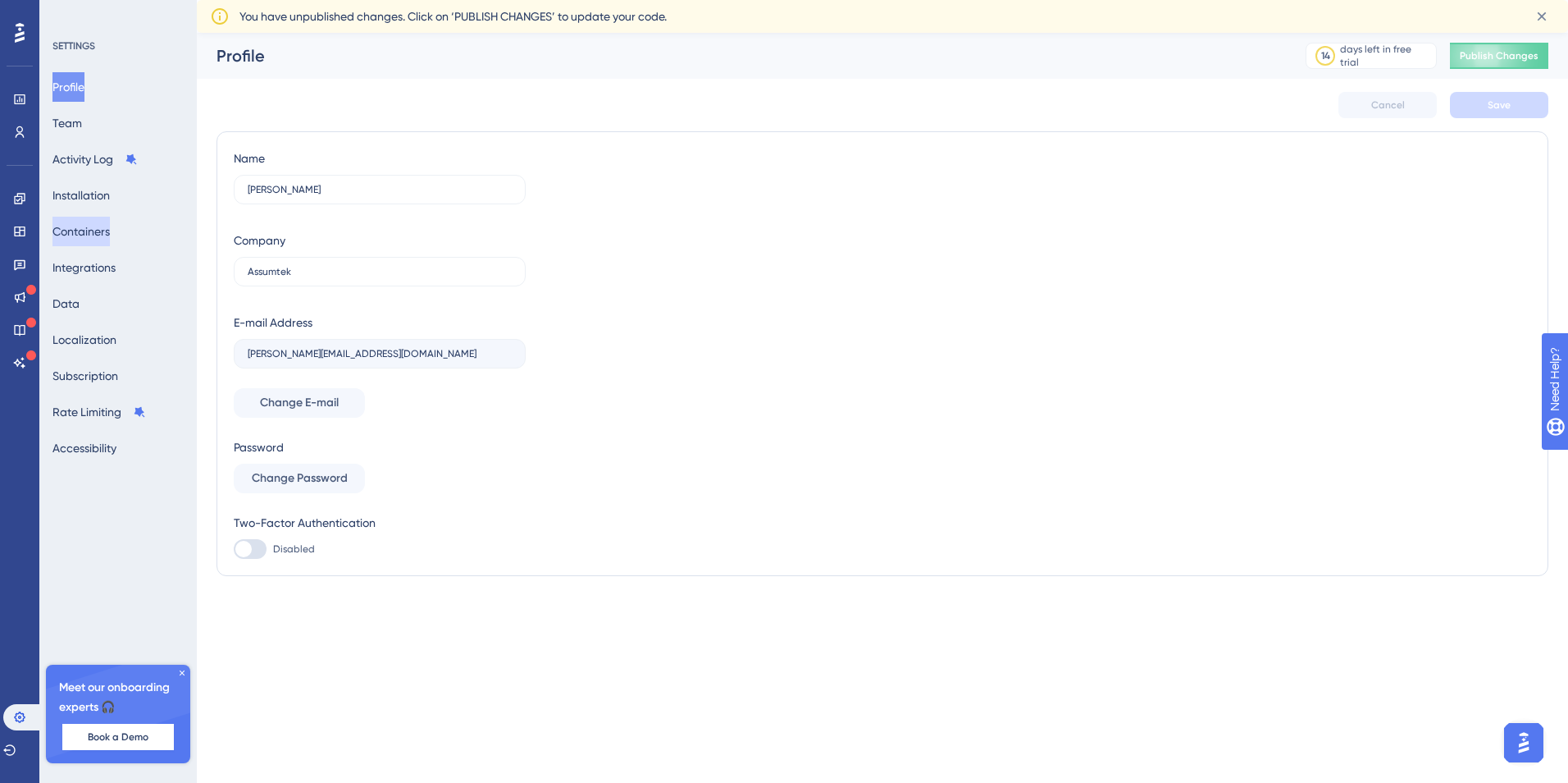
click at [95, 236] on button "Containers" at bounding box center [81, 231] width 57 height 30
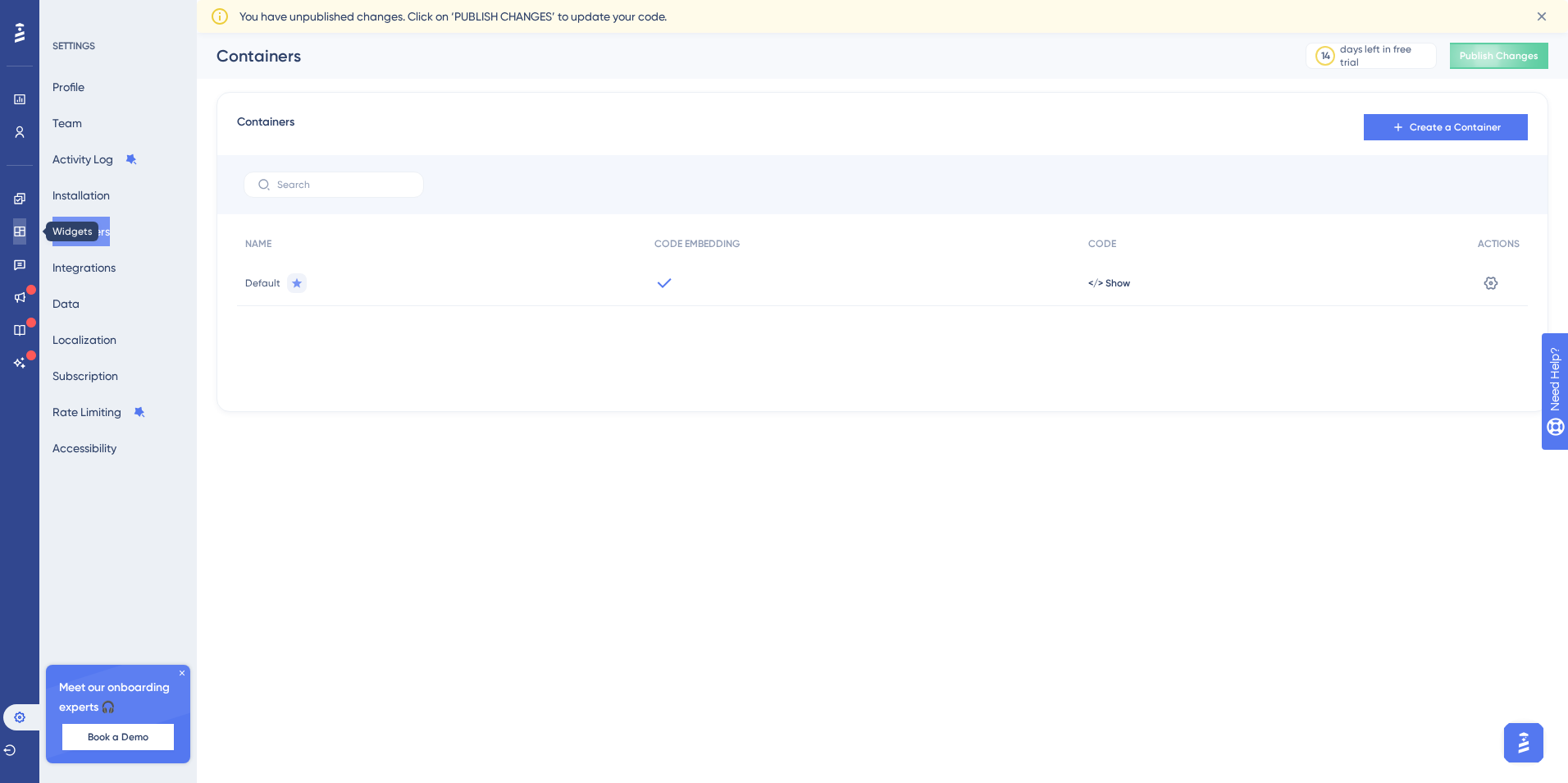
click at [21, 225] on icon at bounding box center [19, 231] width 13 height 13
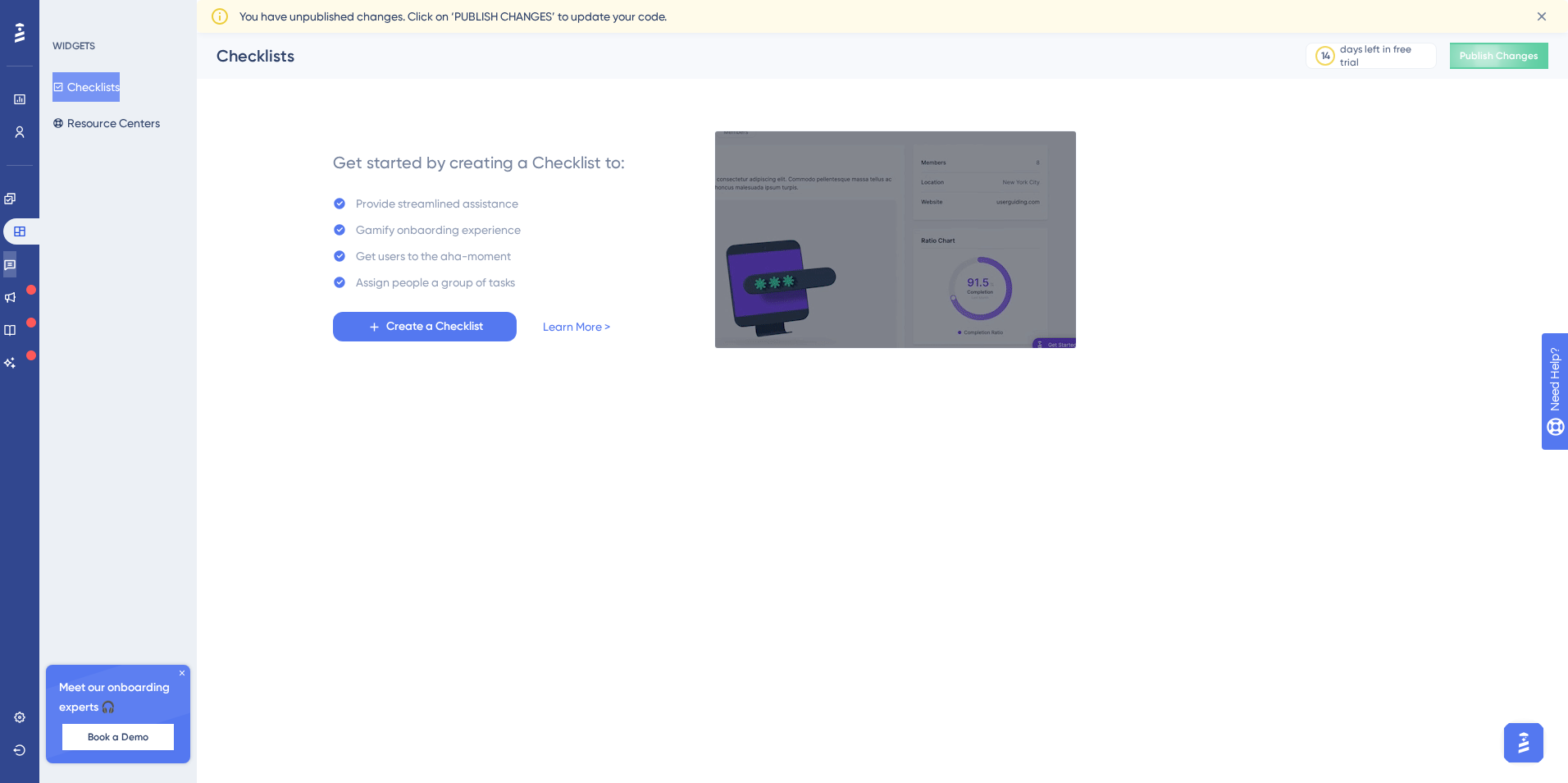
click at [17, 260] on icon at bounding box center [9, 264] width 13 height 13
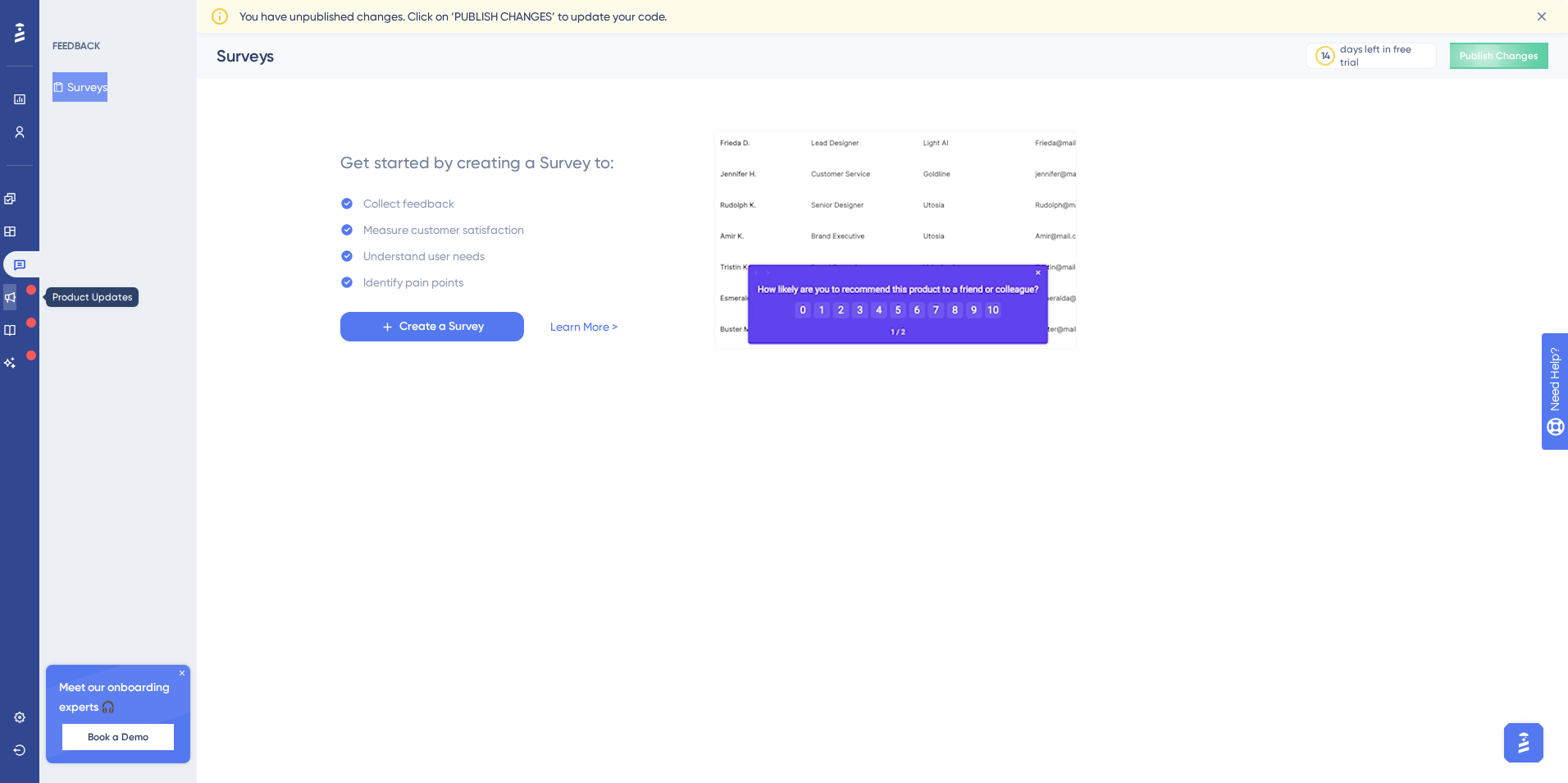
click at [17, 302] on link at bounding box center [9, 296] width 13 height 27
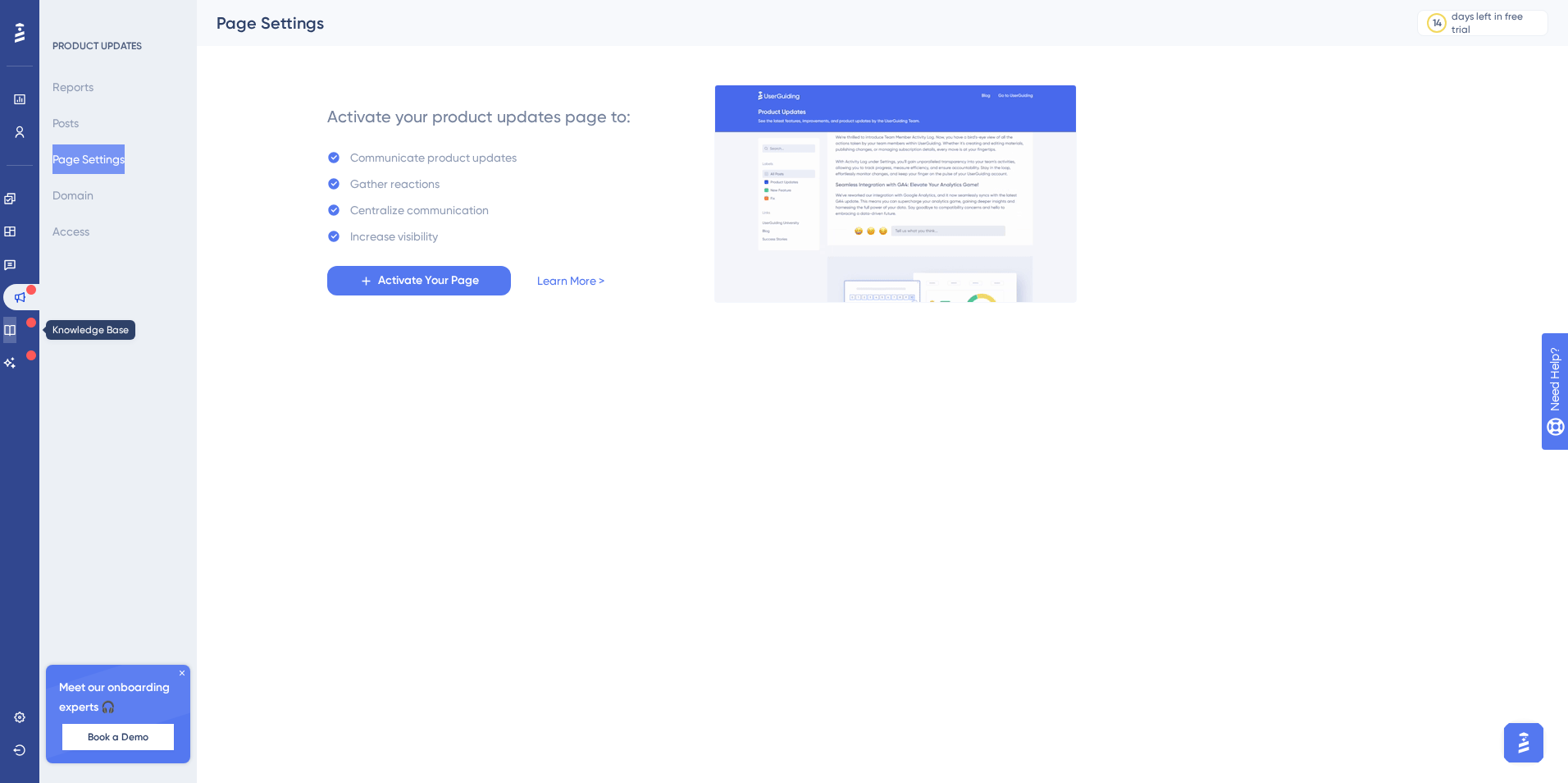
click at [17, 324] on icon at bounding box center [9, 329] width 13 height 13
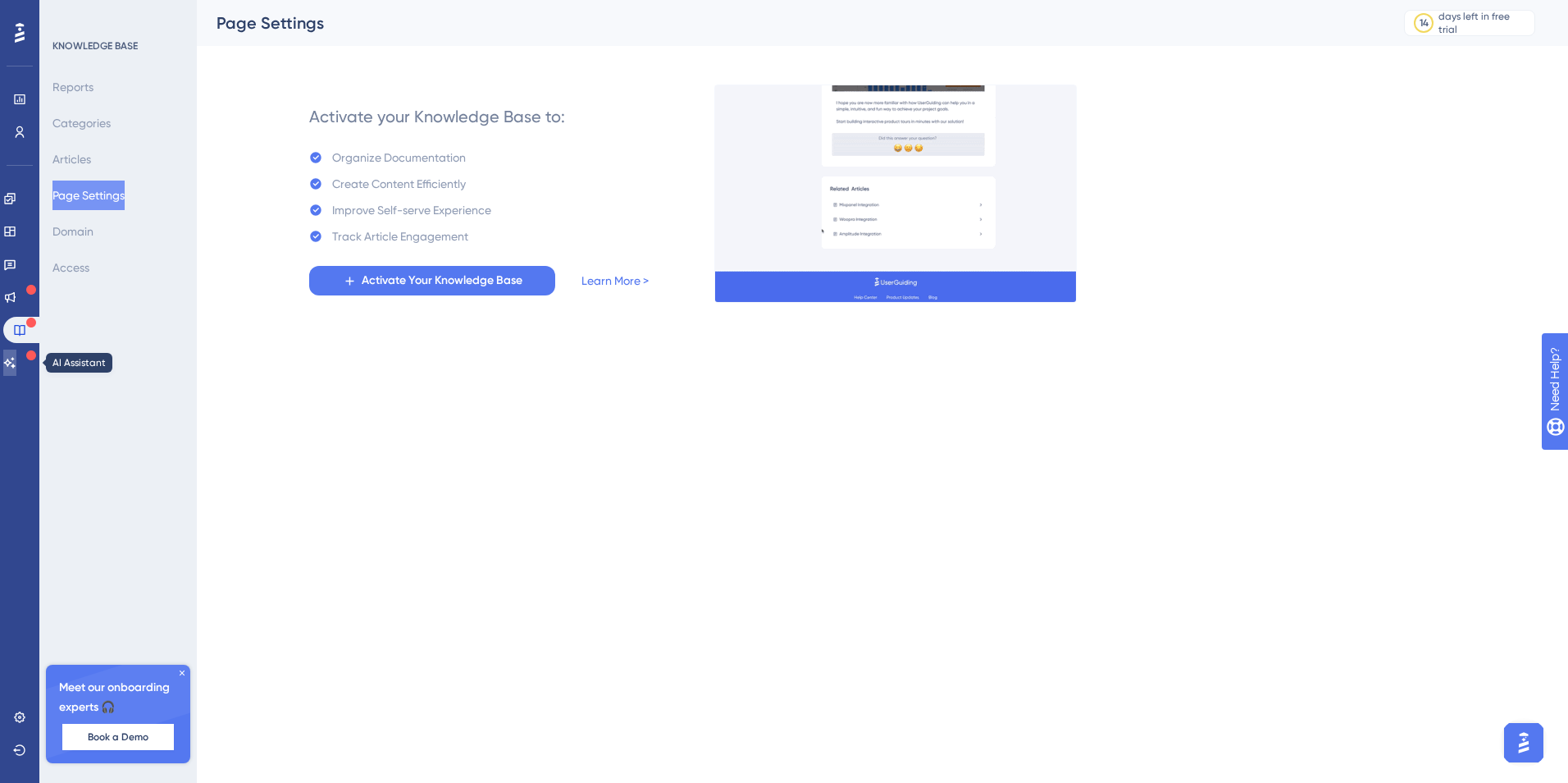
click at [17, 364] on icon at bounding box center [9, 362] width 13 height 13
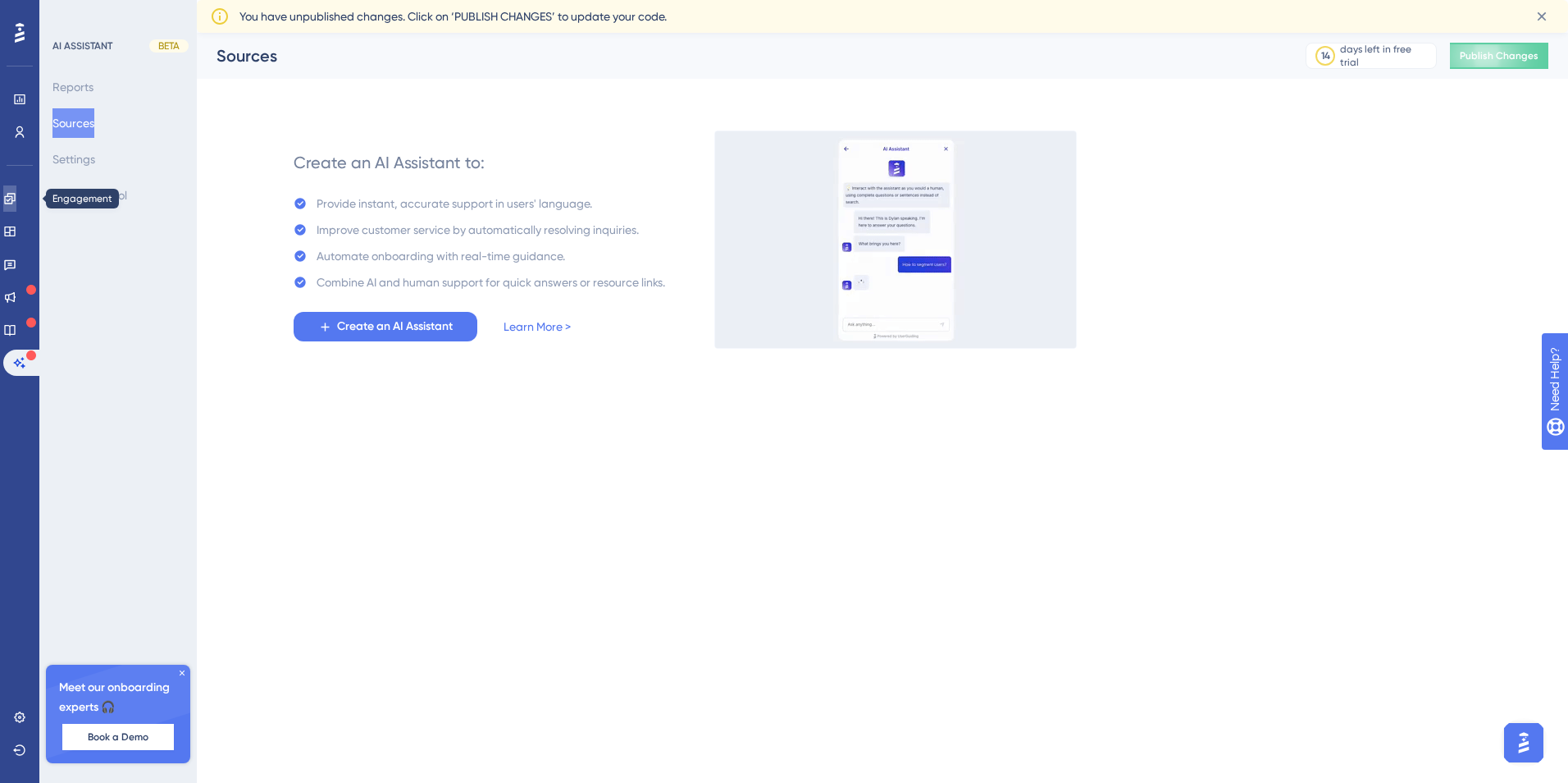
click at [16, 201] on icon at bounding box center [9, 197] width 13 height 13
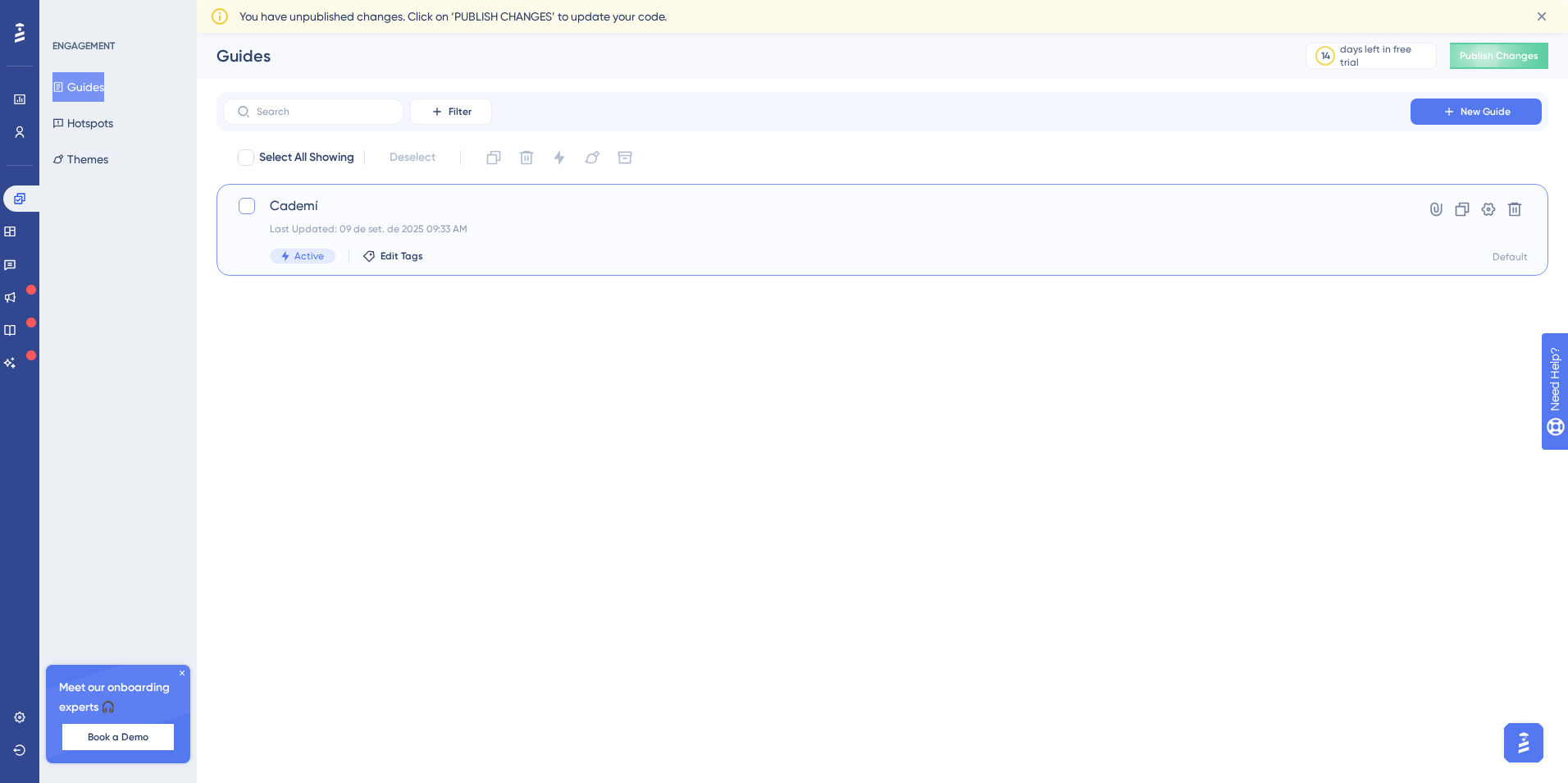
click at [241, 203] on div at bounding box center [247, 205] width 17 height 17
checkbox input "true"
click at [246, 204] on icon at bounding box center [247, 205] width 10 height 13
checkbox input "false"
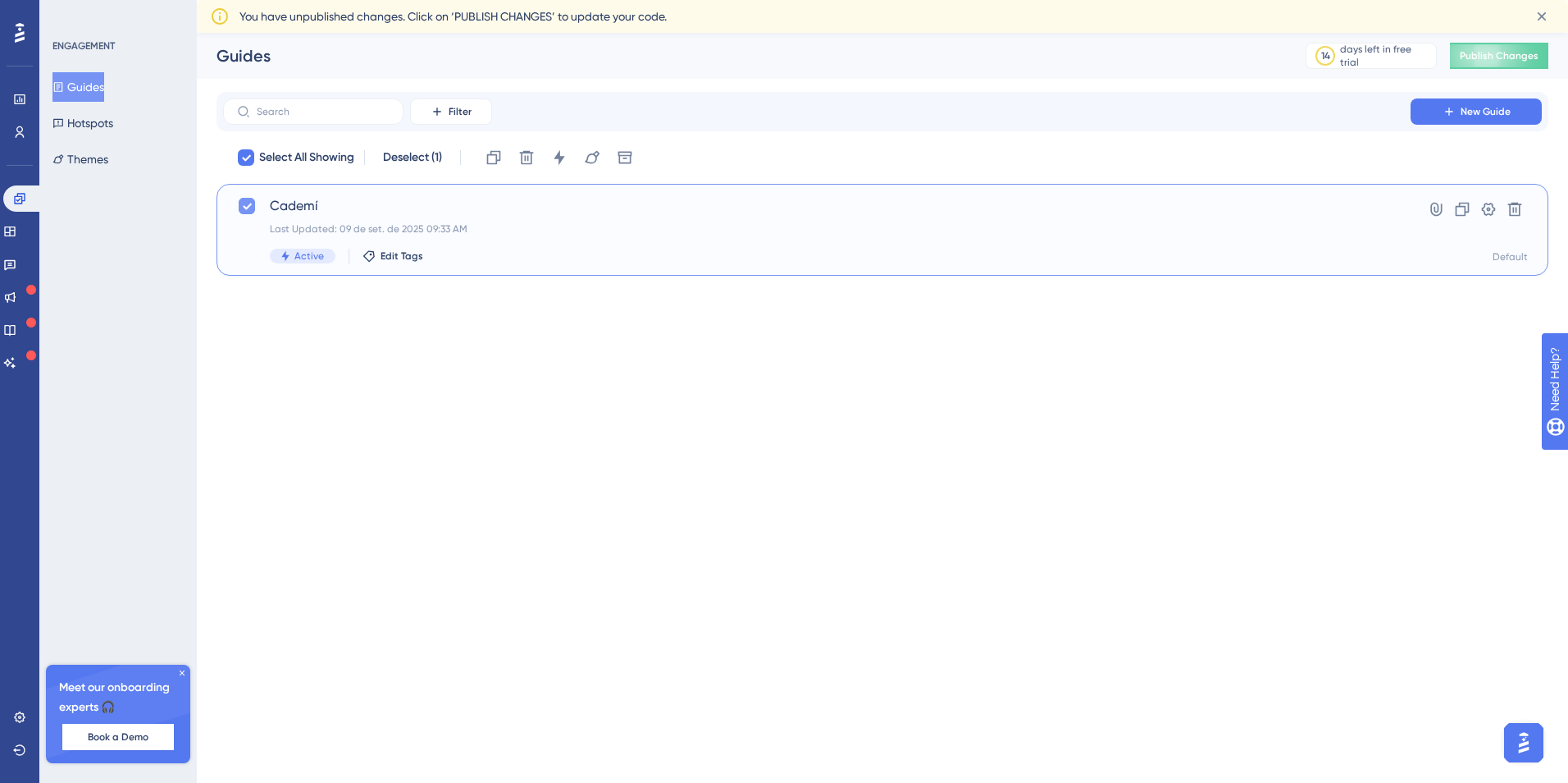
checkbox input "false"
click at [246, 204] on div at bounding box center [247, 205] width 17 height 17
checkbox input "true"
click at [246, 203] on icon at bounding box center [247, 205] width 10 height 13
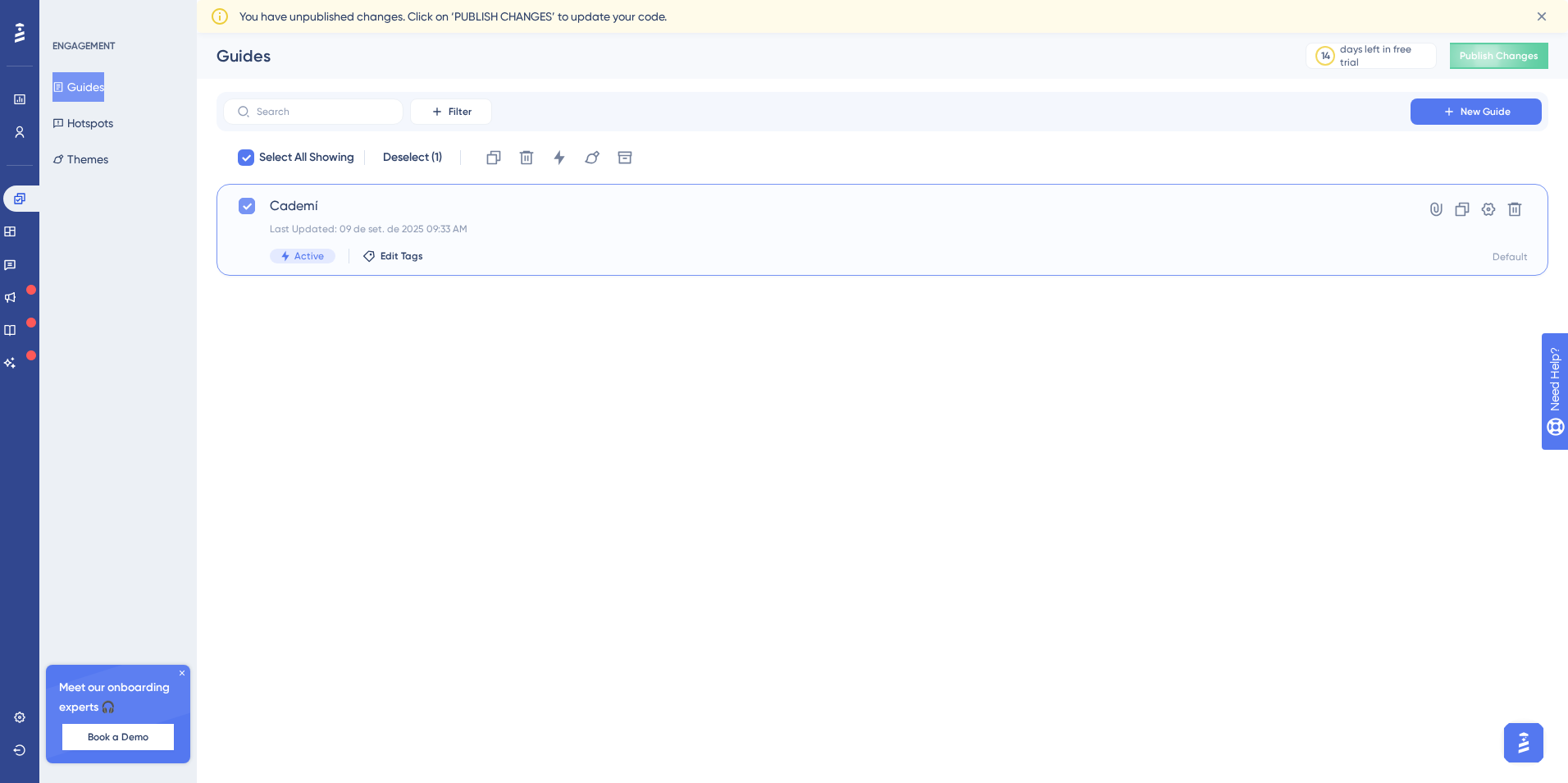
checkbox input "false"
click at [1444, 207] on button at bounding box center [1436, 209] width 27 height 27
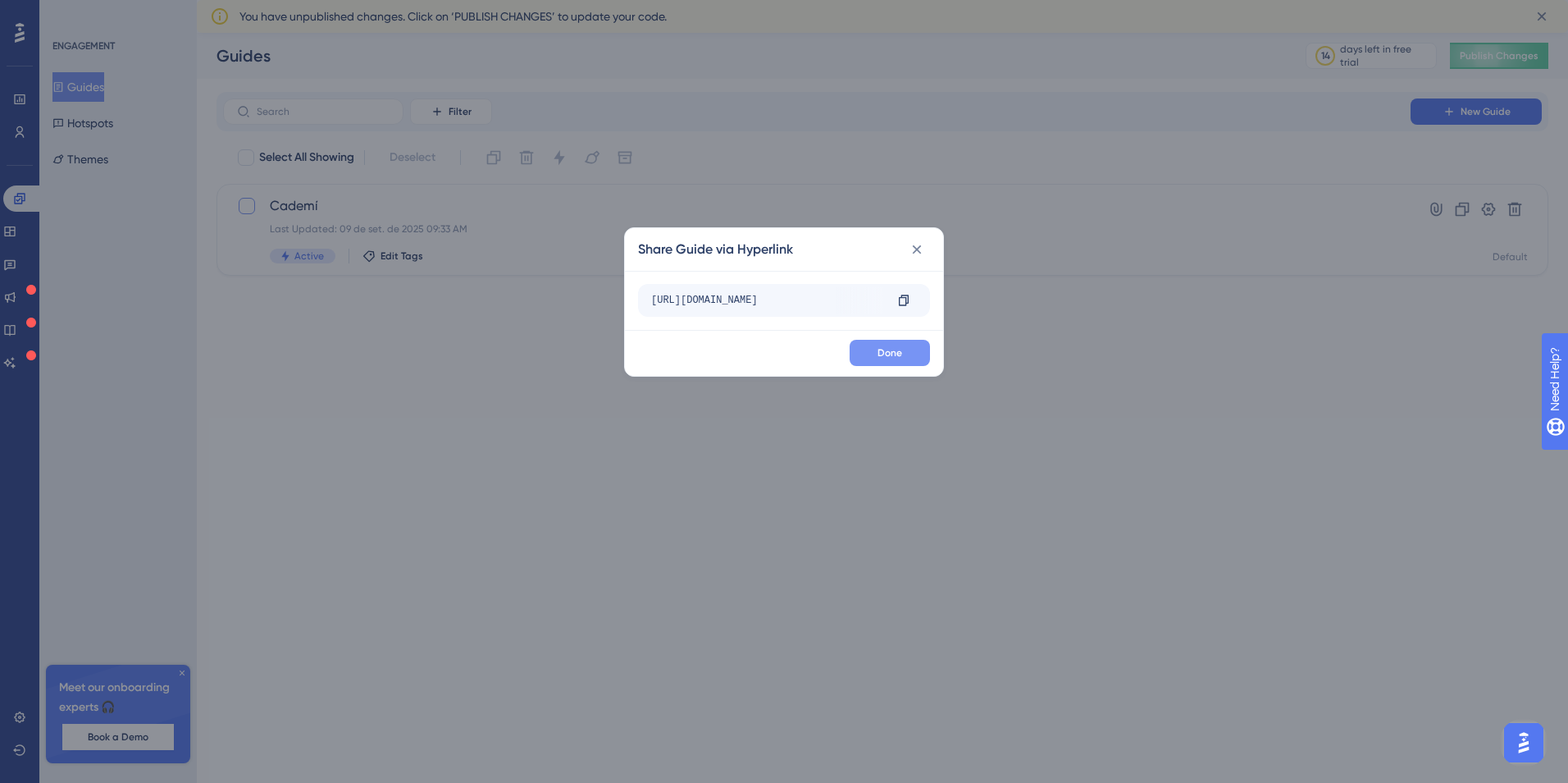
click at [895, 349] on span "Done" at bounding box center [889, 352] width 25 height 13
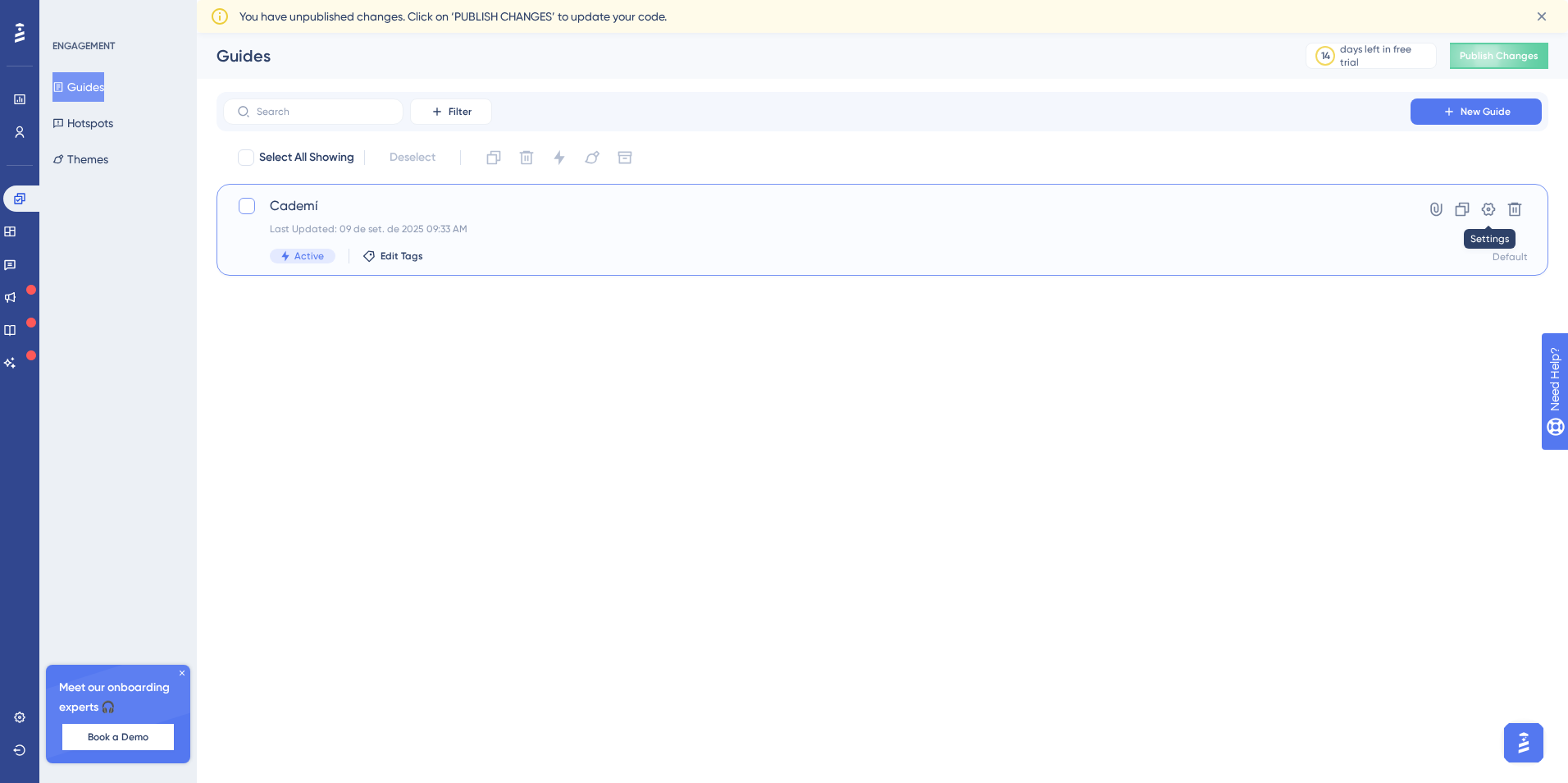
click at [1215, 274] on div "Cademí Last Updated: 09 de set. de 2025 09:33 AM Active Edit Tags Hyperlink Clo…" at bounding box center [881, 229] width 1331 height 92
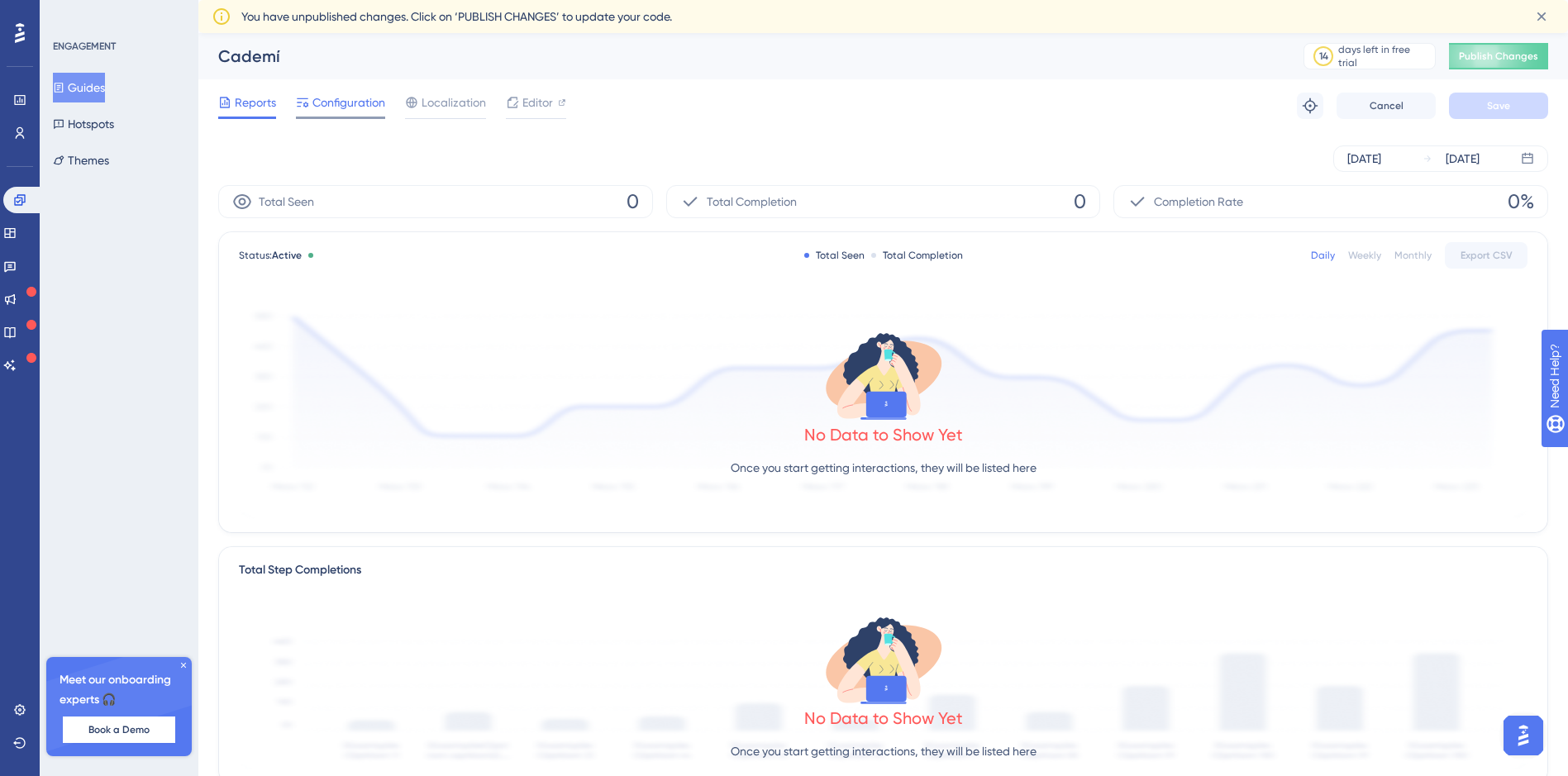
click at [335, 96] on span "Configuration" at bounding box center [348, 102] width 73 height 20
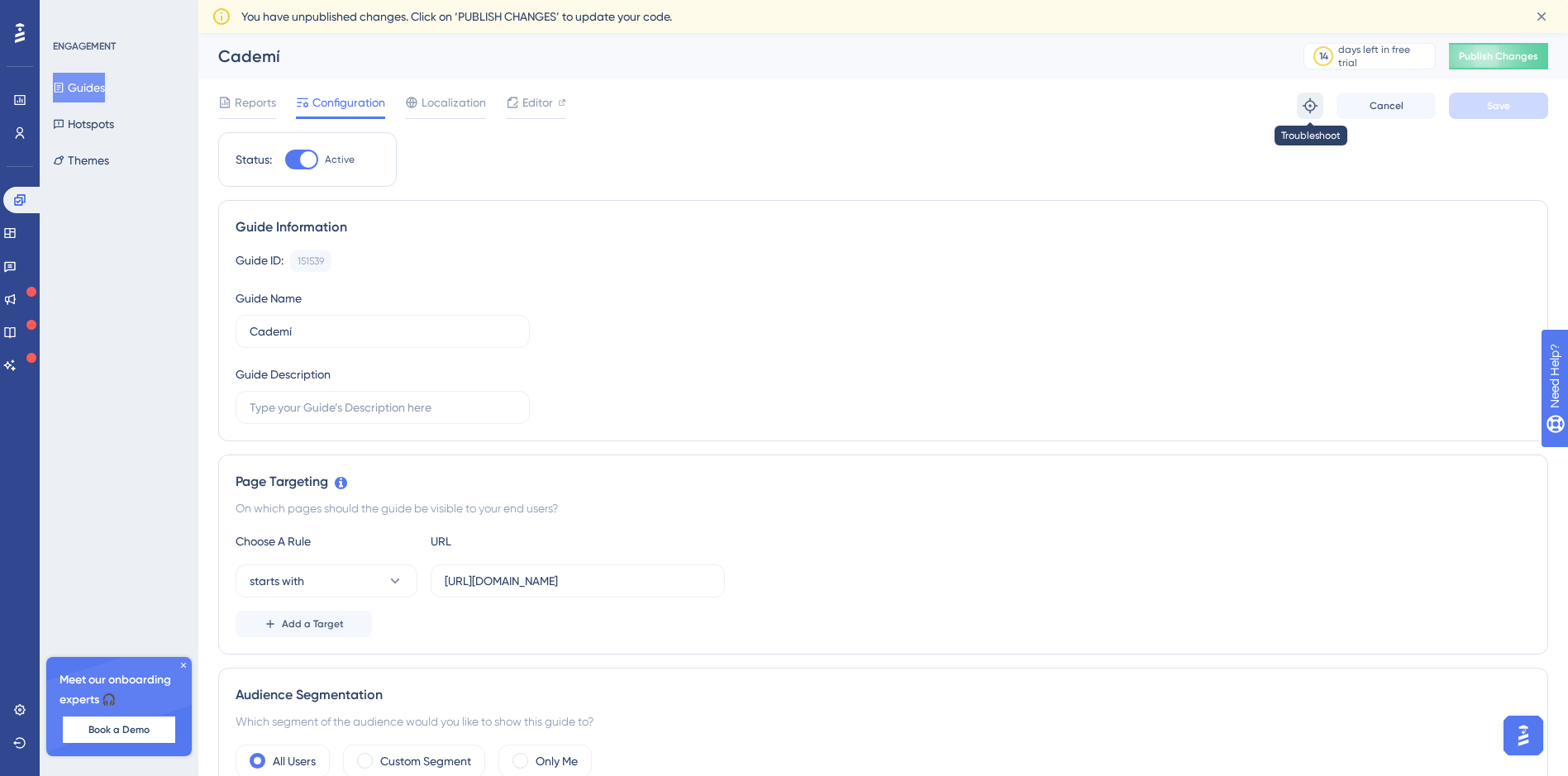
click at [1304, 110] on icon at bounding box center [1310, 105] width 17 height 17
click at [523, 100] on span "Editor" at bounding box center [537, 102] width 31 height 20
click at [181, 667] on icon at bounding box center [183, 666] width 10 height 10
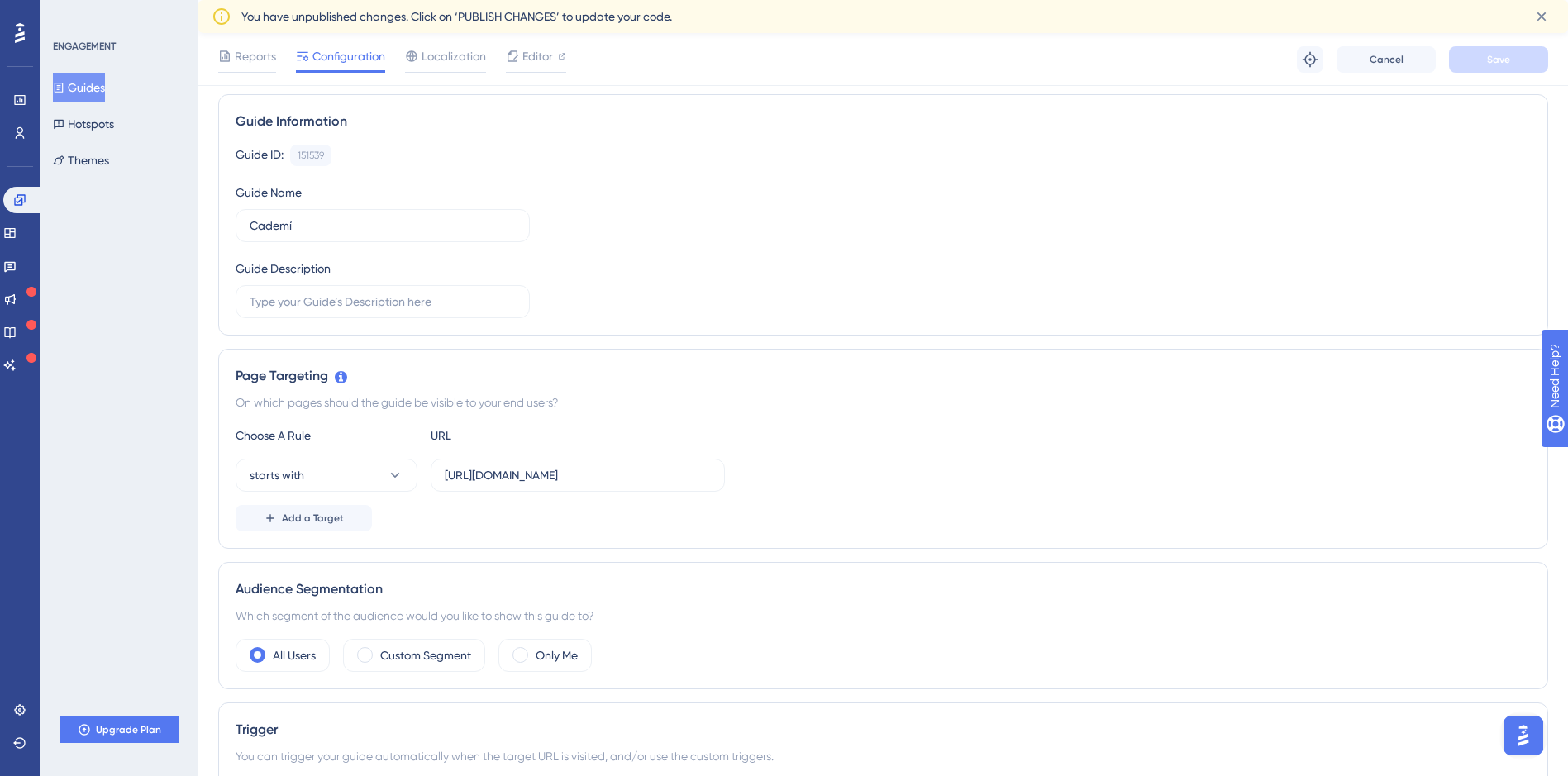
scroll to position [83, 0]
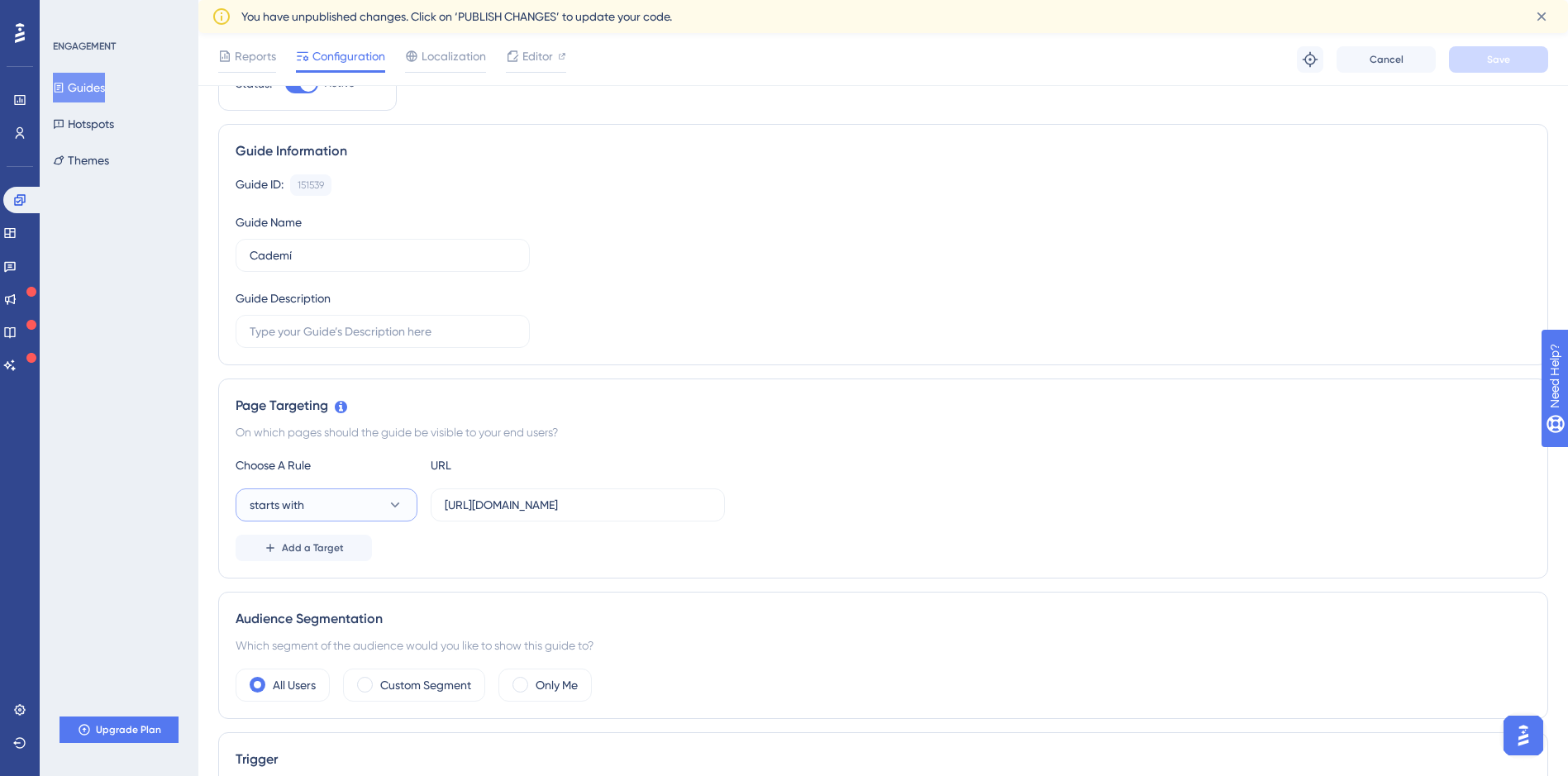
drag, startPoint x: 317, startPoint y: 499, endPoint x: 320, endPoint y: 509, distance: 10.4
click at [318, 500] on button "starts with" at bounding box center [326, 504] width 182 height 33
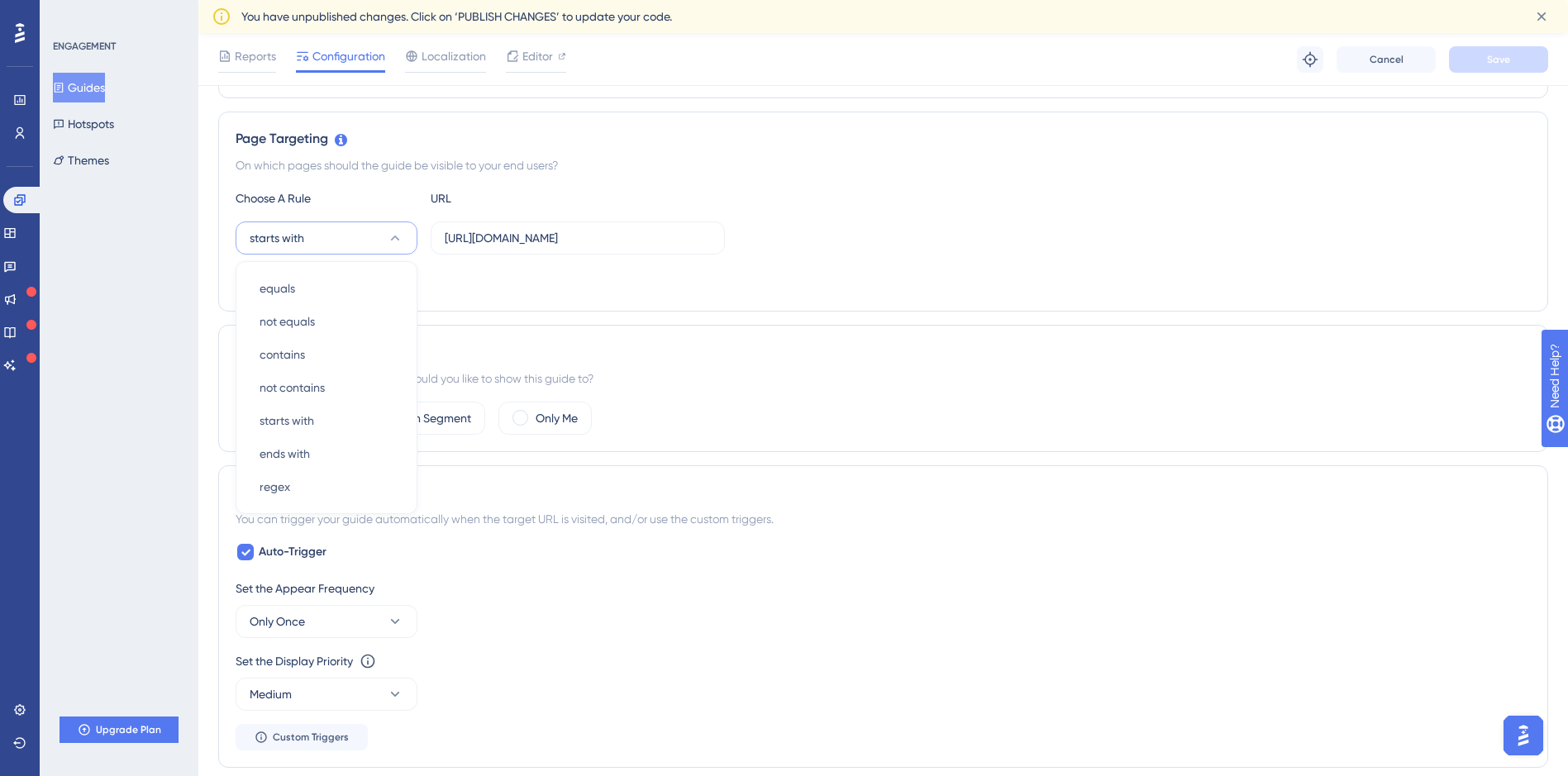
click at [477, 276] on div "Add a Target" at bounding box center [883, 281] width 1295 height 27
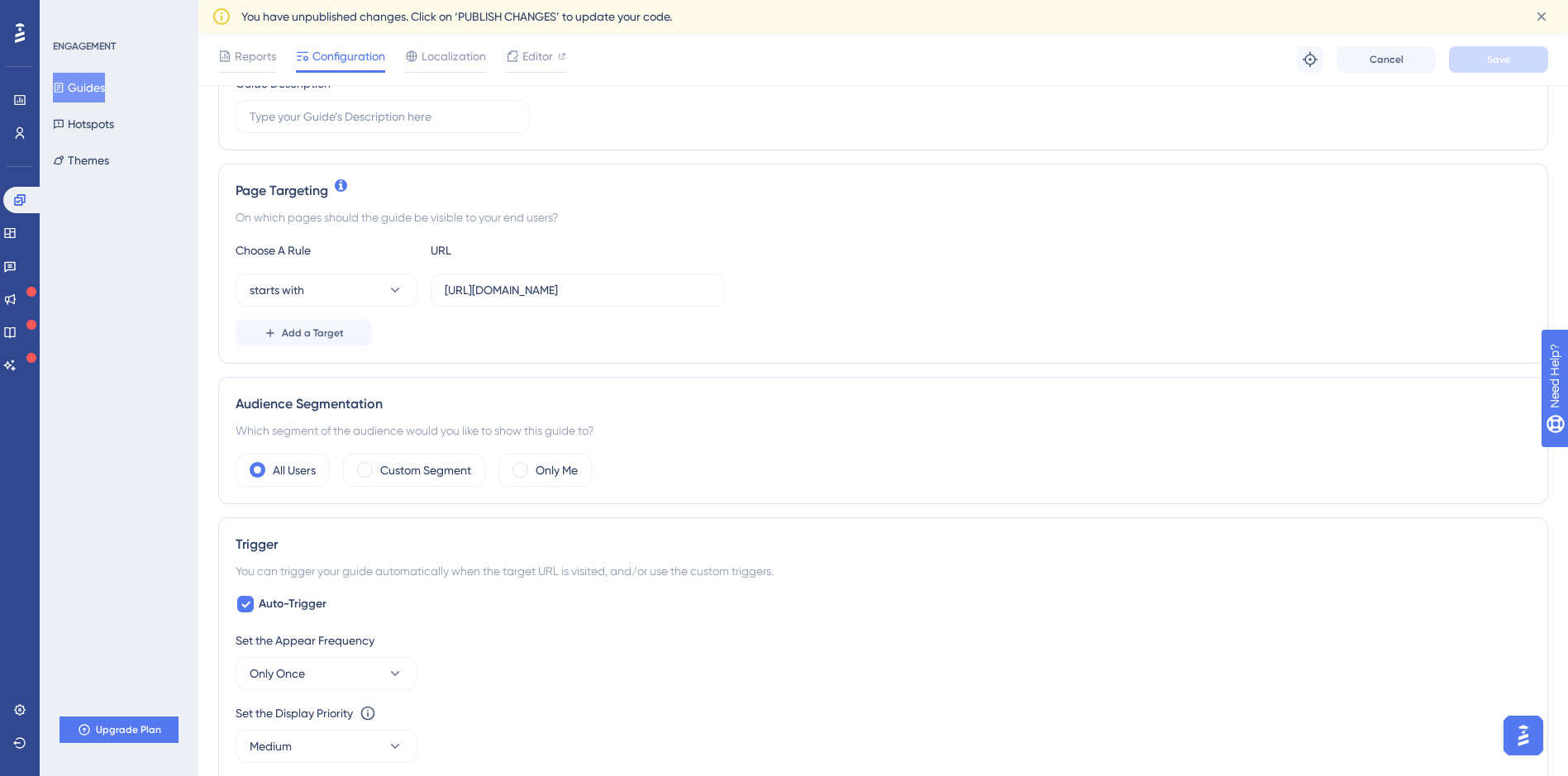
scroll to position [330, 0]
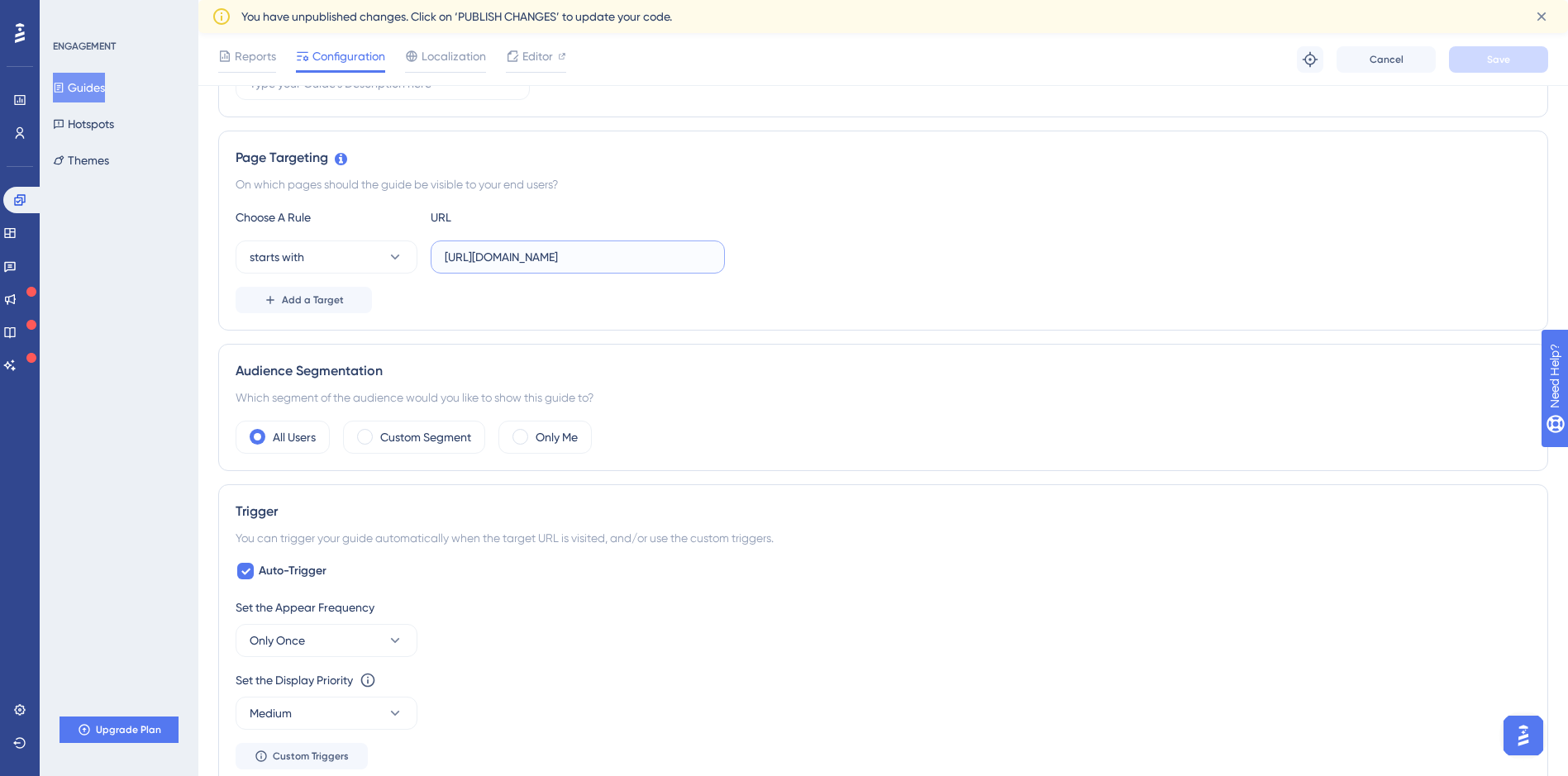
drag, startPoint x: 448, startPoint y: 263, endPoint x: 901, endPoint y: 228, distance: 454.4
click at [901, 228] on div "Choose A Rule URL starts with https://members.assumtek.com.br/area/vitrine Add …" at bounding box center [883, 261] width 1295 height 105
click at [711, 257] on label "https://members.assumtek.com.br/area/vitrine" at bounding box center [578, 257] width 294 height 33
click at [711, 257] on input "https://members.assumtek.com.br/area/vitrine" at bounding box center [578, 257] width 267 height 18
click at [708, 254] on input "https://members.assumtek.com.br/area/vitrine" at bounding box center [578, 257] width 267 height 18
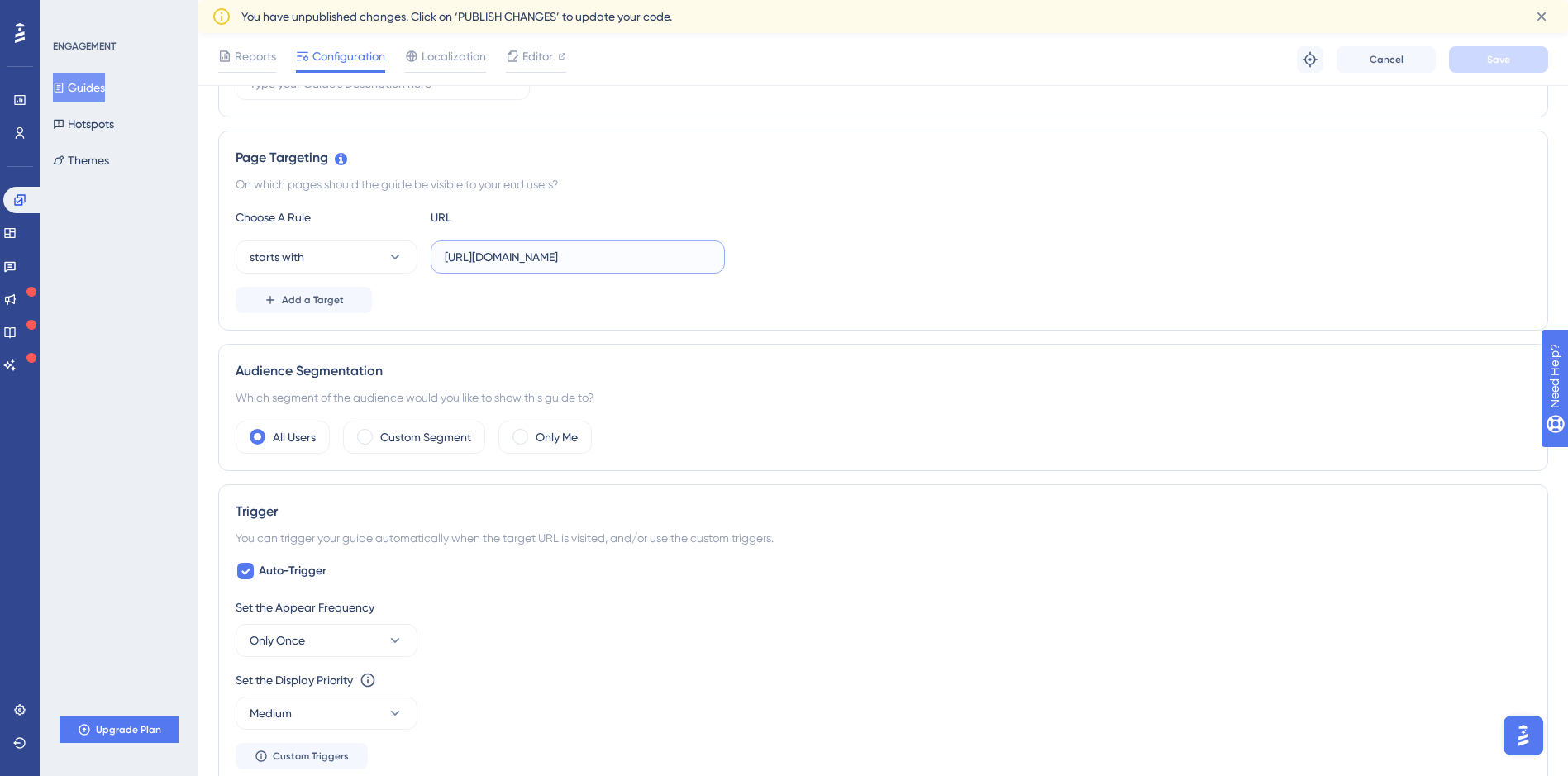
paste input "<script> (function(g,u,i,d,e,s){g[e]=g[e]||[];var f=u.getElementsByTagName(i)[0…"
type input "https://members.assumtek.com.br/area/vitrine"
drag, startPoint x: 1125, startPoint y: 144, endPoint x: 1158, endPoint y: 149, distance: 33.4
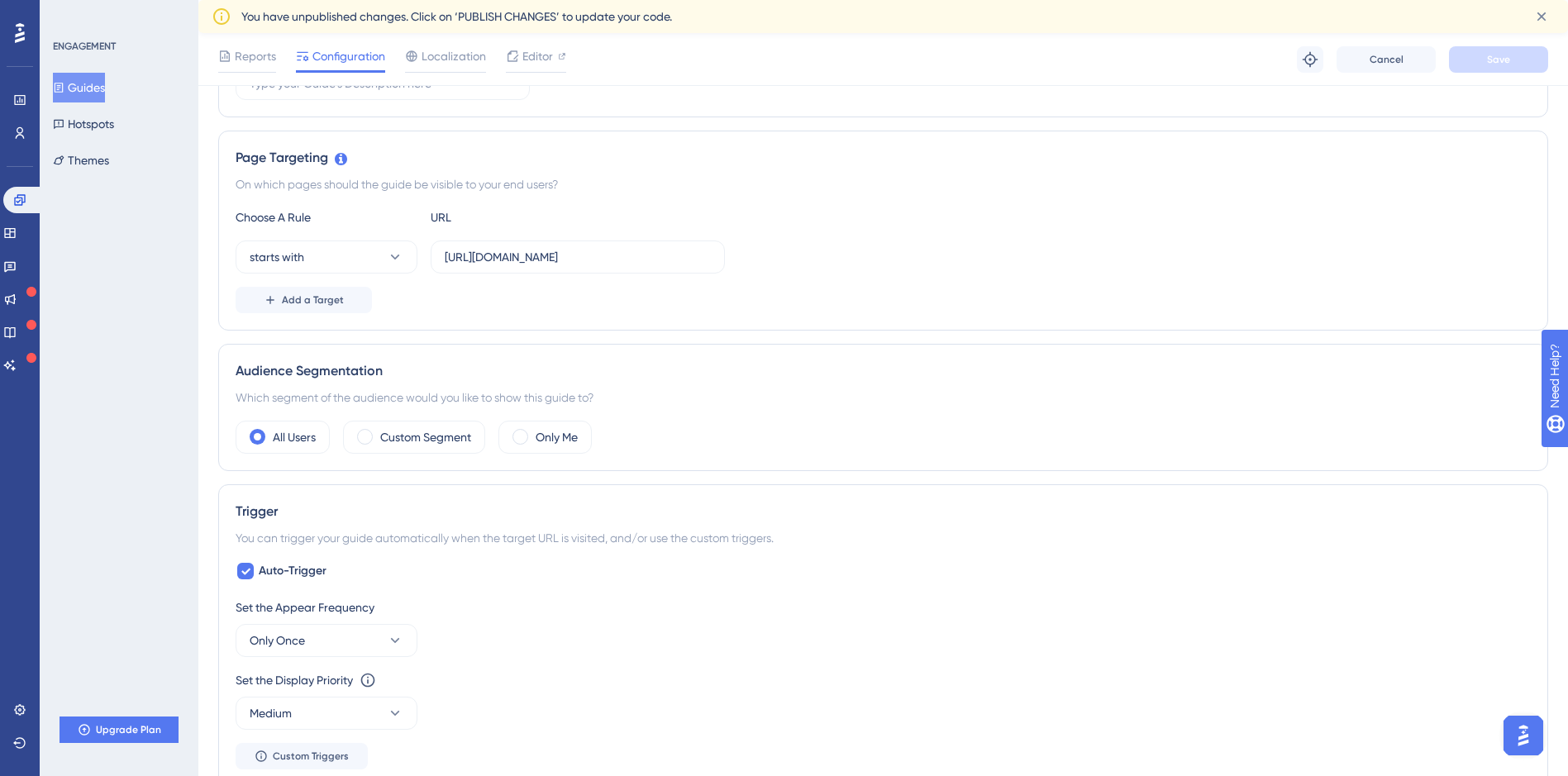
click at [1125, 145] on div "Page Targeting On which pages should the guide be visible to your end users? Ch…" at bounding box center [882, 230] width 1330 height 200
